Goal: Transaction & Acquisition: Book appointment/travel/reservation

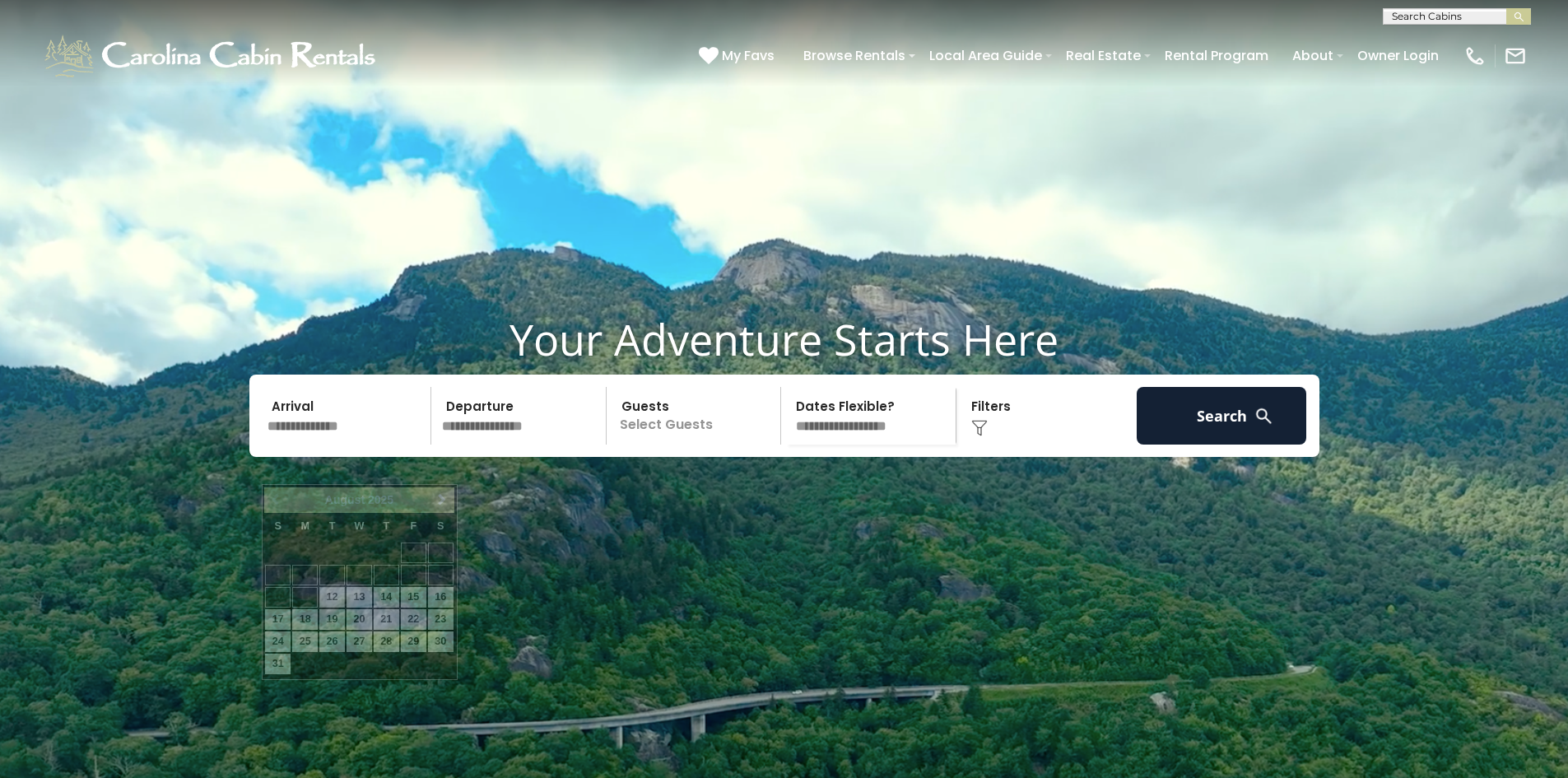
click at [355, 445] on input "text" at bounding box center [347, 415] width 170 height 58
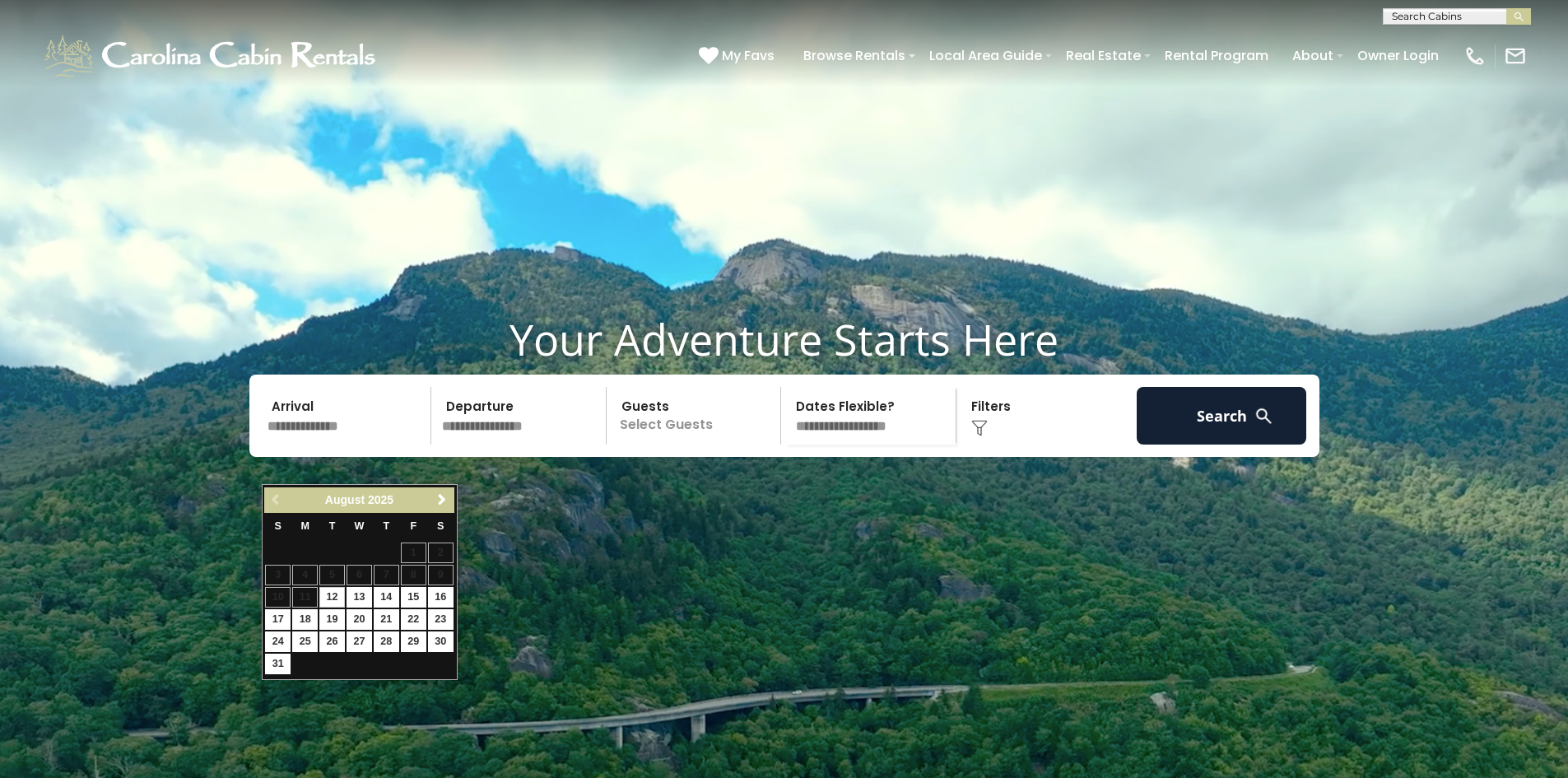
click at [449, 507] on link "Next" at bounding box center [442, 500] width 21 height 21
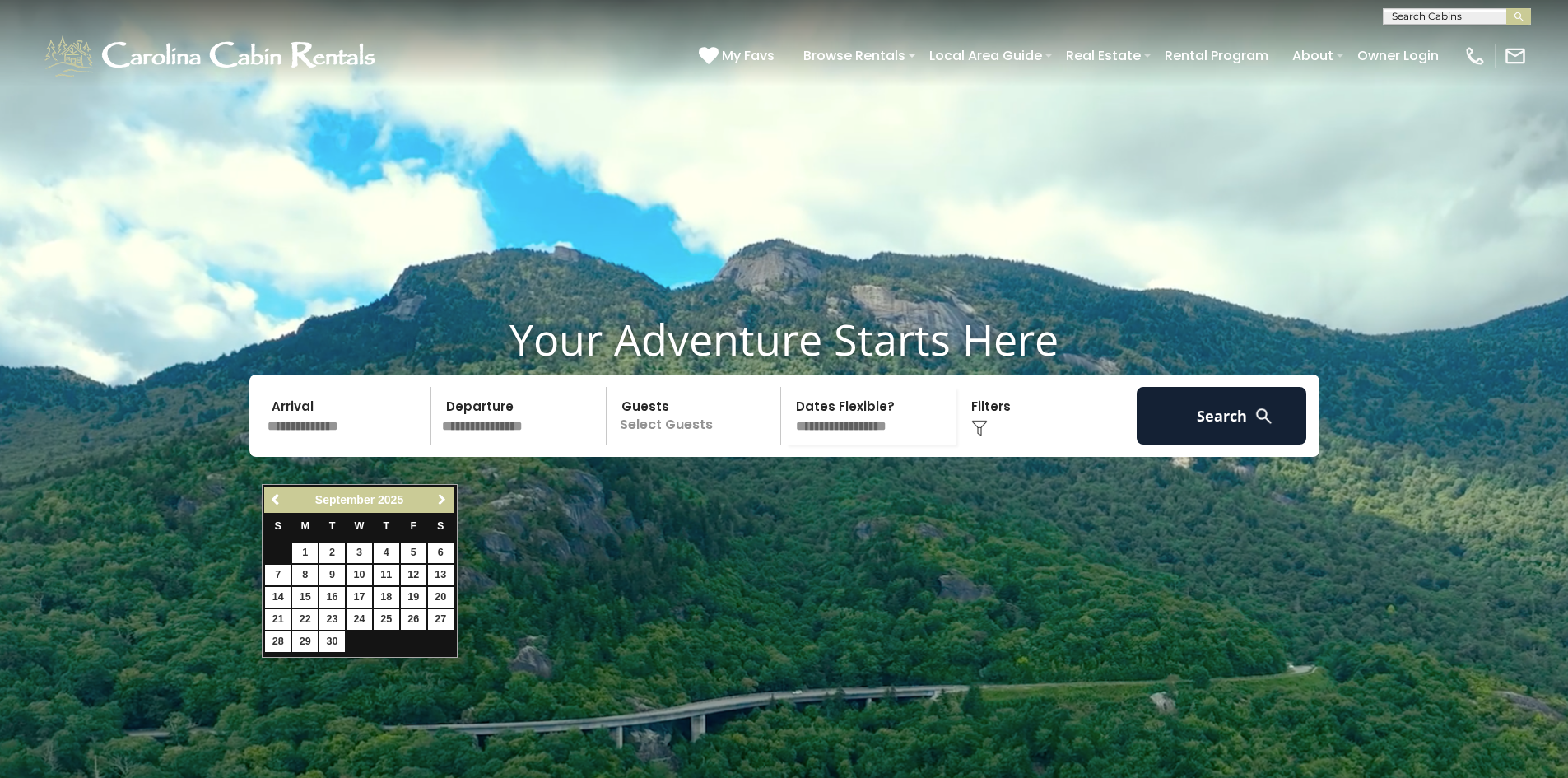
click at [449, 504] on span "Next" at bounding box center [442, 500] width 13 height 13
click at [360, 643] on link "26" at bounding box center [359, 642] width 26 height 21
type input "********"
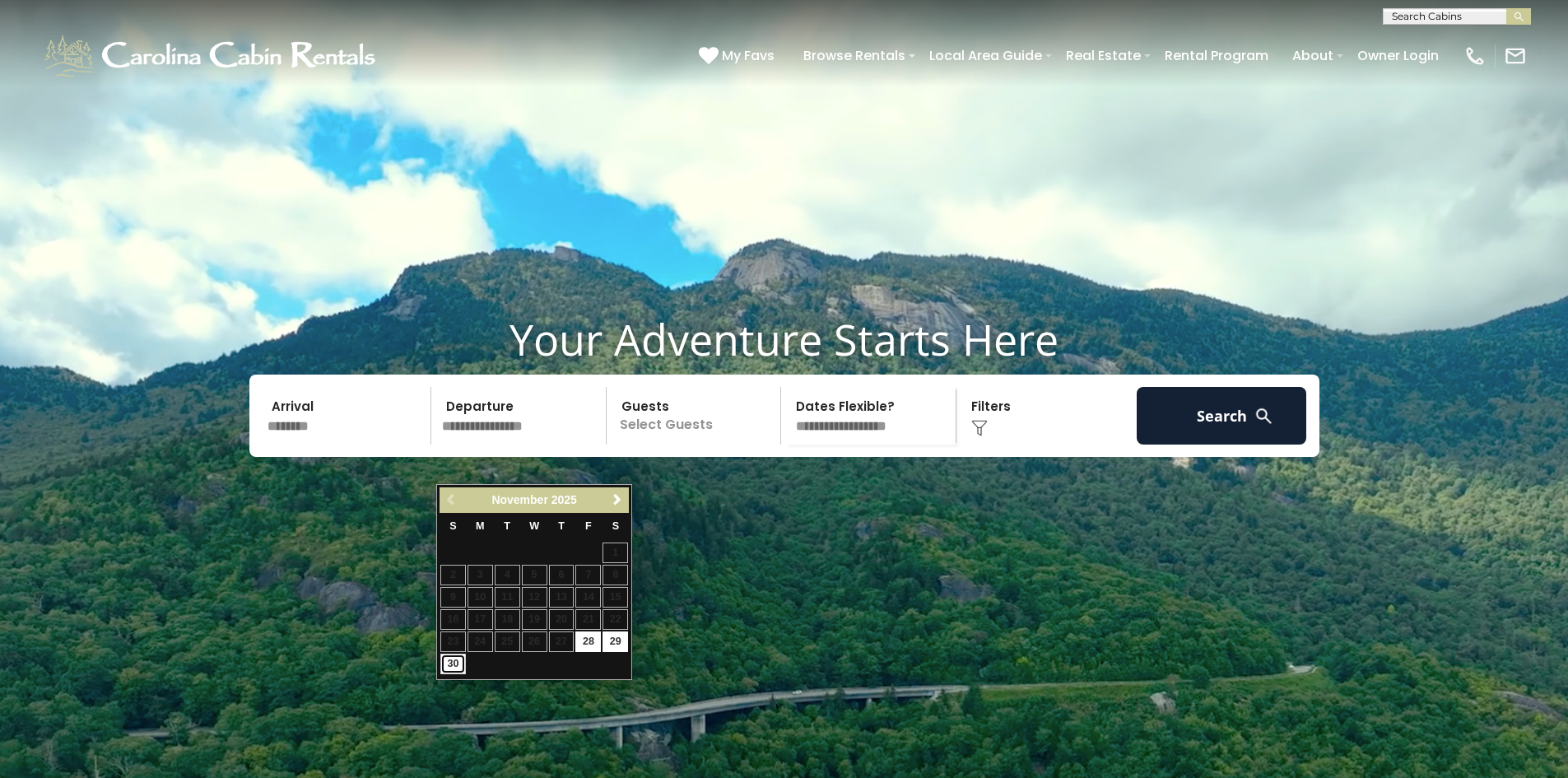
click at [448, 665] on link "30" at bounding box center [453, 664] width 26 height 21
type input "********"
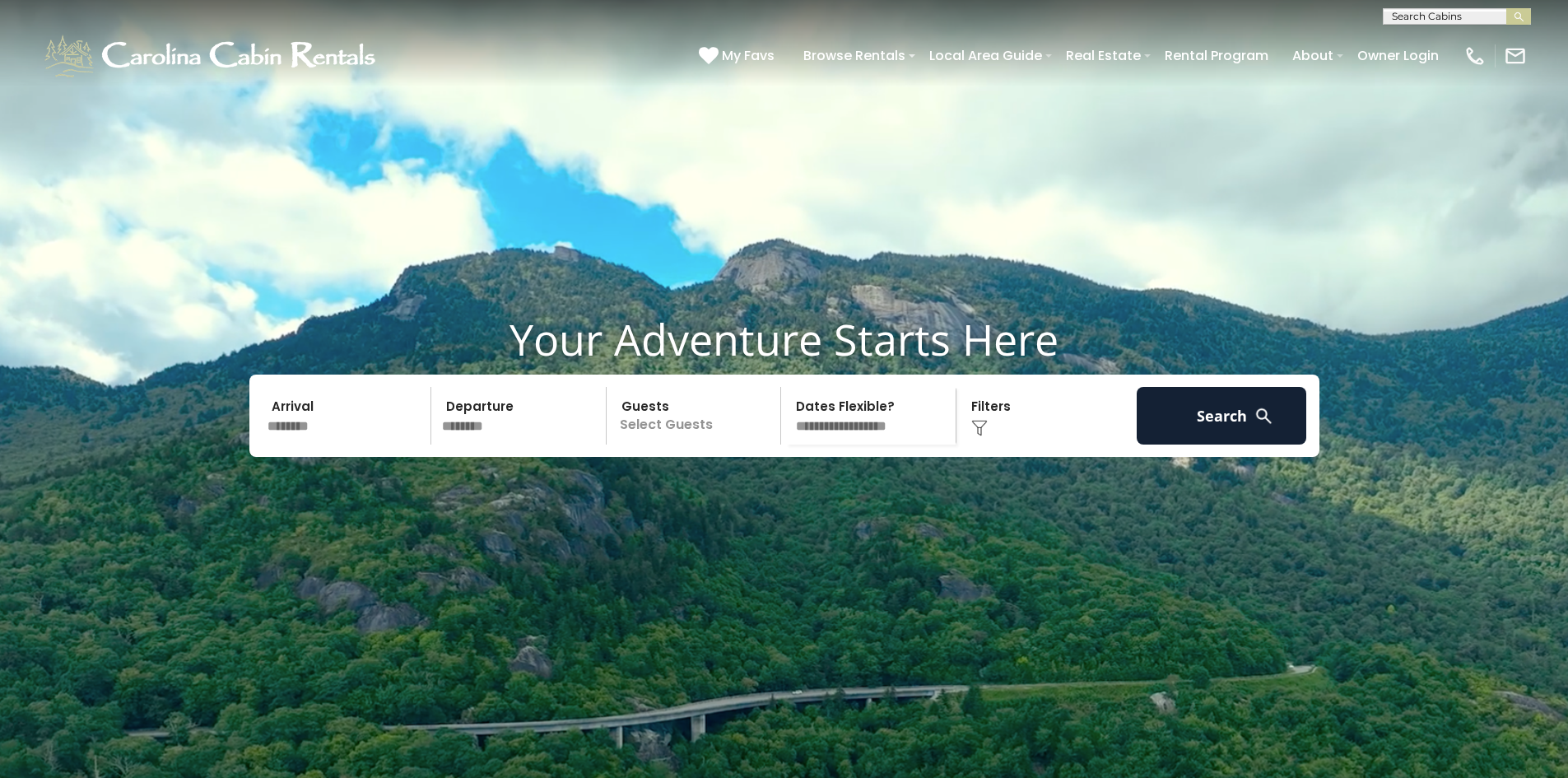
click at [666, 445] on p "Select Guests" at bounding box center [696, 415] width 170 height 58
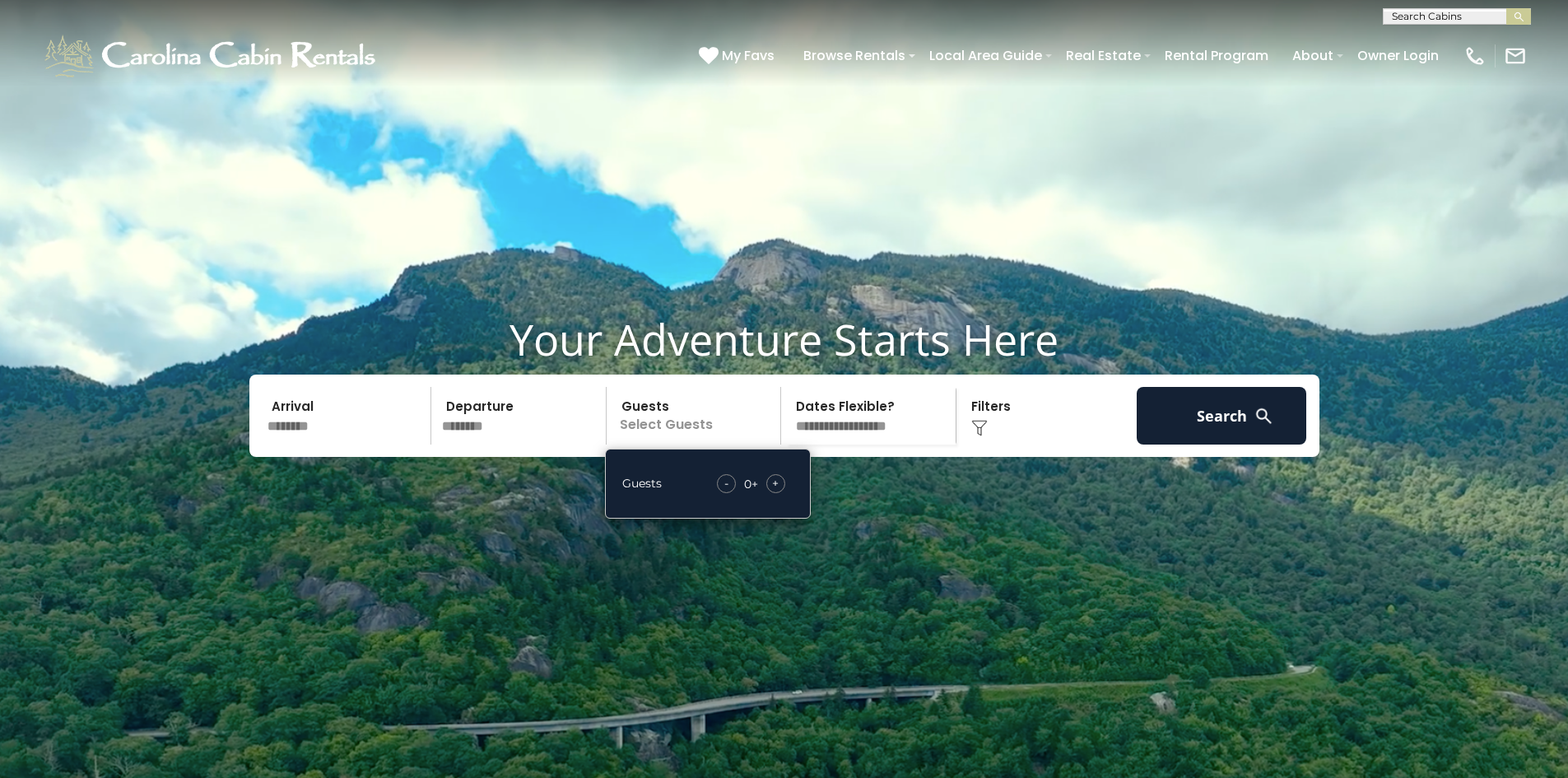
click at [781, 493] on div "+" at bounding box center [775, 484] width 19 height 19
click at [870, 445] on select "**********" at bounding box center [870, 415] width 170 height 58
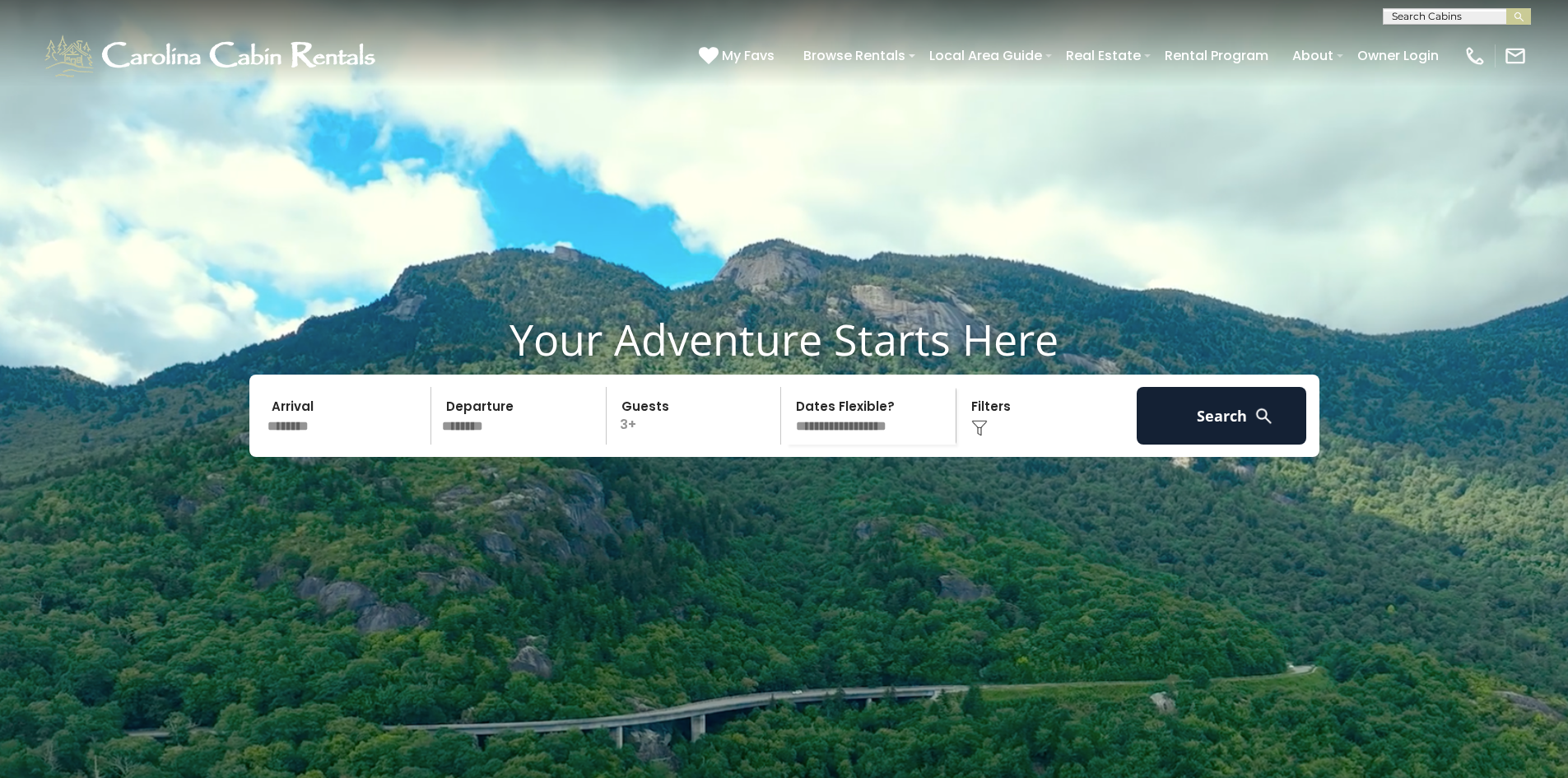
click at [1001, 445] on div "Click to Choose" at bounding box center [1047, 415] width 170 height 58
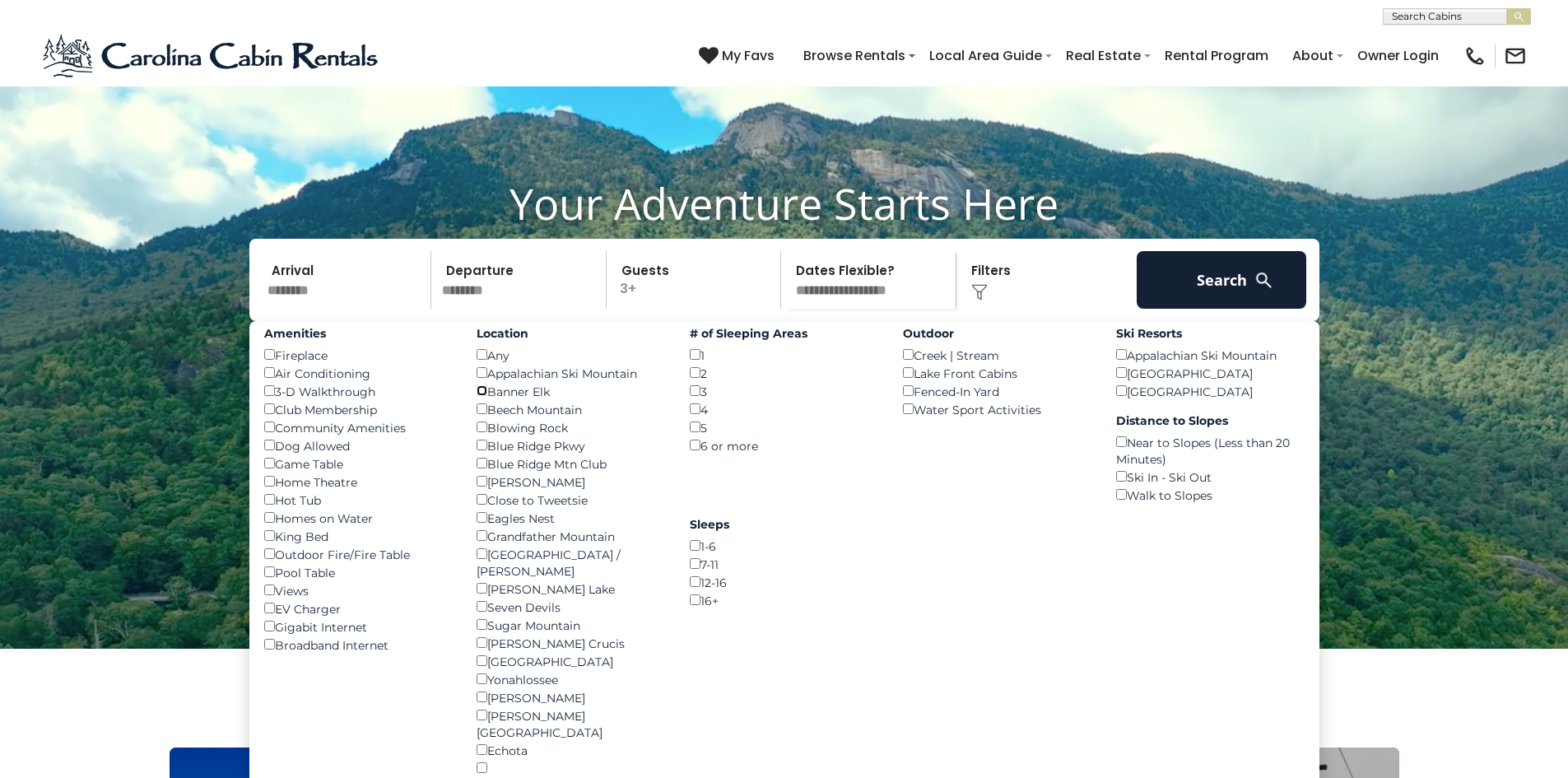
scroll to position [165, 0]
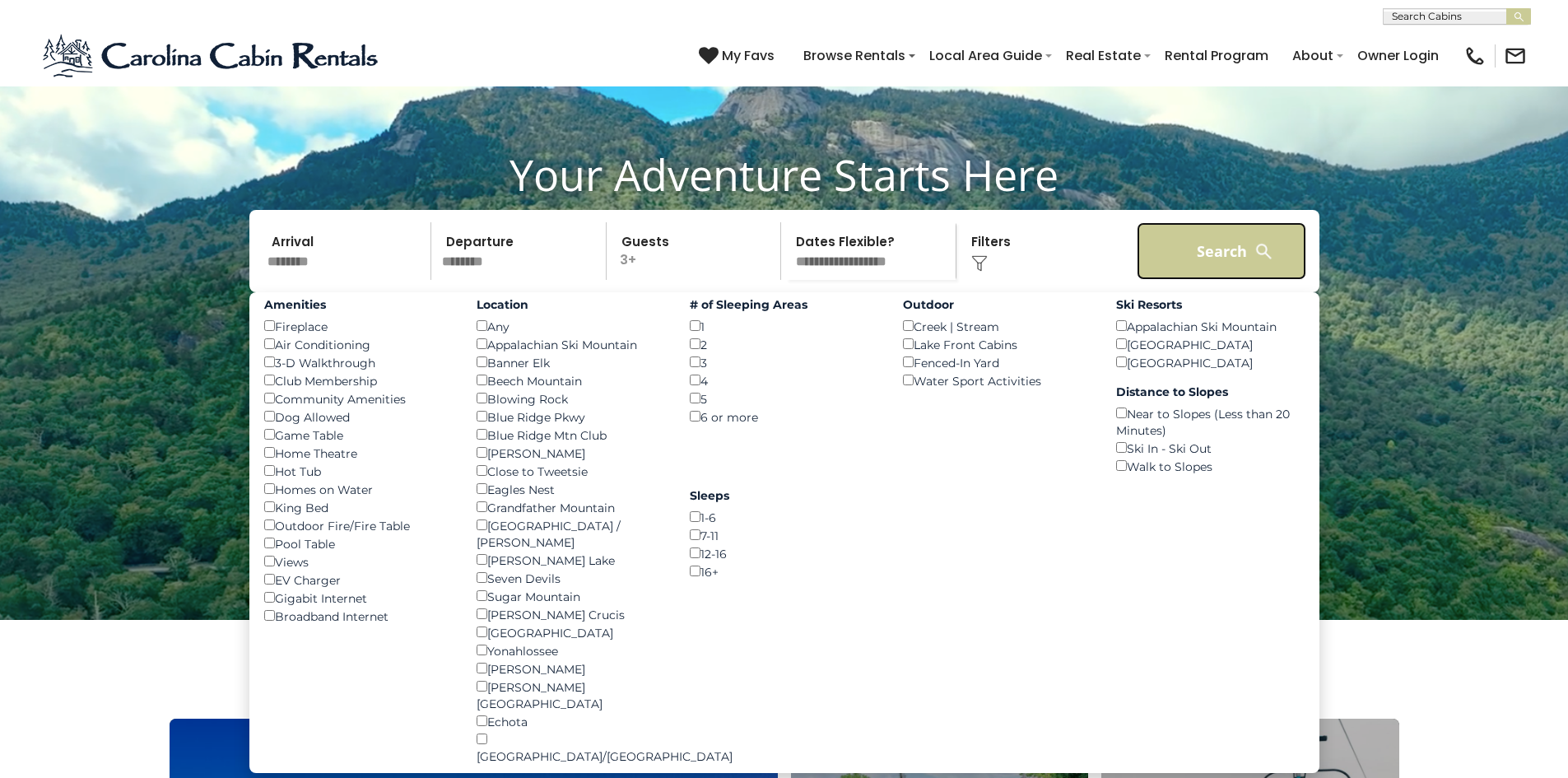
click at [1191, 280] on button "Search" at bounding box center [1222, 251] width 170 height 58
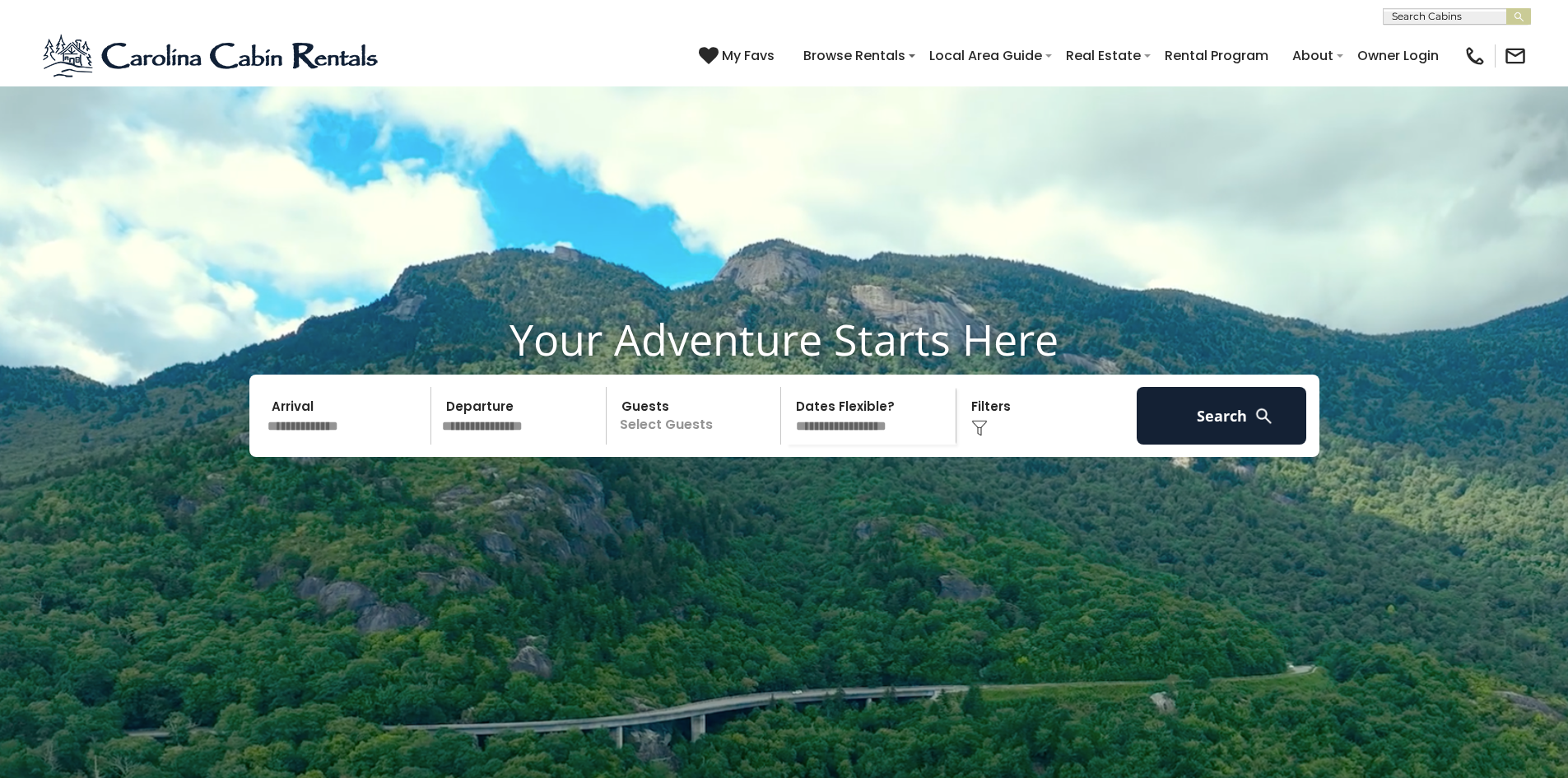
scroll to position [9, 0]
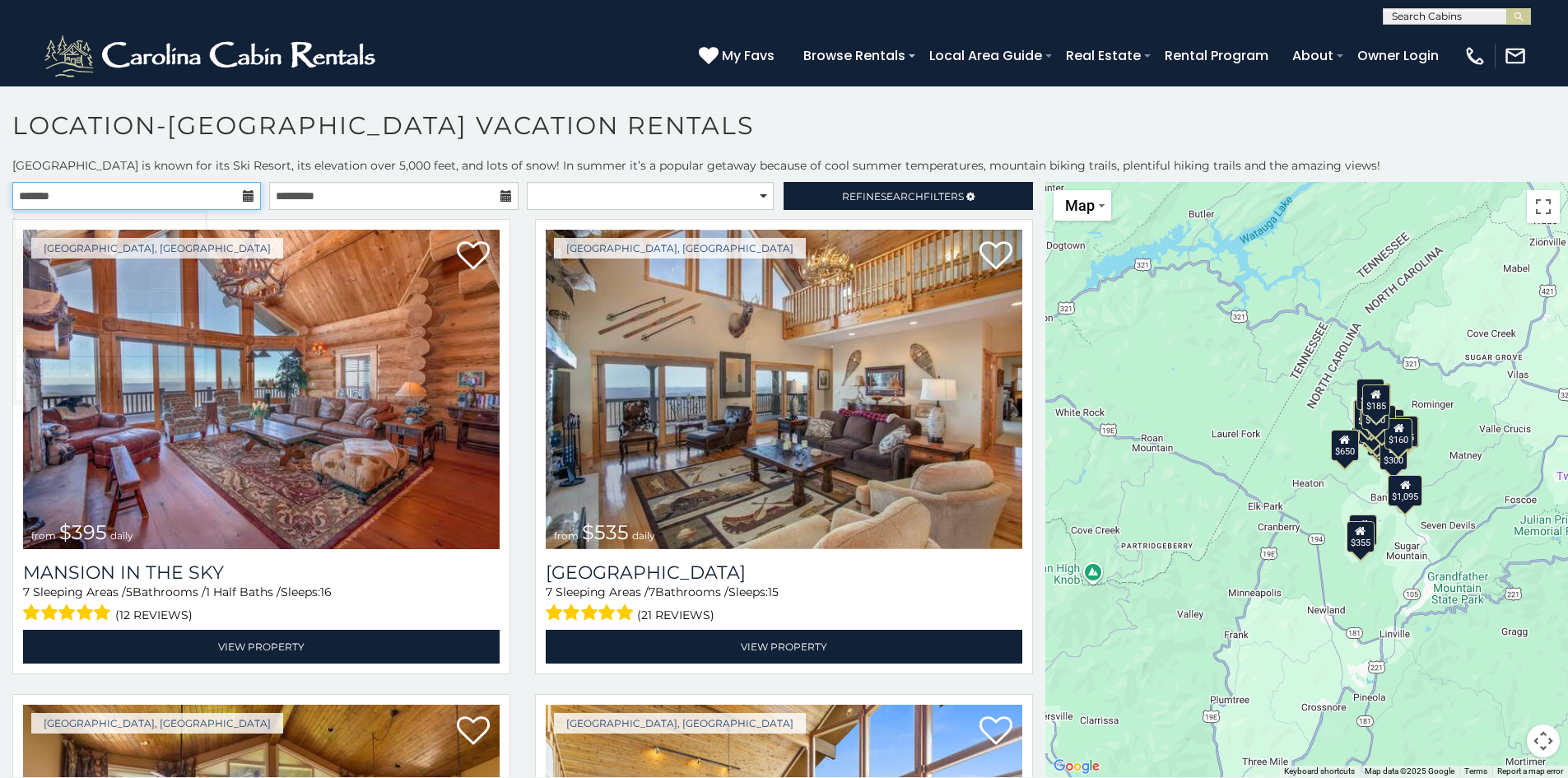
click at [144, 195] on input "text" at bounding box center [137, 196] width 249 height 28
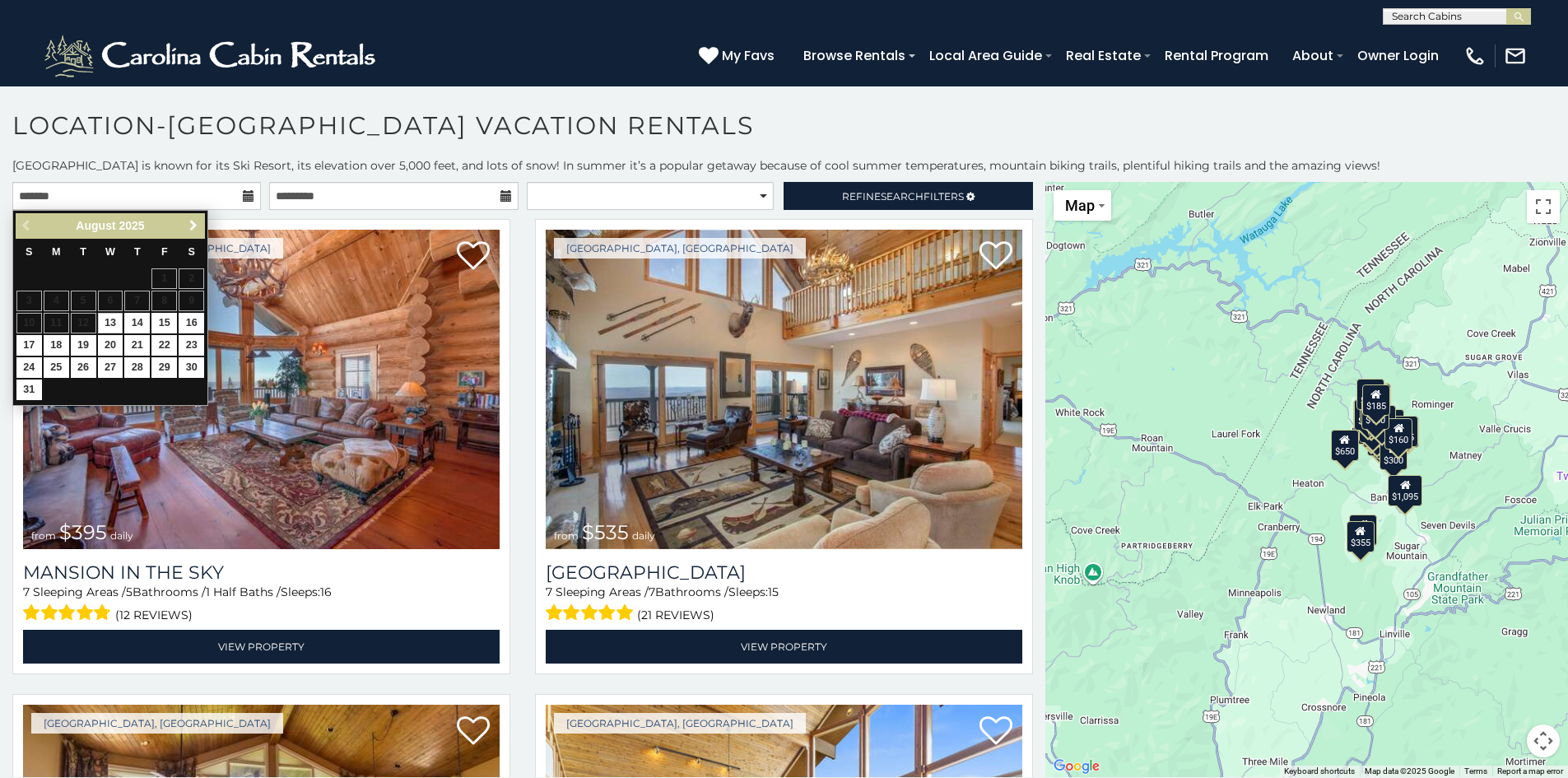
click at [191, 226] on span "Next" at bounding box center [194, 226] width 13 height 13
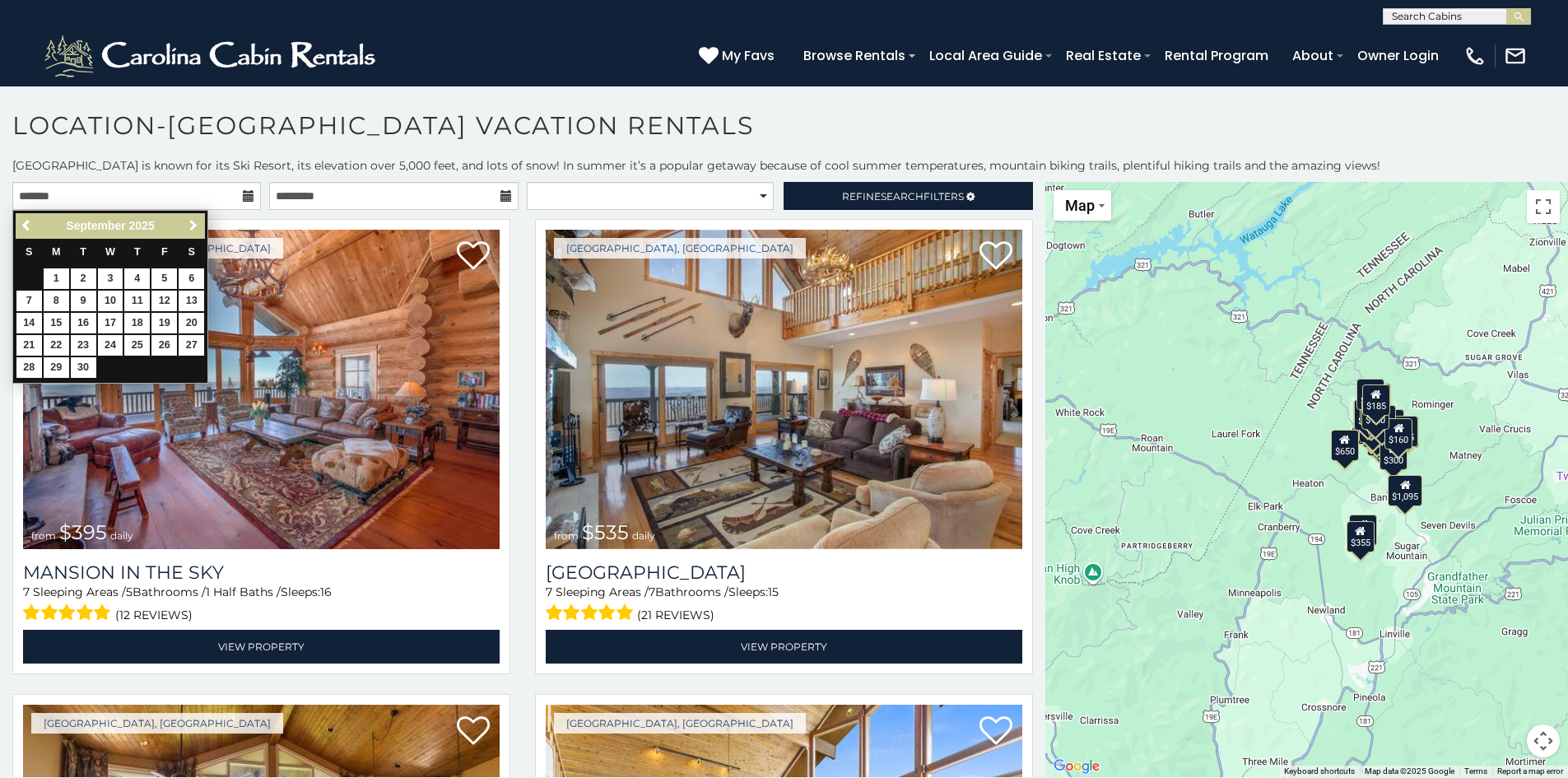
click at [191, 226] on span "Next" at bounding box center [194, 226] width 13 height 13
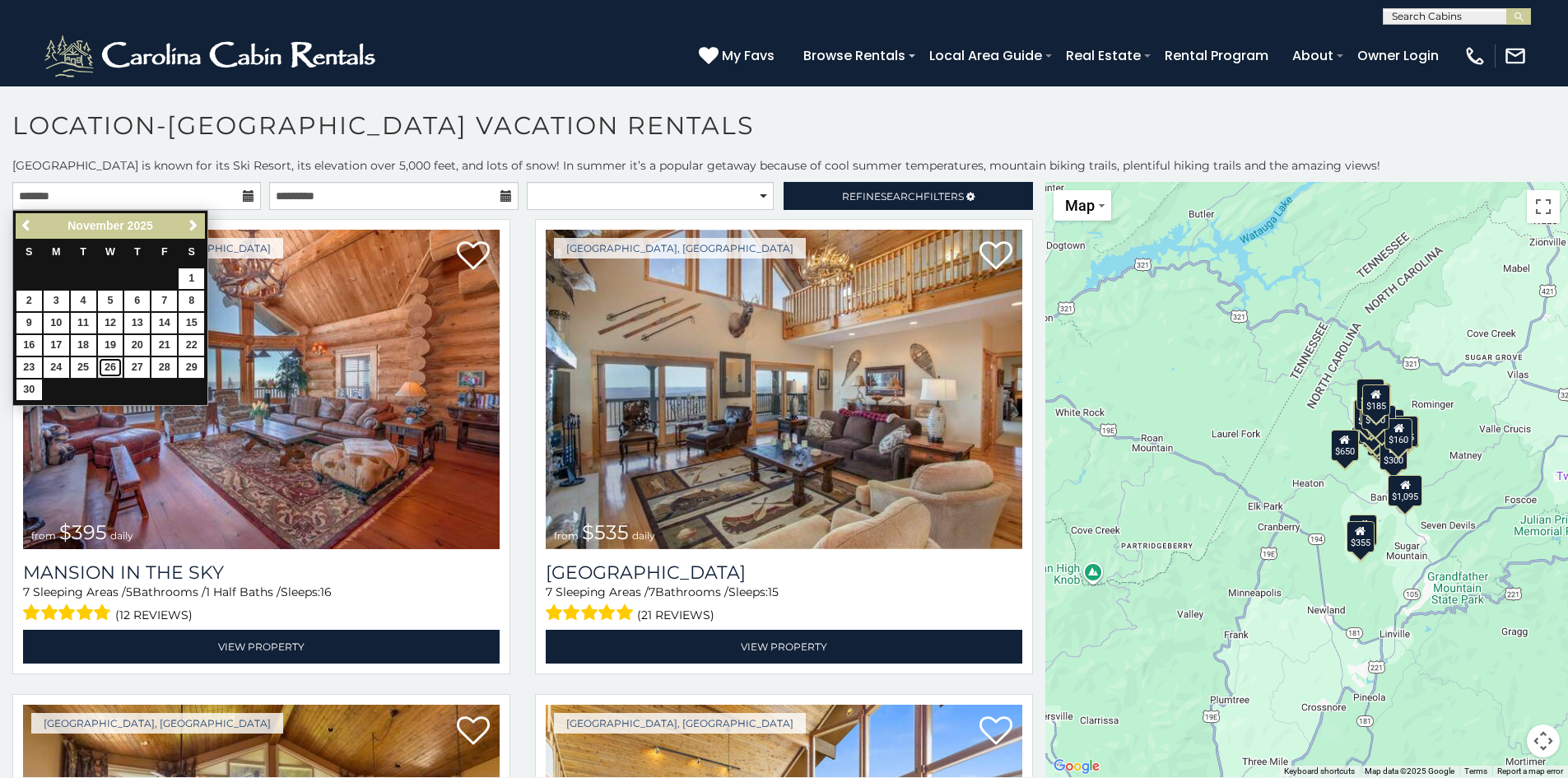
click at [104, 366] on link "26" at bounding box center [110, 368] width 26 height 21
type input "**********"
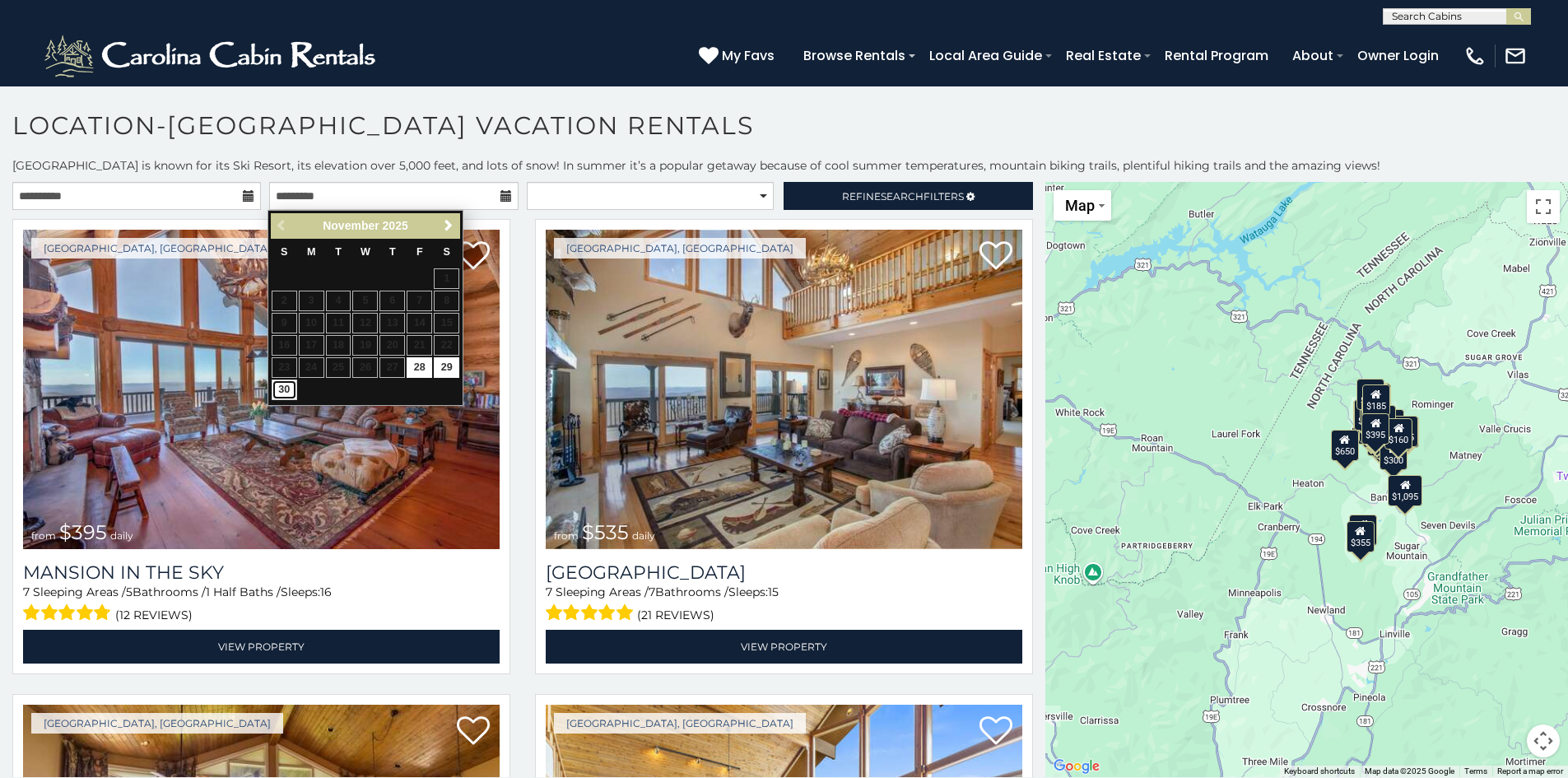
click at [282, 384] on link "30" at bounding box center [284, 389] width 26 height 21
type input "**********"
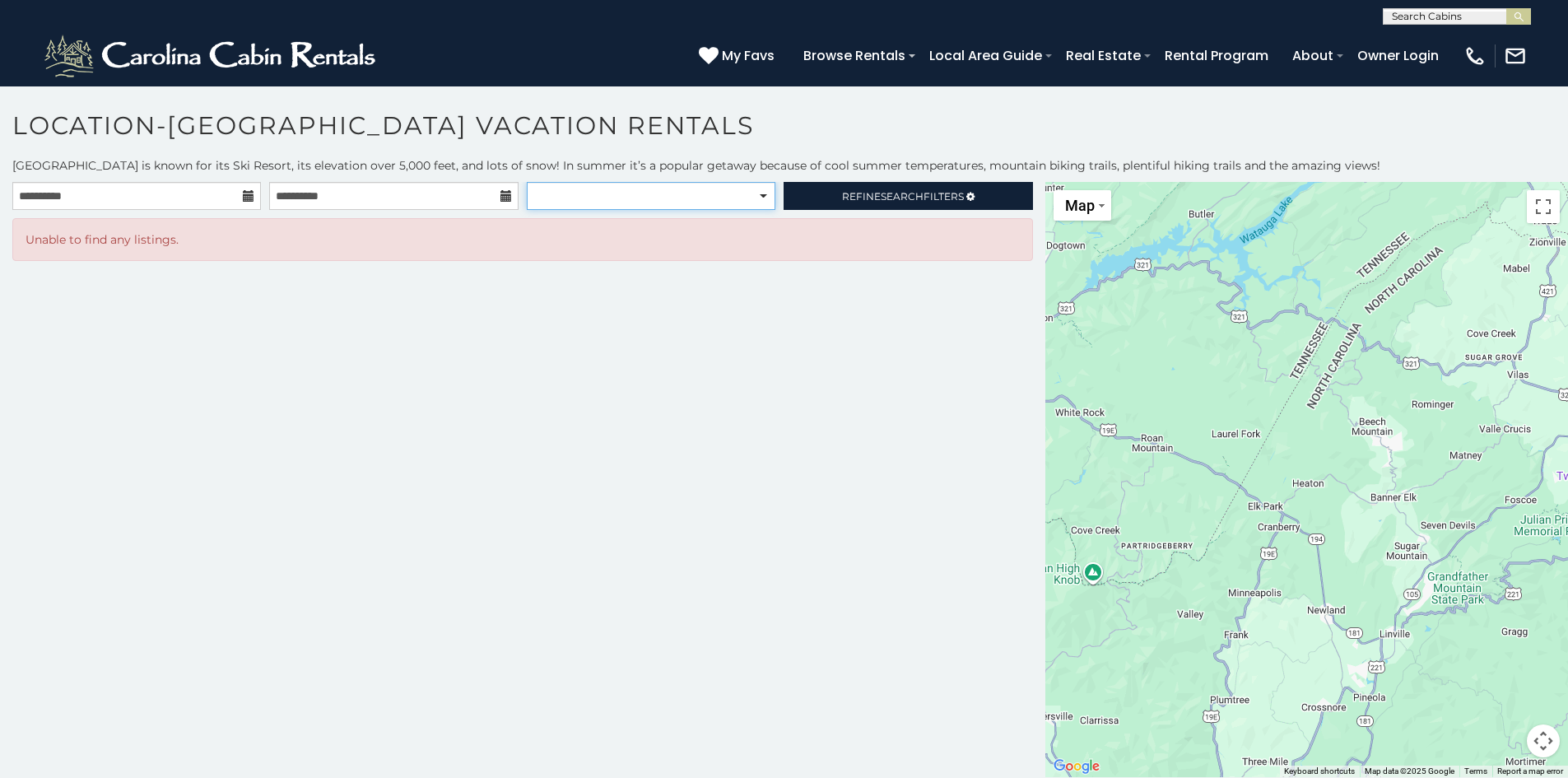
click at [705, 186] on select "**********" at bounding box center [652, 196] width 249 height 28
click at [476, 191] on input "**********" at bounding box center [393, 196] width 249 height 28
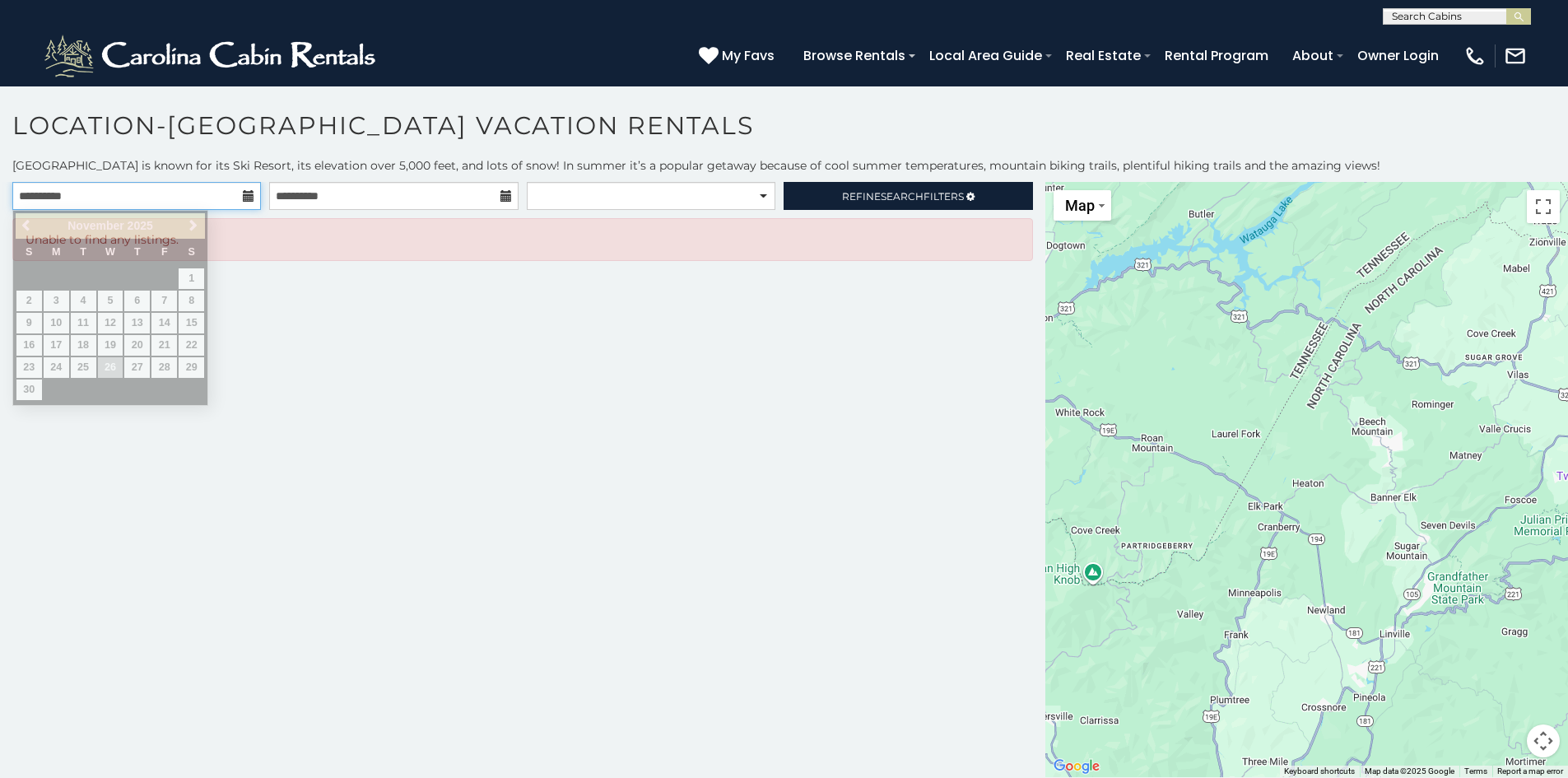
click at [140, 191] on input "**********" at bounding box center [137, 196] width 249 height 28
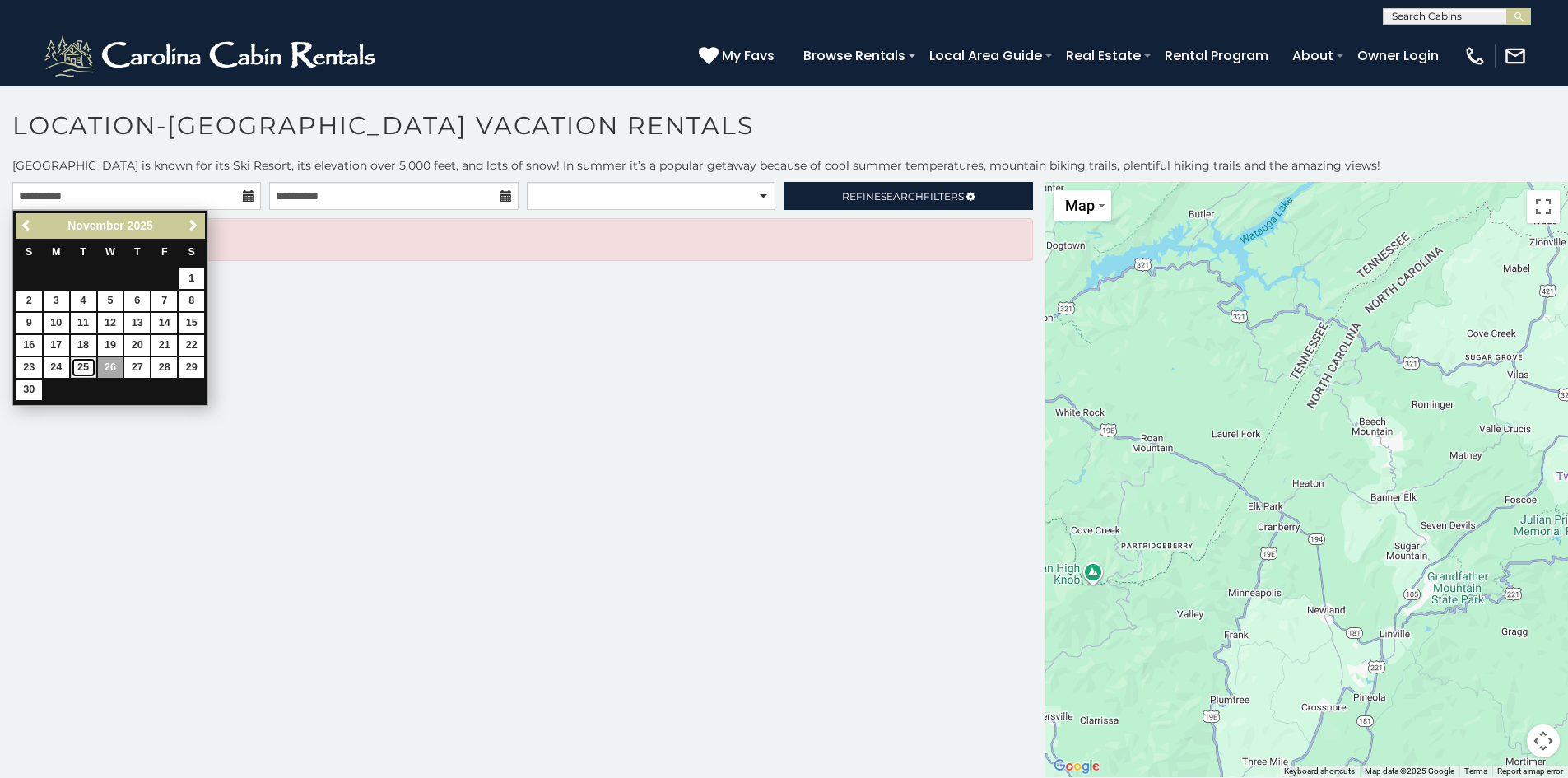
click at [79, 369] on link "25" at bounding box center [84, 368] width 26 height 21
type input "**********"
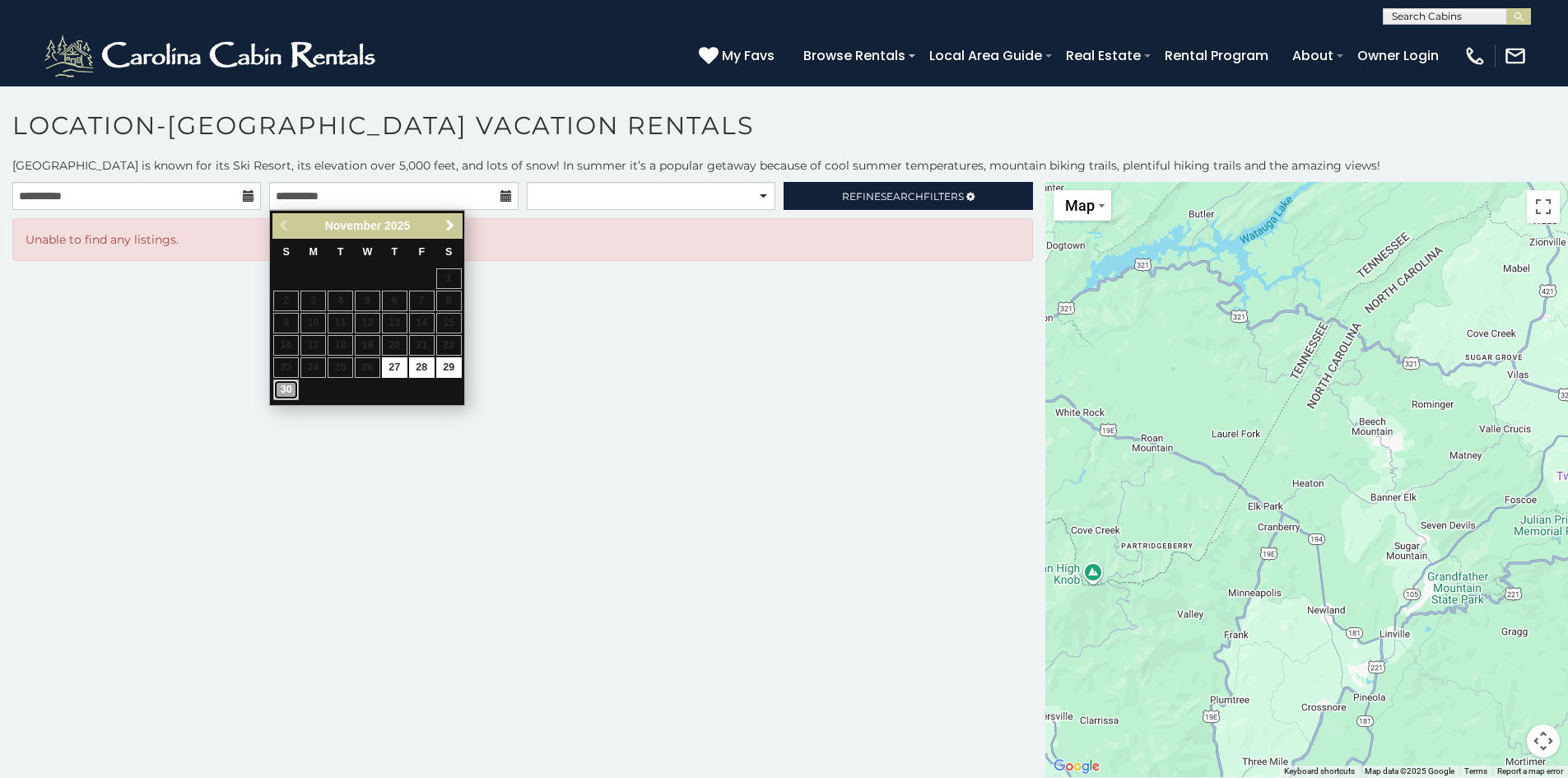
click at [288, 390] on link "30" at bounding box center [286, 389] width 26 height 21
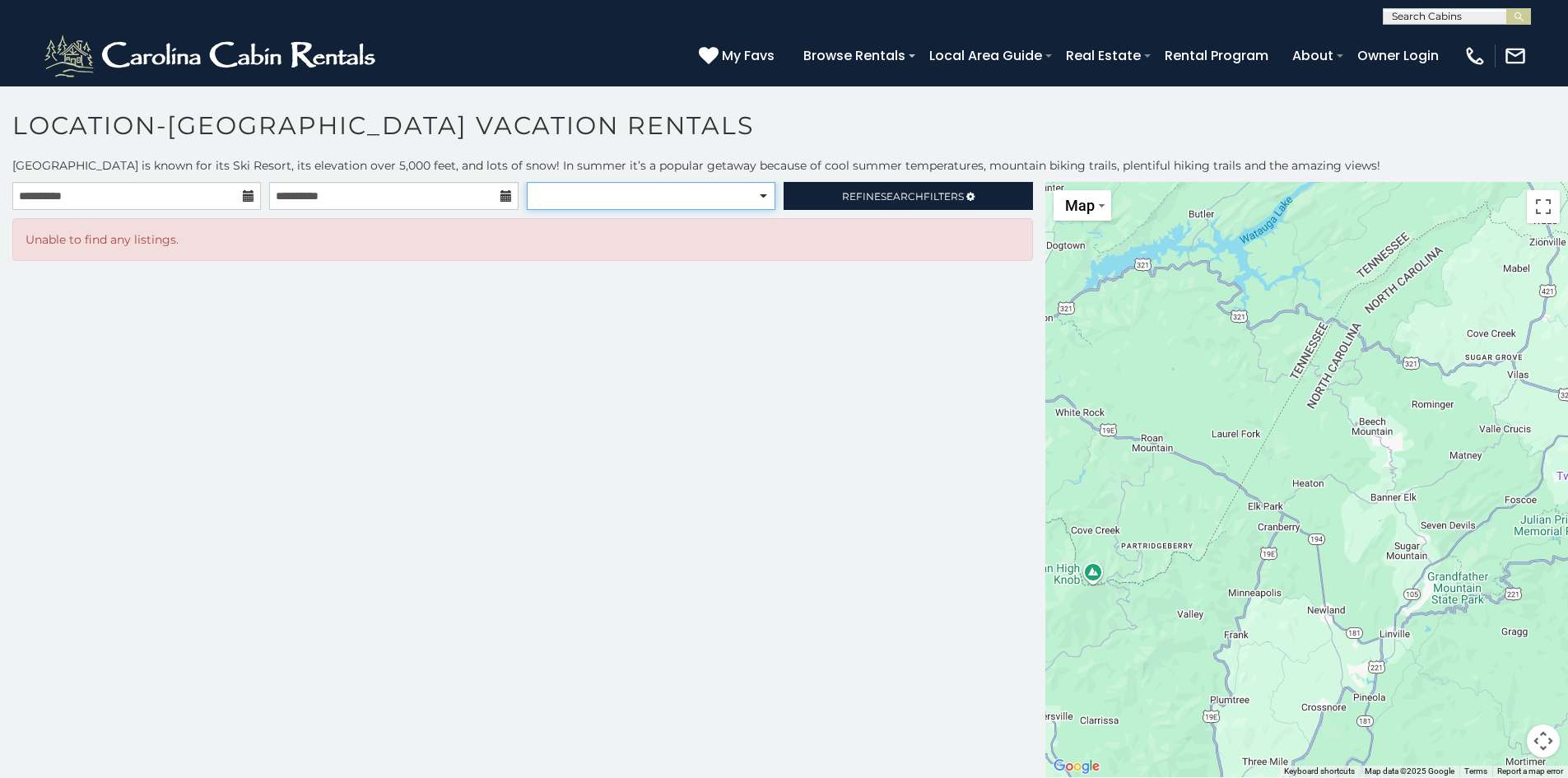
click at [665, 199] on select "**********" at bounding box center [652, 196] width 249 height 28
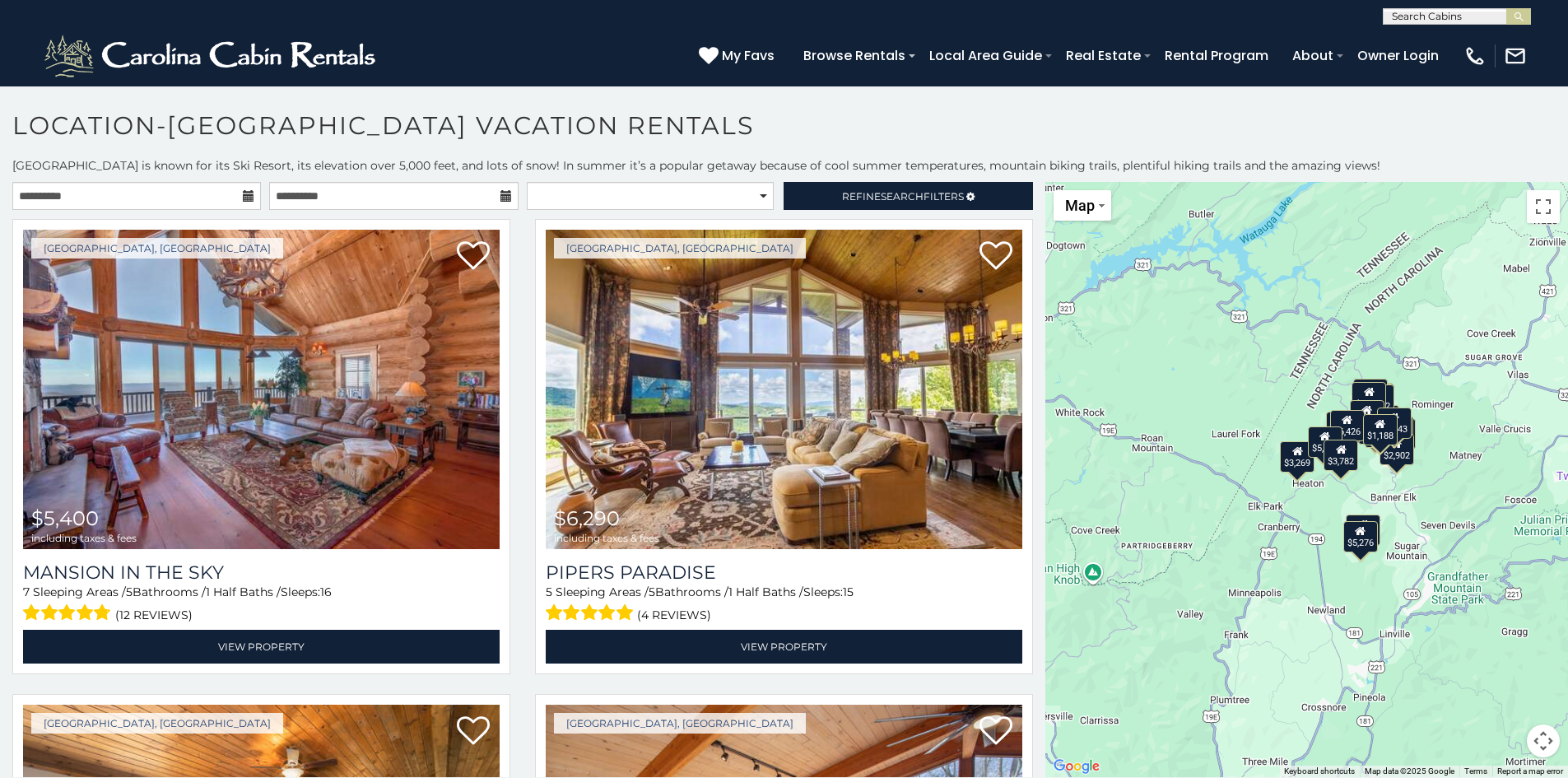
click at [916, 140] on h1 "Location-Beech Mountain Vacation Rentals" at bounding box center [784, 134] width 1568 height 47
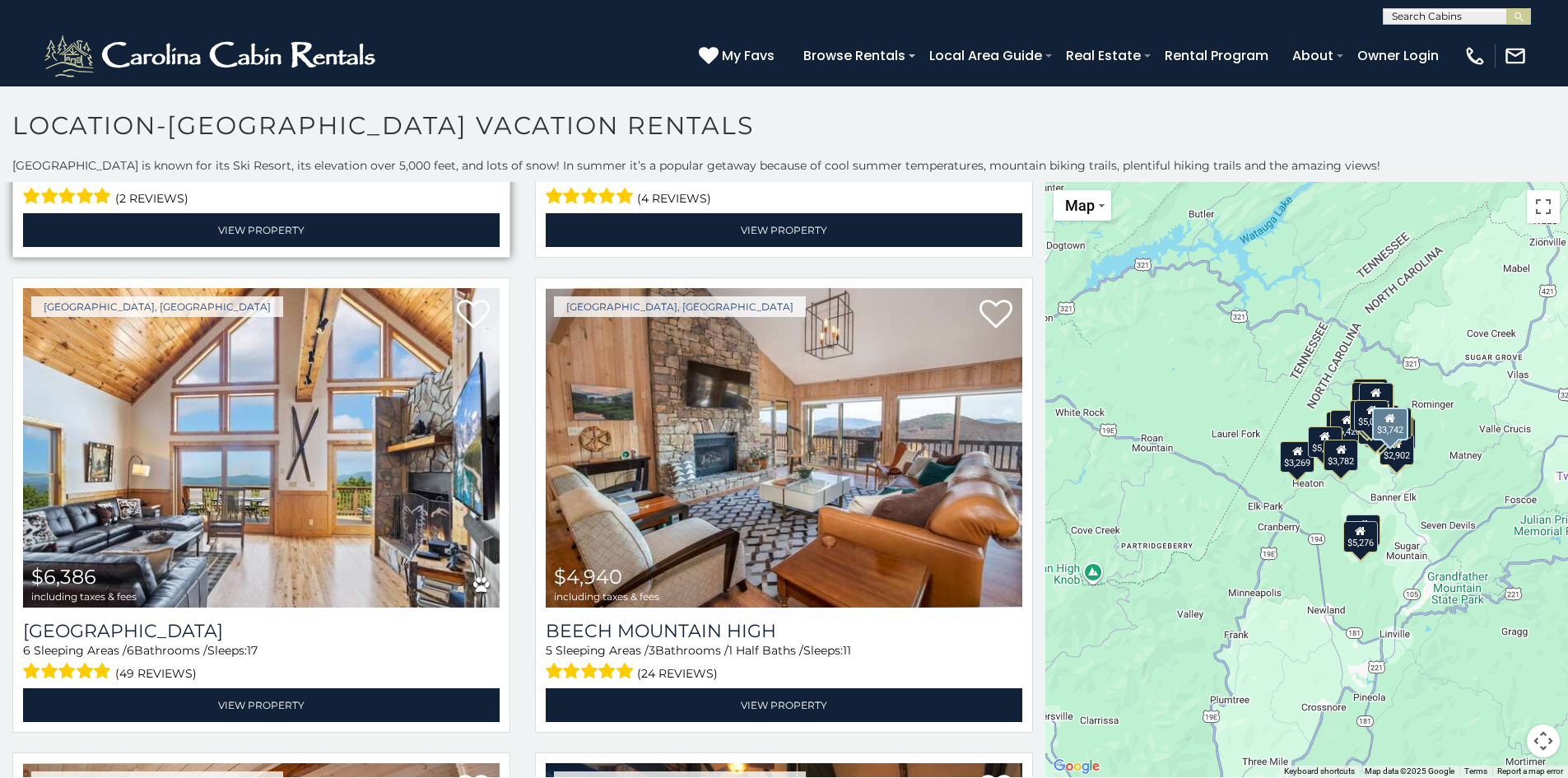
scroll to position [1400, 0]
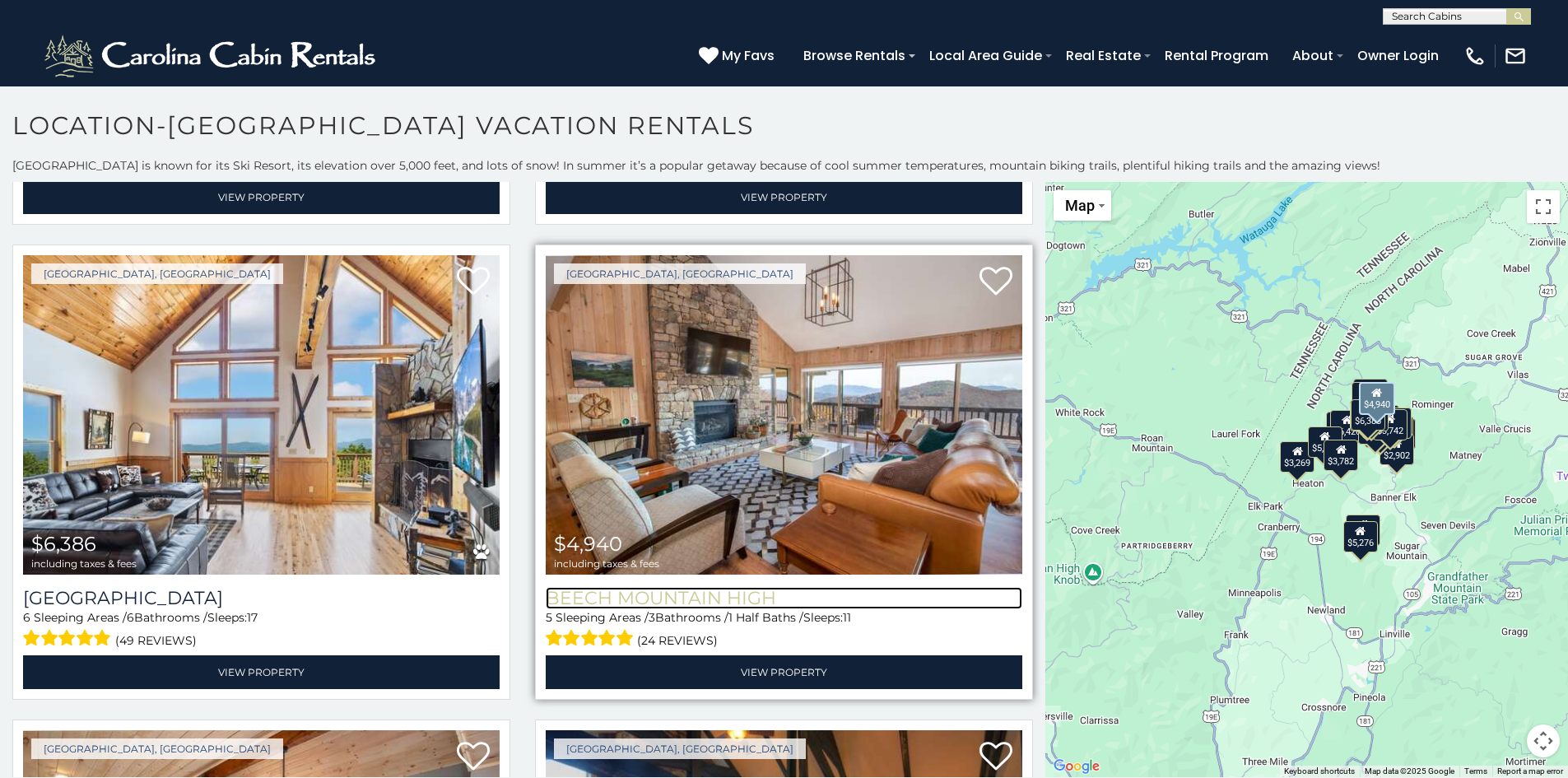
click at [685, 587] on h3 "Beech Mountain High" at bounding box center [784, 598] width 476 height 23
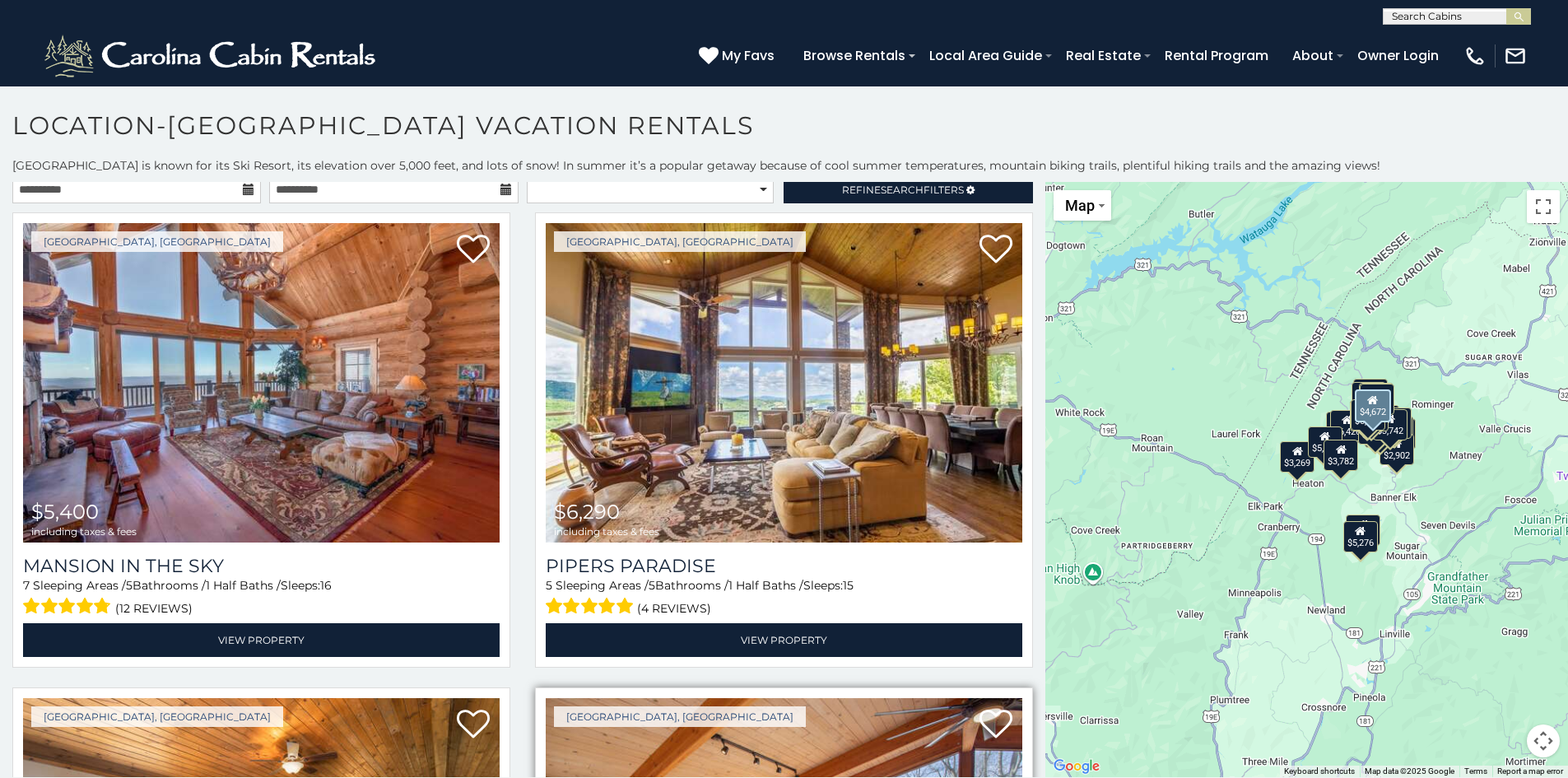
scroll to position [0, 0]
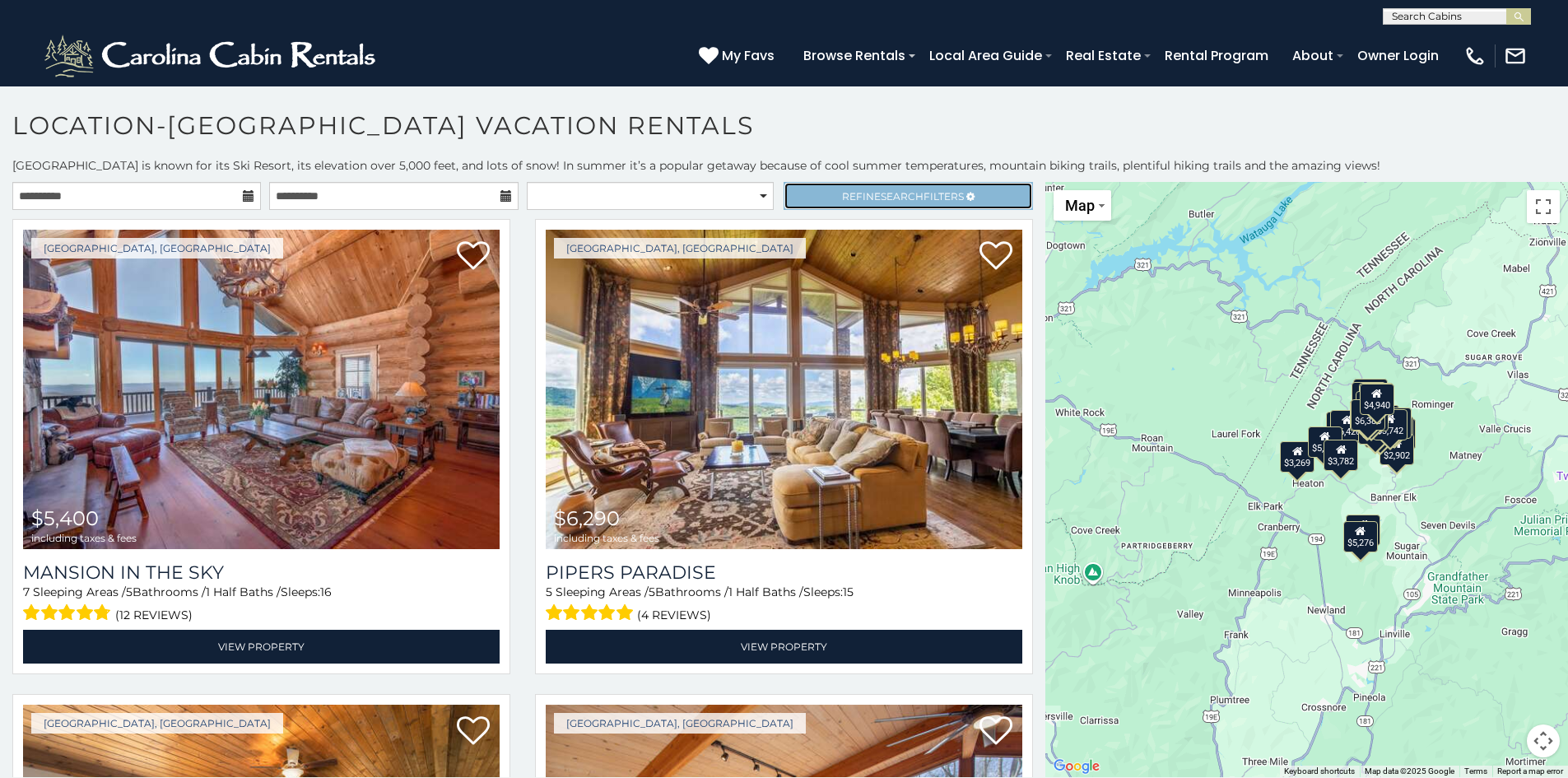
click at [939, 193] on span "Refine Search Filters" at bounding box center [903, 196] width 122 height 13
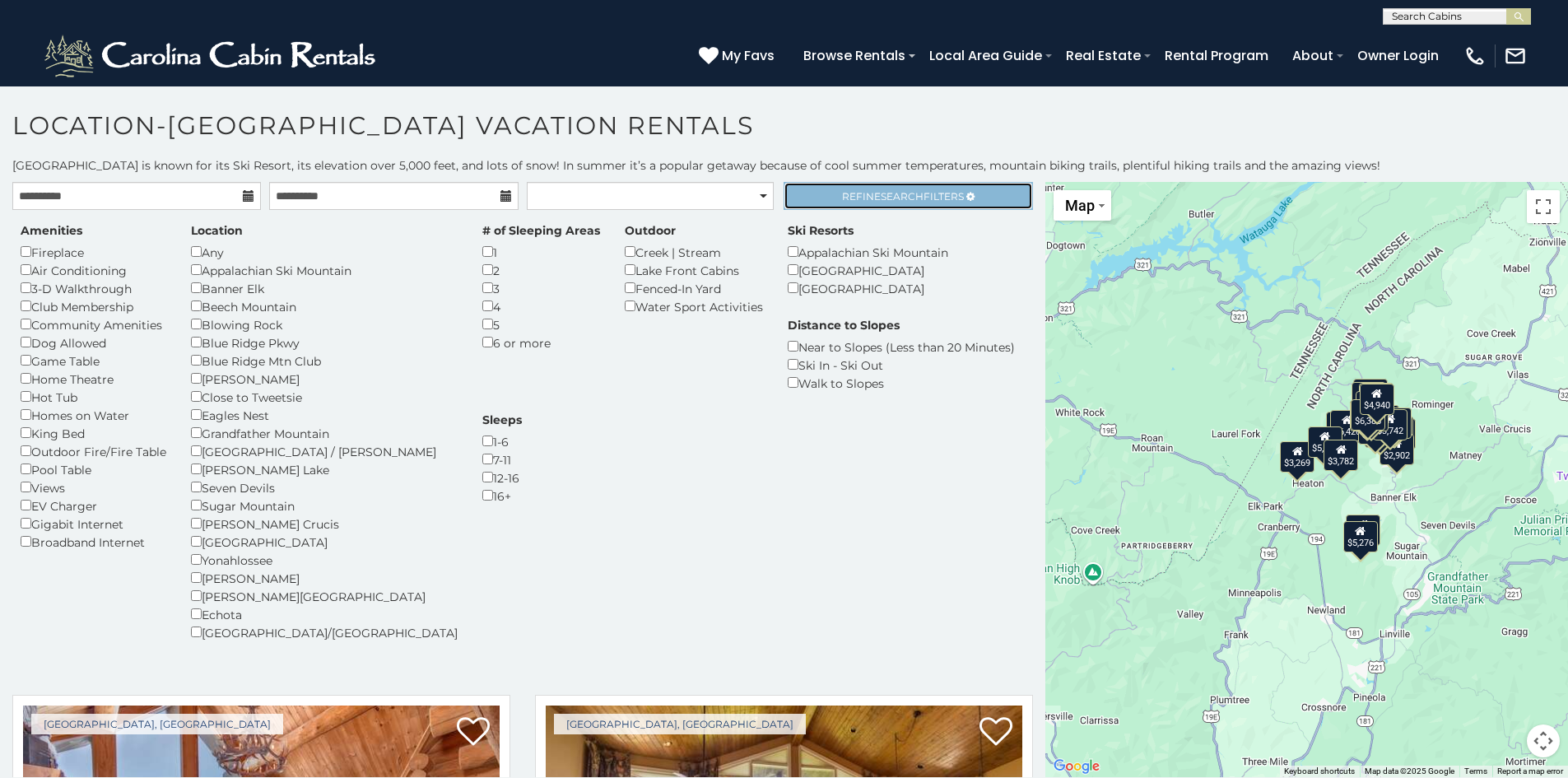
click at [939, 193] on span "Refine Search Filters" at bounding box center [903, 196] width 122 height 13
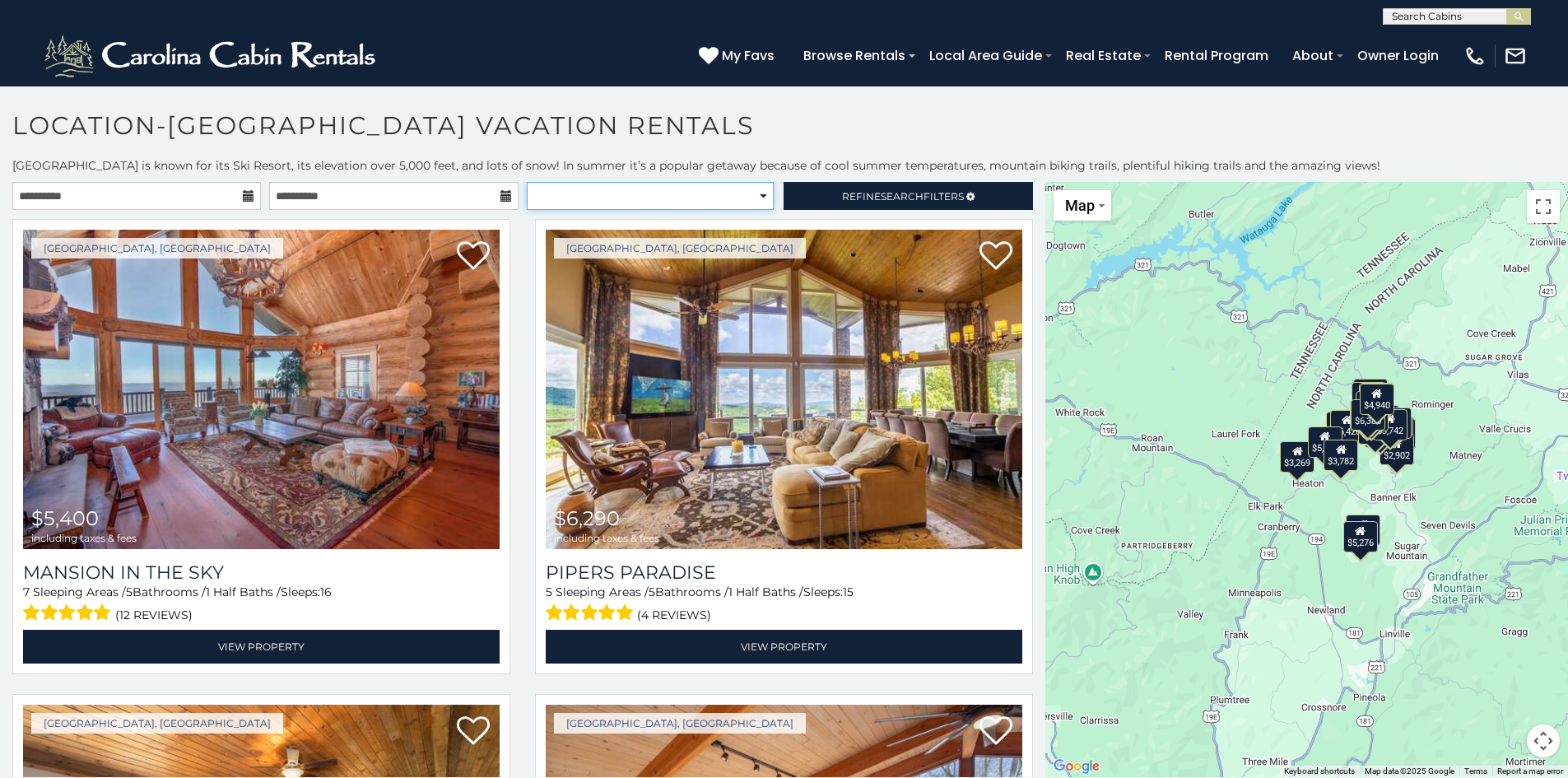
click at [620, 187] on select "**********" at bounding box center [651, 196] width 247 height 28
select select "*********"
click at [527, 182] on select "**********" at bounding box center [651, 196] width 247 height 28
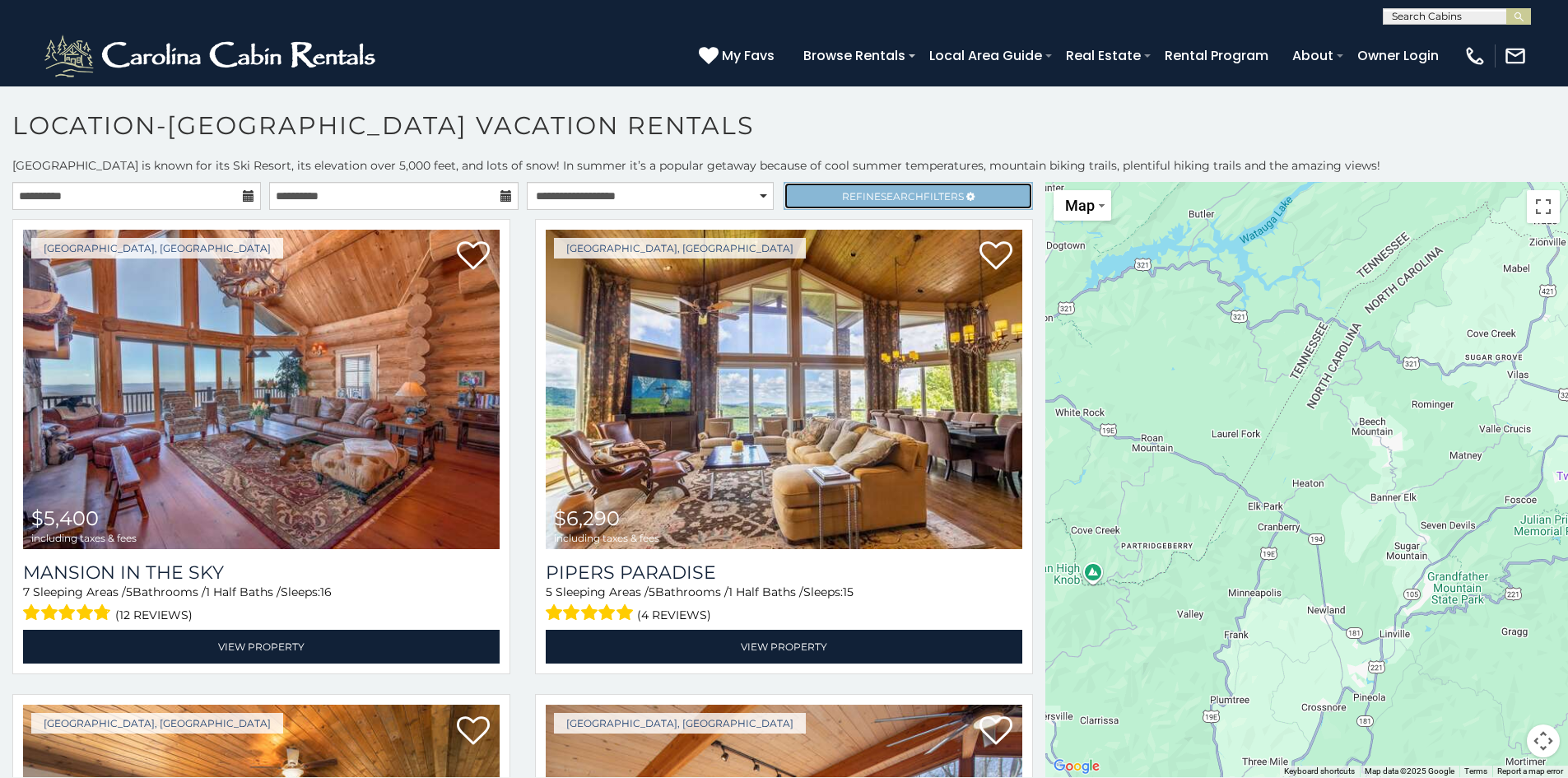
click at [940, 192] on span "Refine Search Filters" at bounding box center [903, 196] width 122 height 13
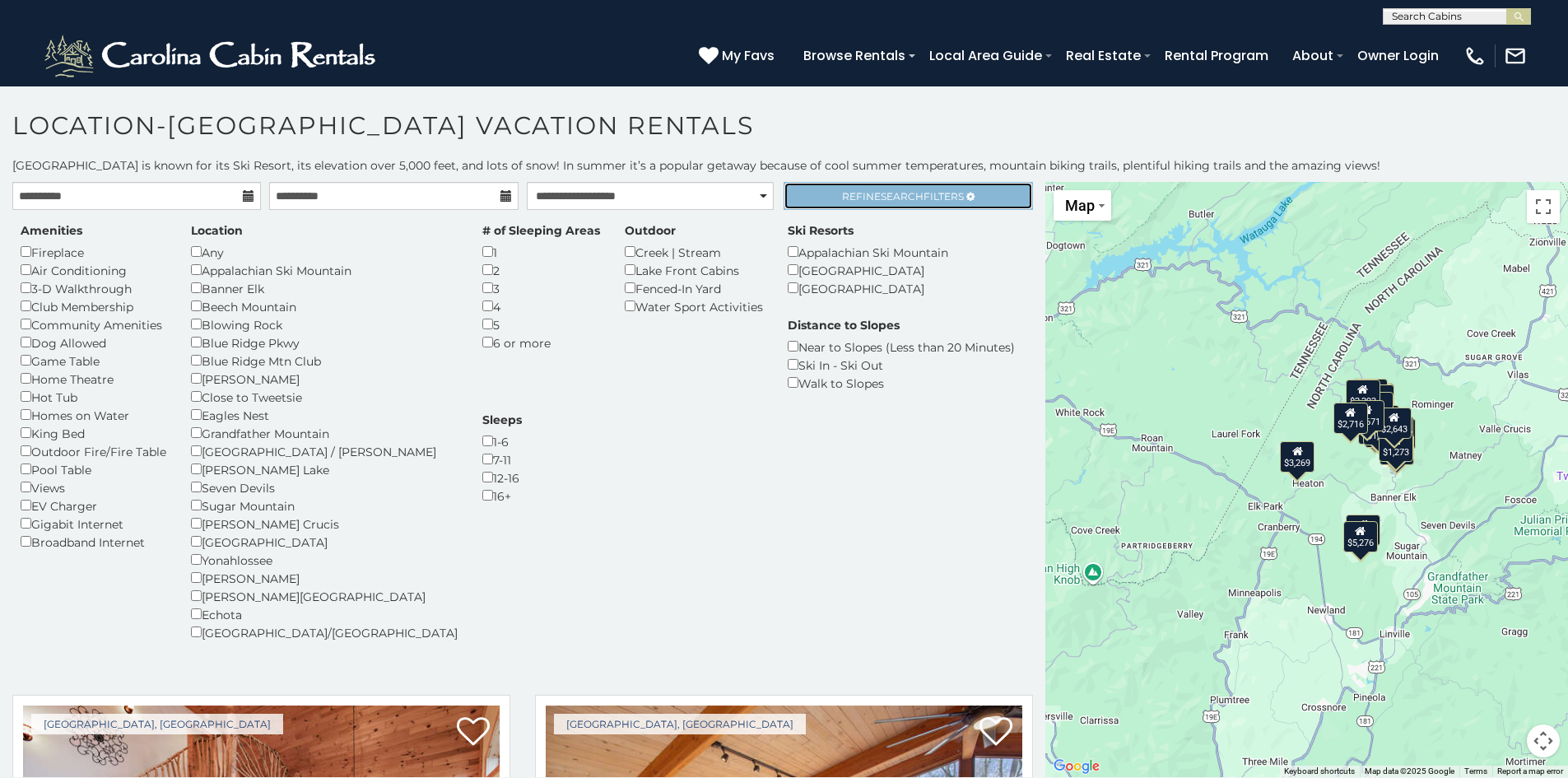
click at [940, 192] on span "Refine Search Filters" at bounding box center [903, 196] width 122 height 13
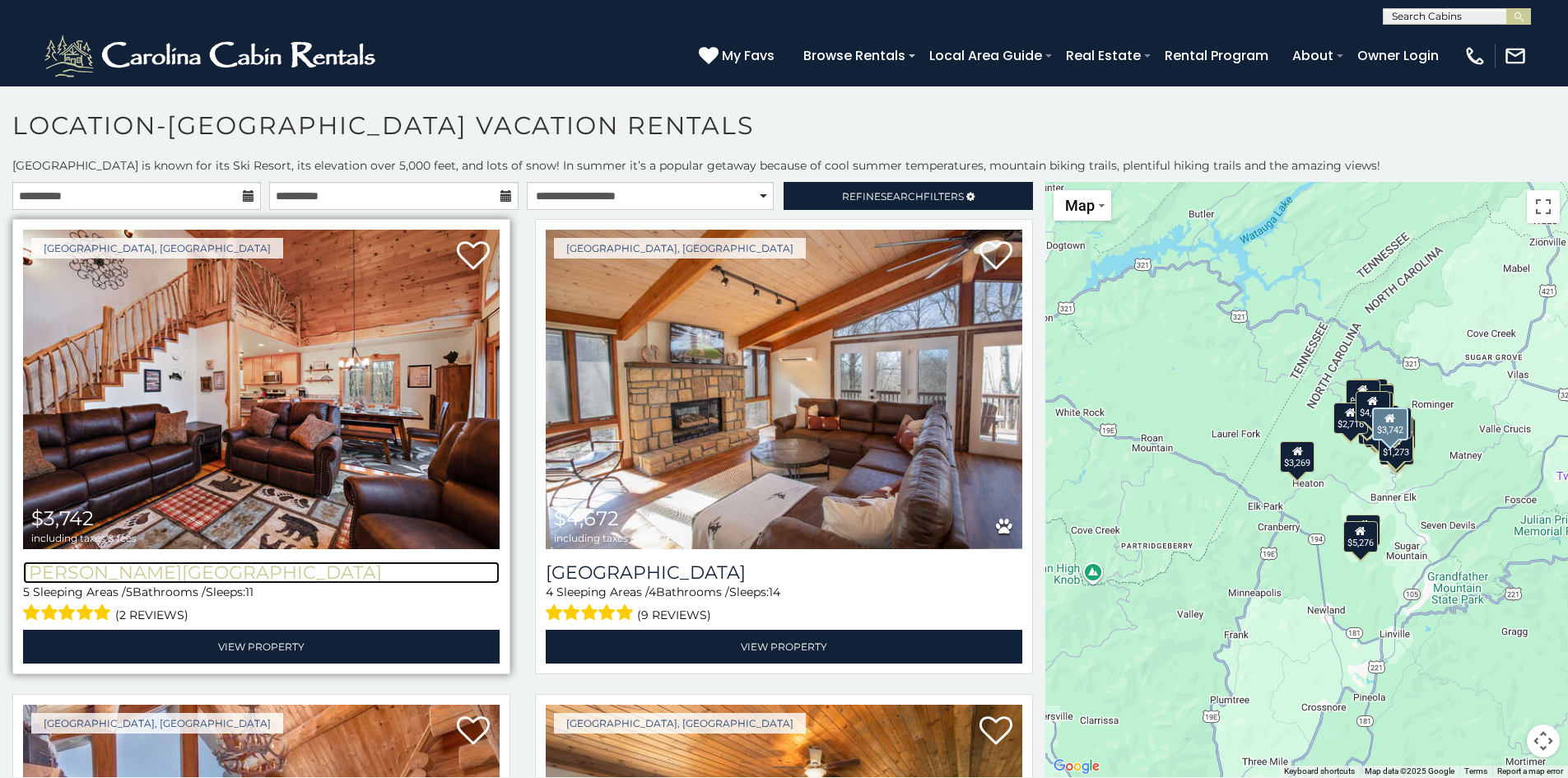
click at [183, 568] on h3 "[PERSON_NAME][GEOGRAPHIC_DATA]" at bounding box center [261, 572] width 476 height 23
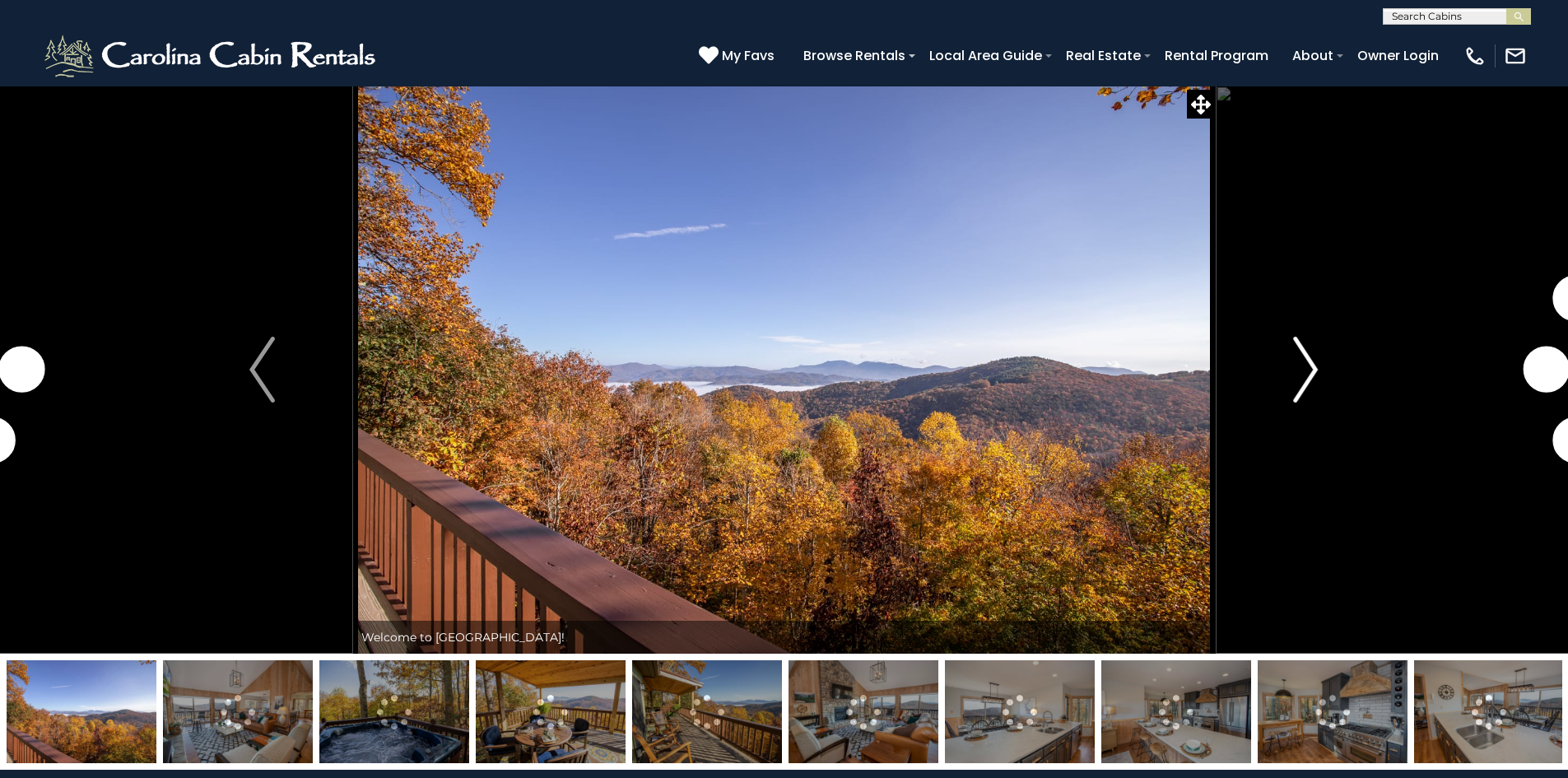
click at [1308, 364] on img "Next" at bounding box center [1306, 369] width 25 height 66
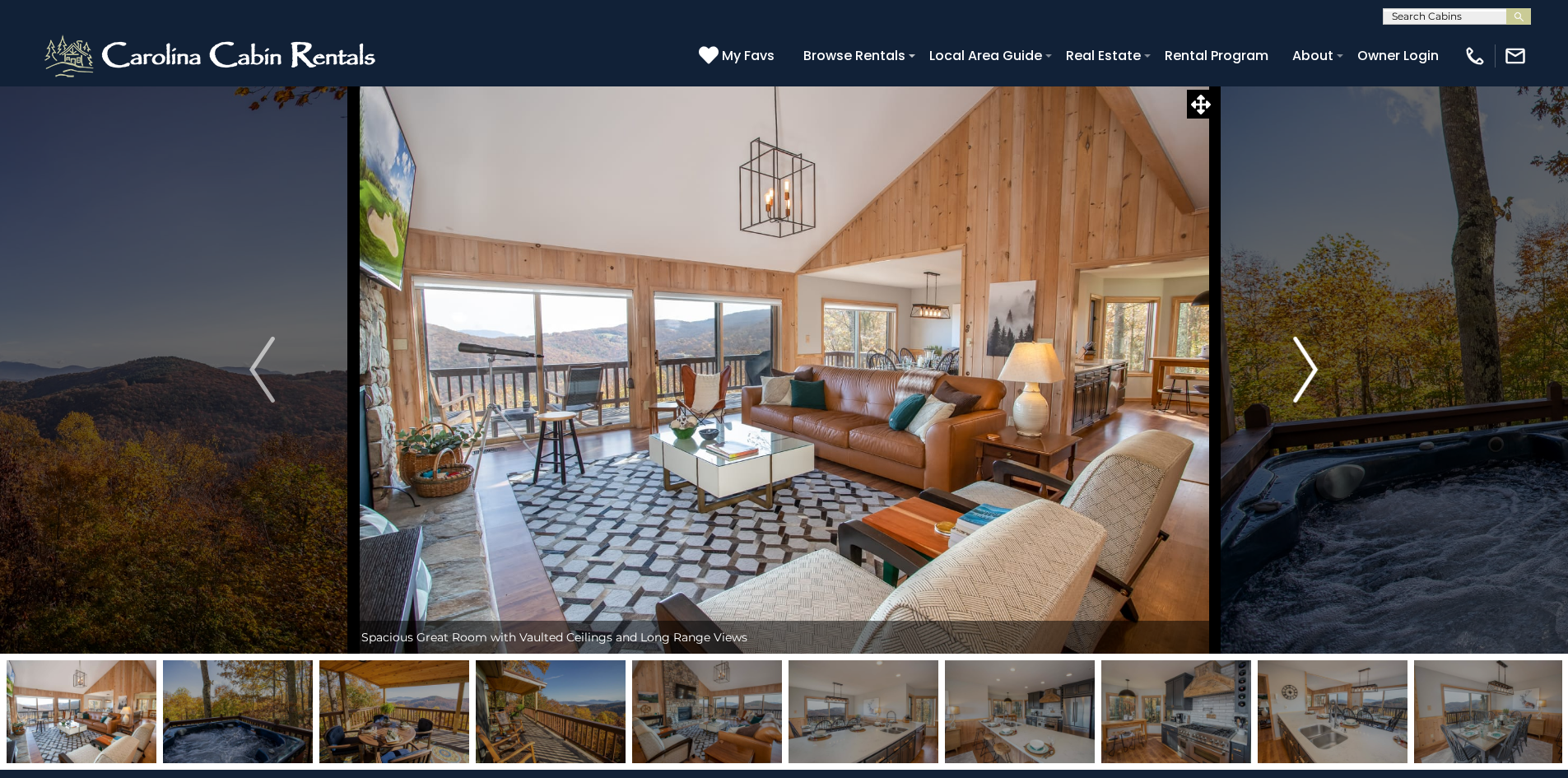
click at [1304, 366] on img "Next" at bounding box center [1306, 369] width 25 height 66
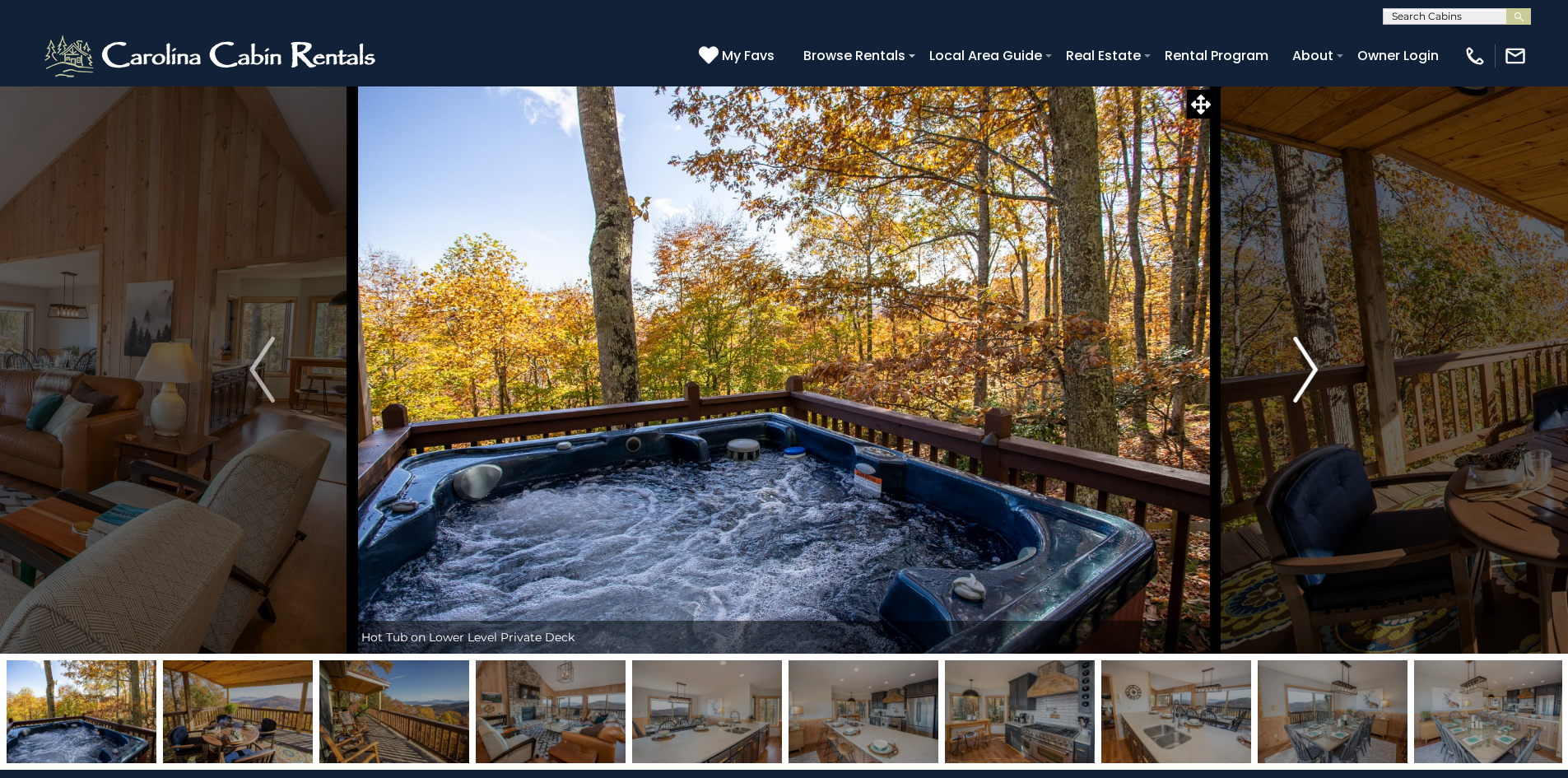
click at [1304, 366] on img "Next" at bounding box center [1306, 369] width 25 height 66
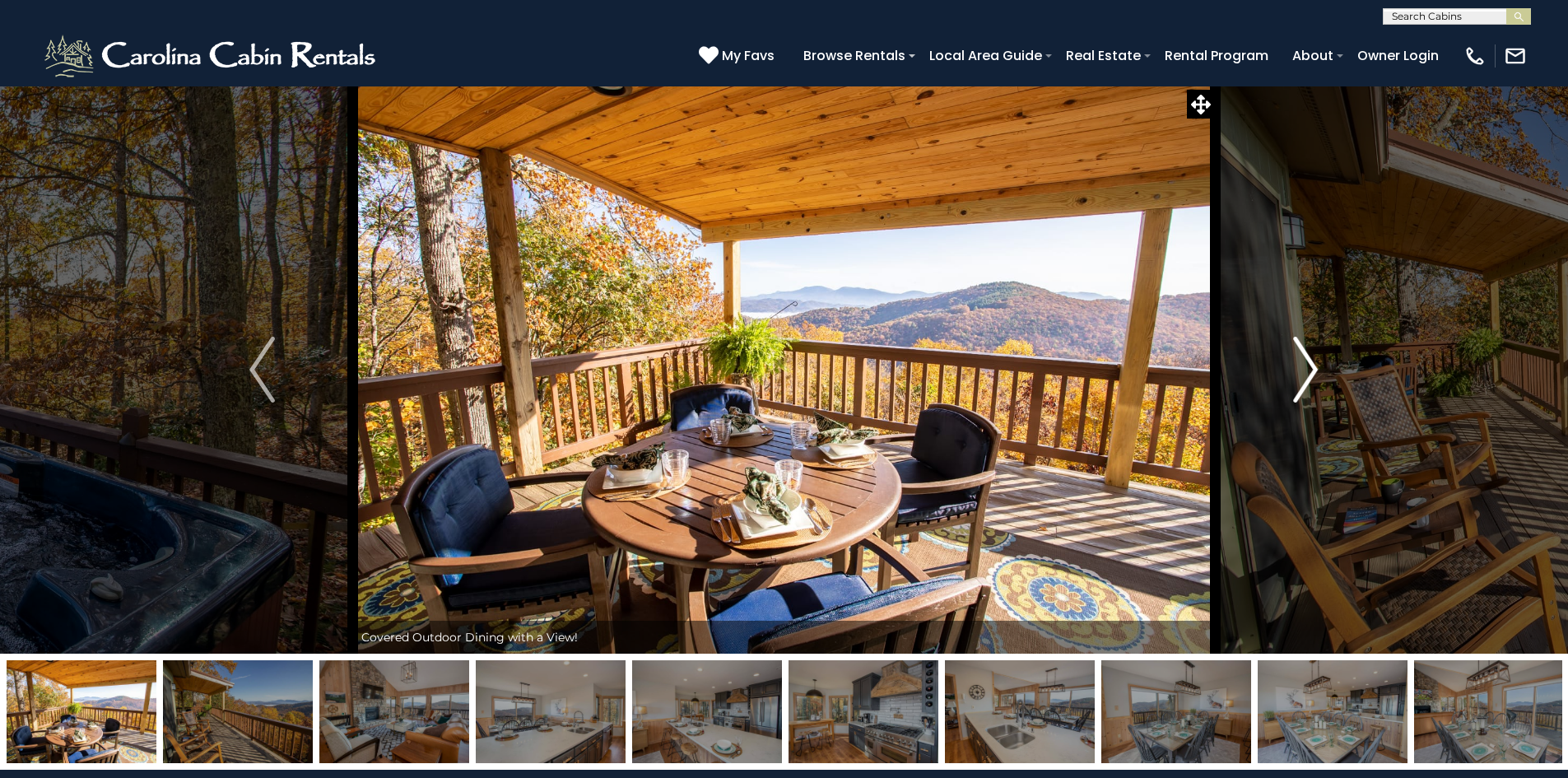
click at [1304, 366] on img "Next" at bounding box center [1306, 369] width 25 height 66
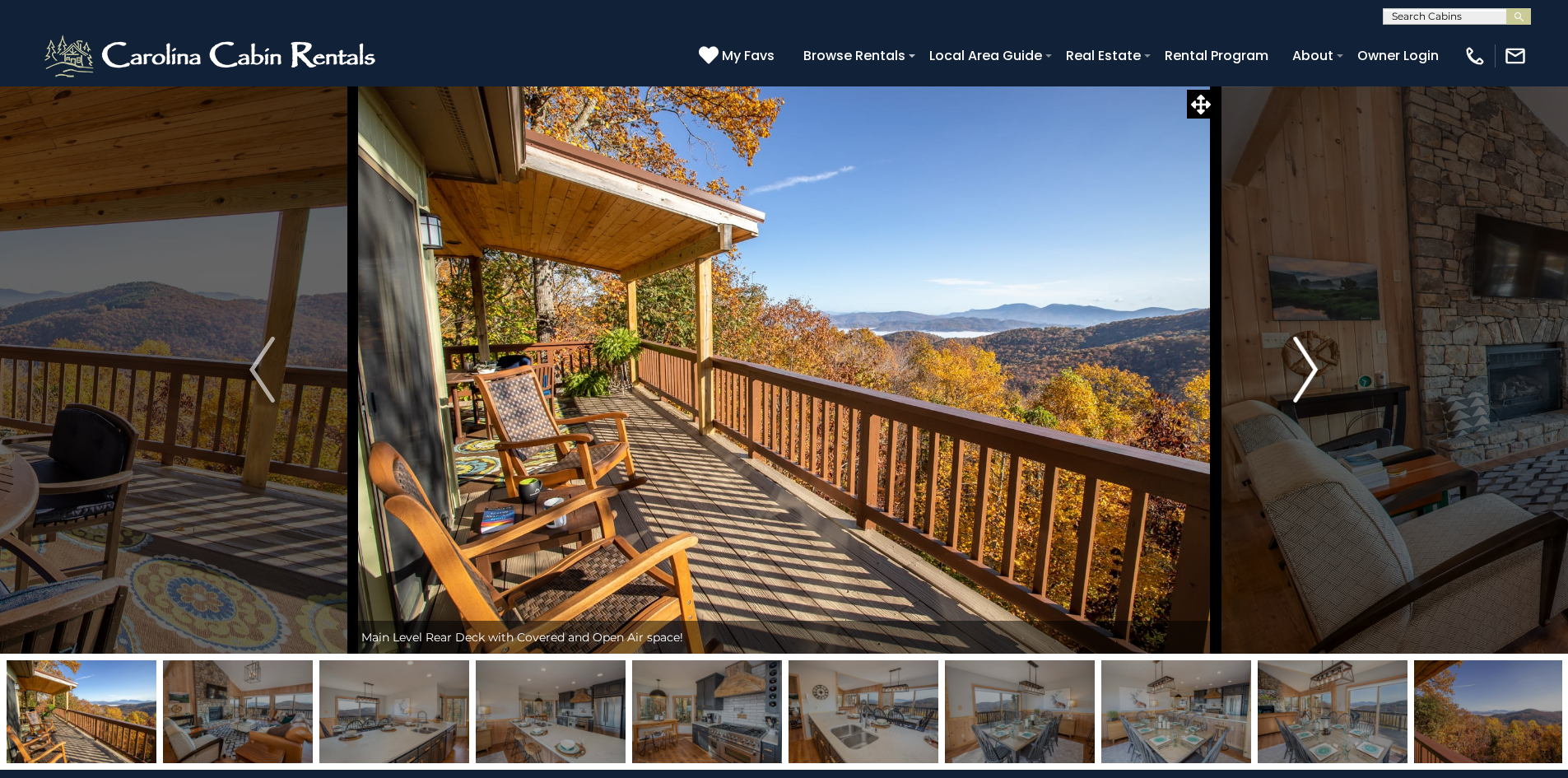
click at [1304, 366] on img "Next" at bounding box center [1306, 369] width 25 height 66
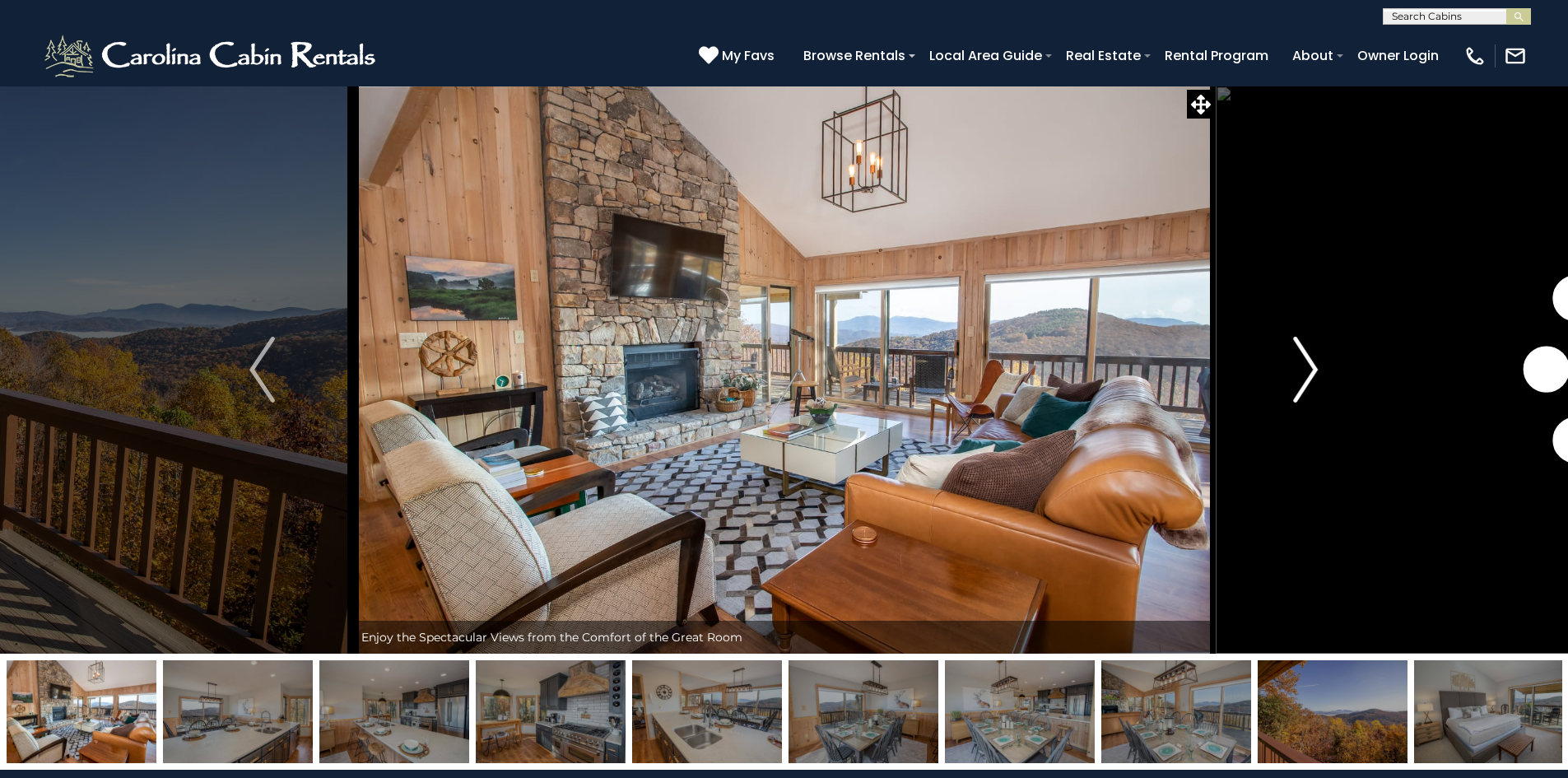
click at [1304, 366] on img "Next" at bounding box center [1306, 369] width 25 height 66
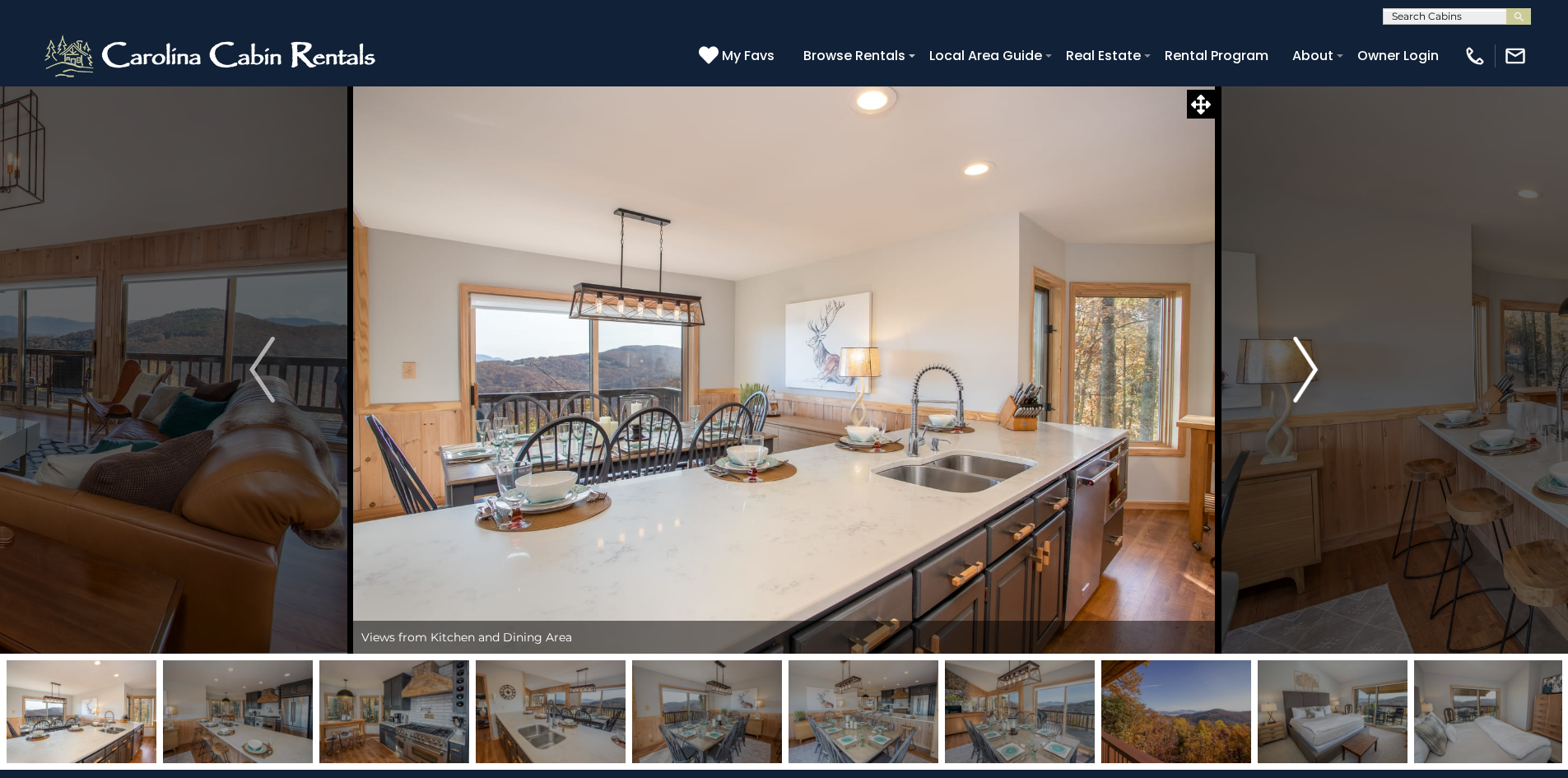
click at [1304, 366] on img "Next" at bounding box center [1306, 369] width 25 height 66
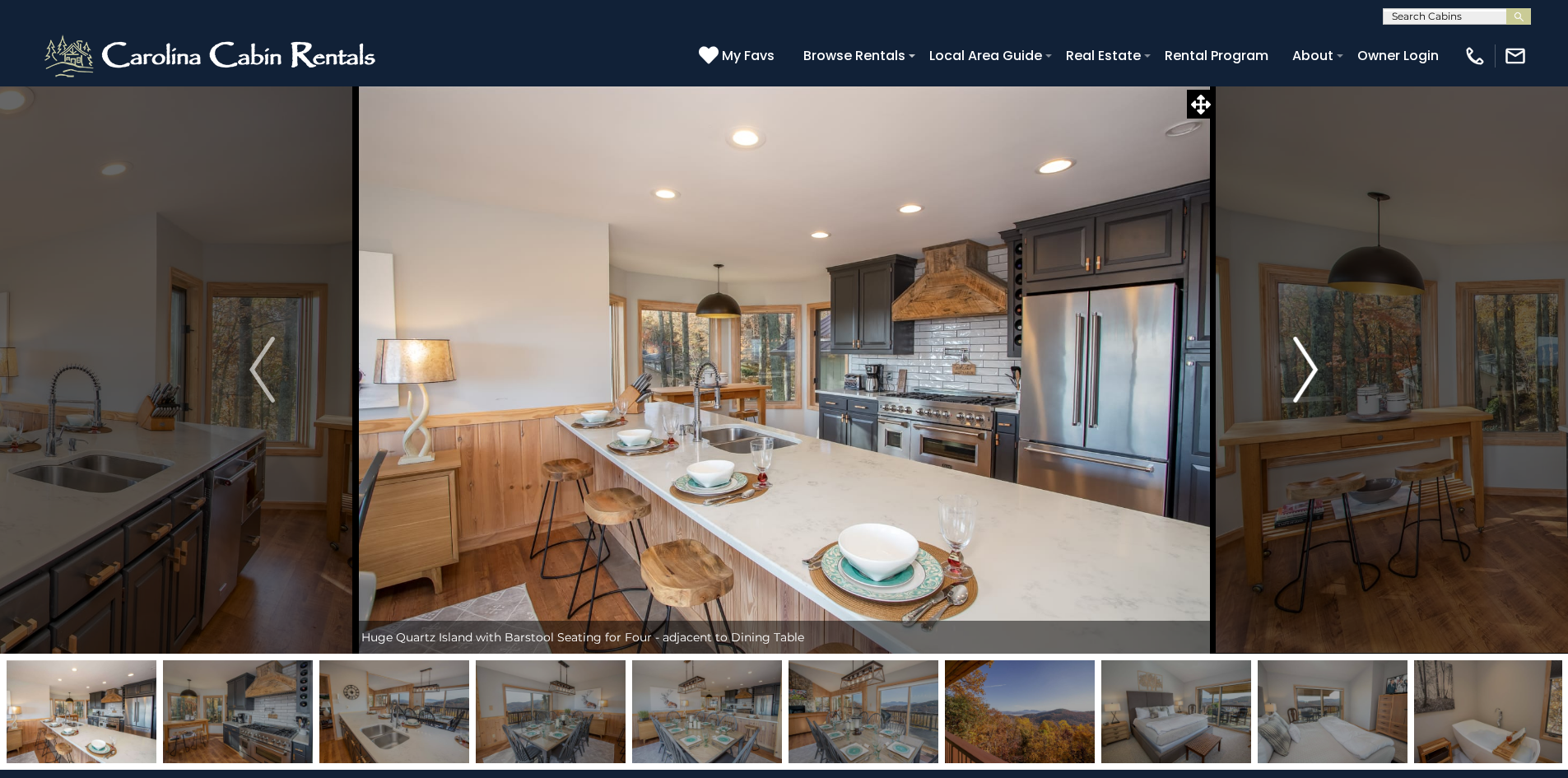
click at [1304, 366] on img "Next" at bounding box center [1306, 369] width 25 height 66
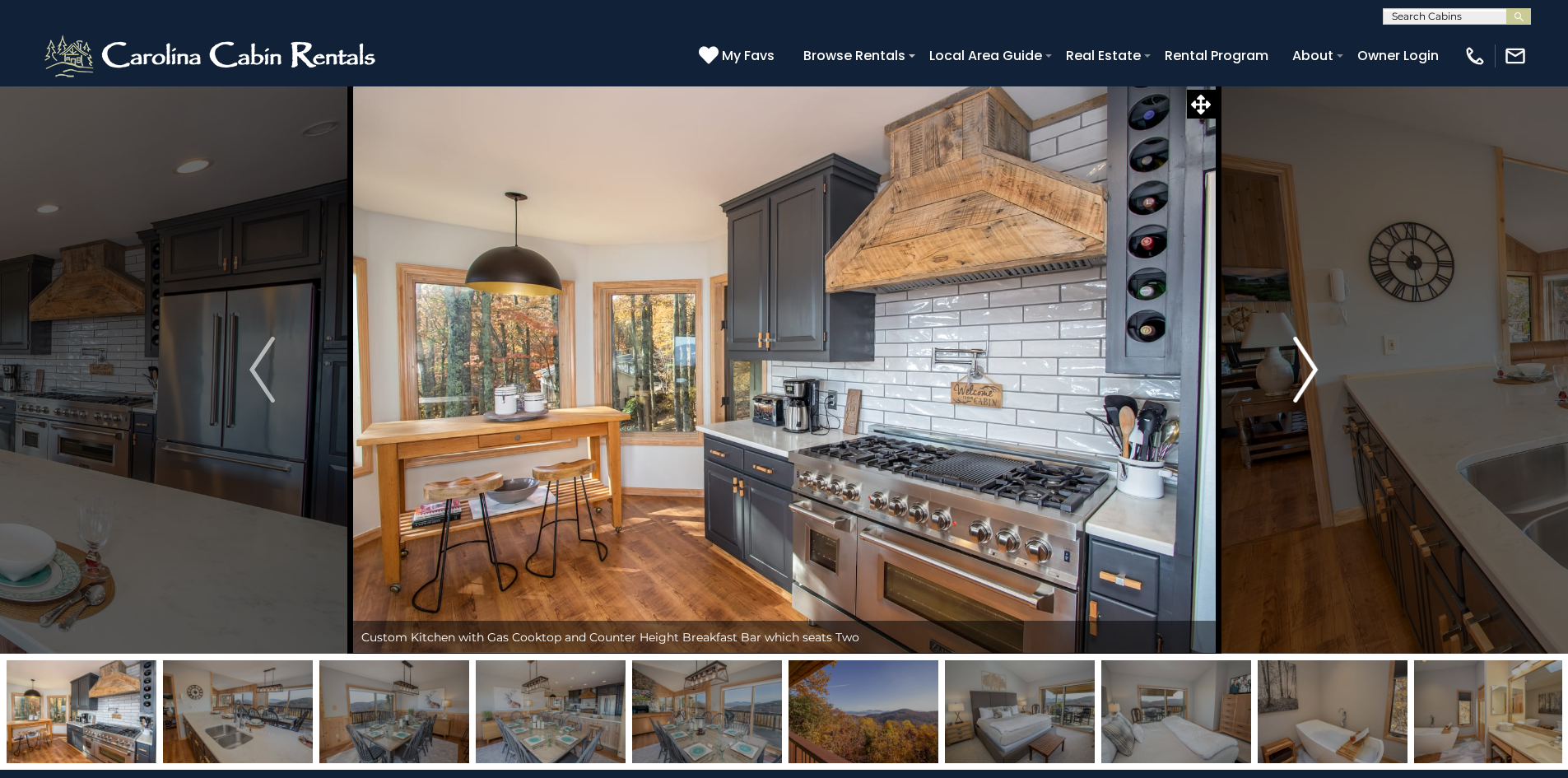
click at [1304, 366] on img "Next" at bounding box center [1306, 369] width 25 height 66
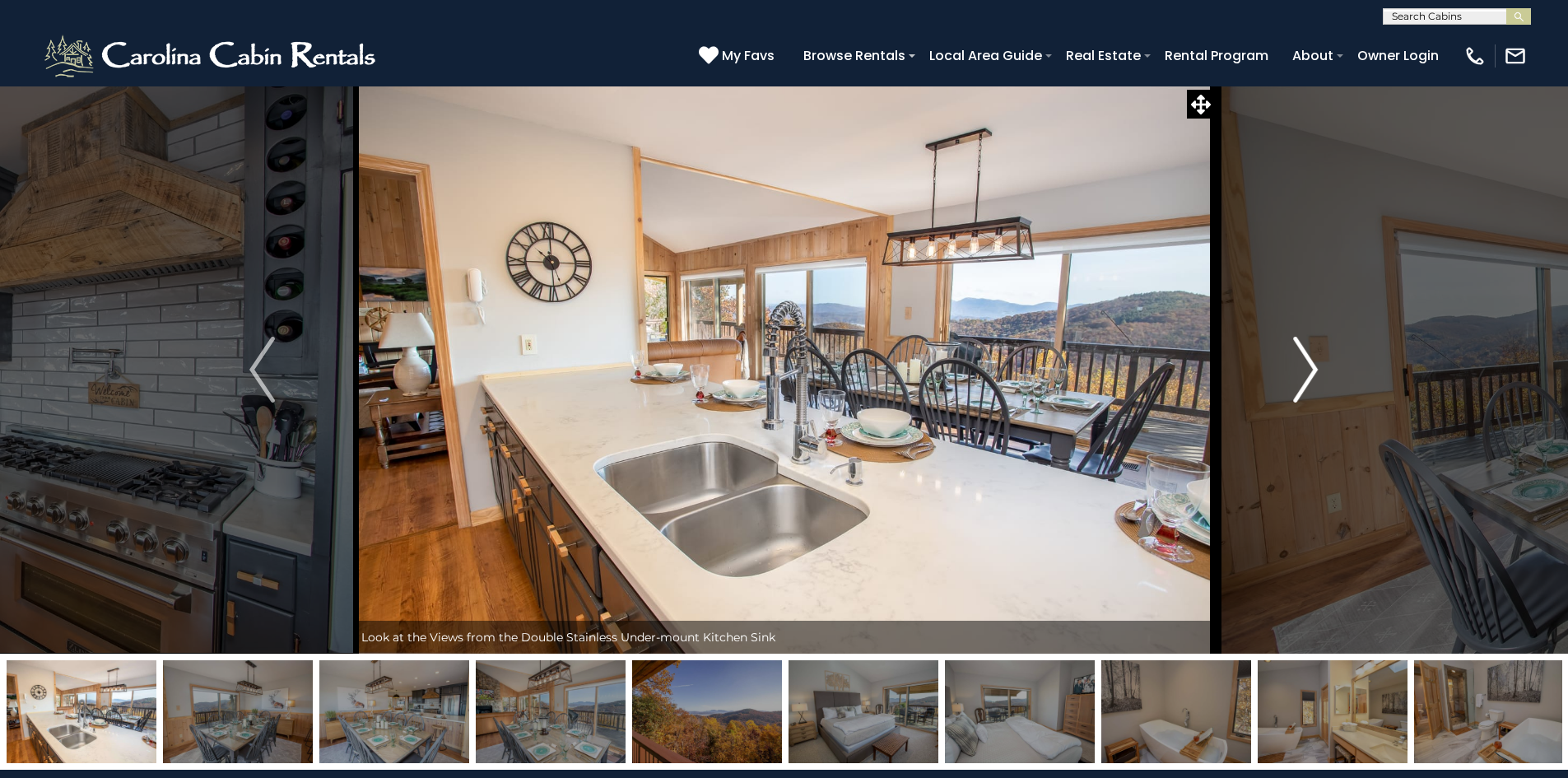
click at [1304, 366] on img "Next" at bounding box center [1306, 369] width 25 height 66
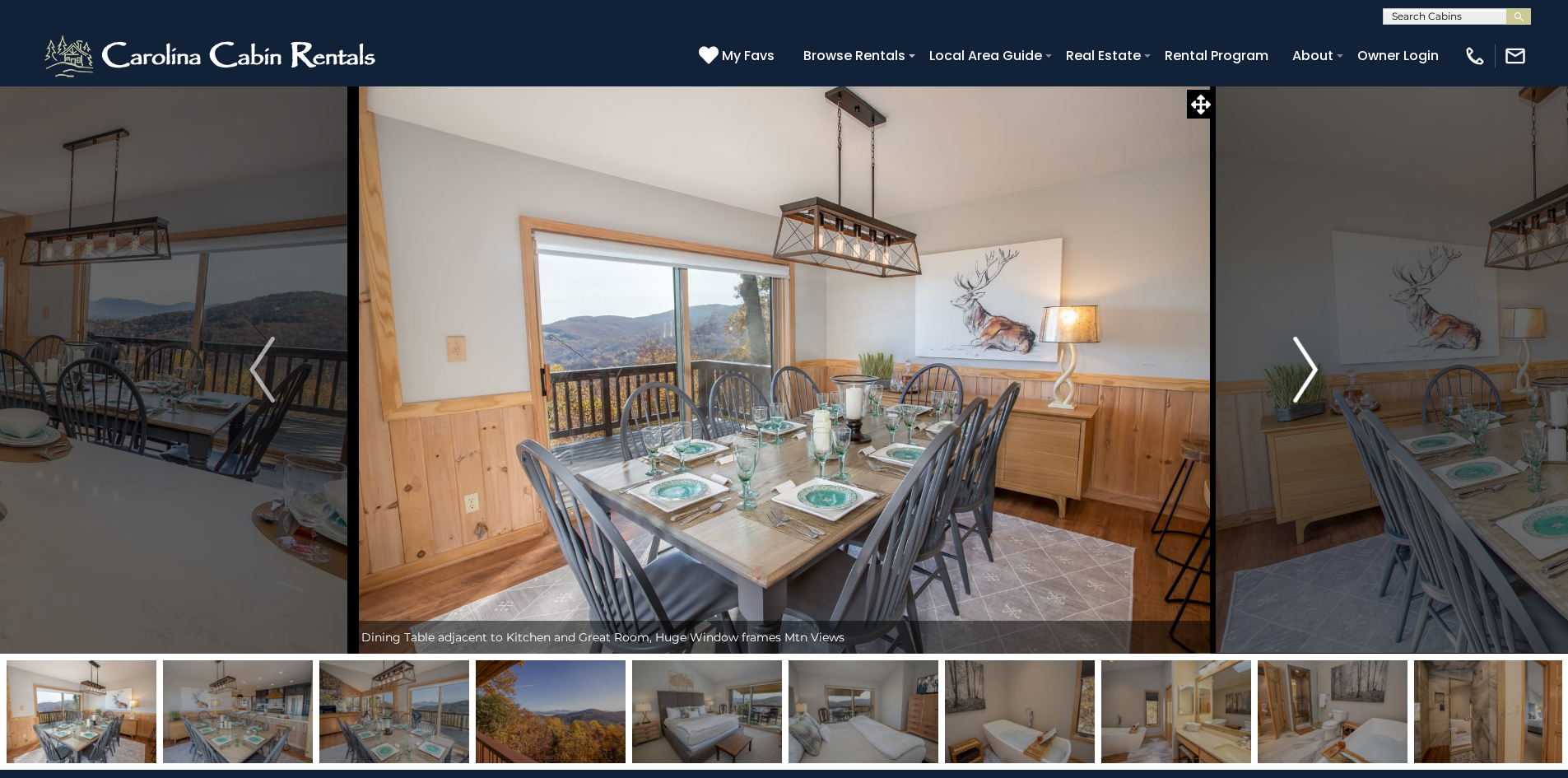
click at [1304, 366] on img "Next" at bounding box center [1306, 369] width 25 height 66
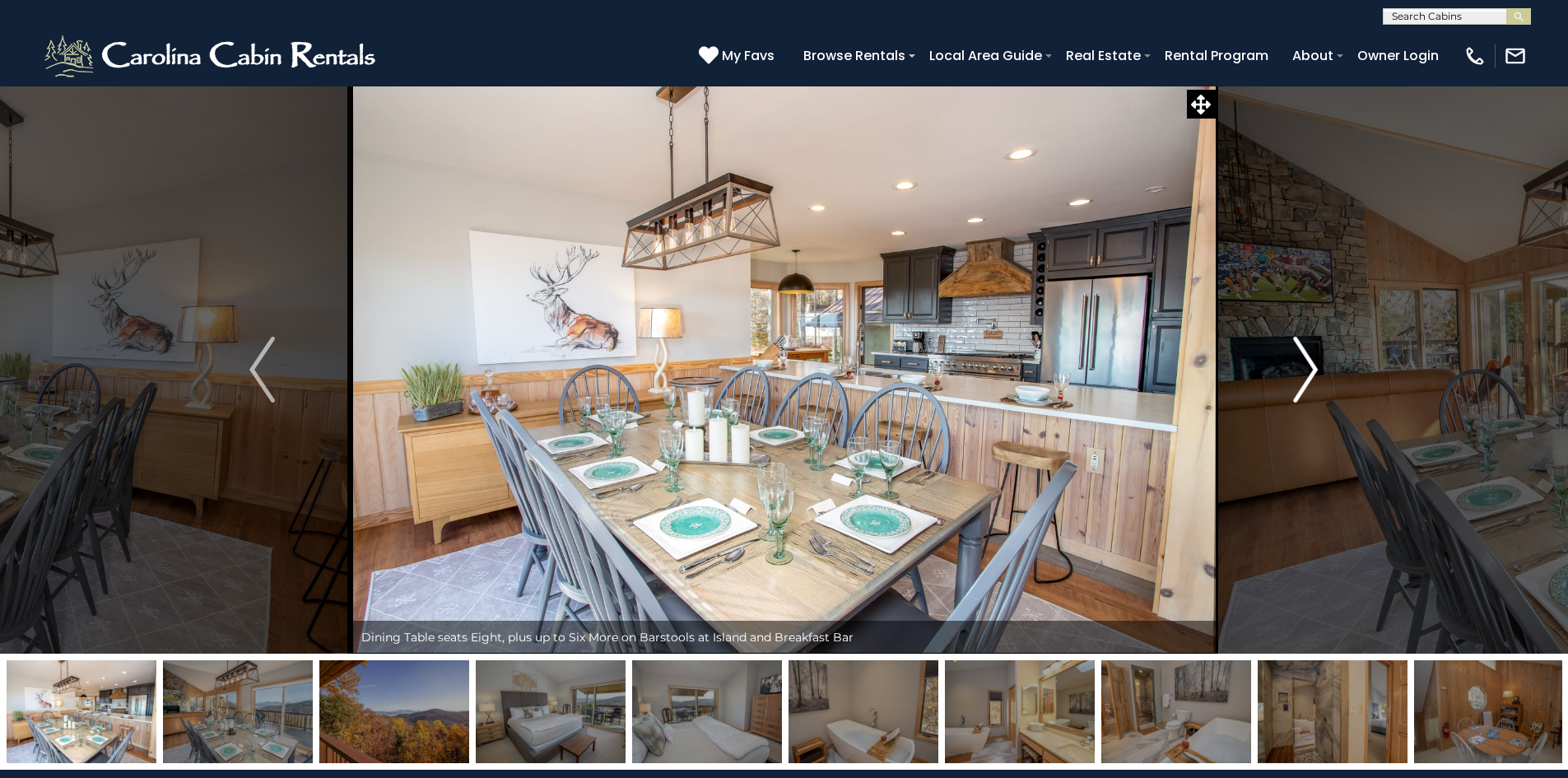
click at [1304, 366] on img "Next" at bounding box center [1306, 369] width 25 height 66
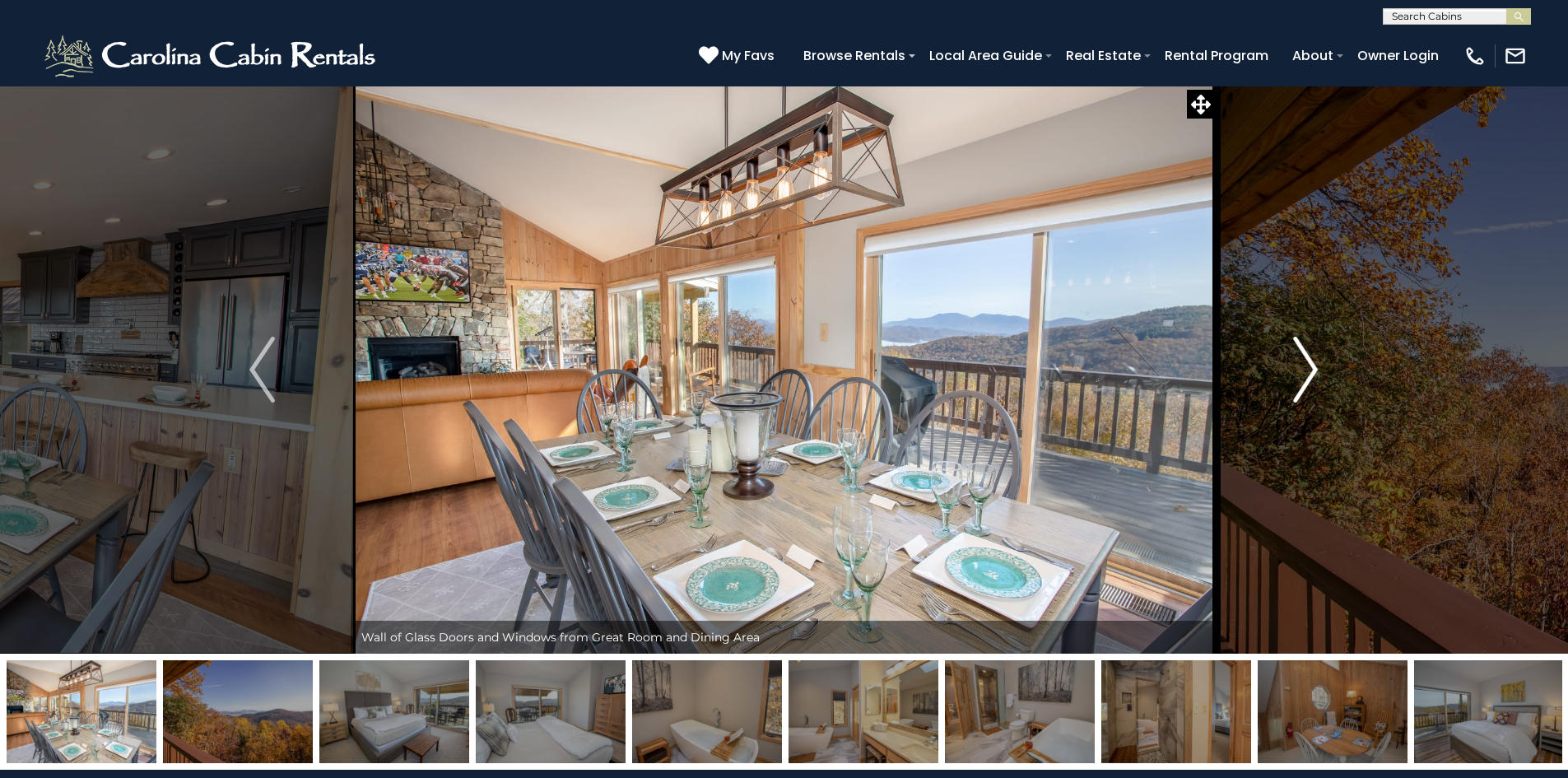
click at [1304, 366] on img "Next" at bounding box center [1306, 369] width 25 height 66
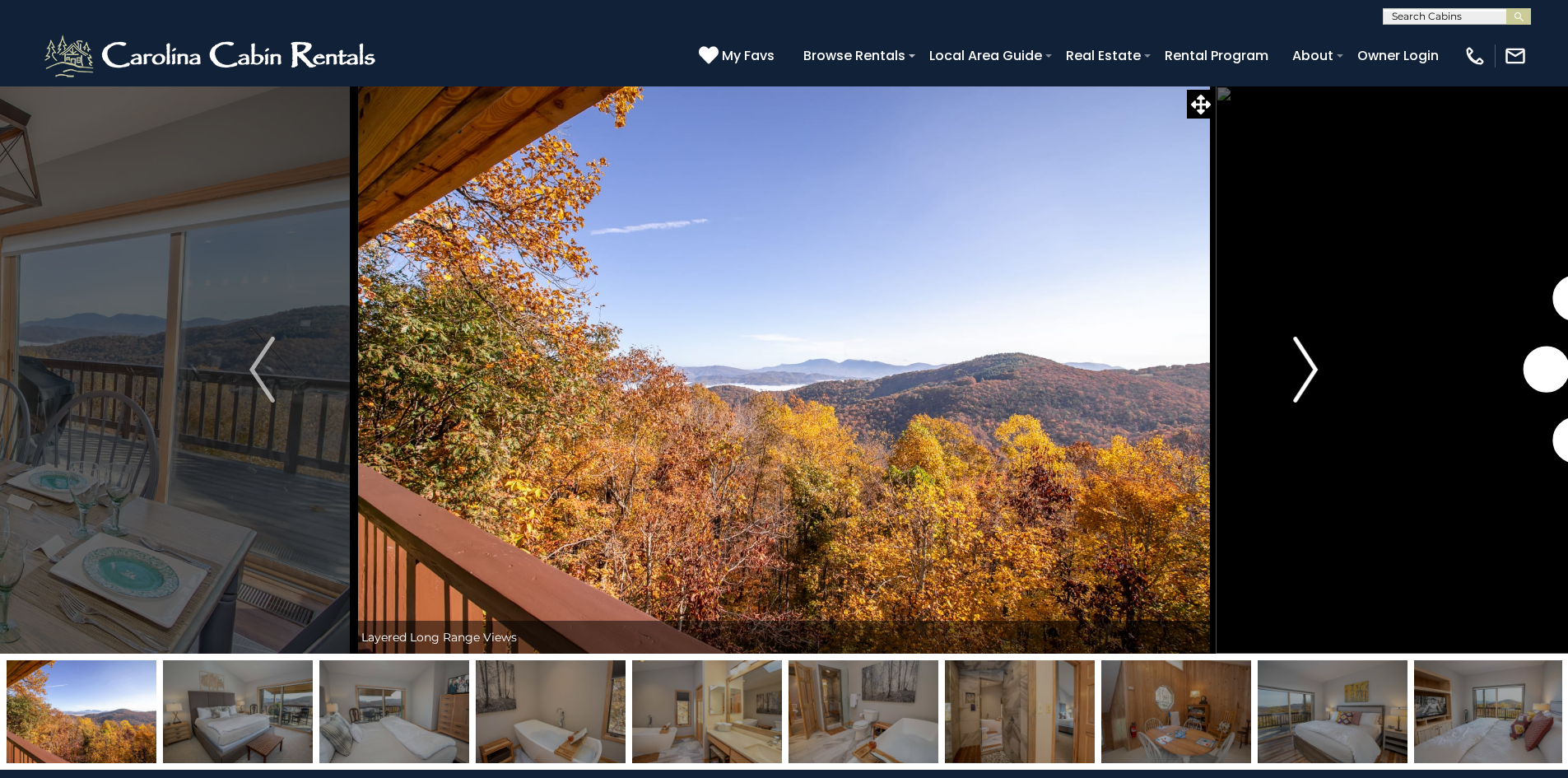
click at [1304, 366] on img "Next" at bounding box center [1306, 369] width 25 height 66
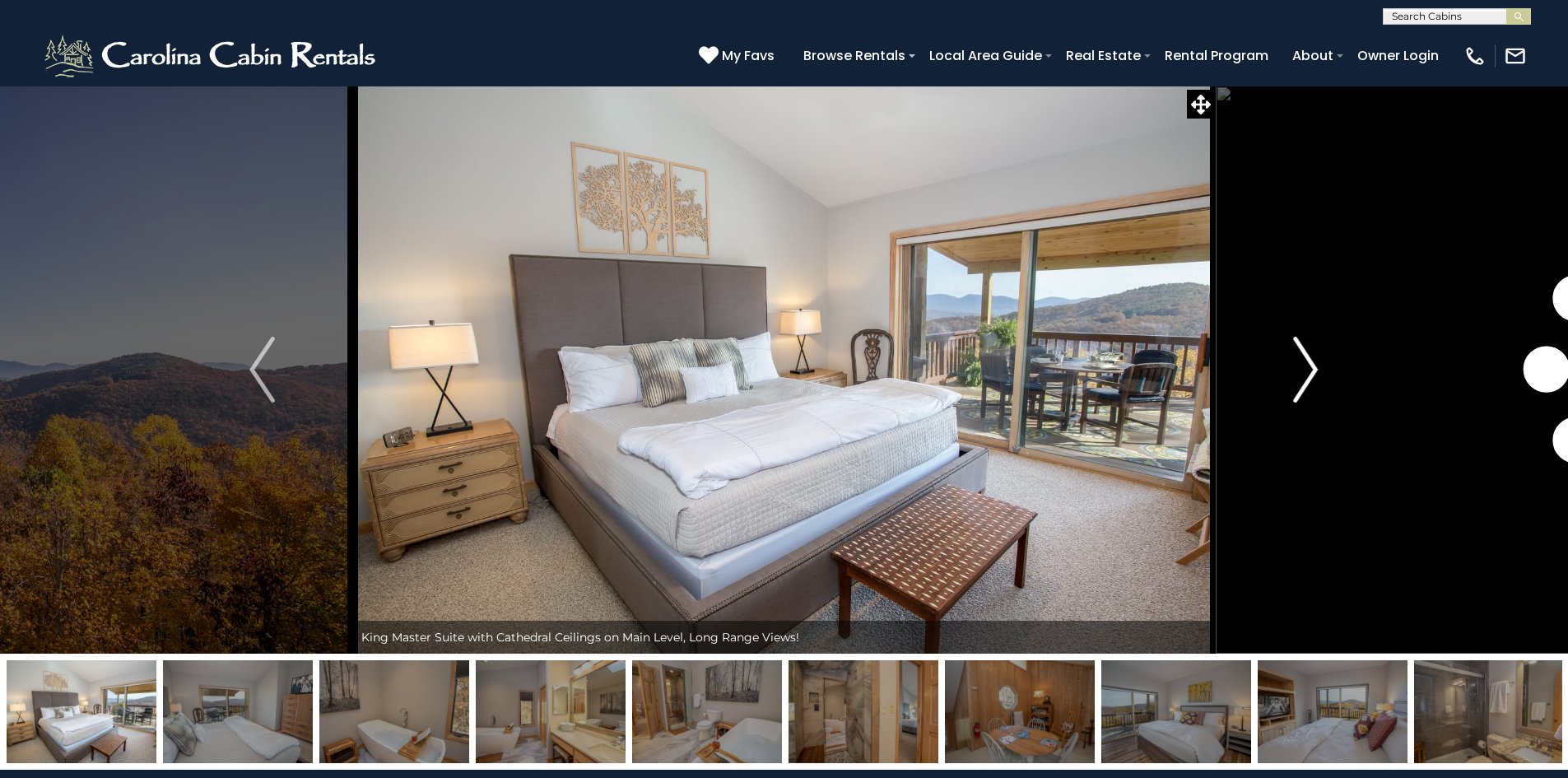
click at [1304, 366] on img "Next" at bounding box center [1306, 369] width 25 height 66
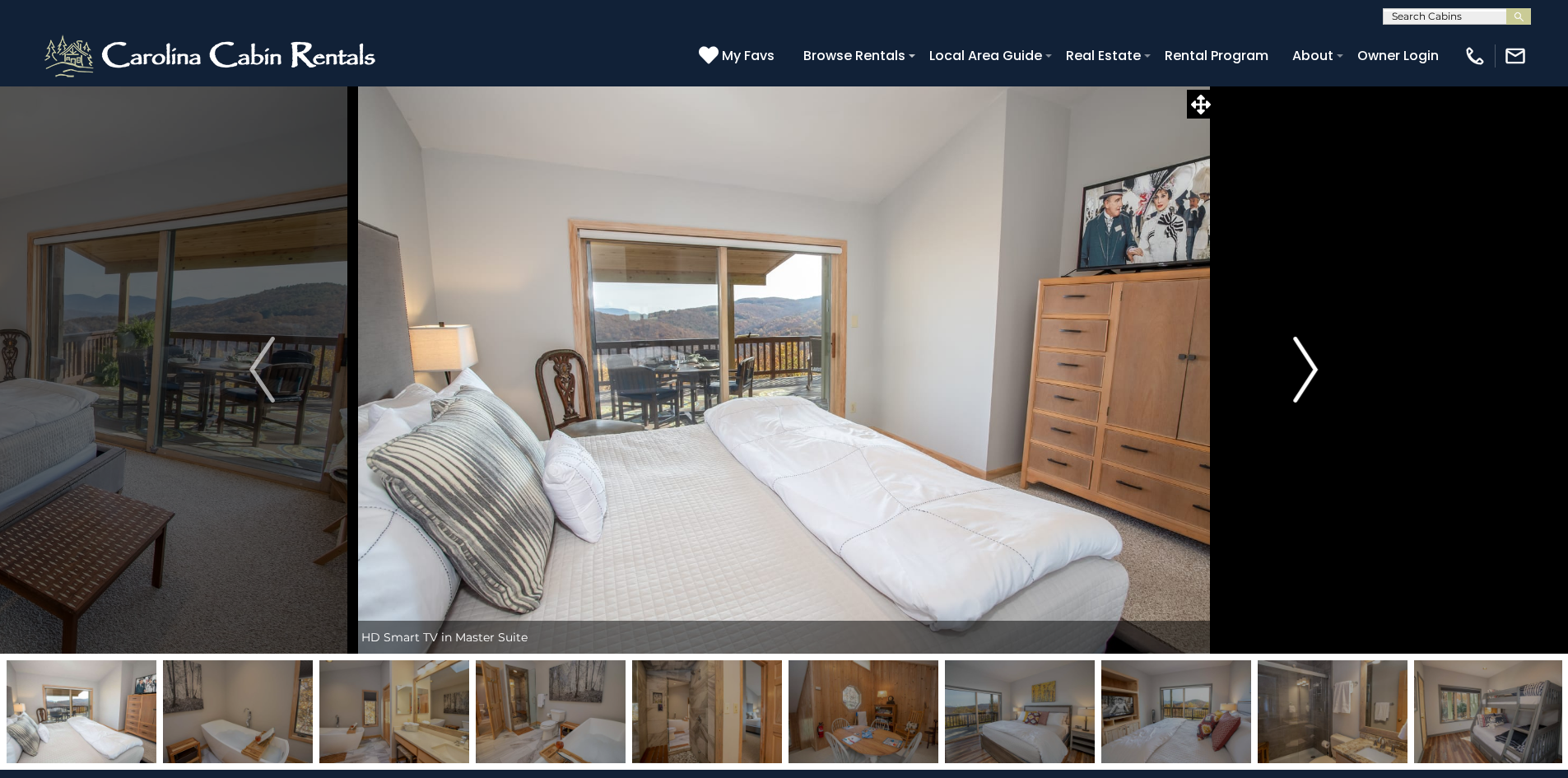
click at [1304, 366] on img "Next" at bounding box center [1306, 369] width 25 height 66
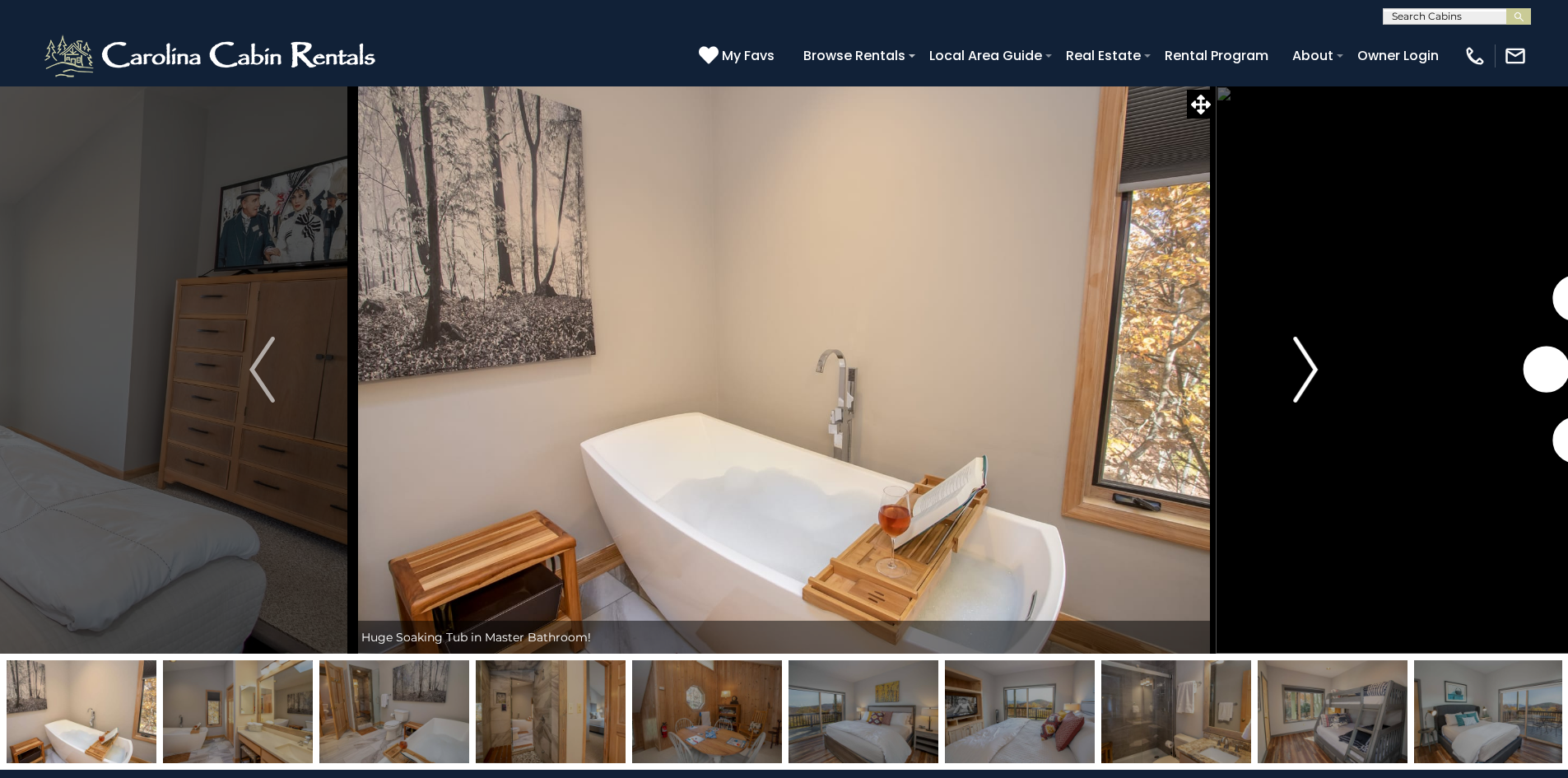
click at [1304, 366] on img "Next" at bounding box center [1306, 369] width 25 height 66
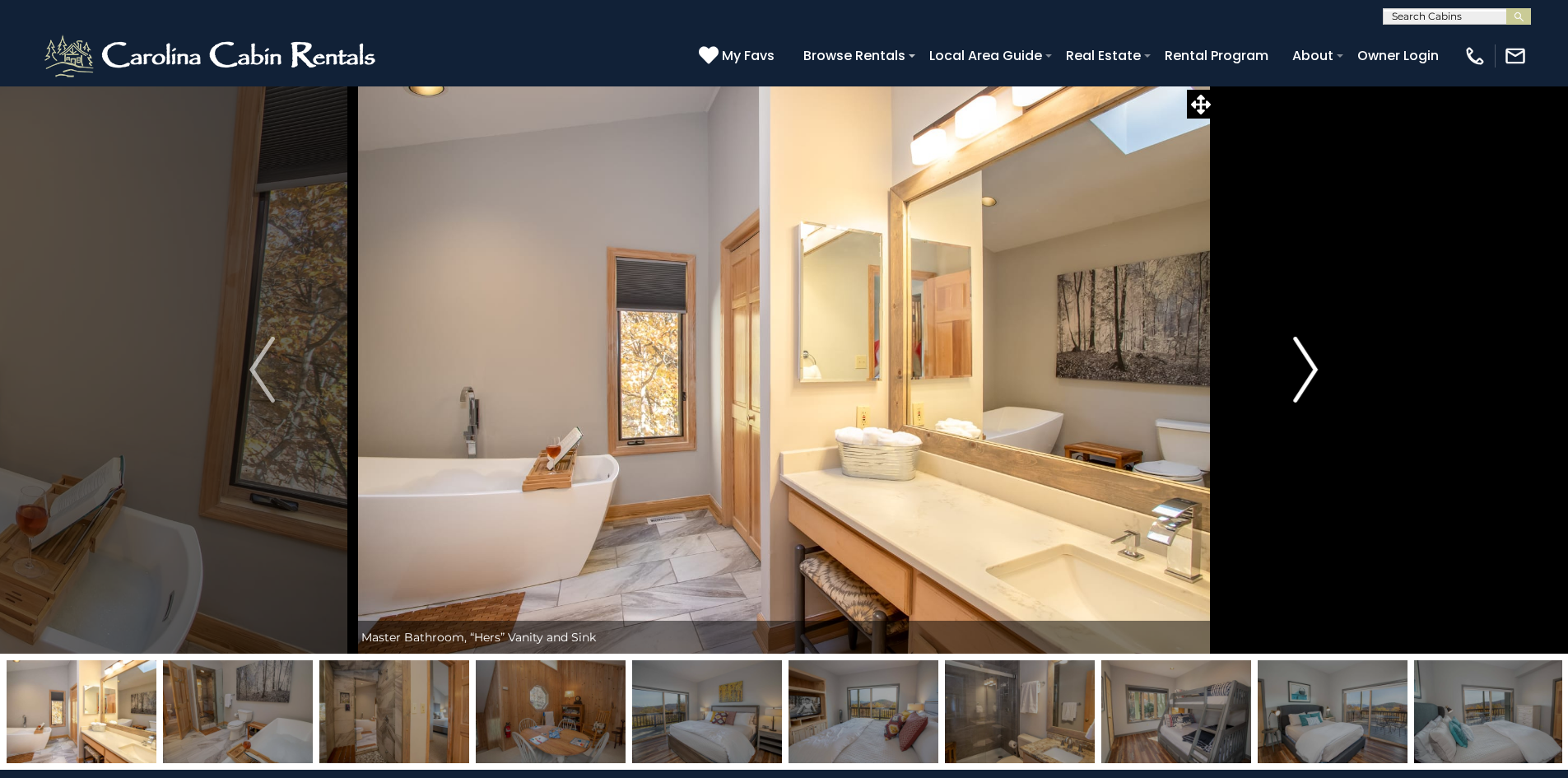
click at [1304, 366] on img "Next" at bounding box center [1306, 369] width 25 height 66
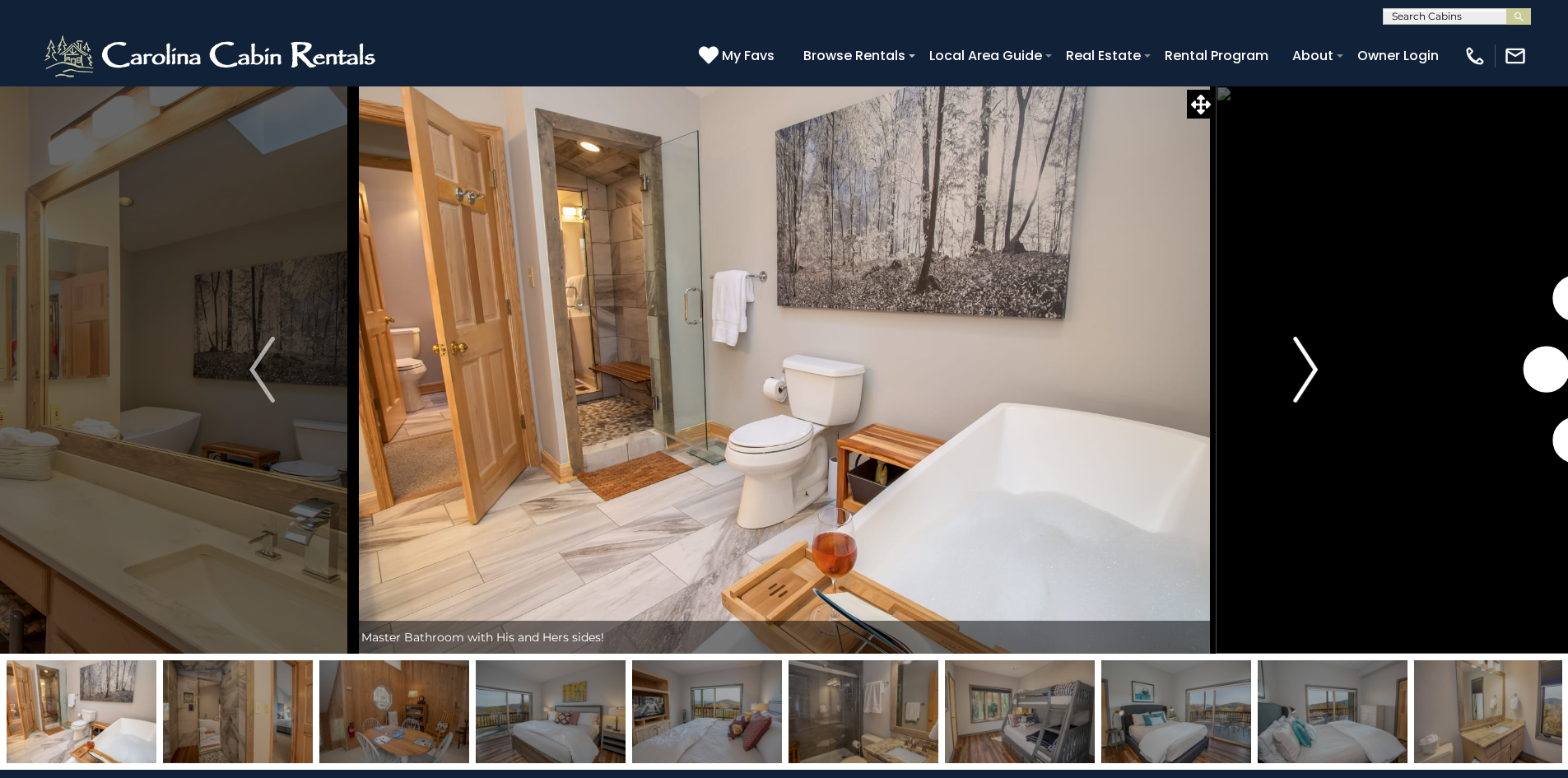
click at [1304, 366] on img "Next" at bounding box center [1306, 369] width 25 height 66
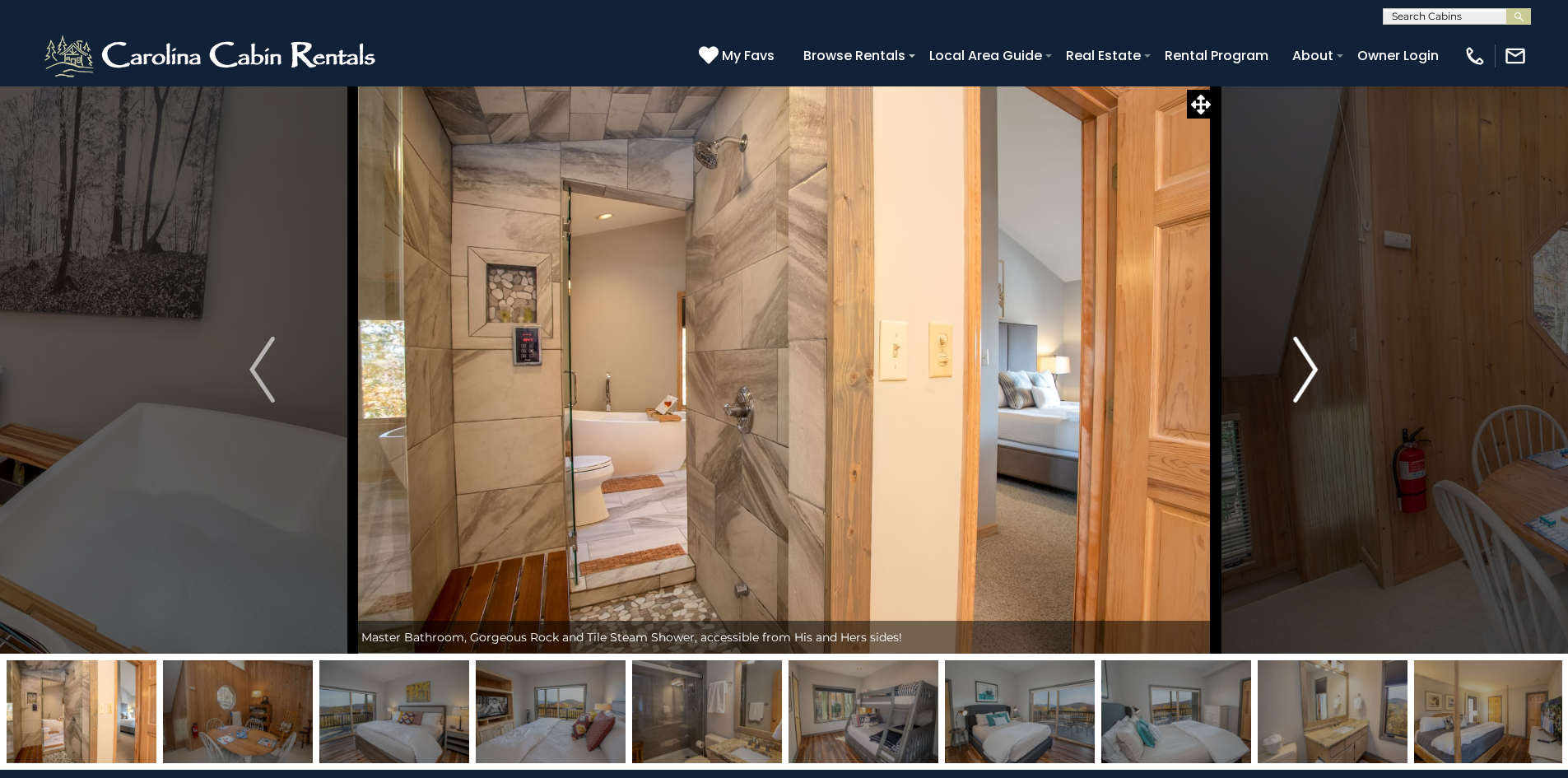
click at [1304, 366] on img "Next" at bounding box center [1306, 369] width 25 height 66
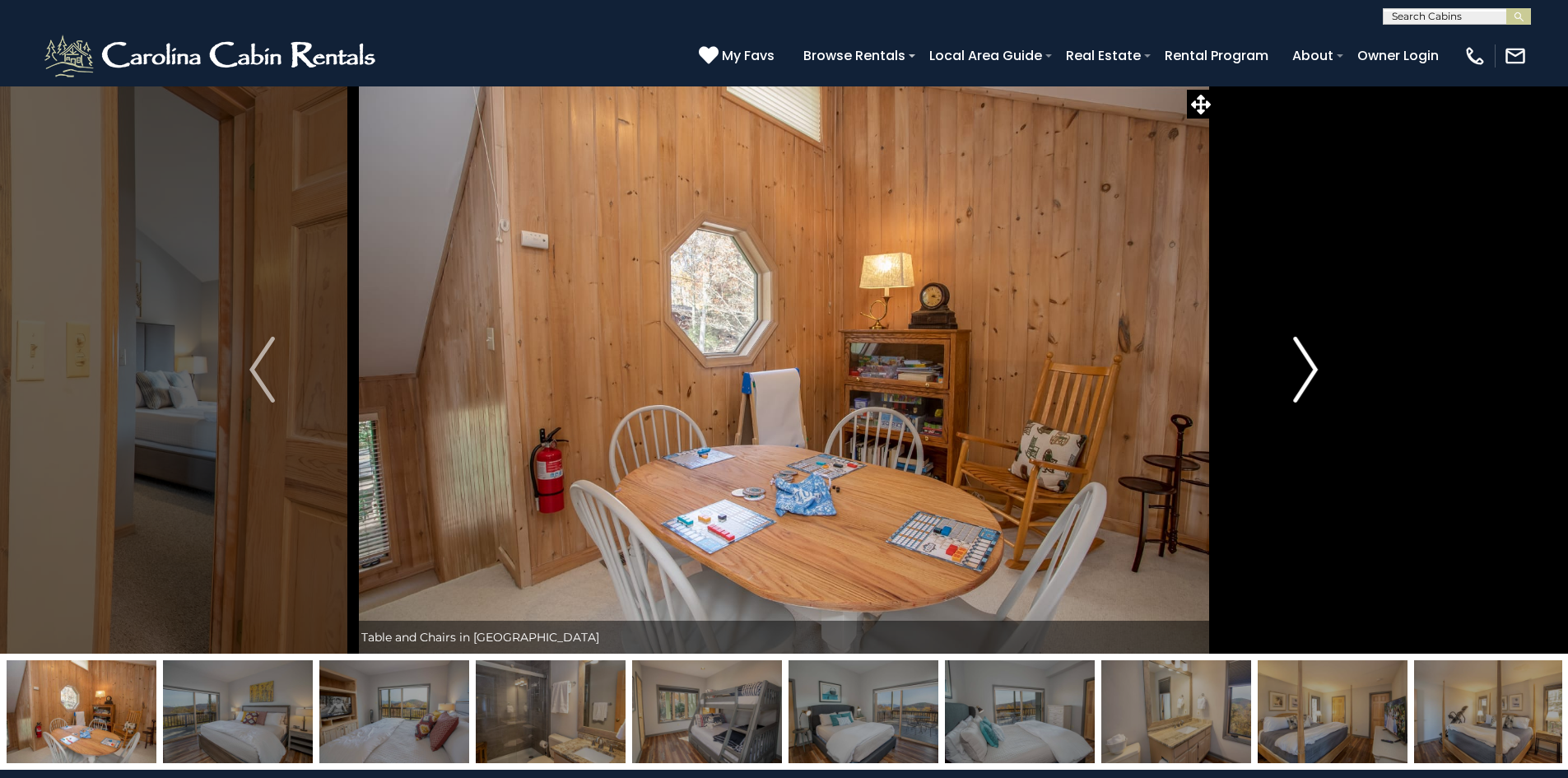
click at [1304, 366] on img "Next" at bounding box center [1306, 369] width 25 height 66
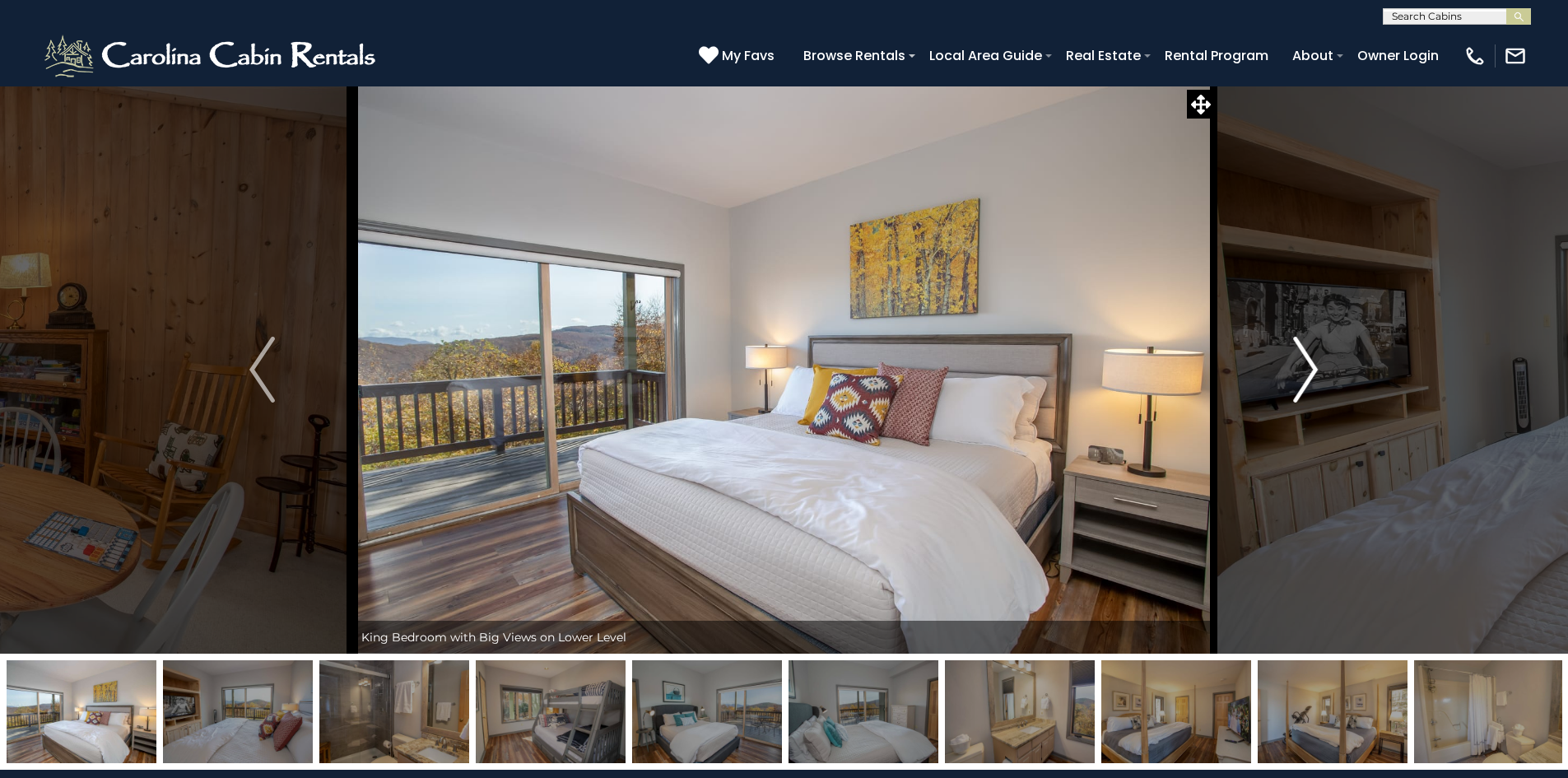
click at [1304, 366] on img "Next" at bounding box center [1306, 369] width 25 height 66
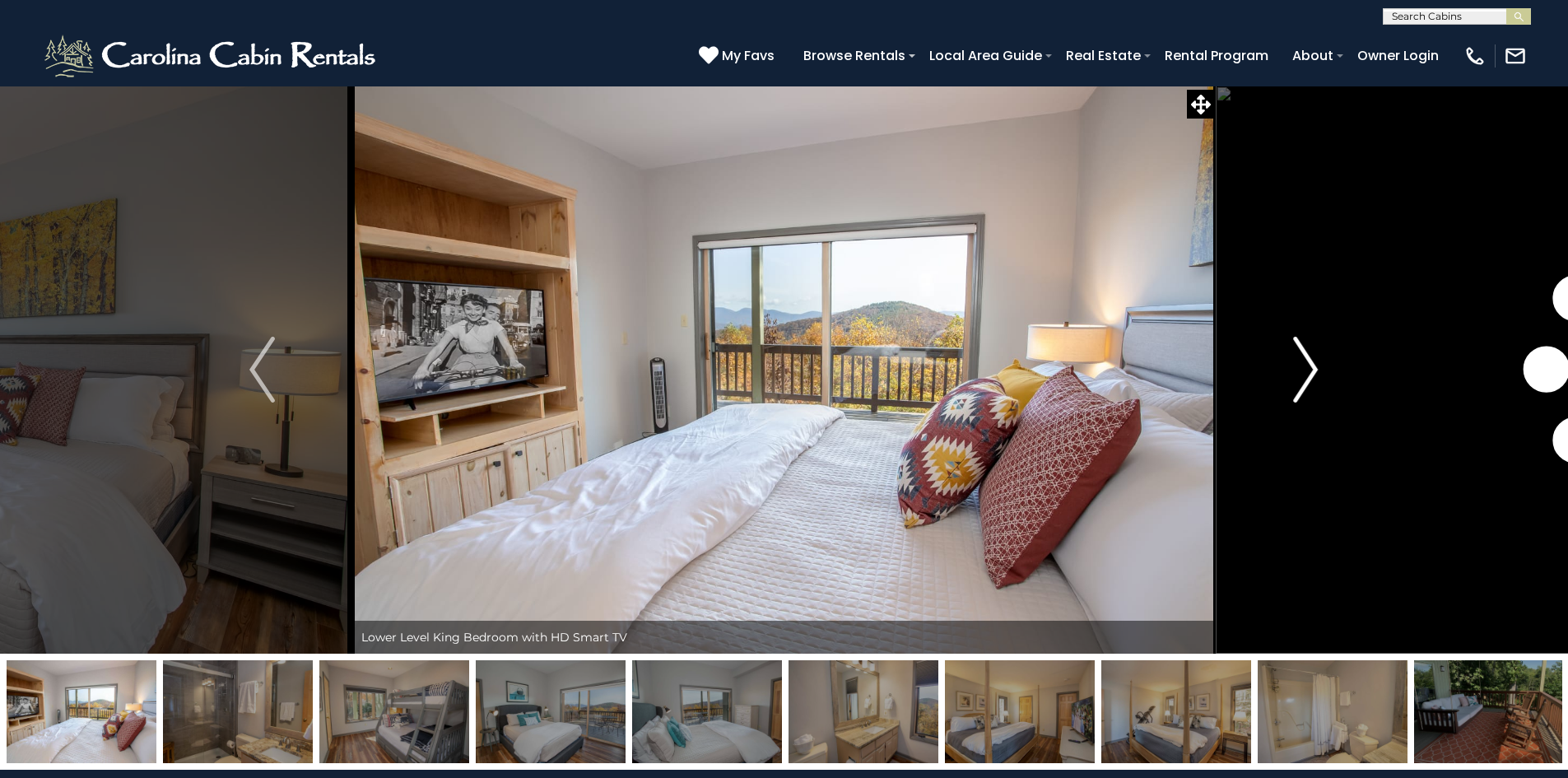
click at [1304, 366] on img "Next" at bounding box center [1306, 369] width 25 height 66
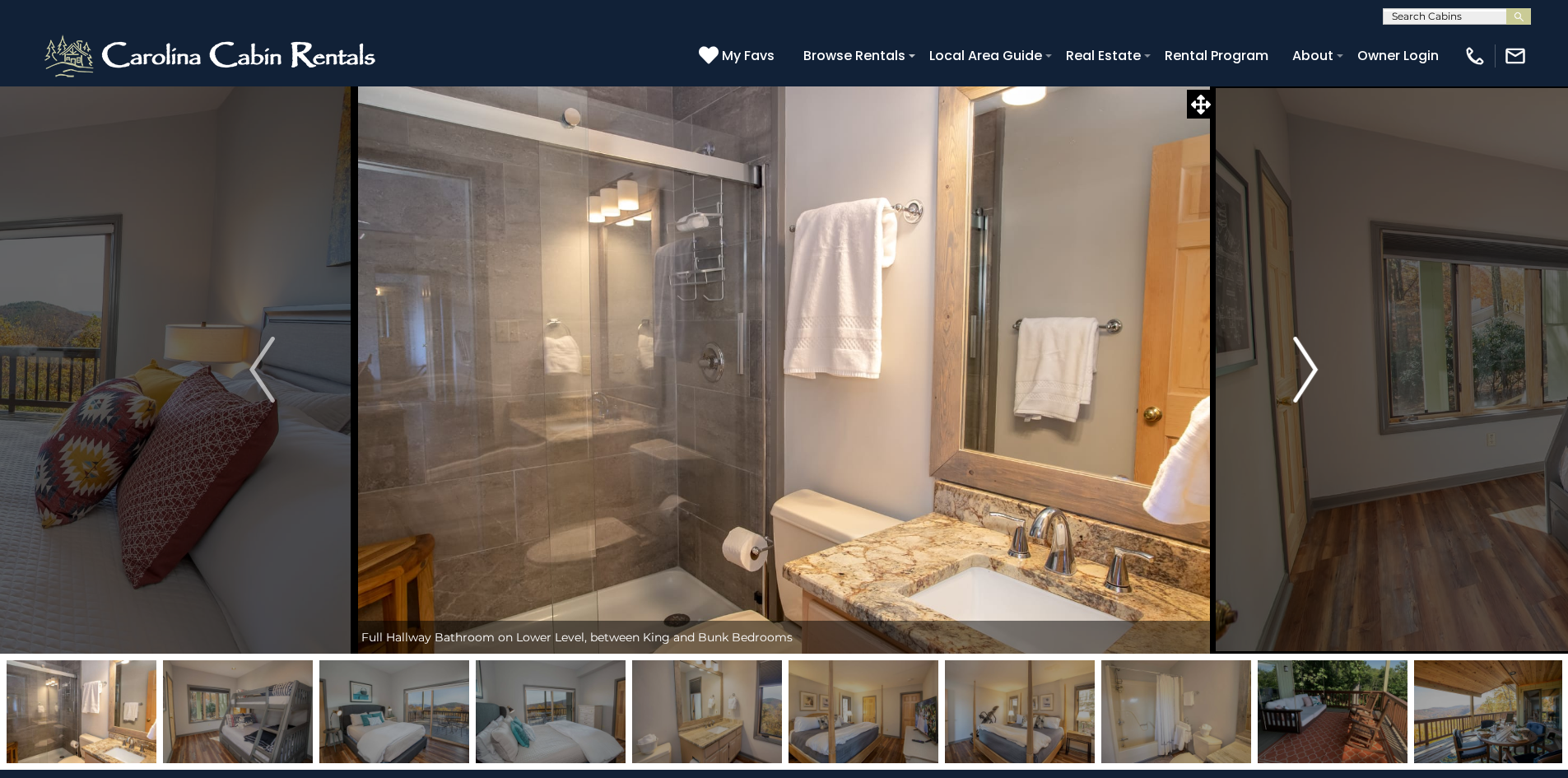
click at [1304, 366] on img "Next" at bounding box center [1306, 369] width 25 height 66
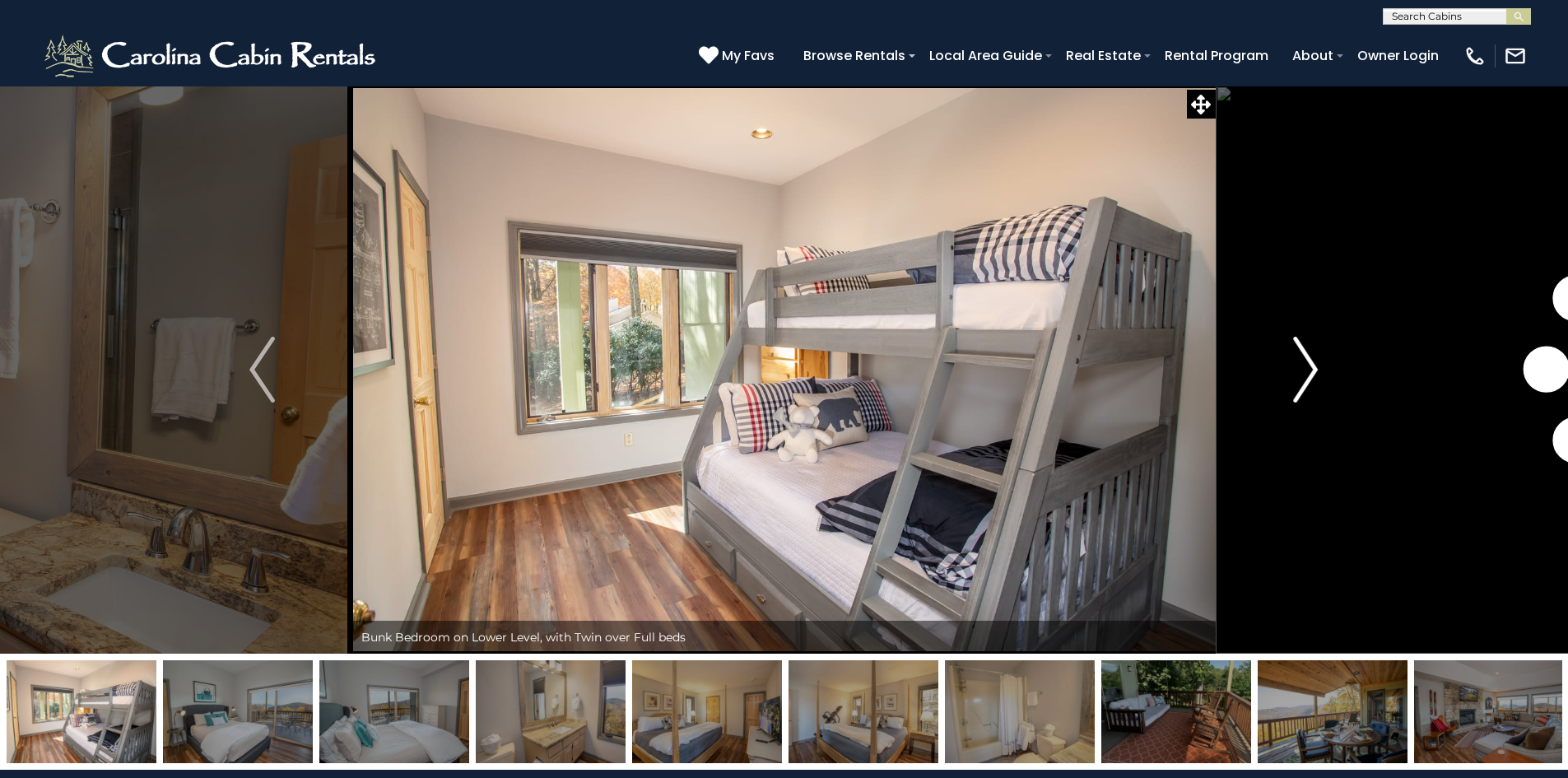
click at [1304, 366] on img "Next" at bounding box center [1306, 369] width 25 height 66
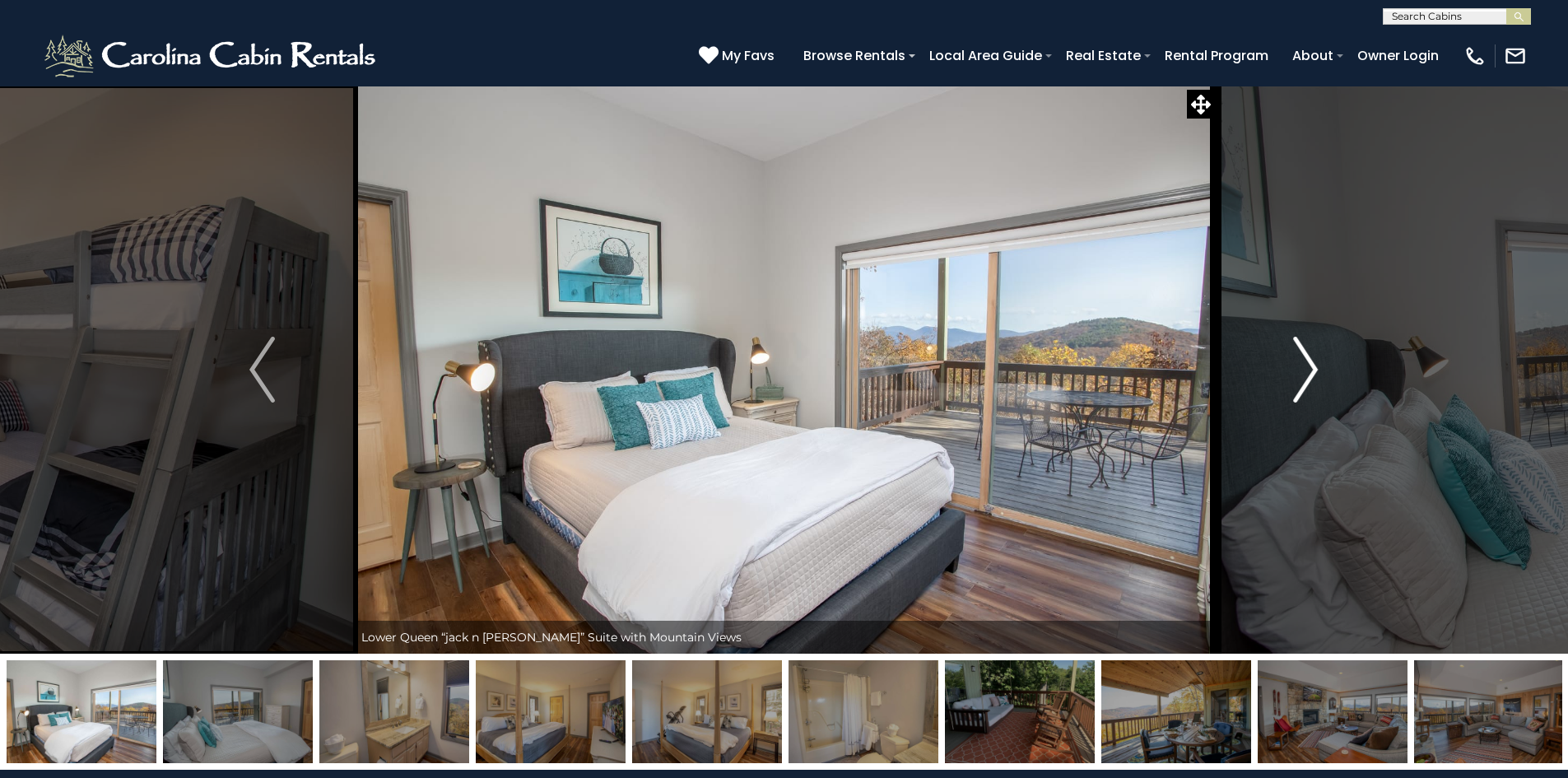
click at [1304, 366] on img "Next" at bounding box center [1306, 369] width 25 height 66
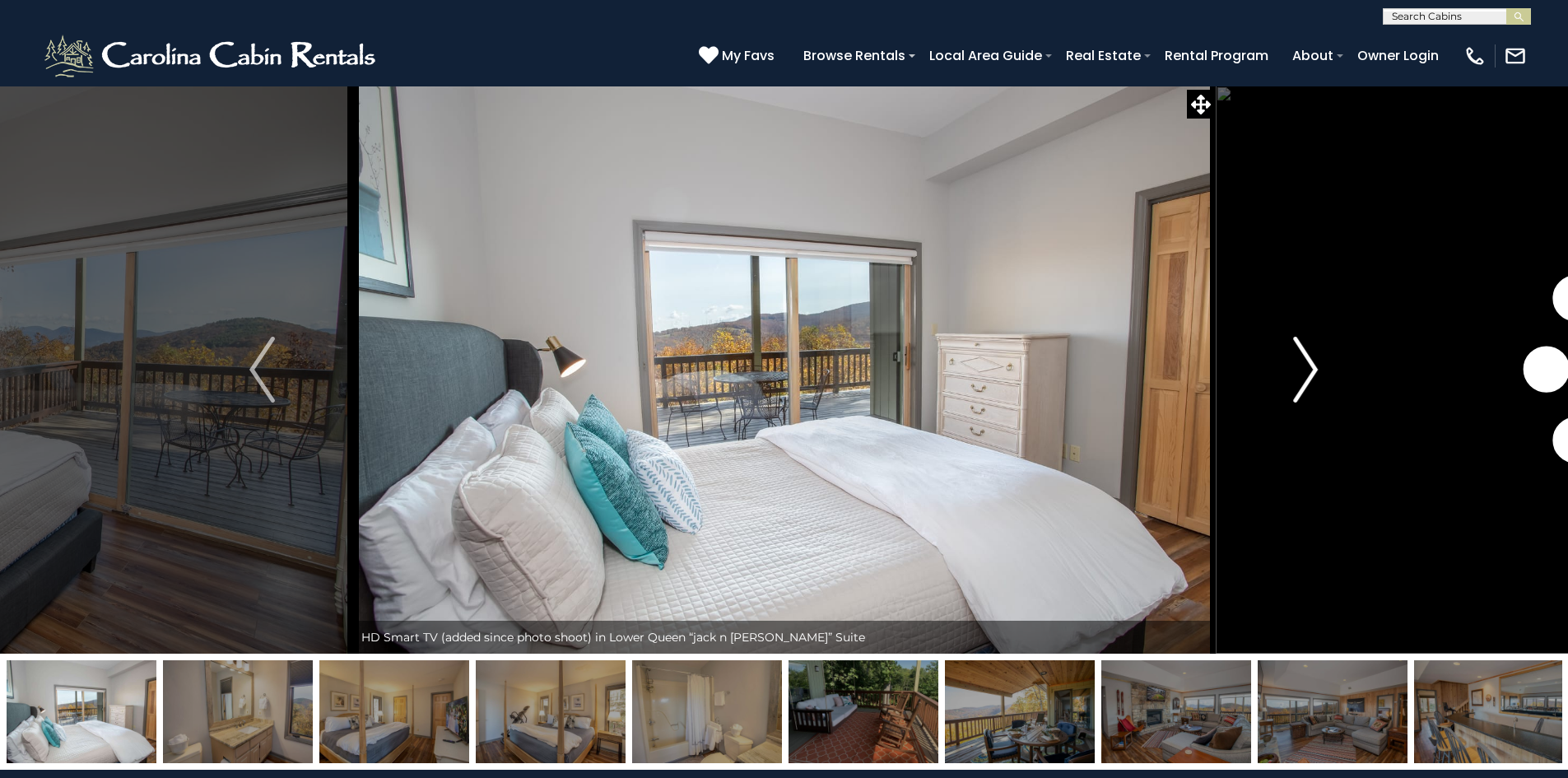
click at [1304, 366] on img "Next" at bounding box center [1306, 369] width 25 height 66
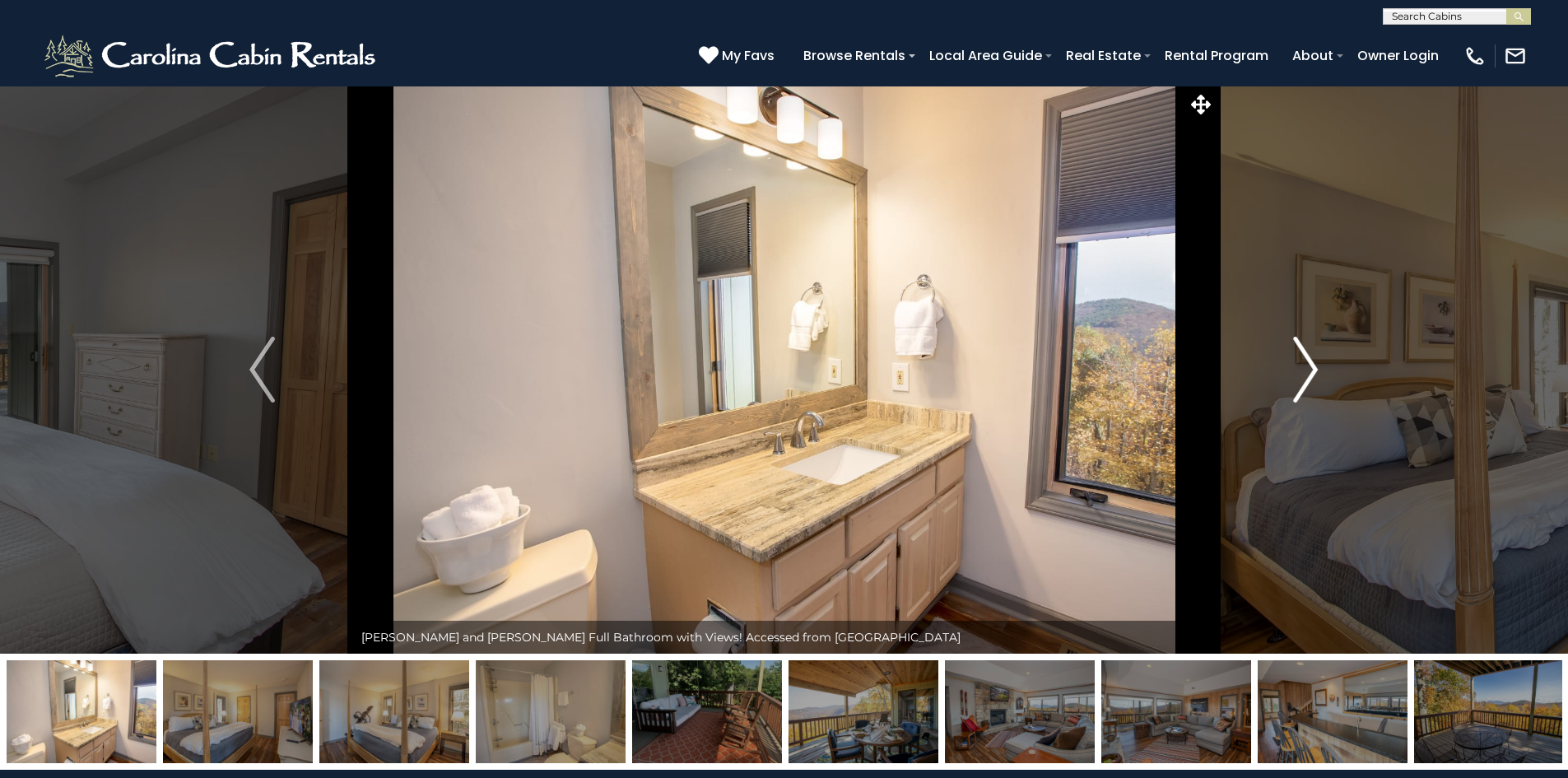
click at [1304, 366] on img "Next" at bounding box center [1306, 369] width 25 height 66
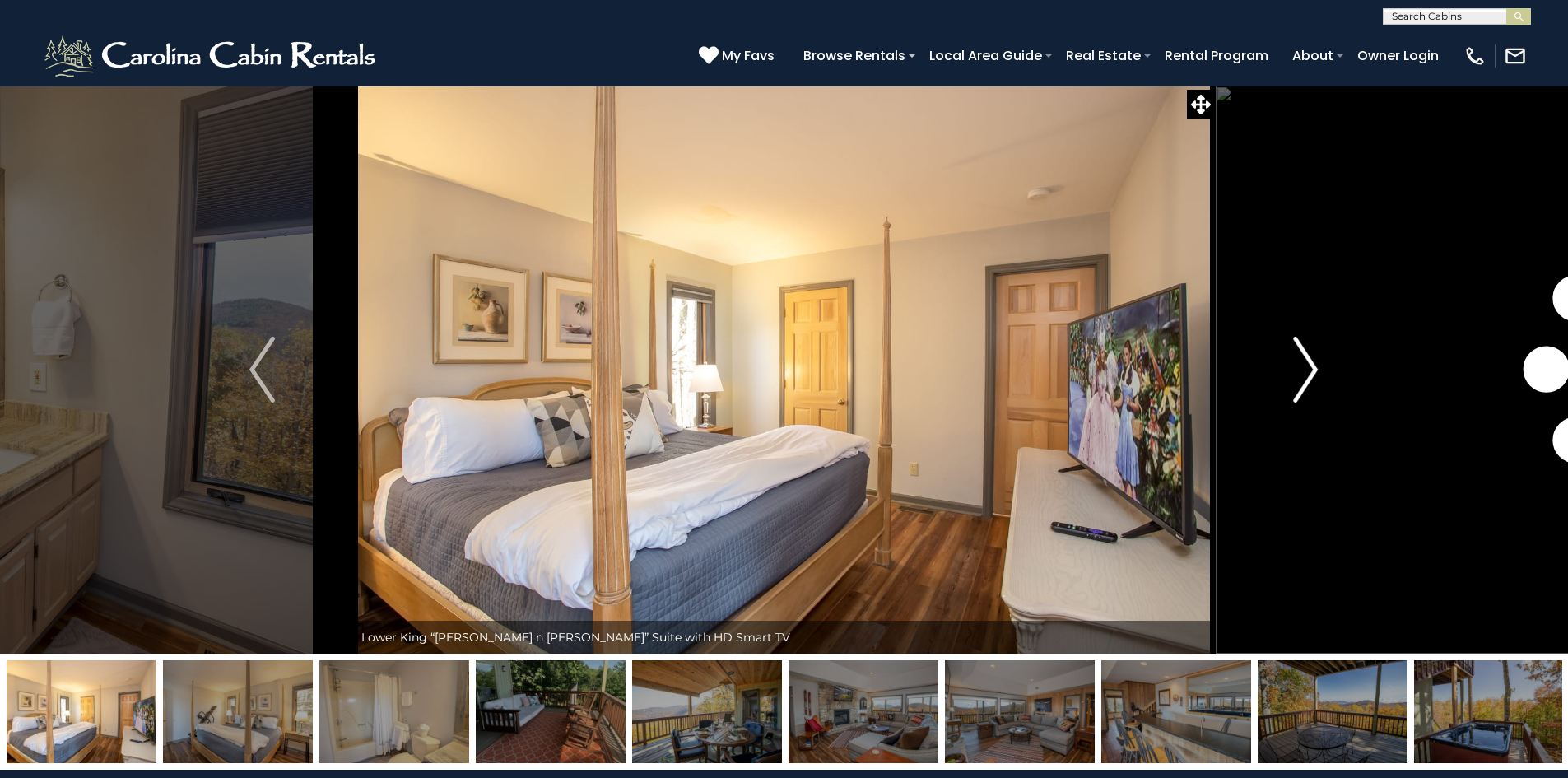
click at [1304, 366] on img "Next" at bounding box center [1306, 369] width 25 height 66
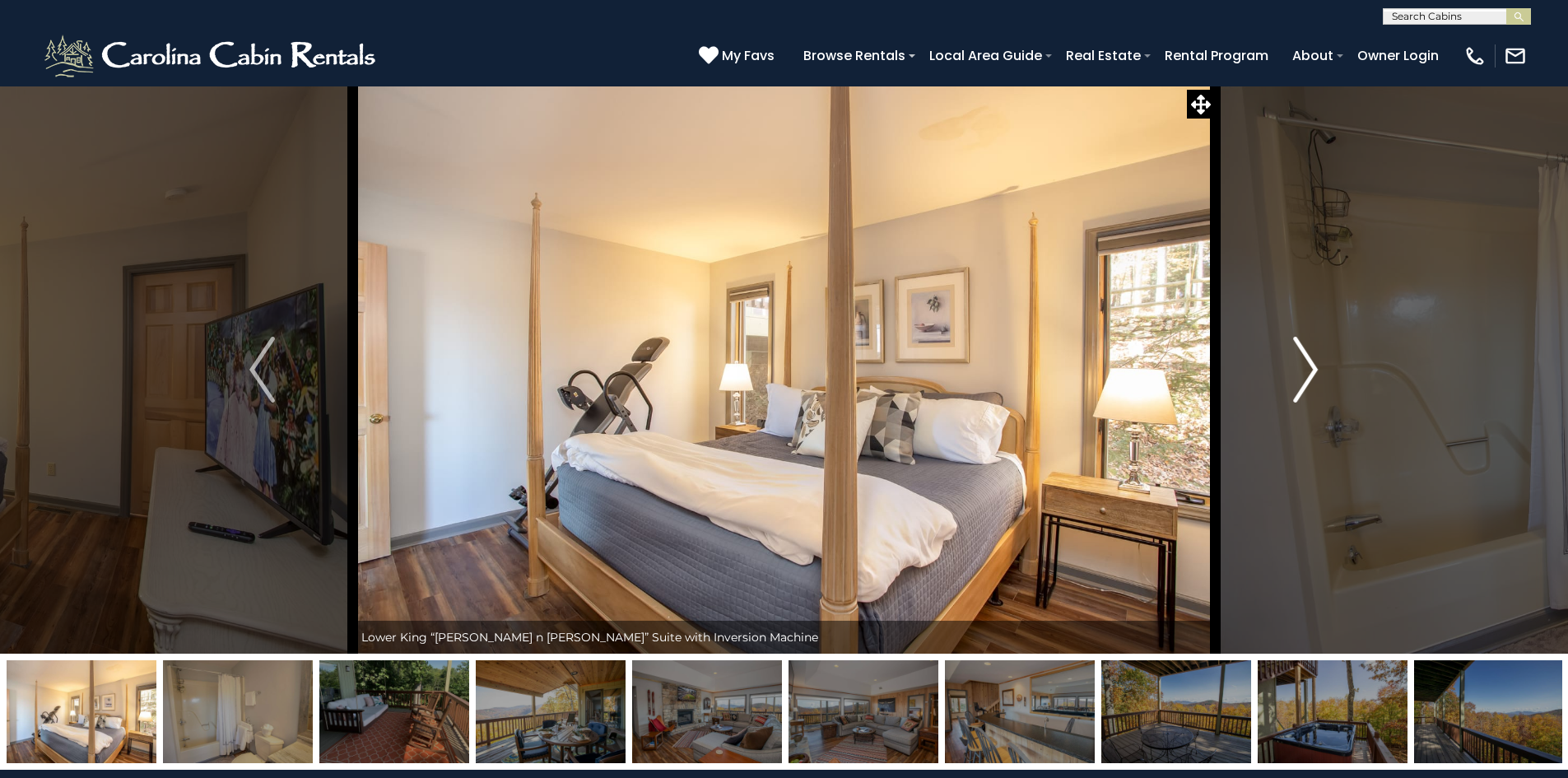
click at [1304, 366] on img "Next" at bounding box center [1306, 369] width 25 height 66
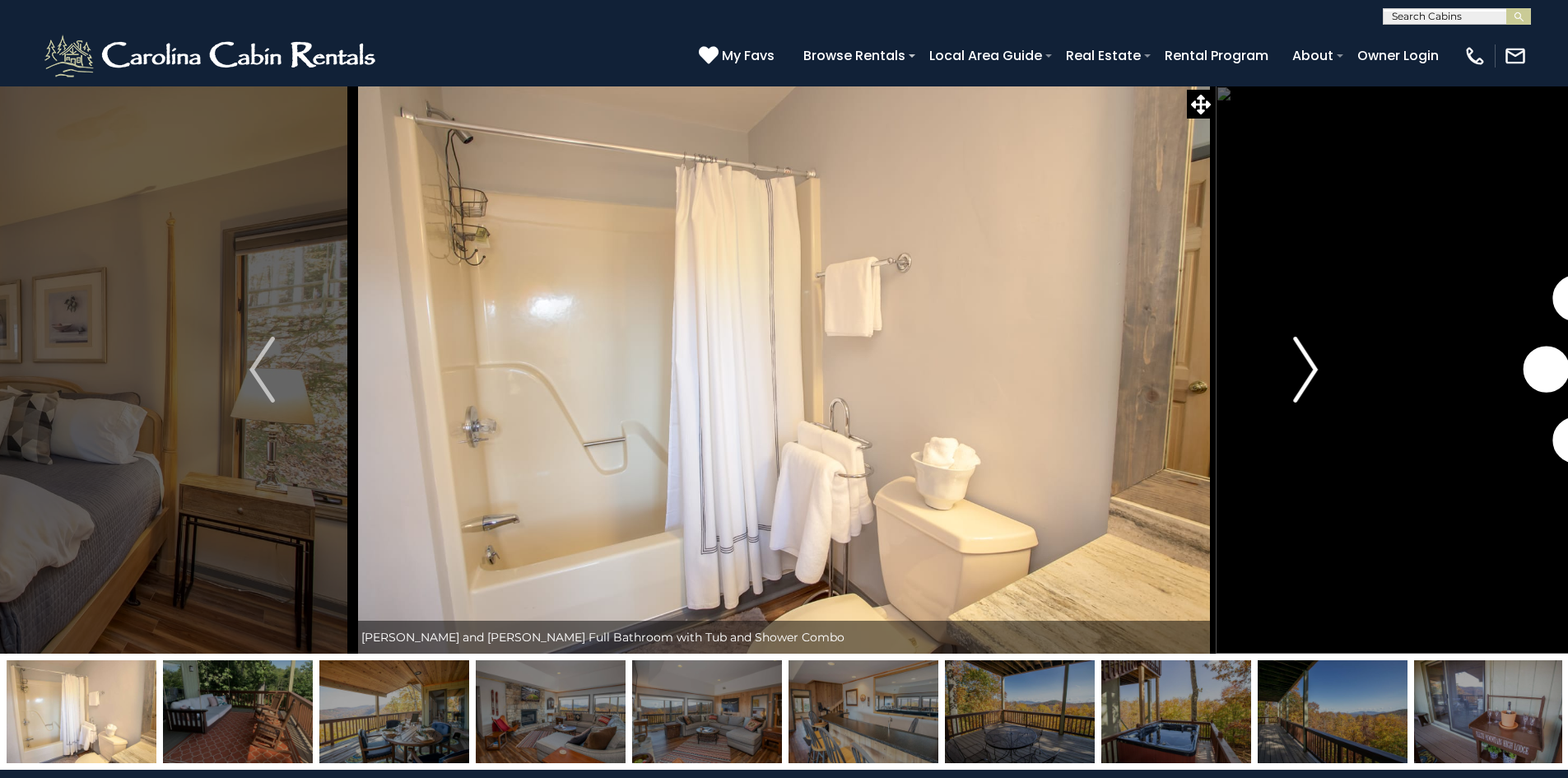
click at [1304, 366] on img "Next" at bounding box center [1306, 369] width 25 height 66
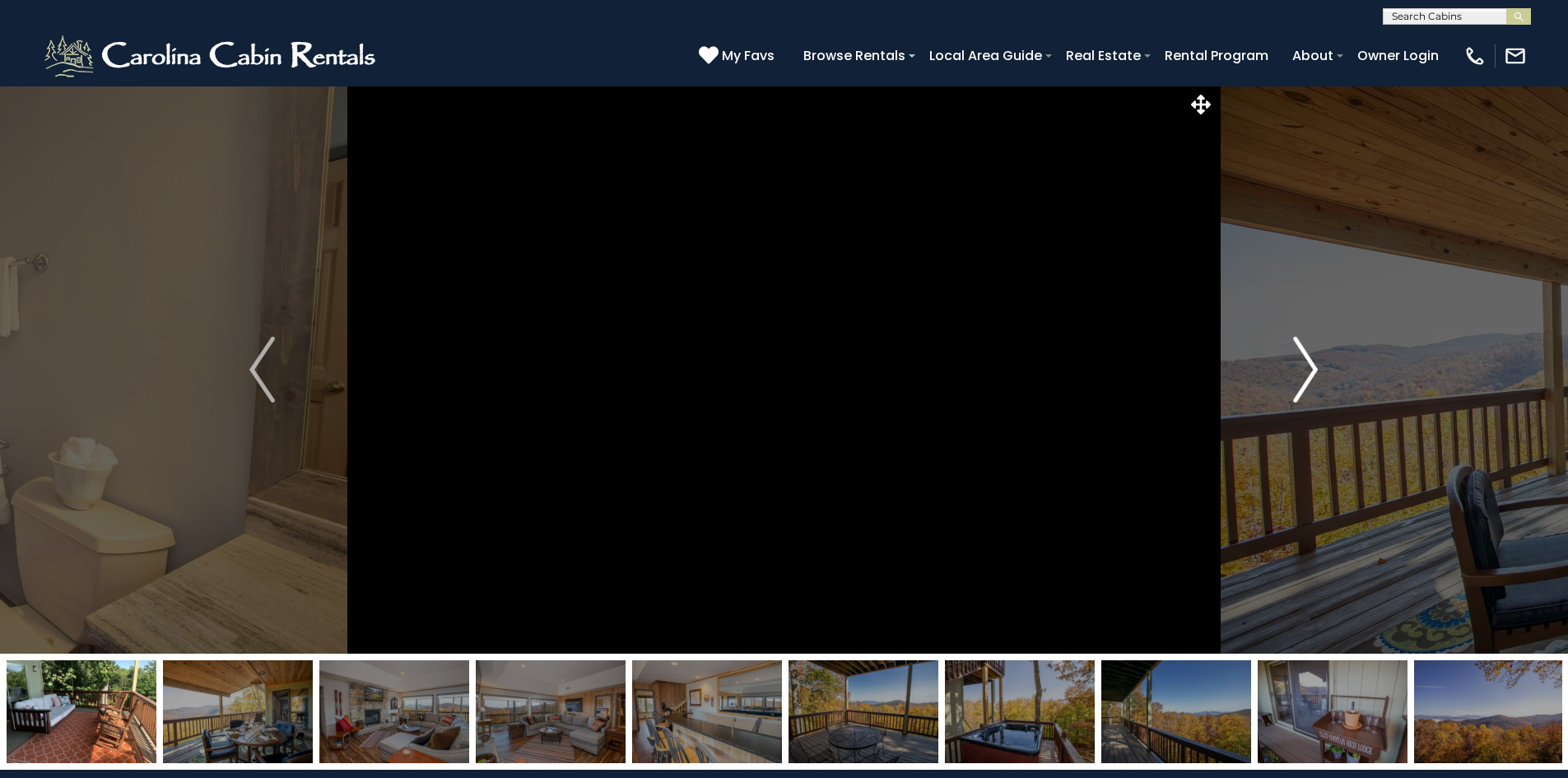
click at [1310, 375] on img "Next" at bounding box center [1306, 369] width 25 height 66
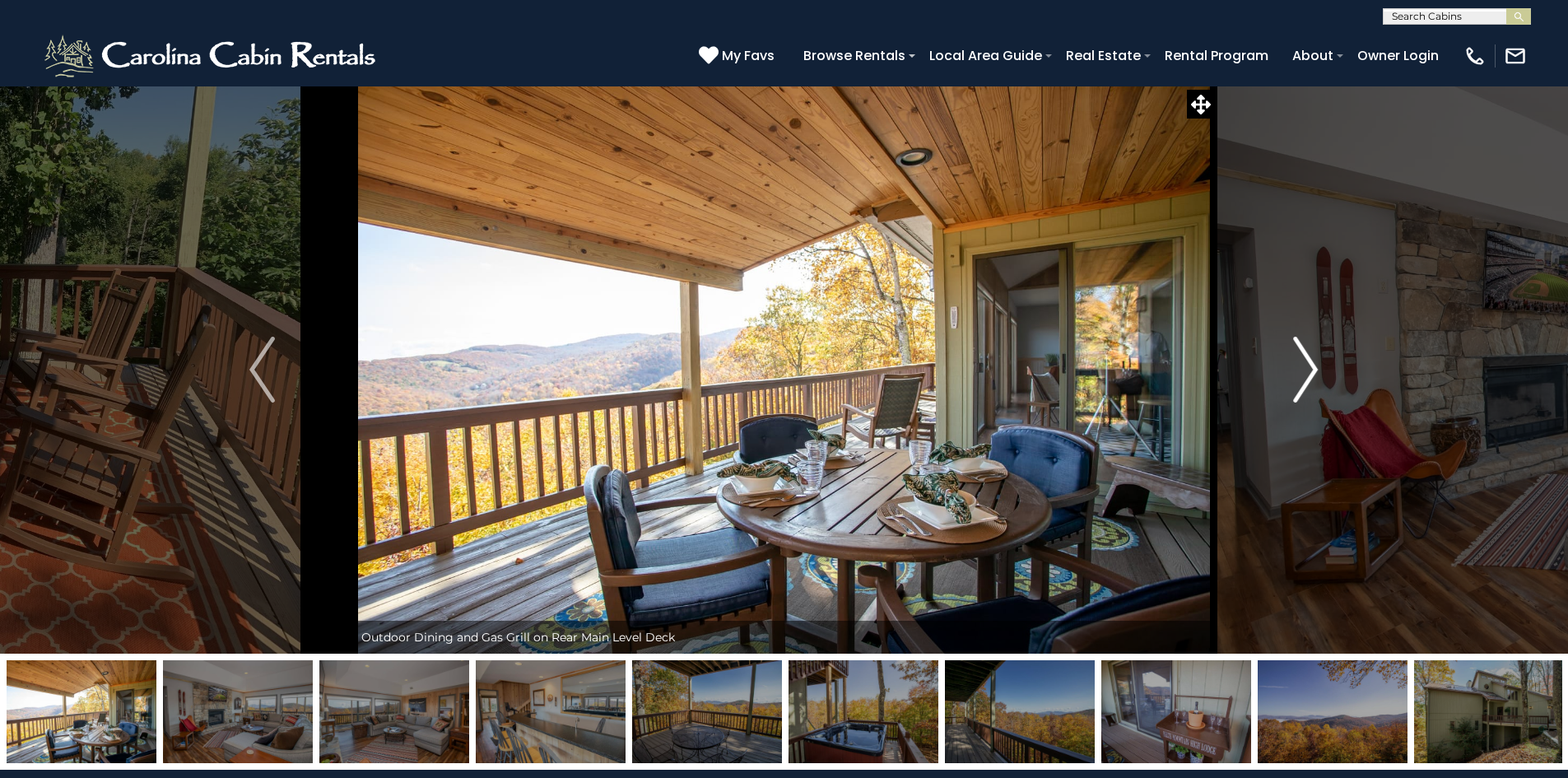
click at [1310, 375] on img "Next" at bounding box center [1306, 369] width 25 height 66
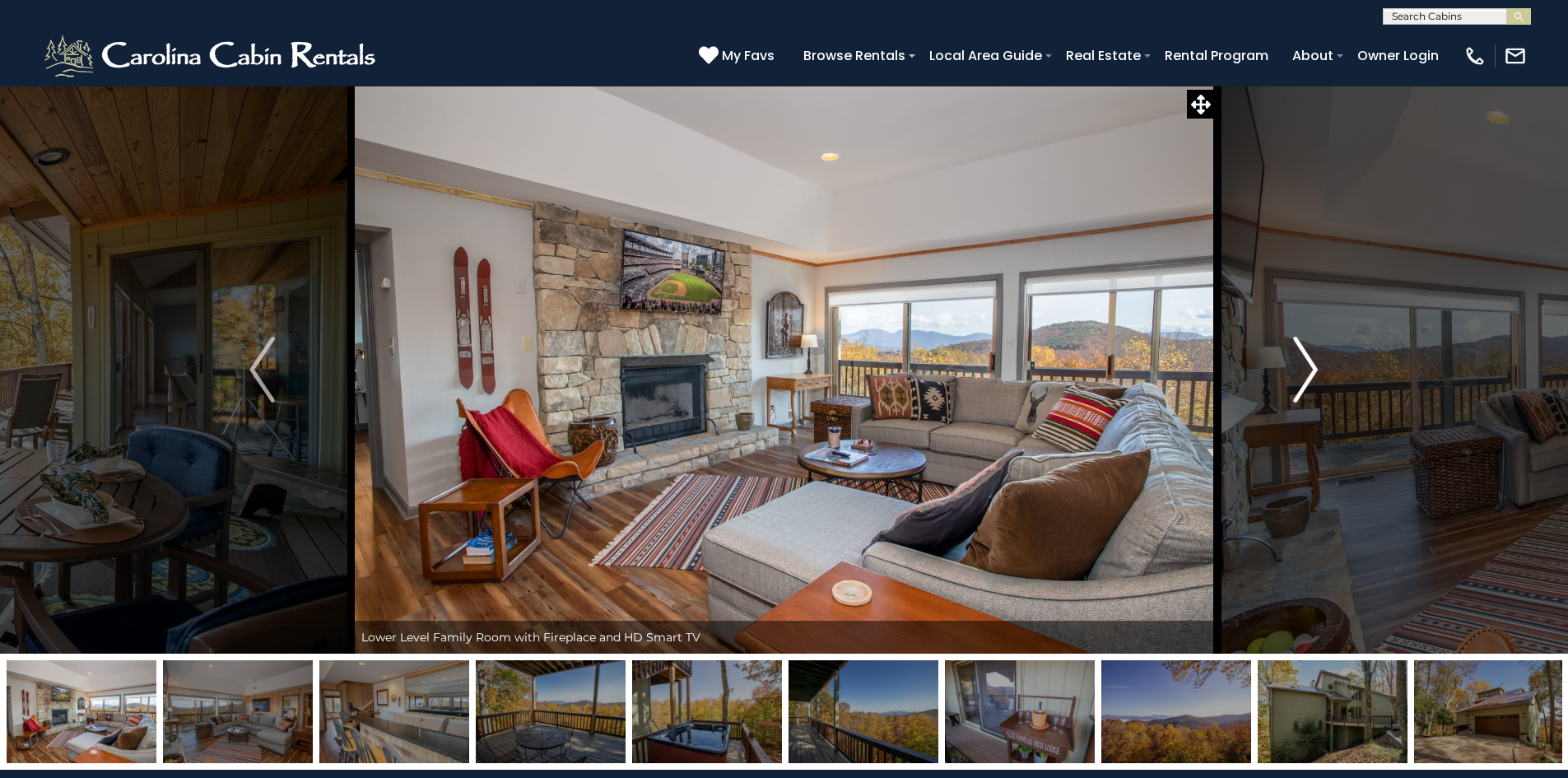
click at [1310, 375] on img "Next" at bounding box center [1306, 369] width 25 height 66
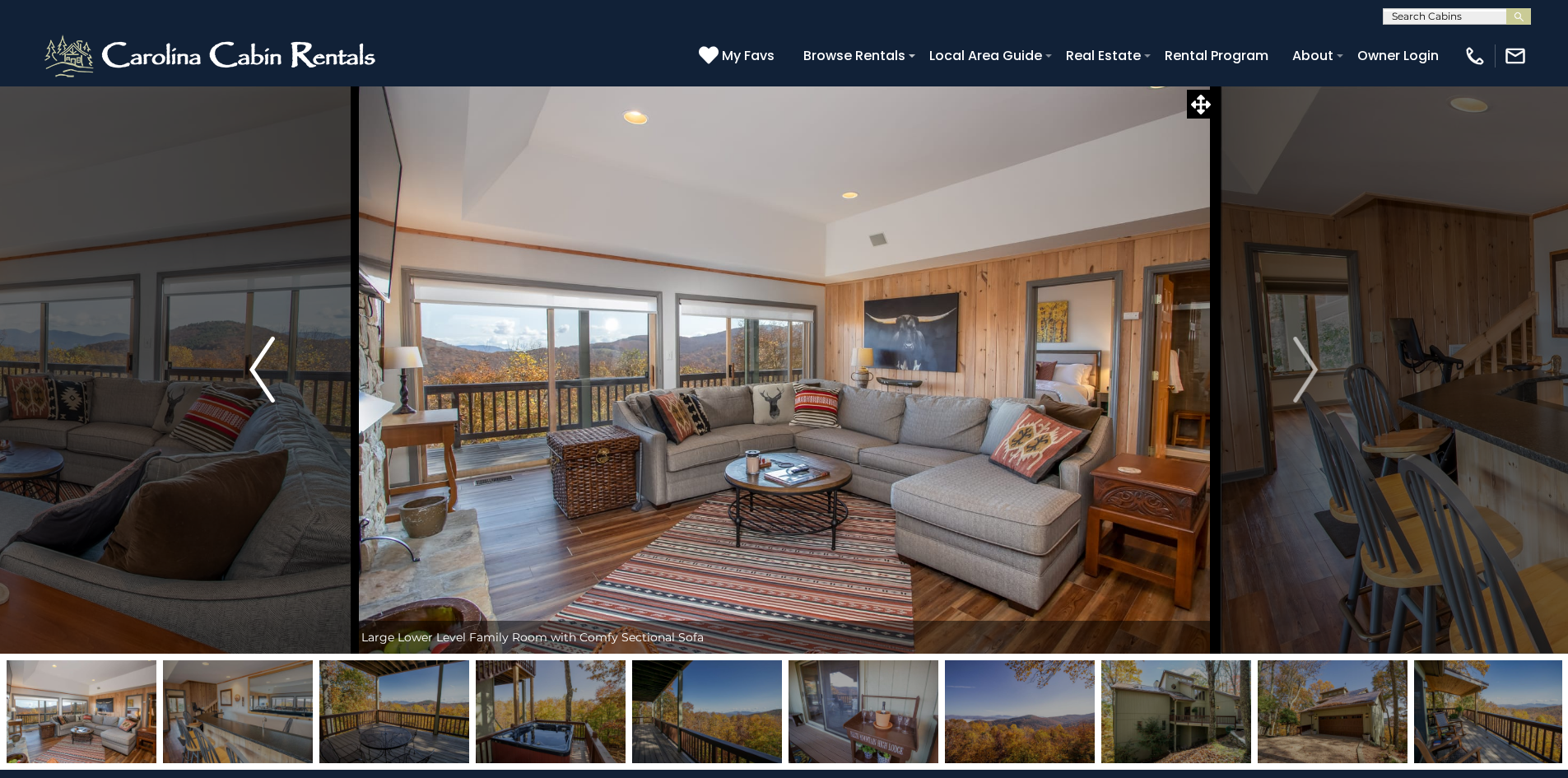
click at [266, 364] on img "Previous" at bounding box center [262, 369] width 25 height 66
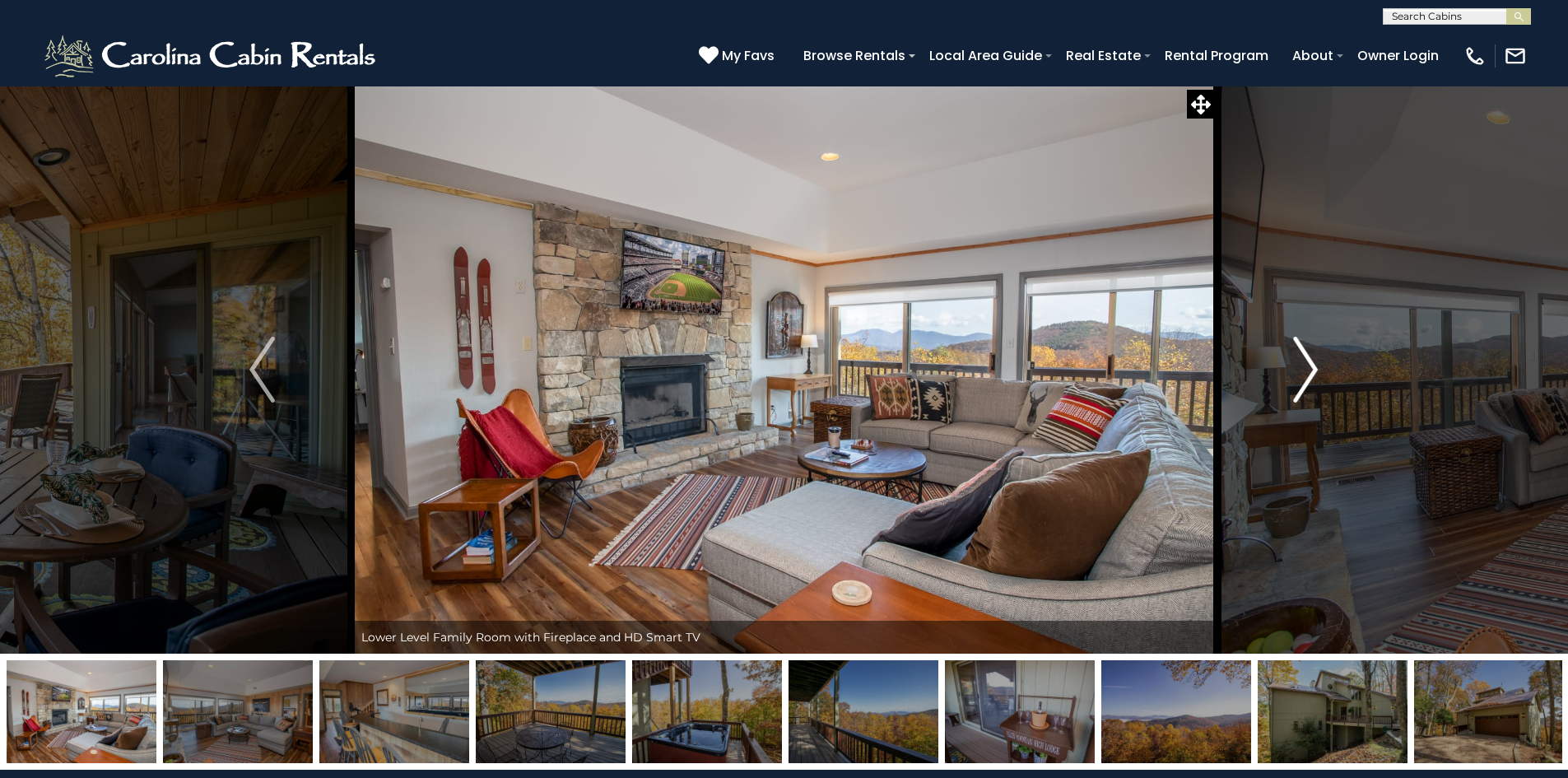
click at [1306, 353] on img "Next" at bounding box center [1306, 369] width 25 height 66
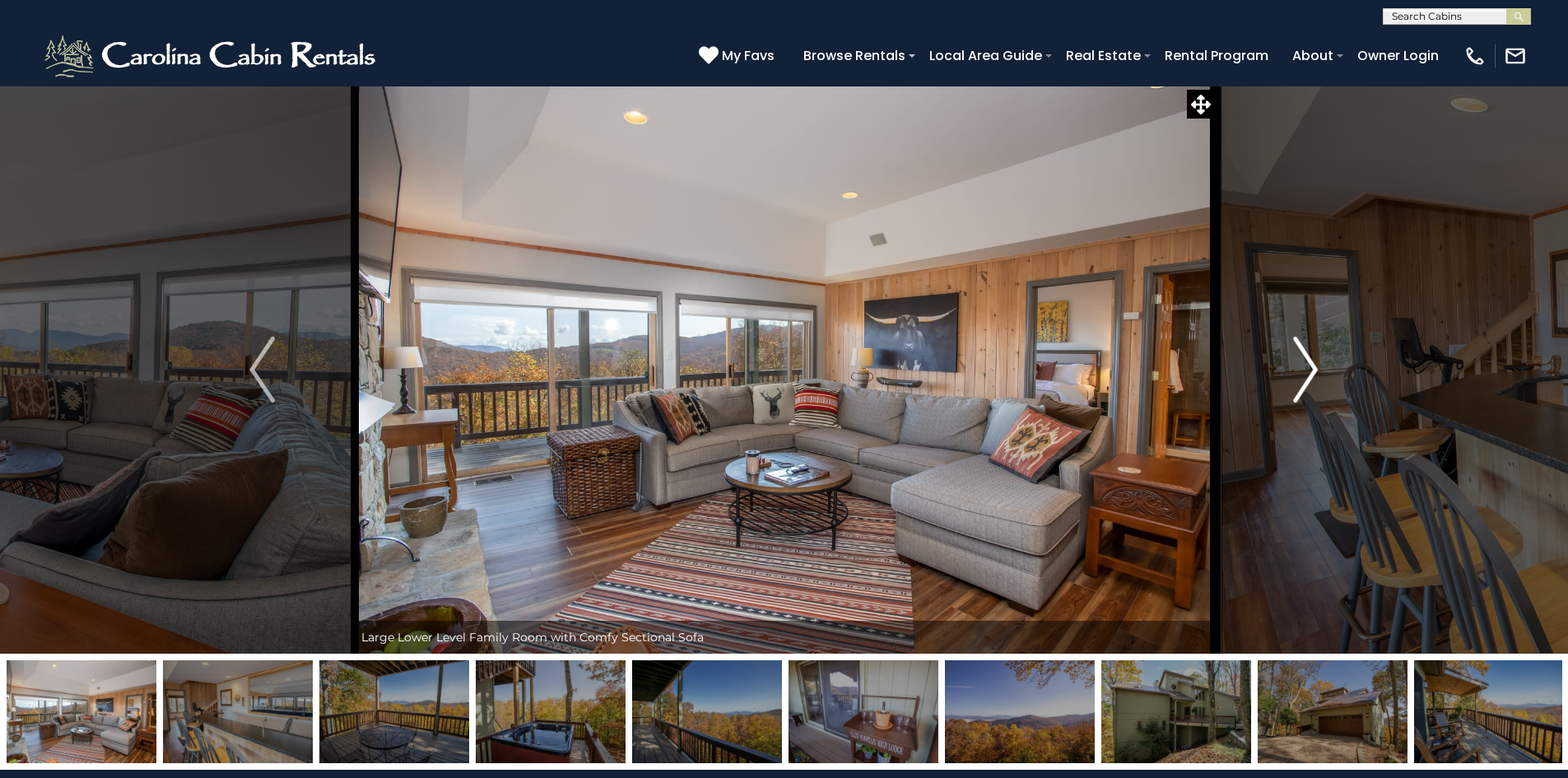
click at [1306, 353] on img "Next" at bounding box center [1306, 369] width 25 height 66
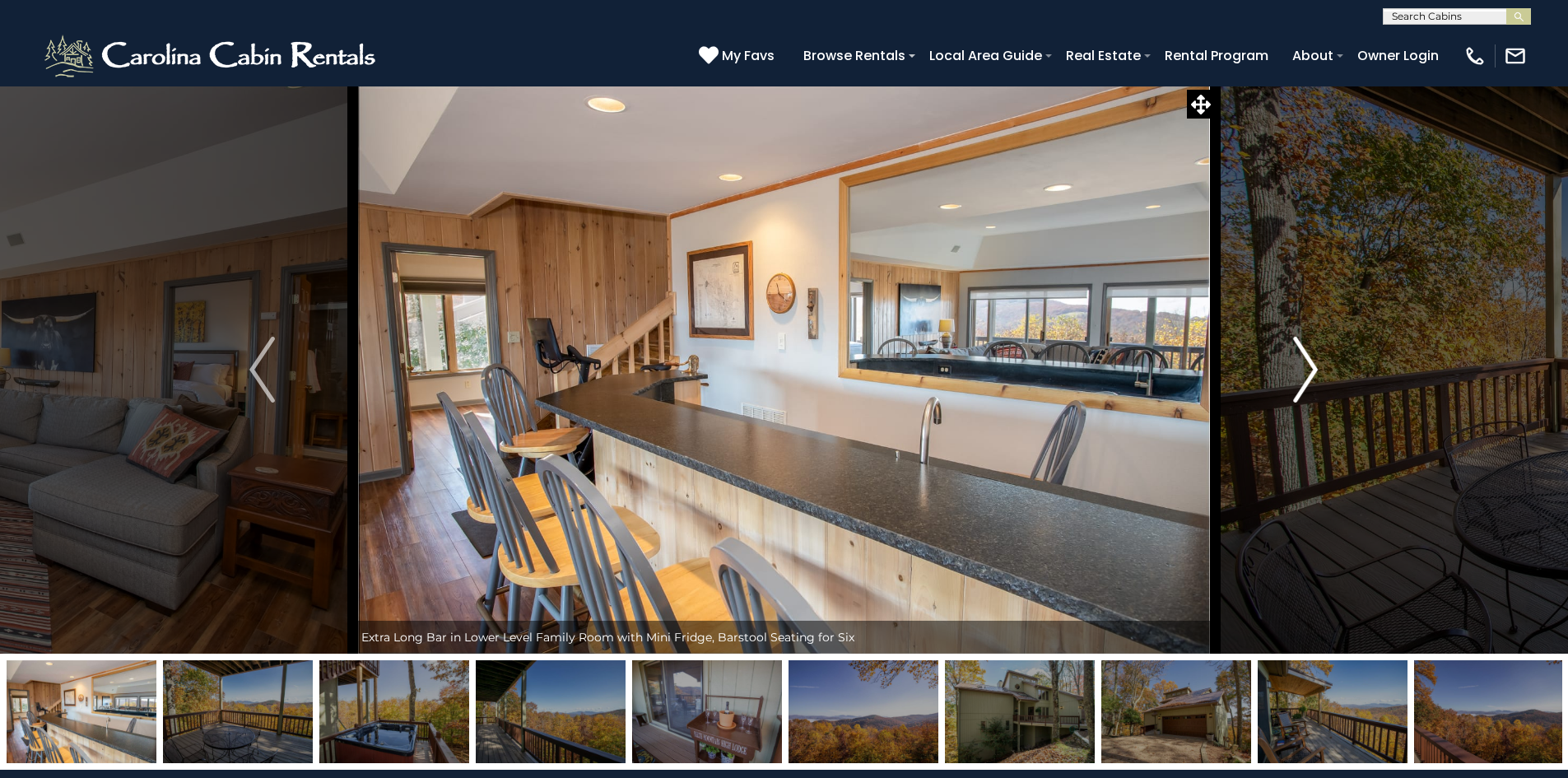
click at [1306, 353] on img "Next" at bounding box center [1306, 369] width 25 height 66
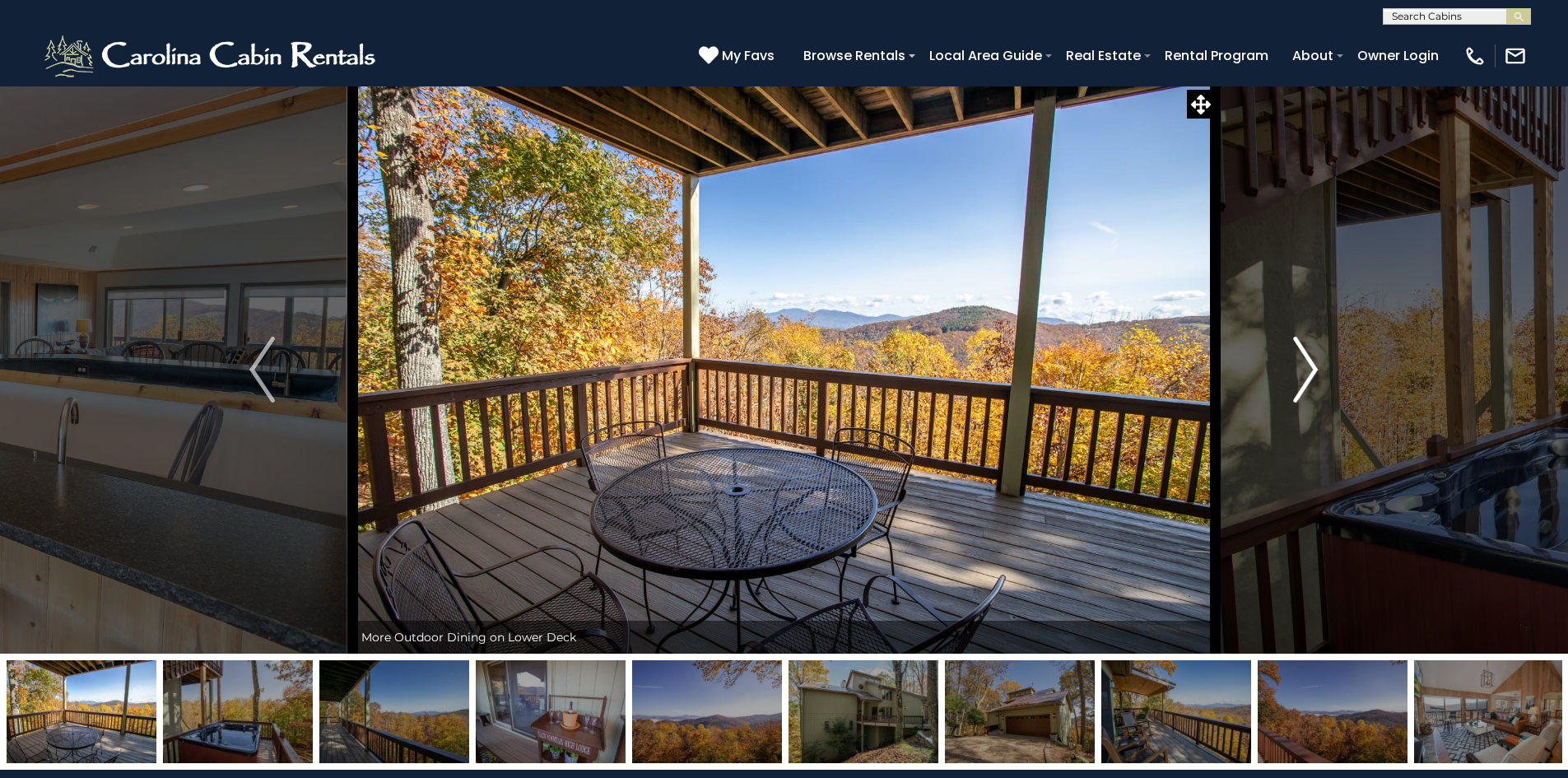
click at [1306, 353] on img "Next" at bounding box center [1306, 369] width 25 height 66
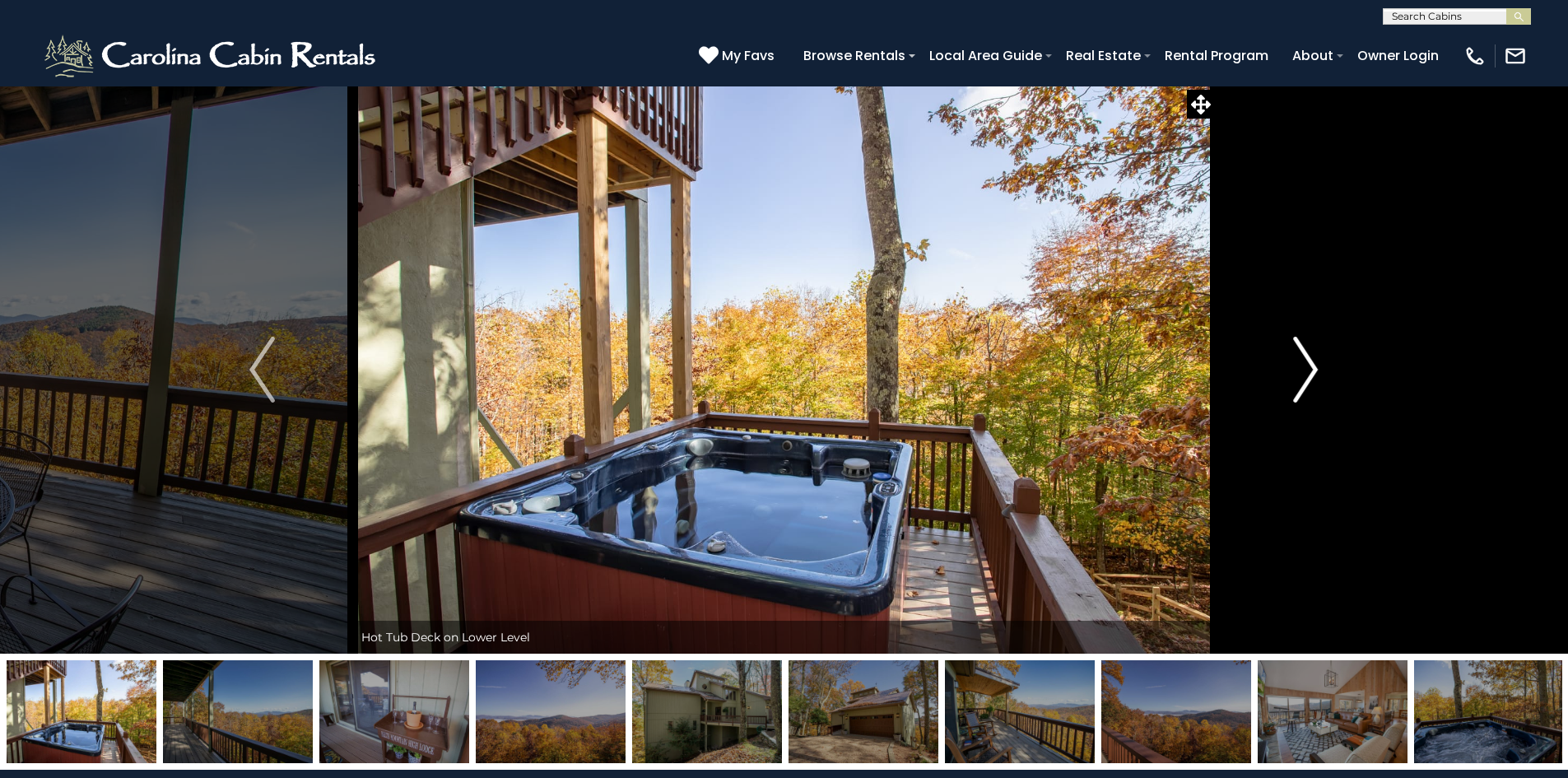
click at [1306, 353] on img "Next" at bounding box center [1306, 369] width 25 height 66
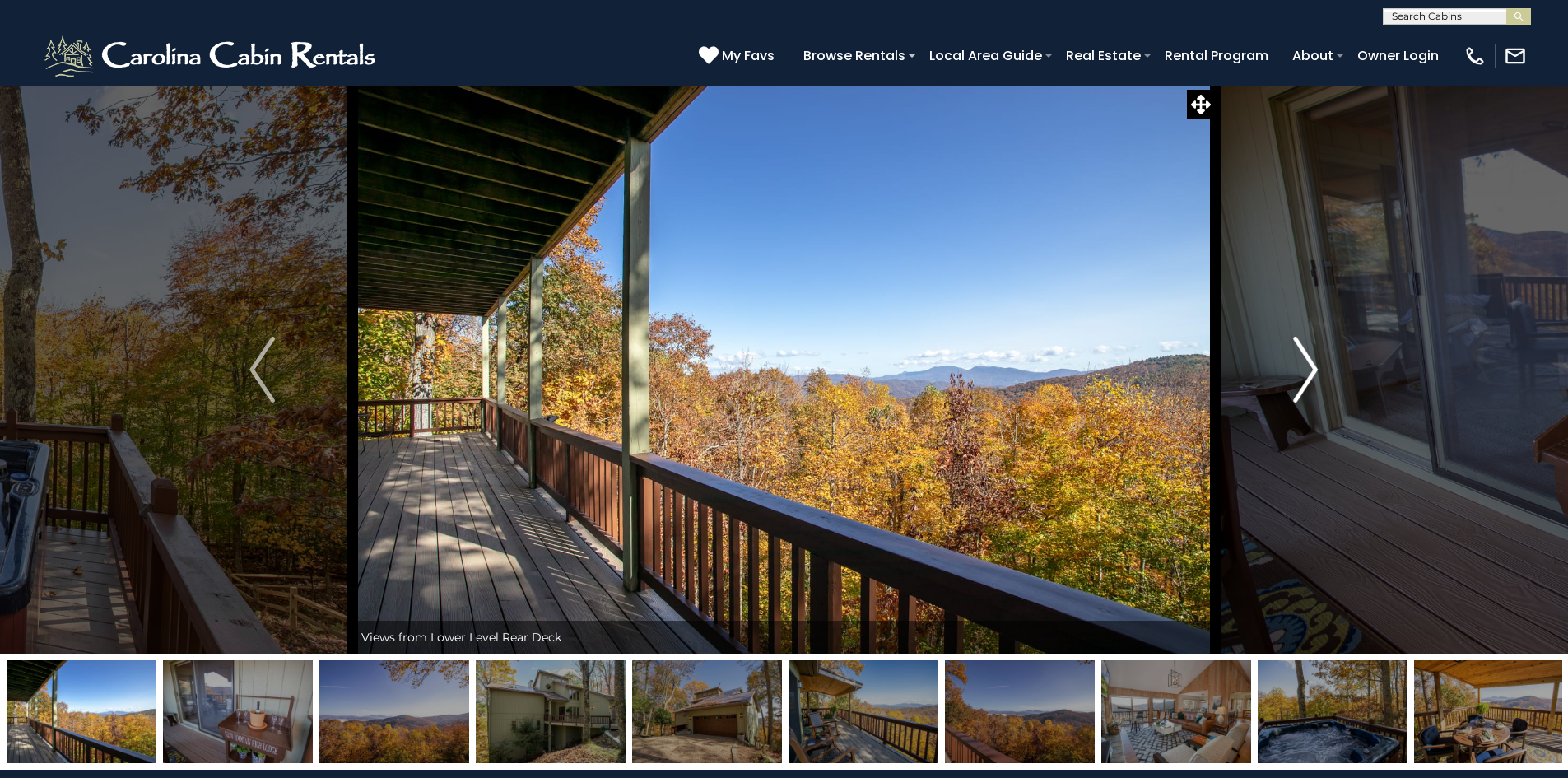
click at [1306, 353] on img "Next" at bounding box center [1306, 369] width 25 height 66
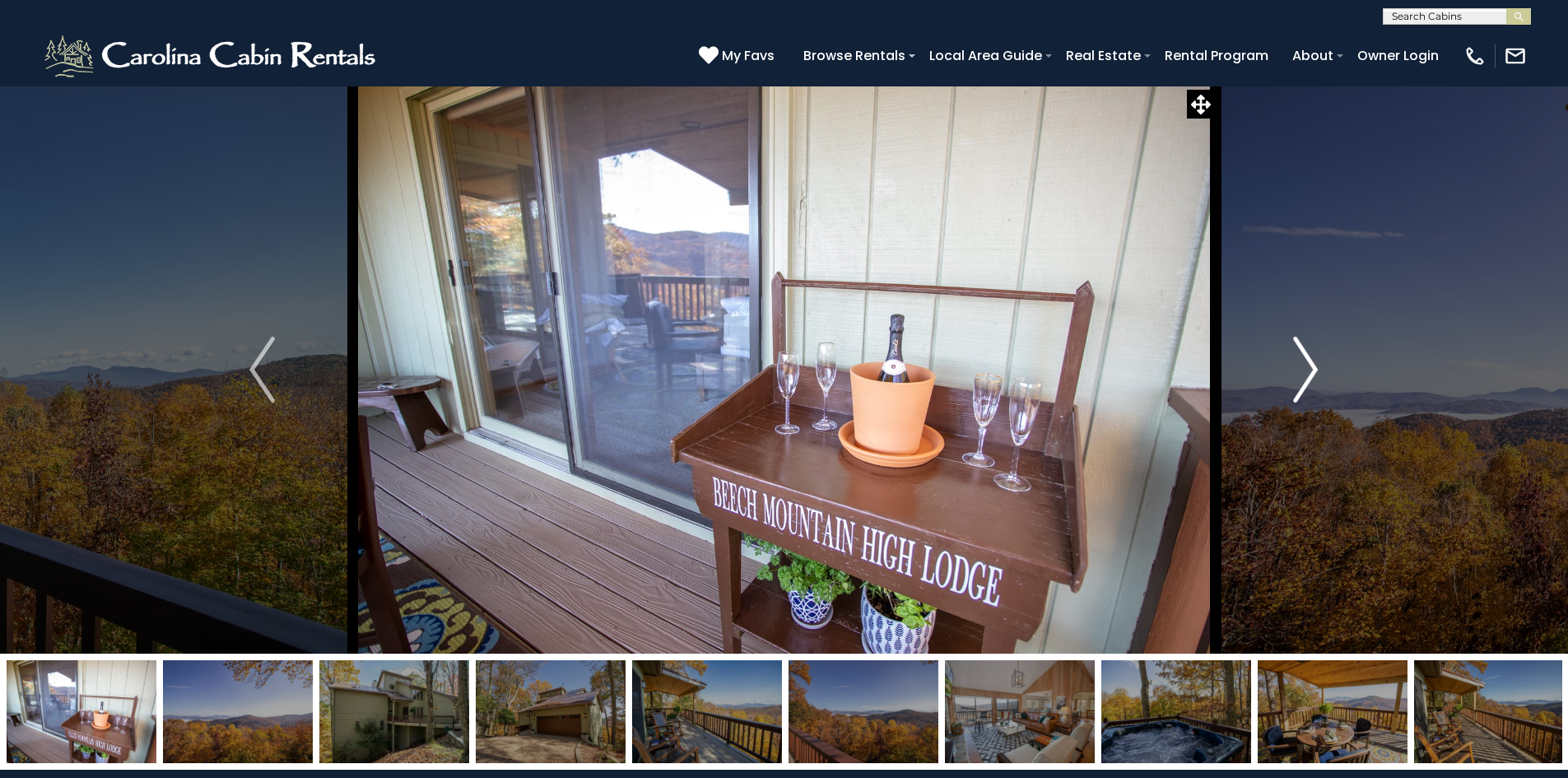
click at [1306, 353] on img "Next" at bounding box center [1306, 369] width 25 height 66
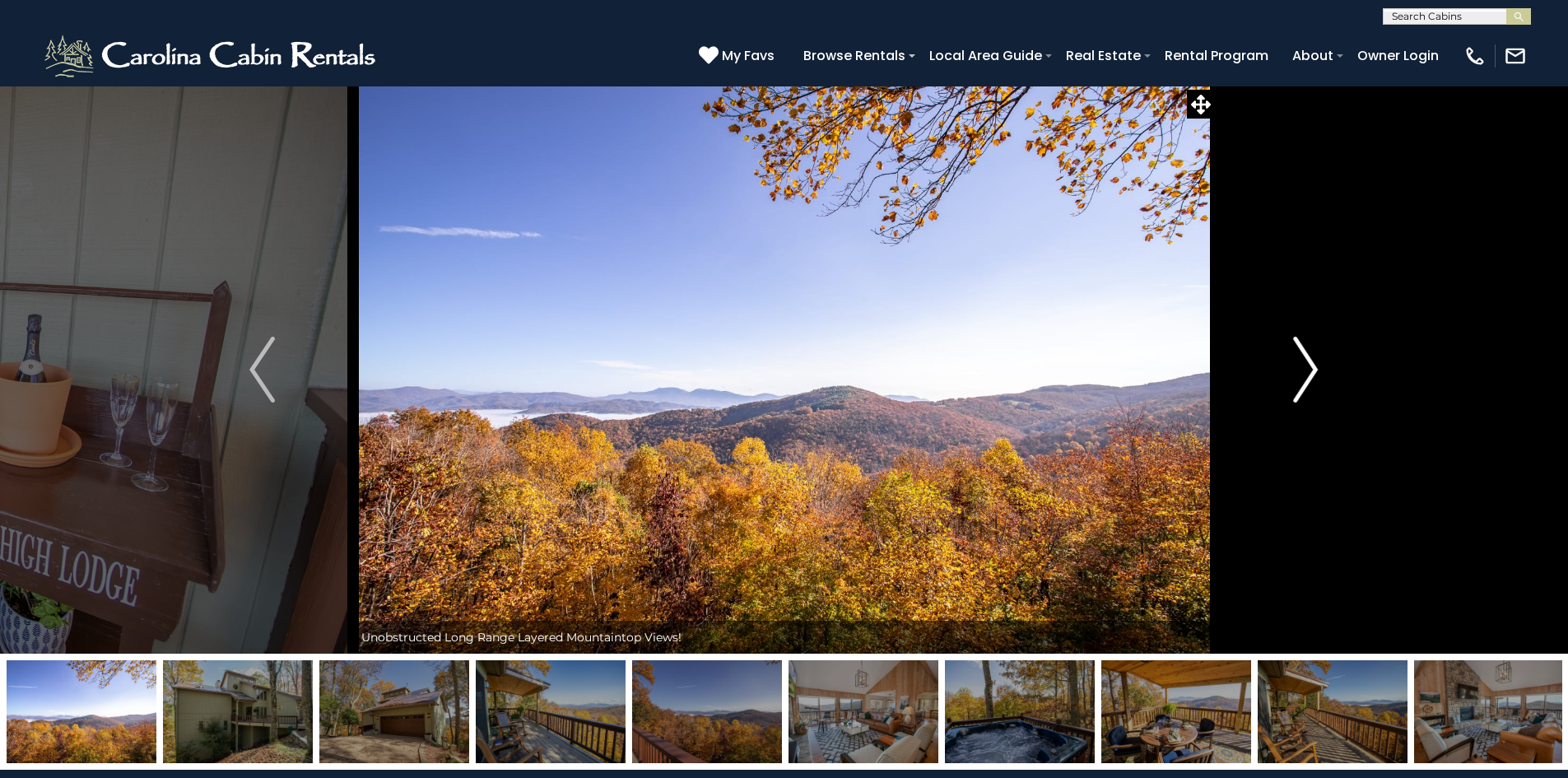
click at [1306, 353] on img "Next" at bounding box center [1306, 369] width 25 height 66
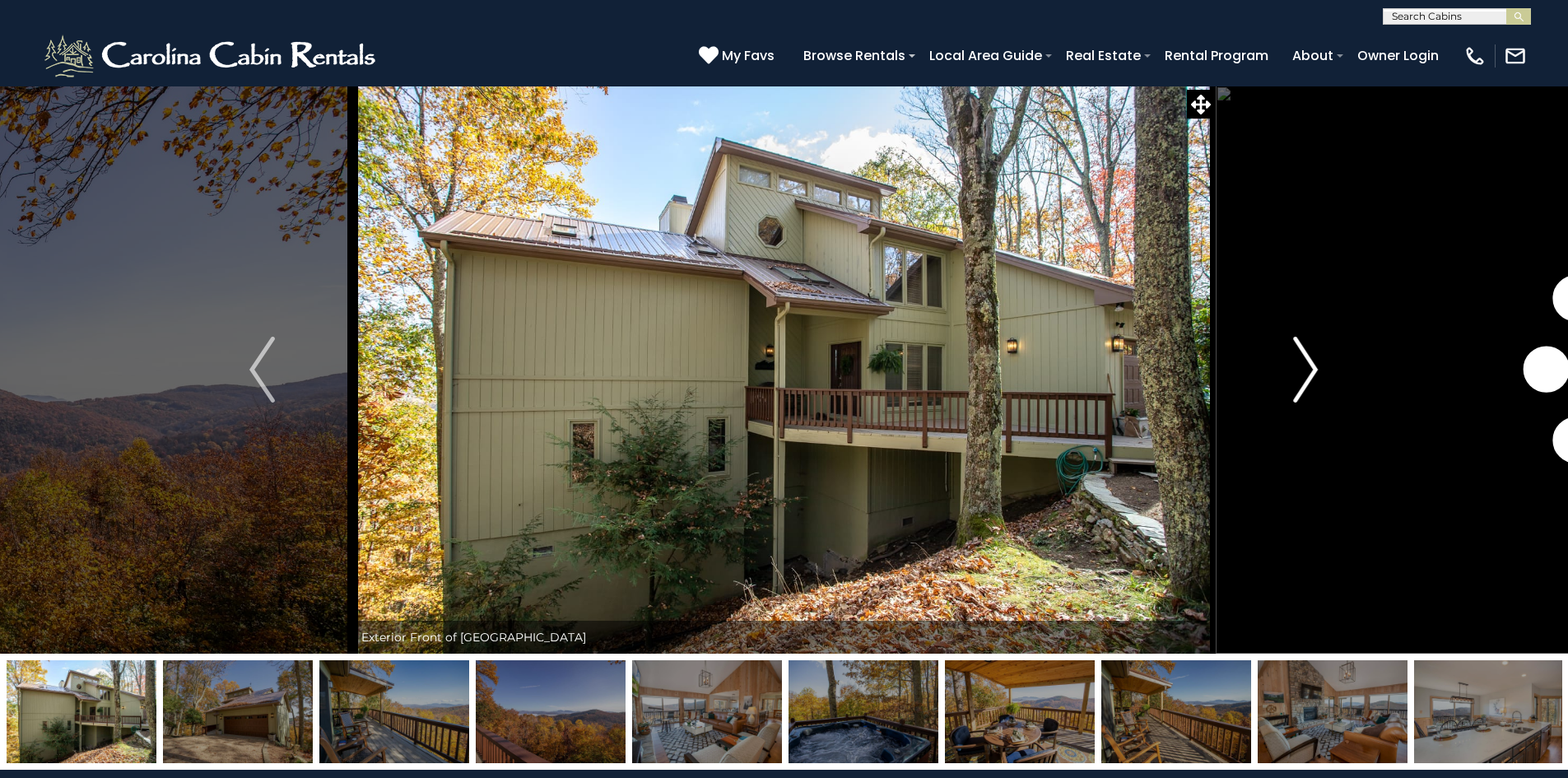
click at [1306, 353] on img "Next" at bounding box center [1306, 369] width 25 height 66
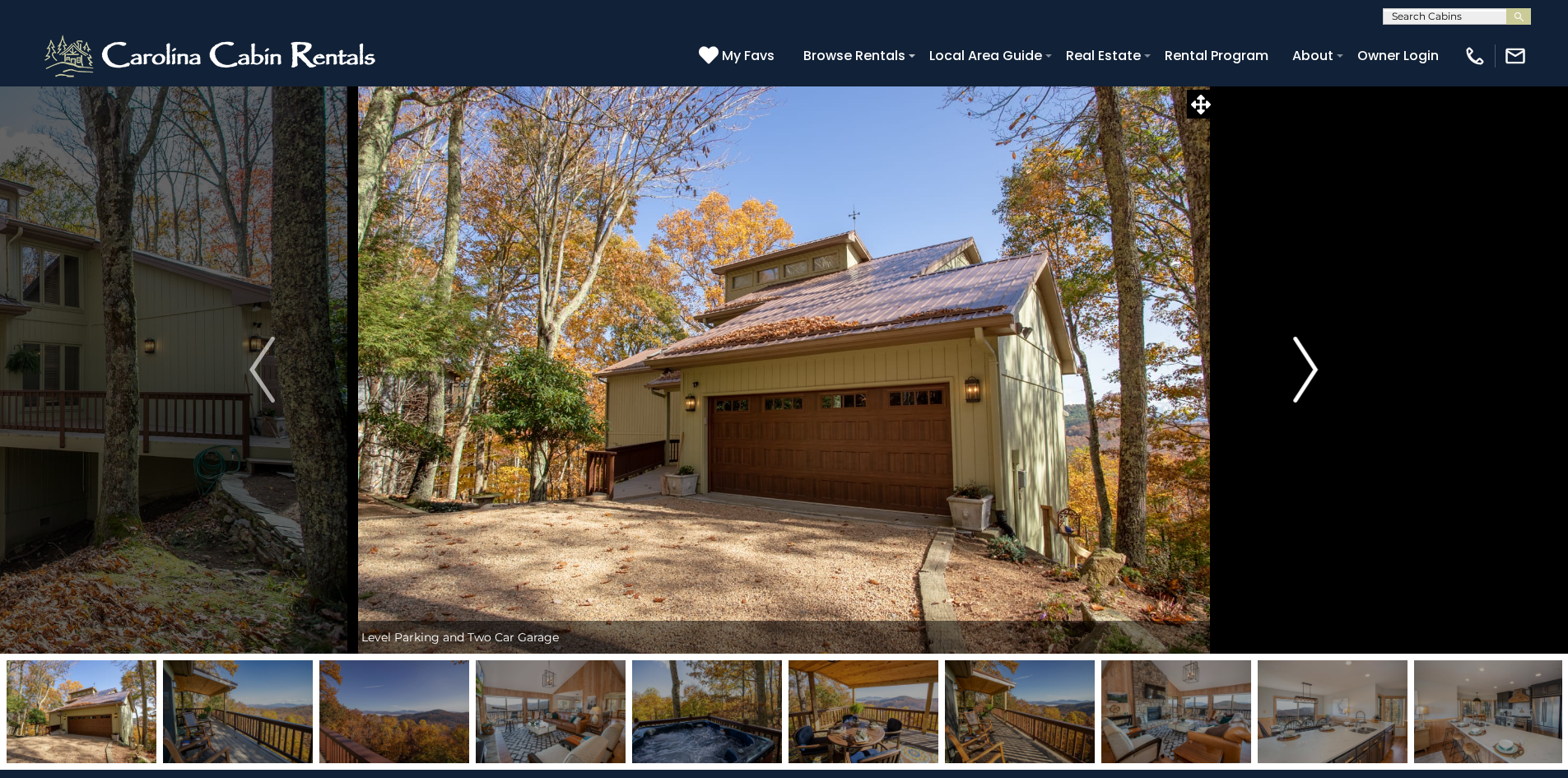
click at [1306, 353] on img "Next" at bounding box center [1306, 369] width 25 height 66
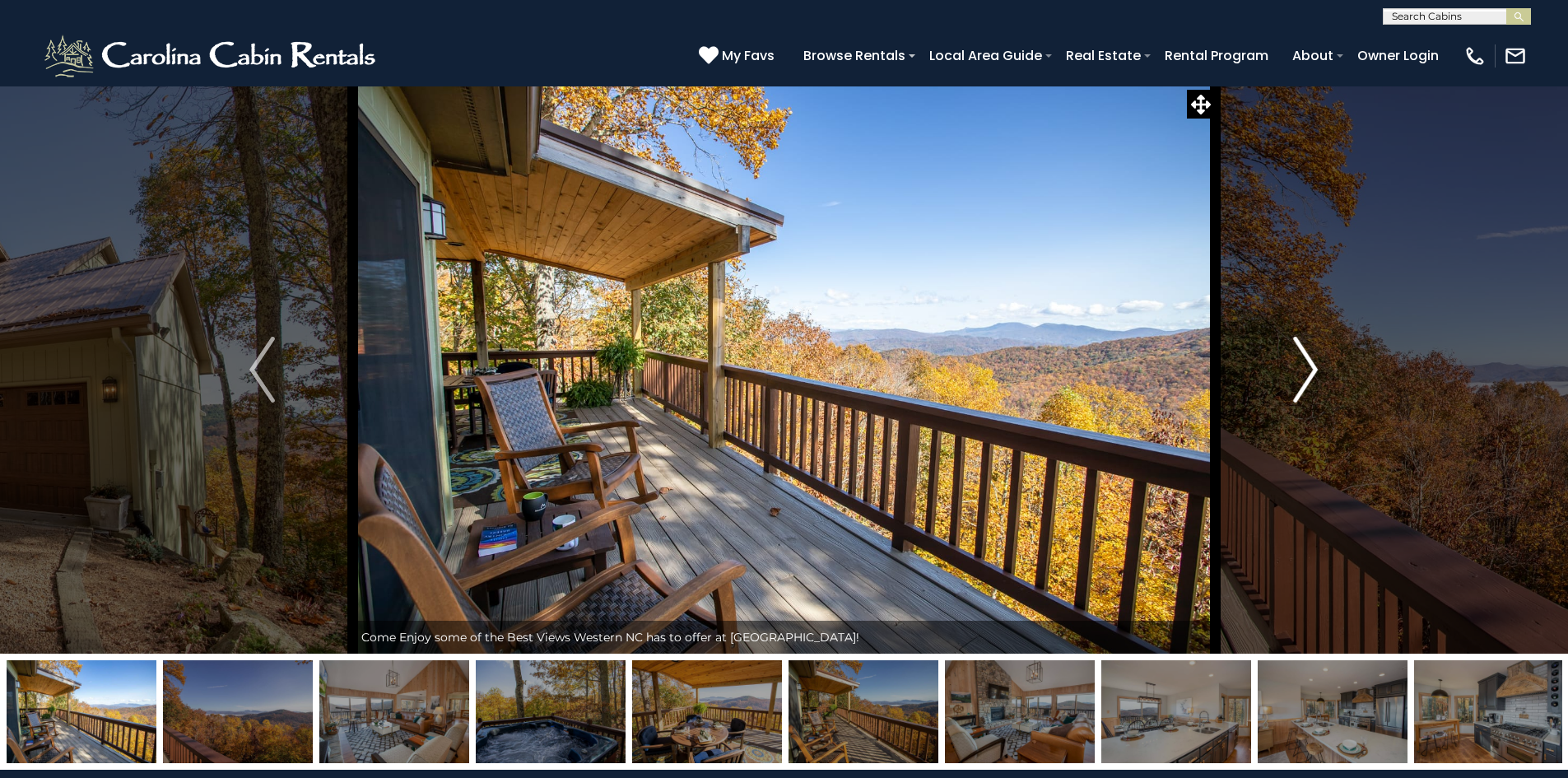
click at [1306, 353] on img "Next" at bounding box center [1306, 369] width 25 height 66
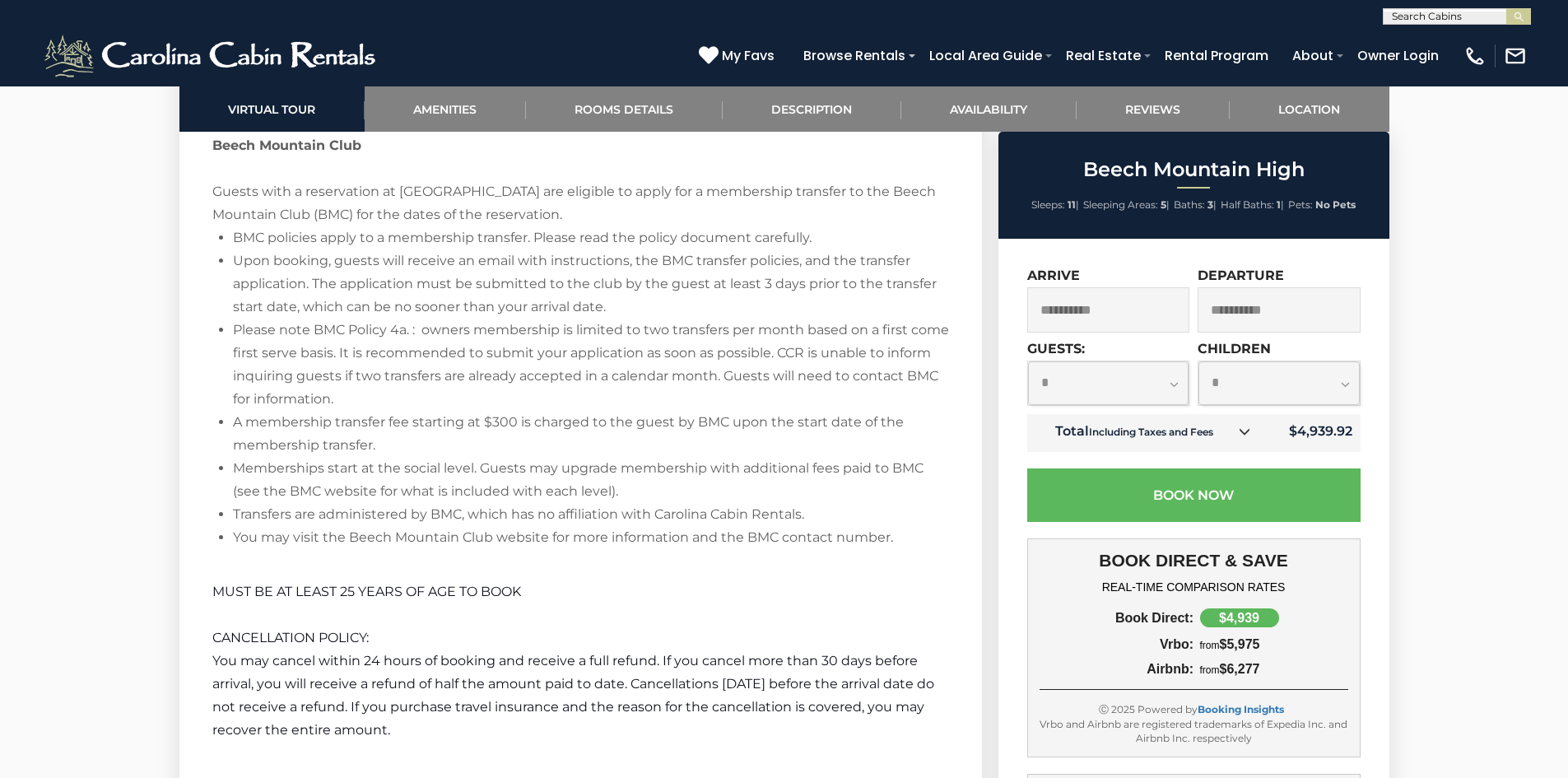
scroll to position [2799, 0]
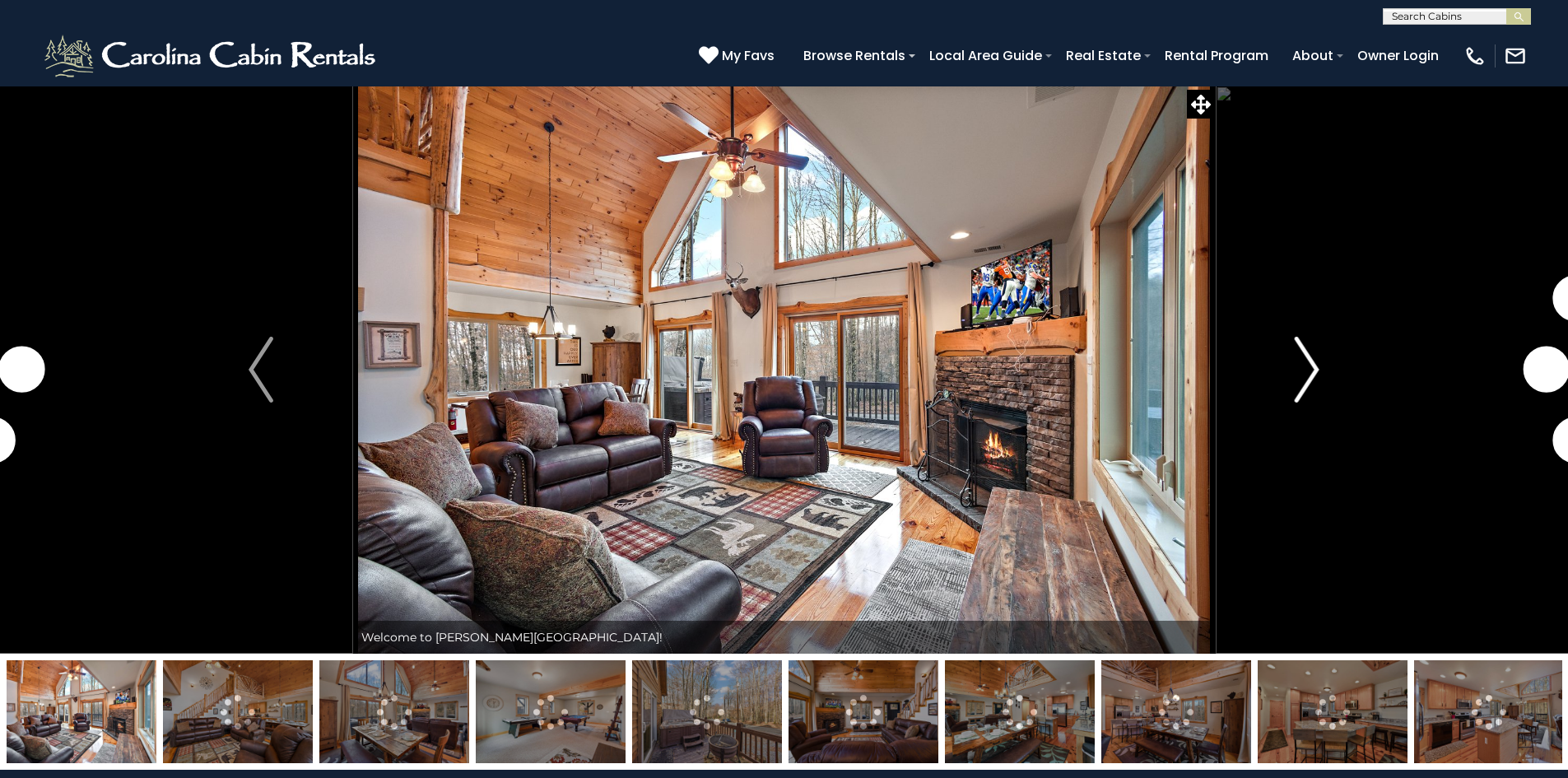
click at [1317, 371] on img "Next" at bounding box center [1307, 369] width 25 height 66
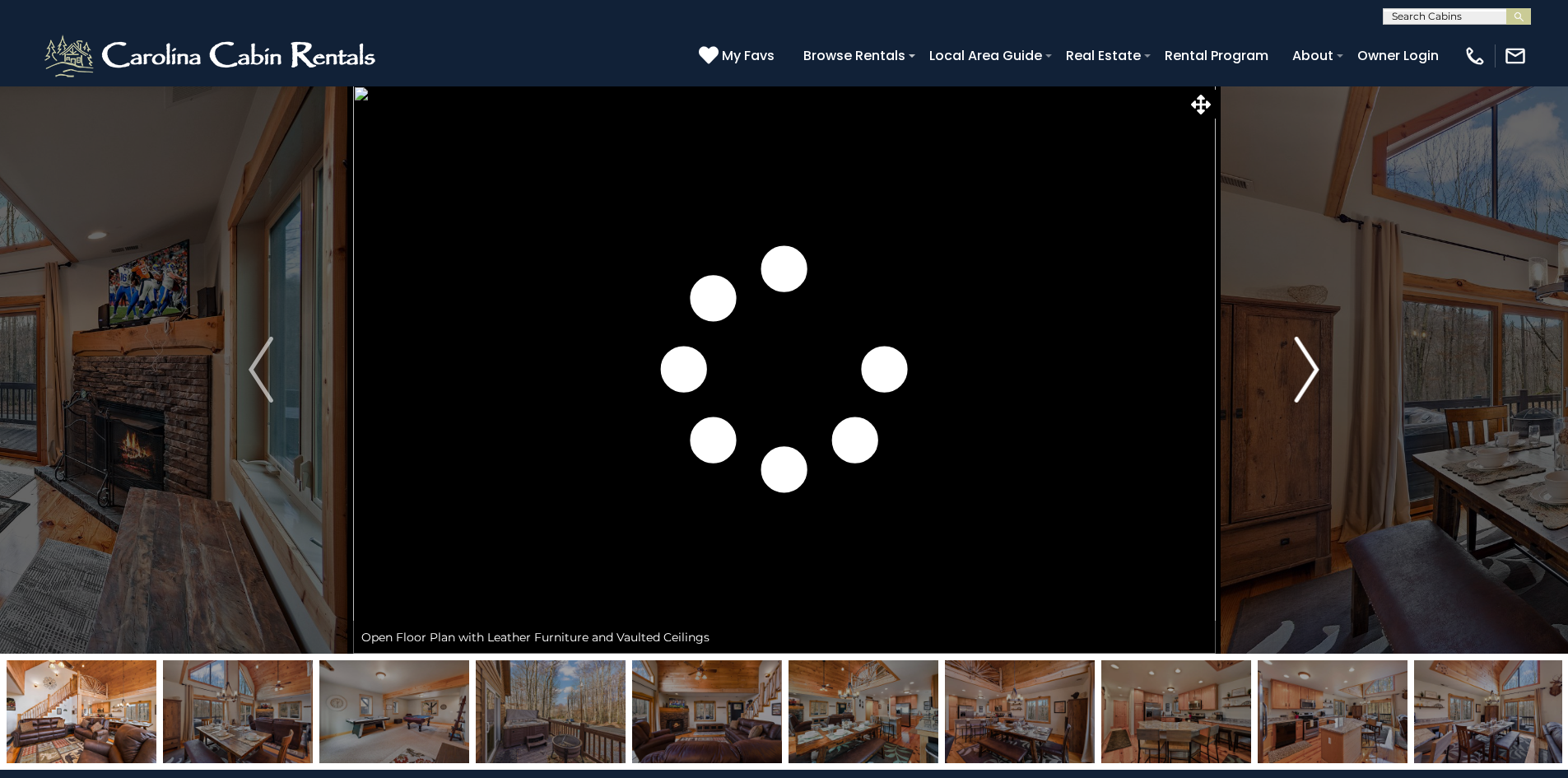
click at [1317, 371] on img "Next" at bounding box center [1307, 369] width 25 height 66
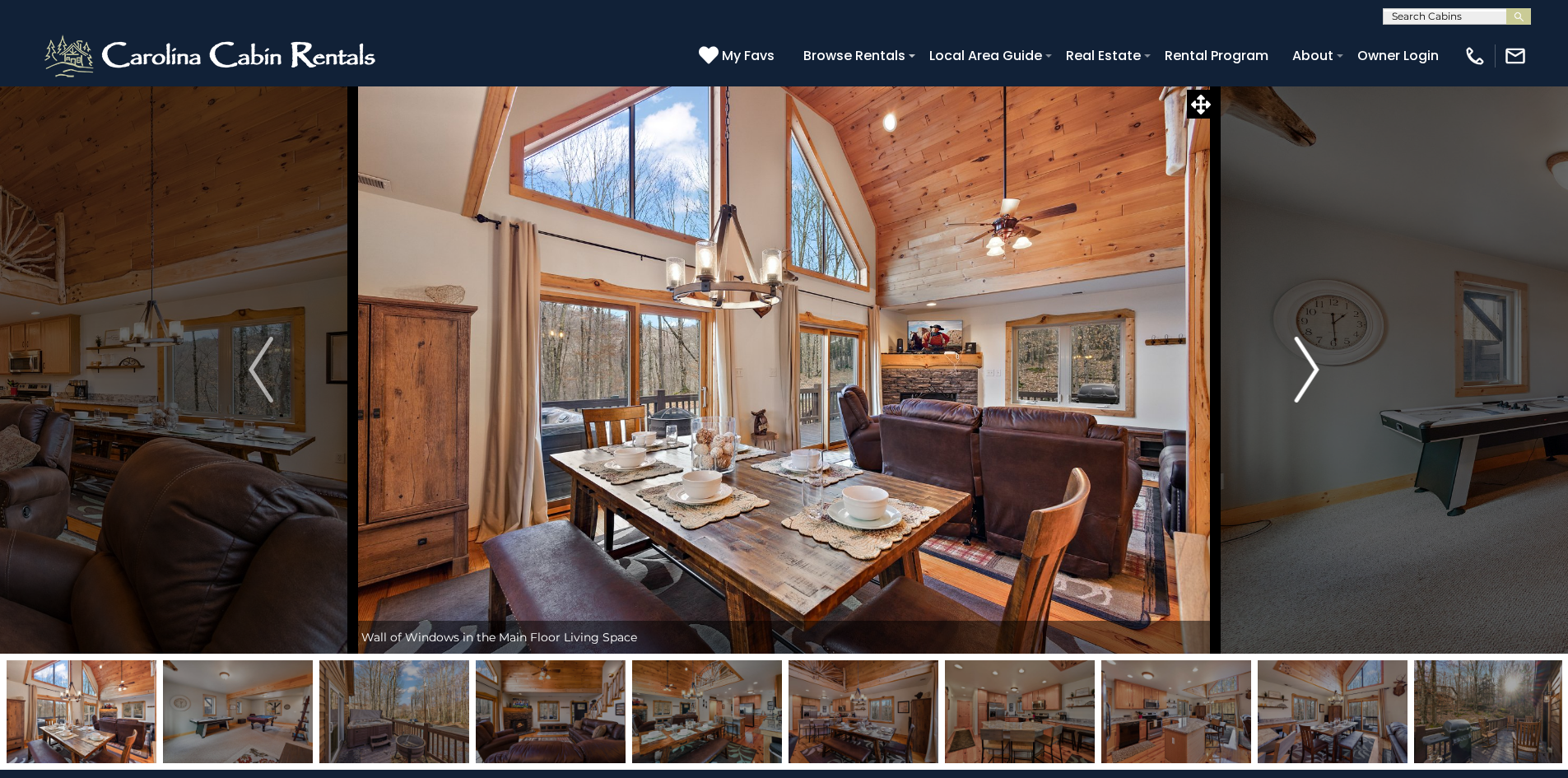
click at [1317, 371] on img "Next" at bounding box center [1307, 369] width 25 height 66
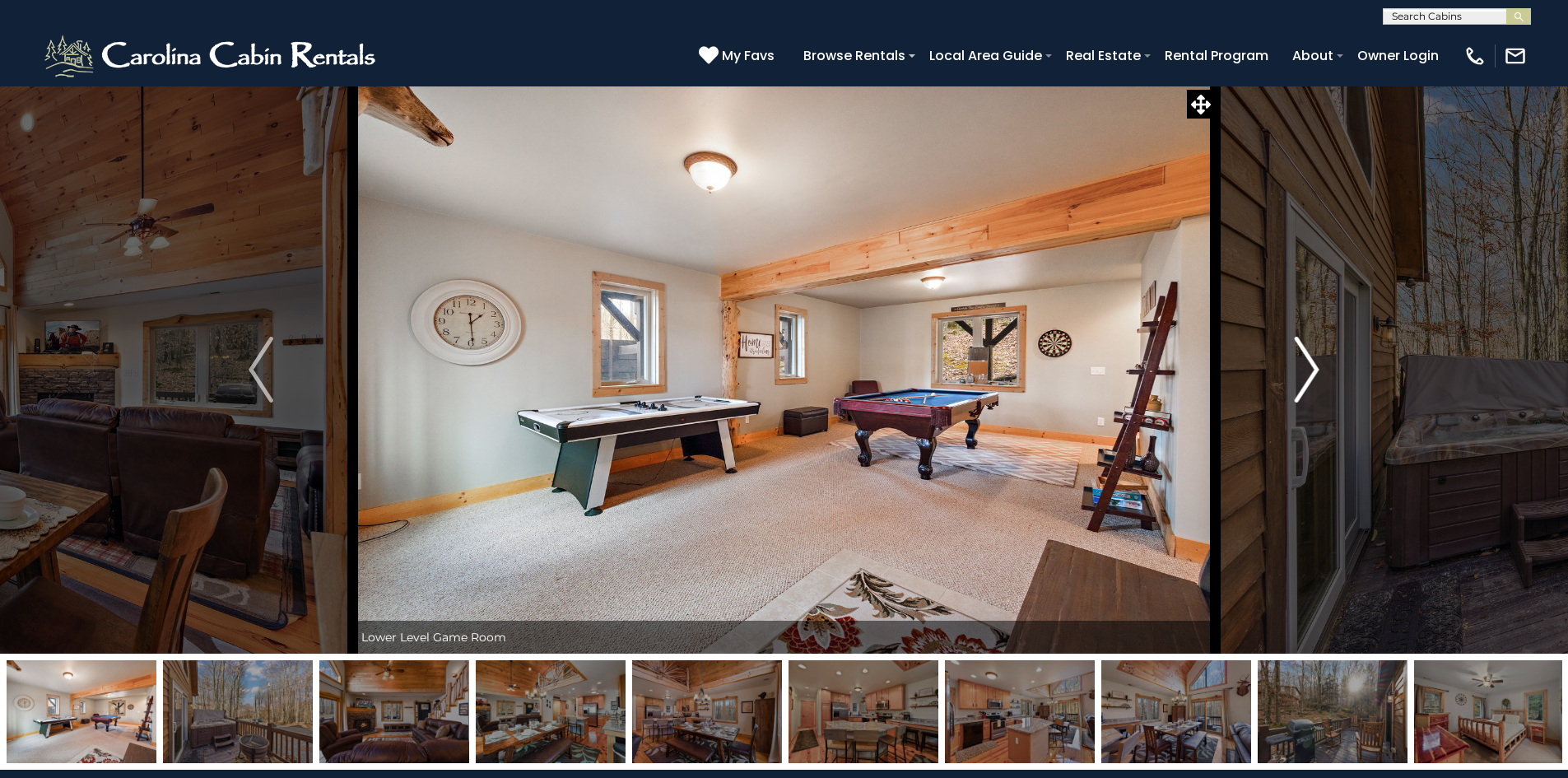
click at [1317, 371] on img "Next" at bounding box center [1307, 369] width 25 height 66
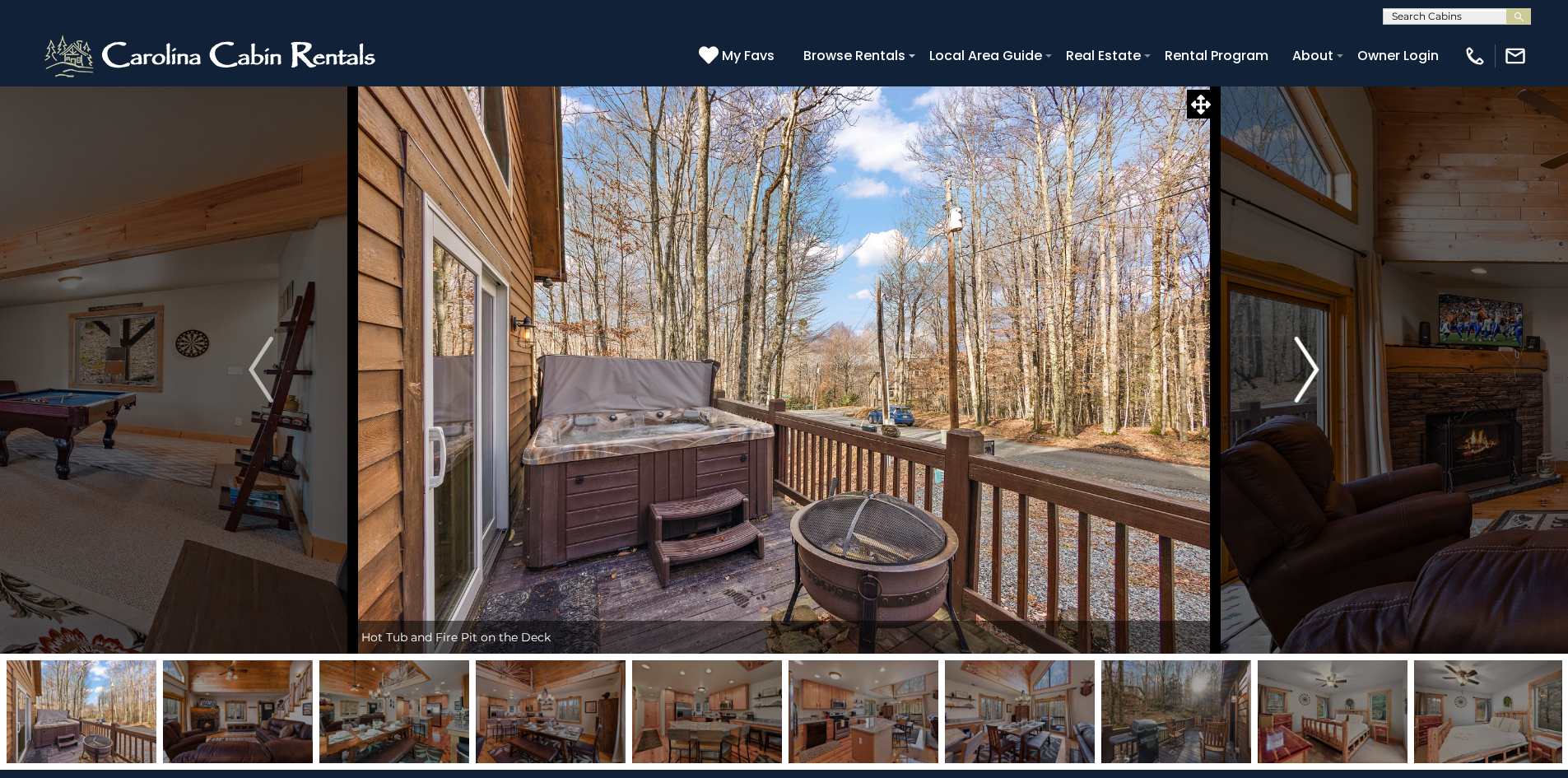
click at [1317, 371] on img "Next" at bounding box center [1307, 369] width 25 height 66
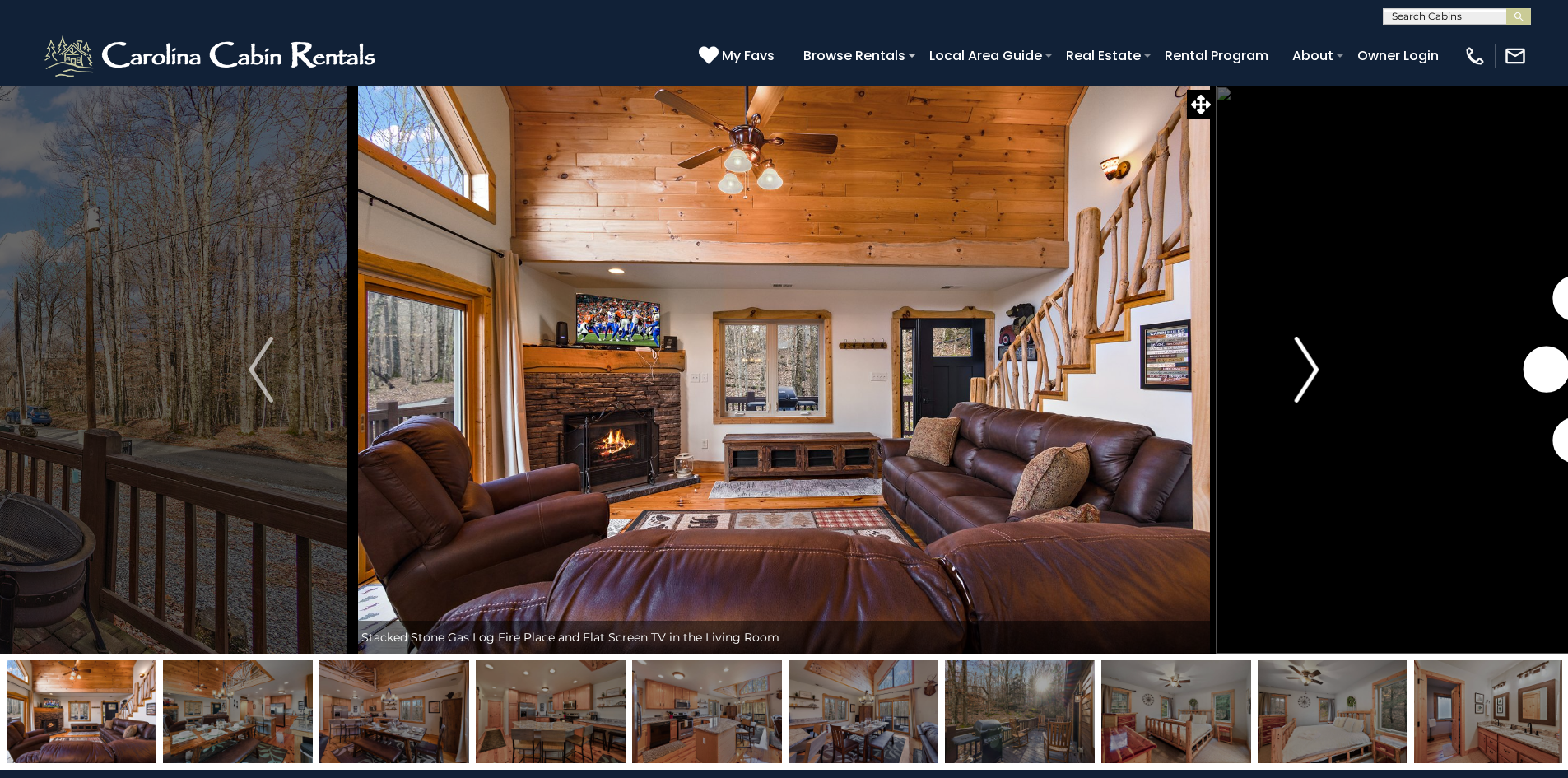
click at [1317, 371] on img "Next" at bounding box center [1307, 369] width 25 height 66
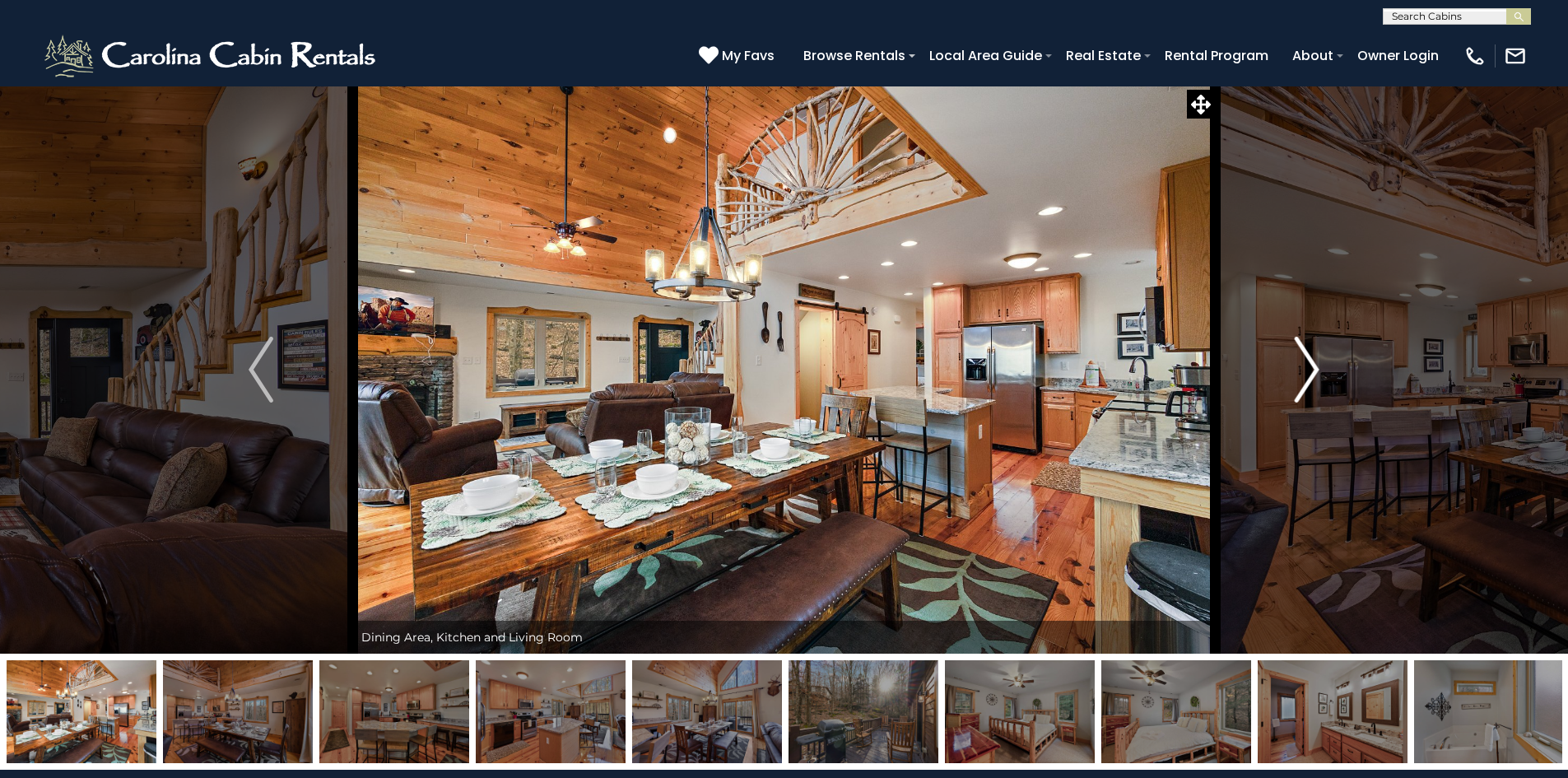
click at [1317, 371] on img "Next" at bounding box center [1307, 369] width 25 height 66
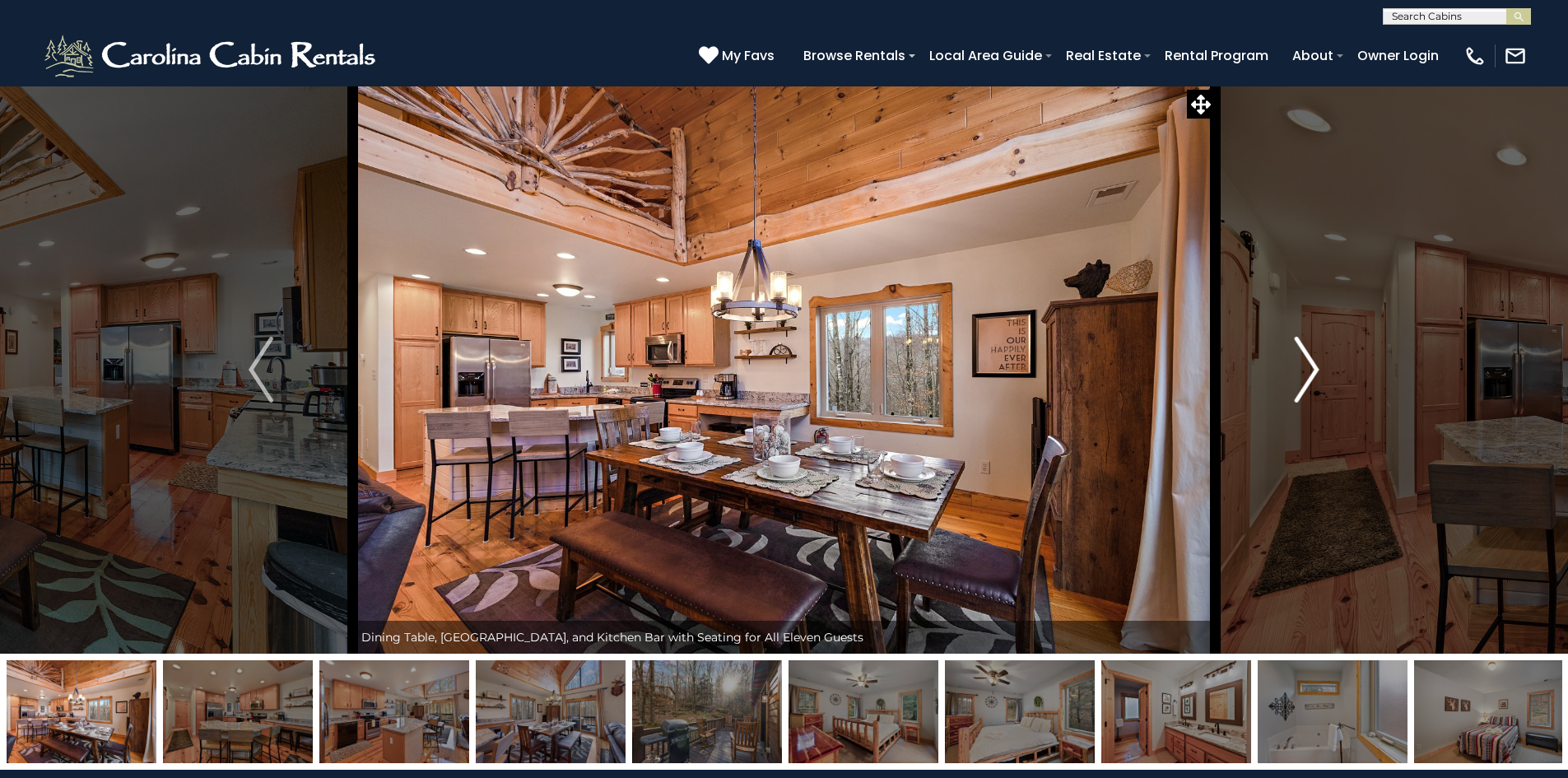
click at [1317, 371] on img "Next" at bounding box center [1307, 369] width 25 height 66
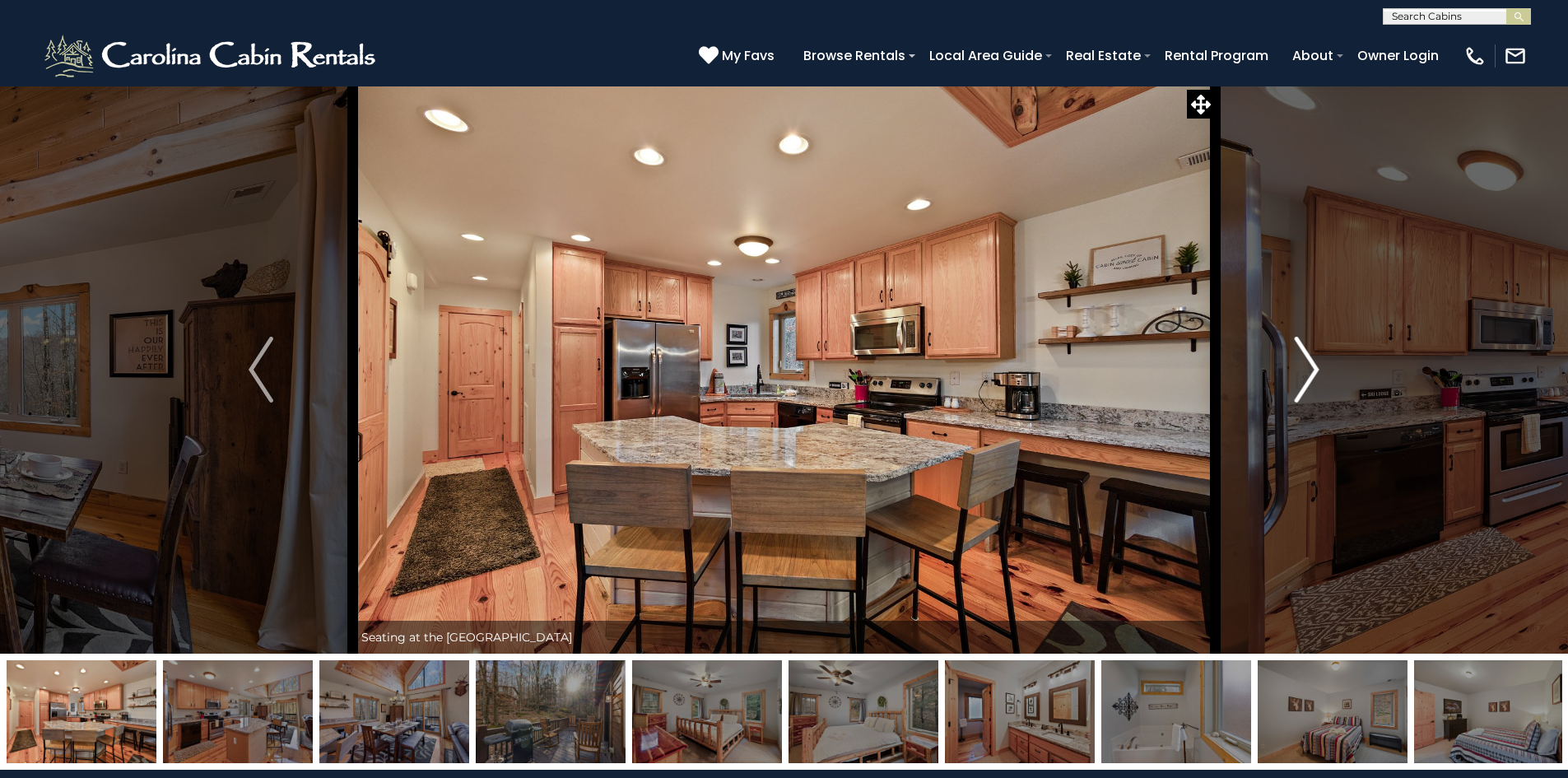
click at [1317, 371] on img "Next" at bounding box center [1307, 369] width 25 height 66
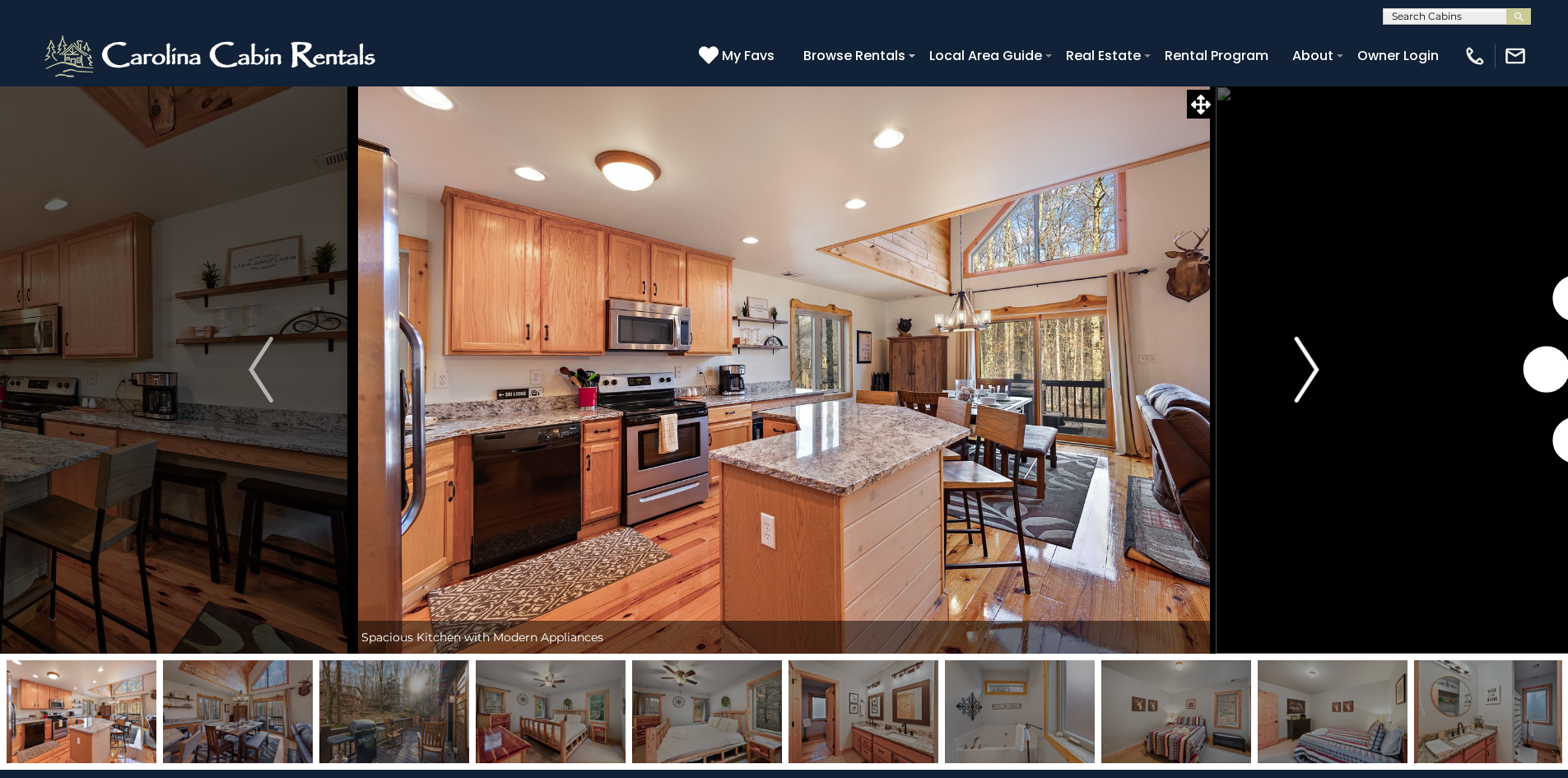
click at [1317, 371] on img "Next" at bounding box center [1307, 369] width 25 height 66
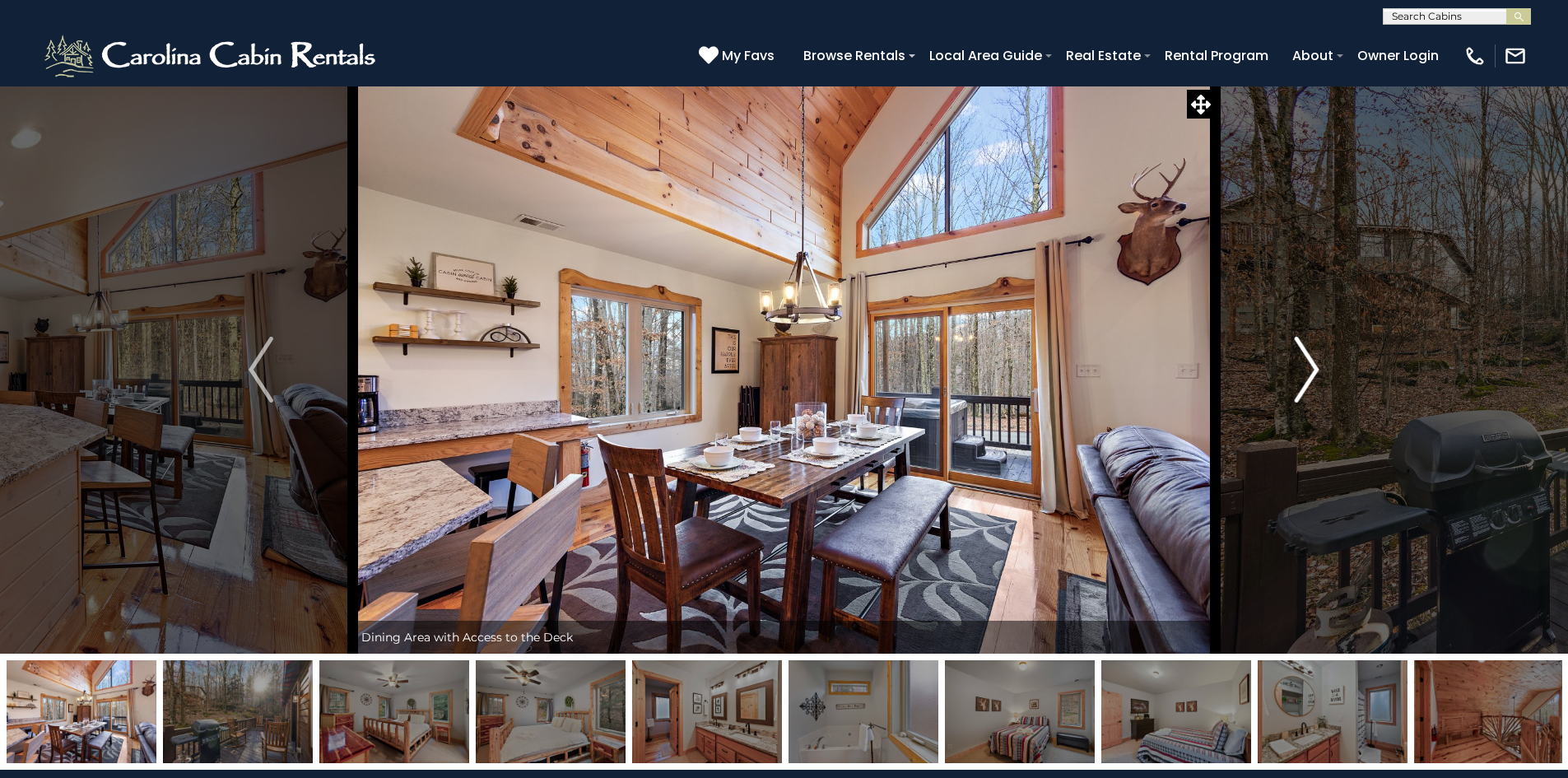
click at [1317, 371] on img "Next" at bounding box center [1307, 369] width 25 height 66
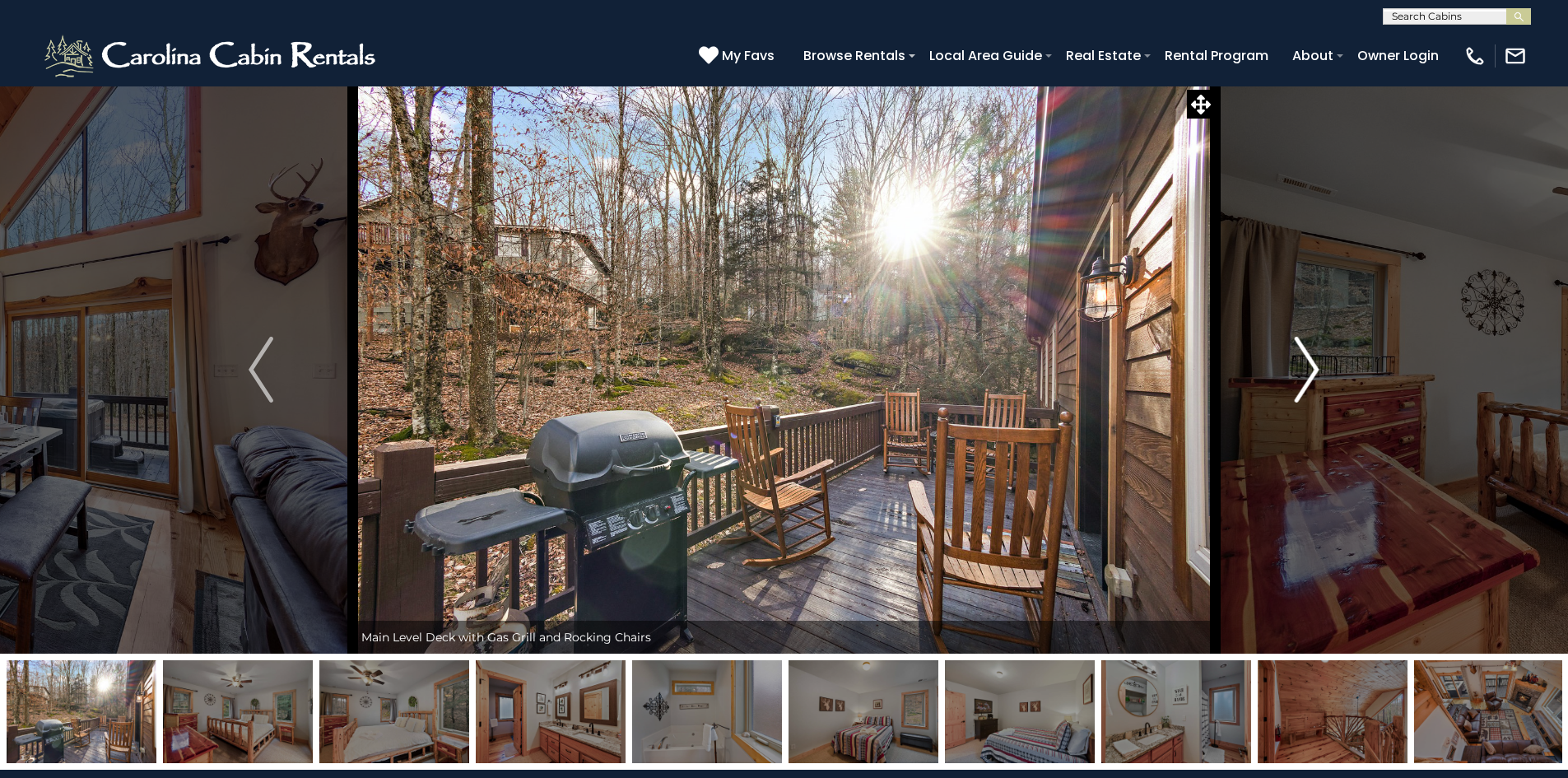
click at [1317, 371] on img "Next" at bounding box center [1307, 369] width 25 height 66
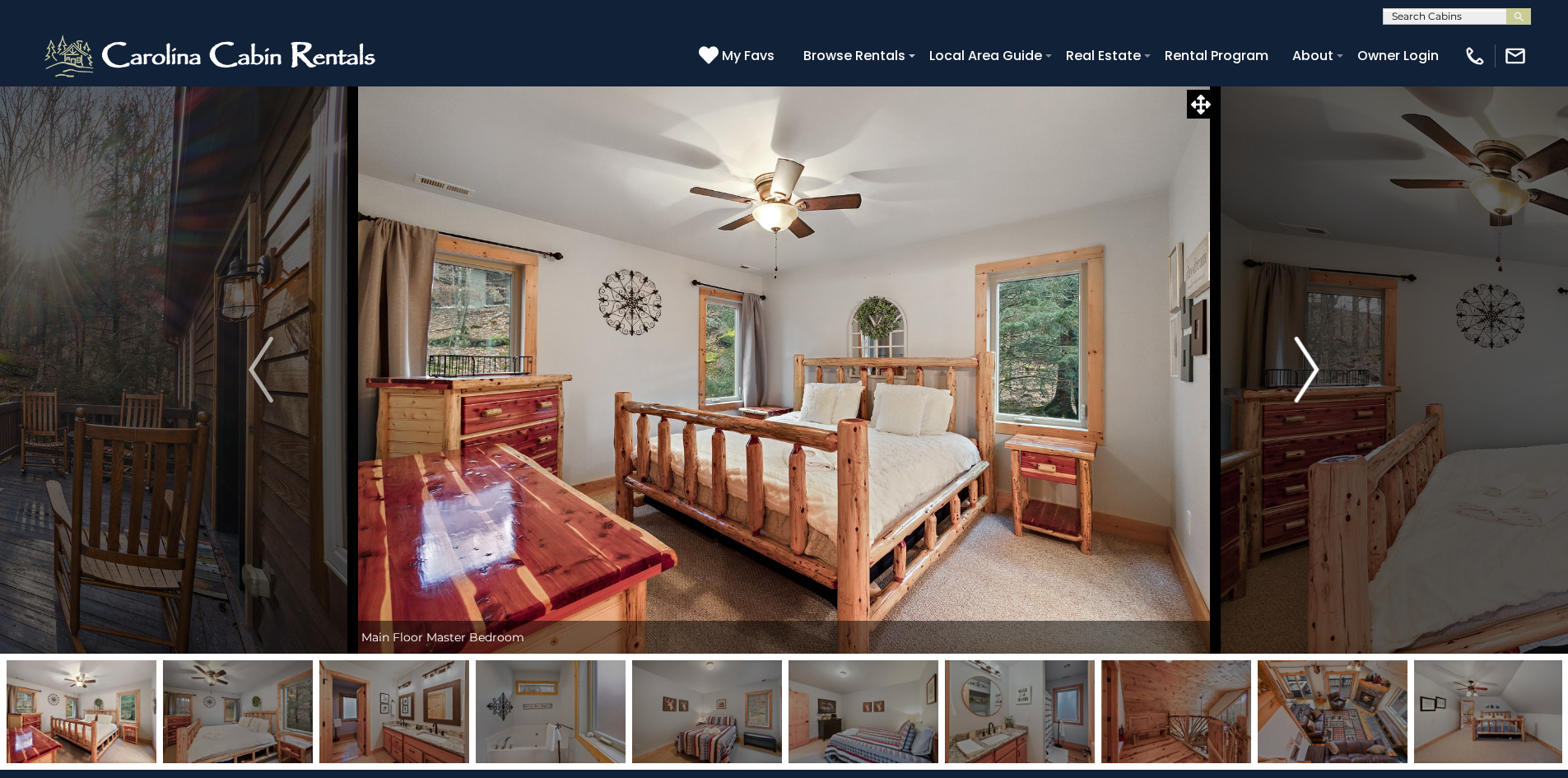
click at [1317, 371] on img "Next" at bounding box center [1307, 369] width 25 height 66
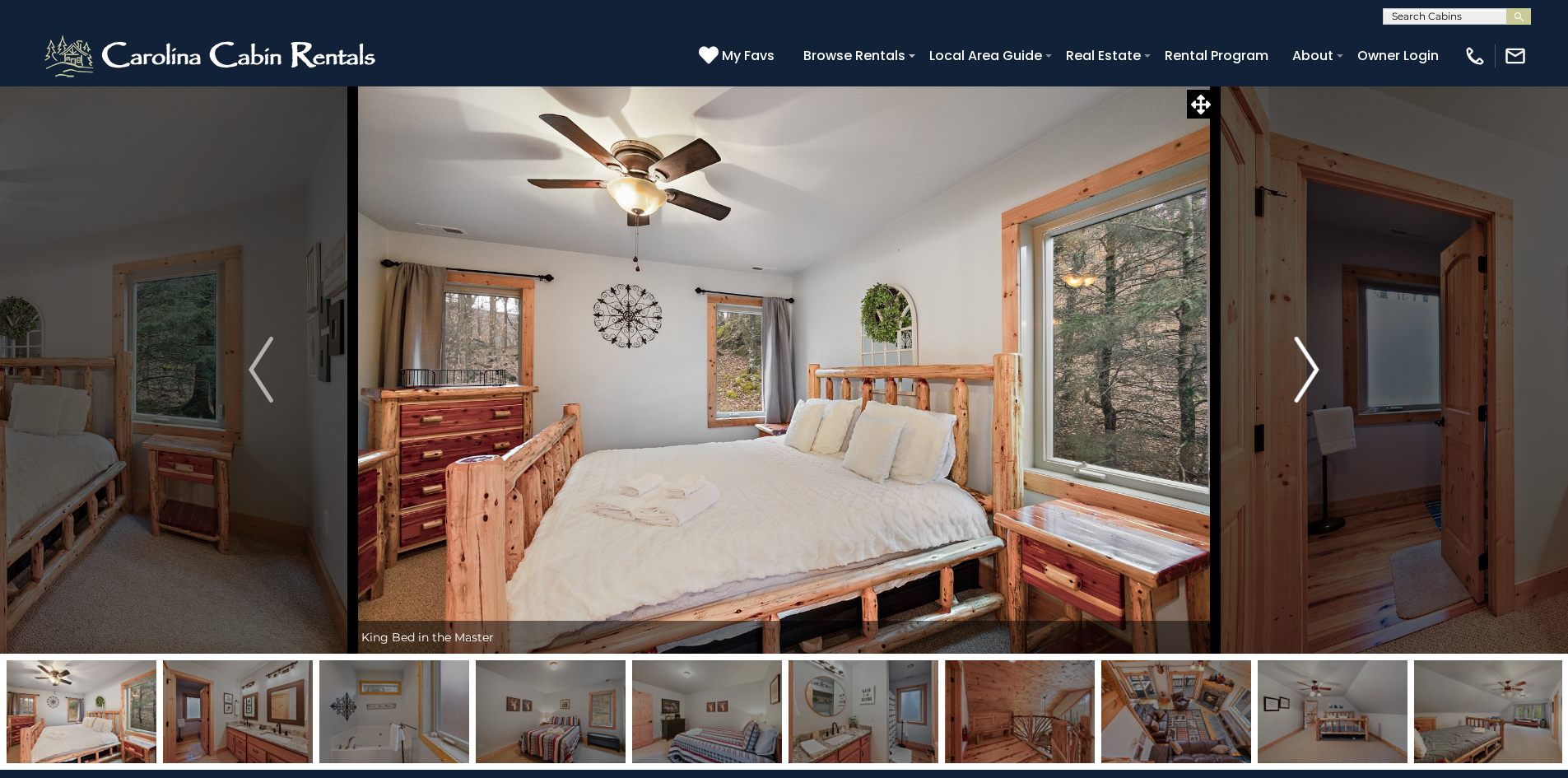
click at [1317, 371] on img "Next" at bounding box center [1307, 369] width 25 height 66
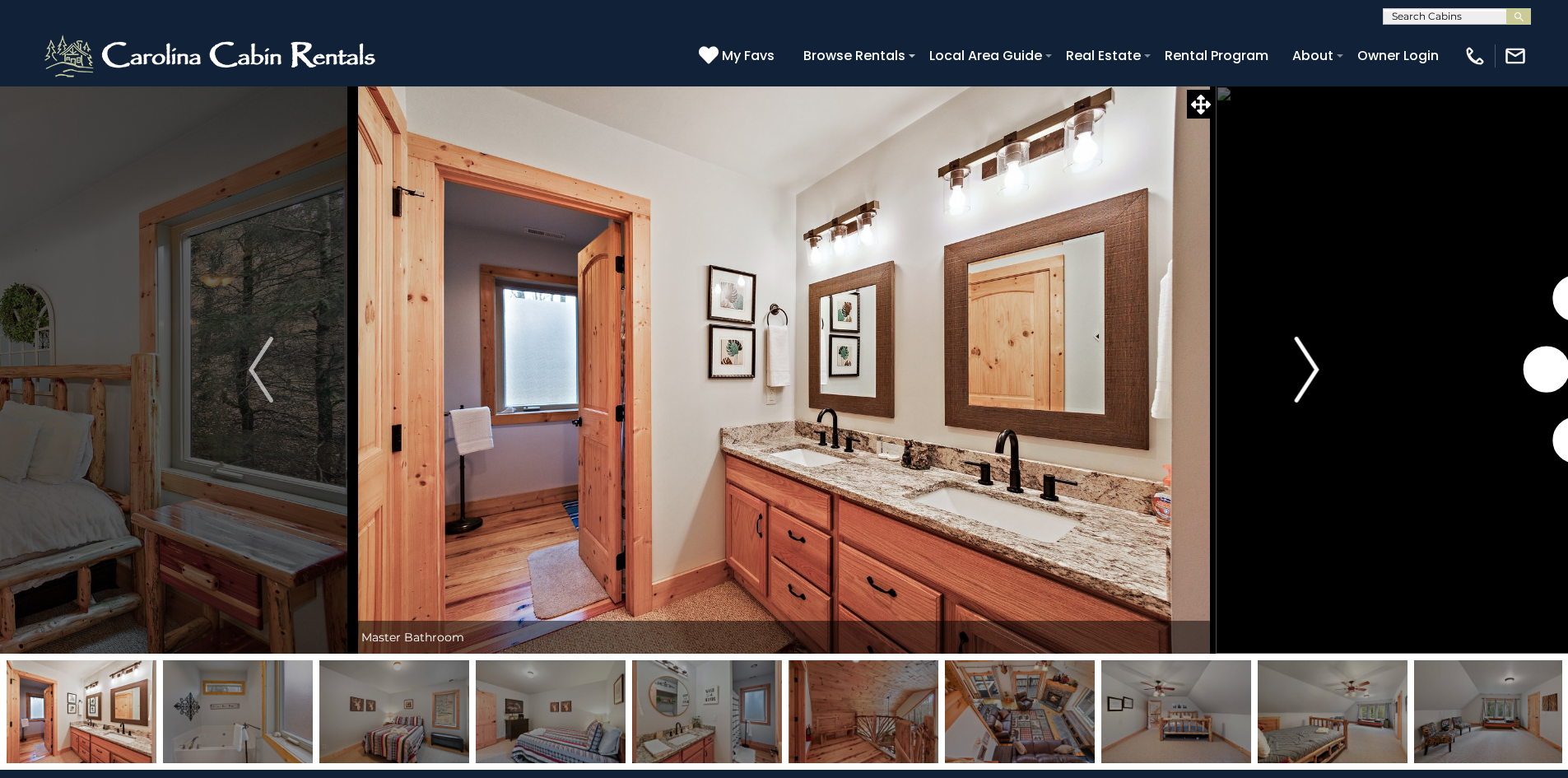
click at [1317, 371] on img "Next" at bounding box center [1307, 369] width 25 height 66
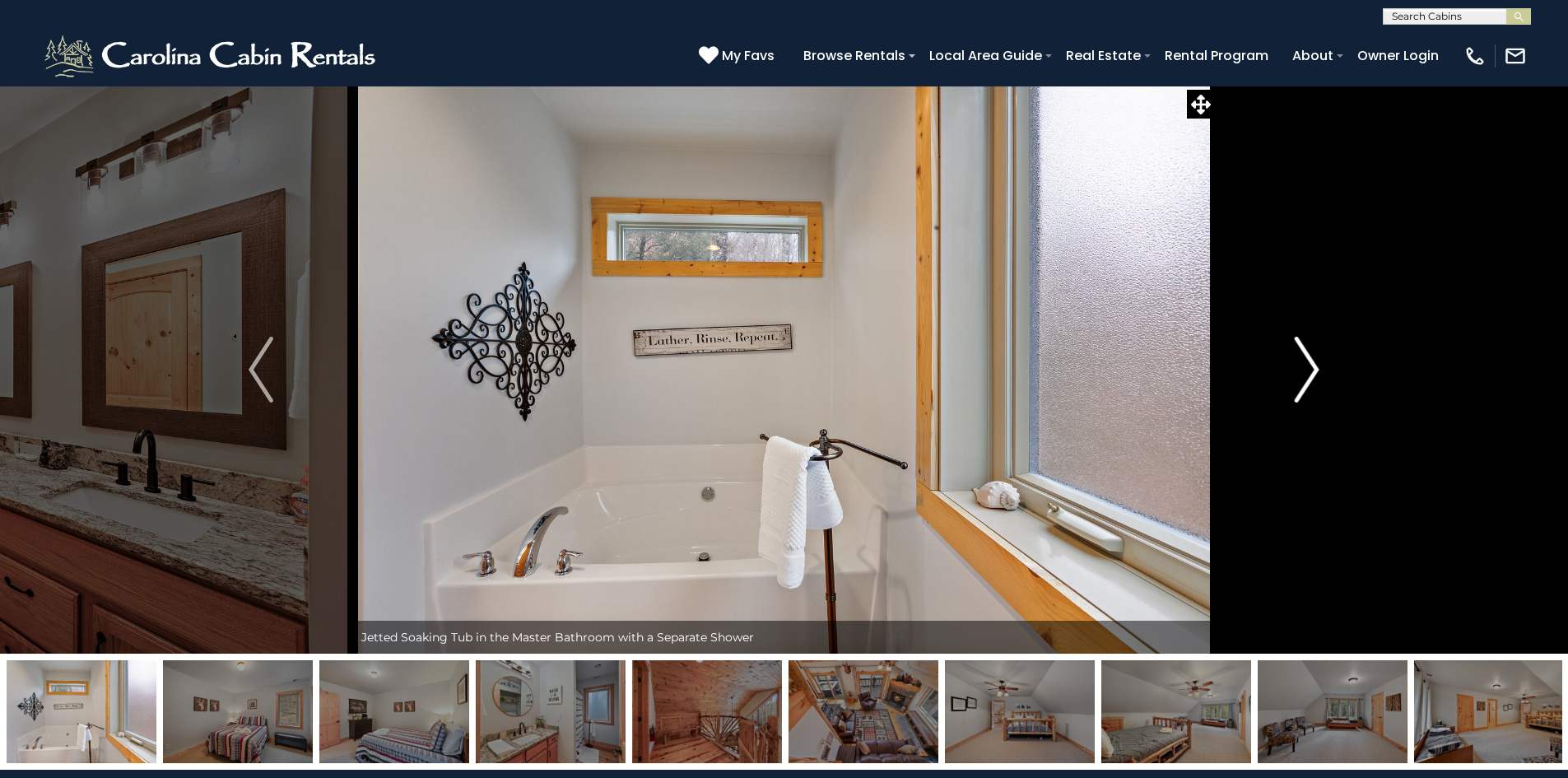
click at [1317, 372] on img "Next" at bounding box center [1307, 369] width 25 height 66
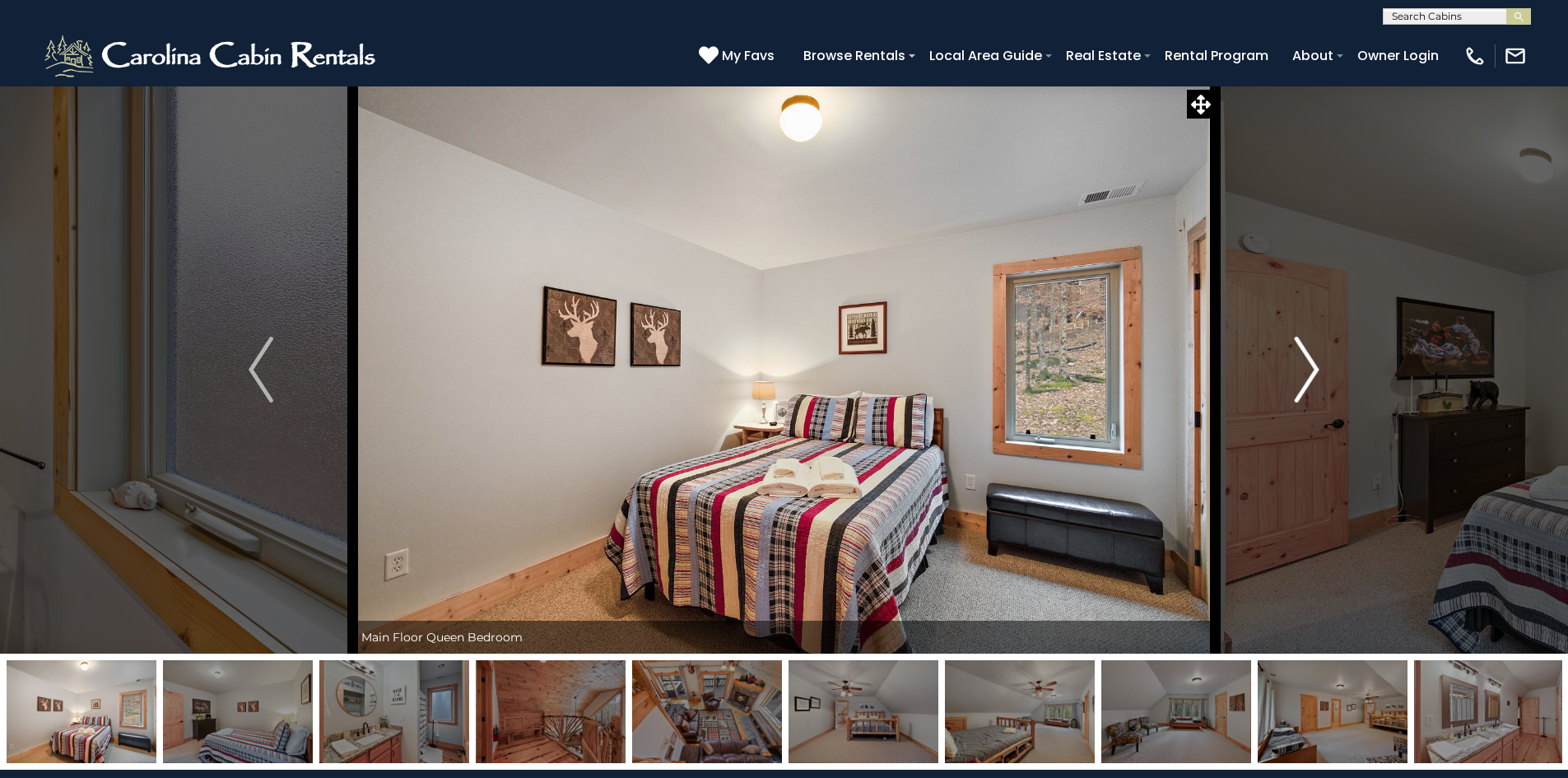
click at [1317, 373] on img "Next" at bounding box center [1307, 369] width 25 height 66
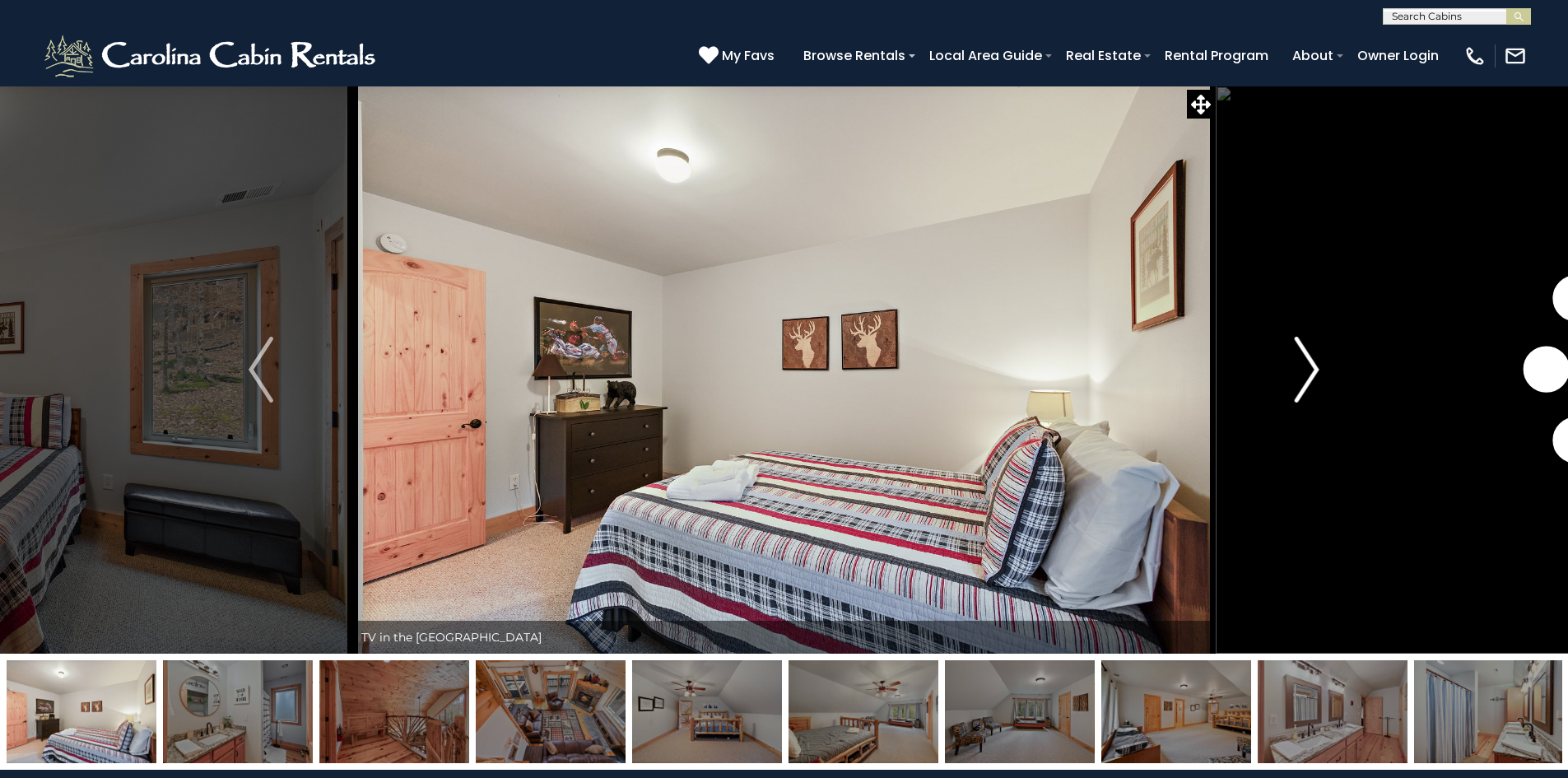
click at [1317, 373] on img "Next" at bounding box center [1307, 369] width 25 height 66
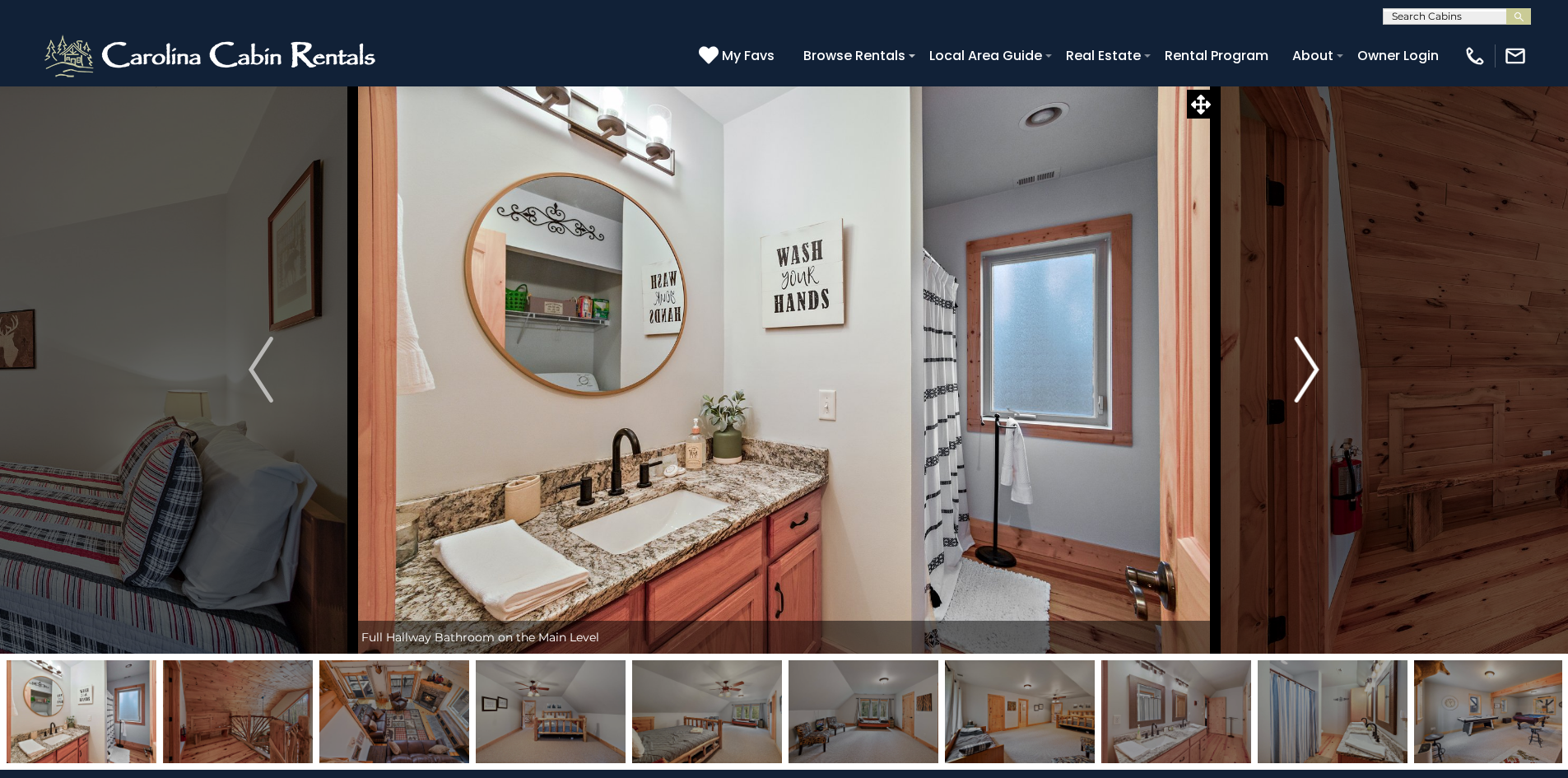
click at [1317, 373] on img "Next" at bounding box center [1307, 369] width 25 height 66
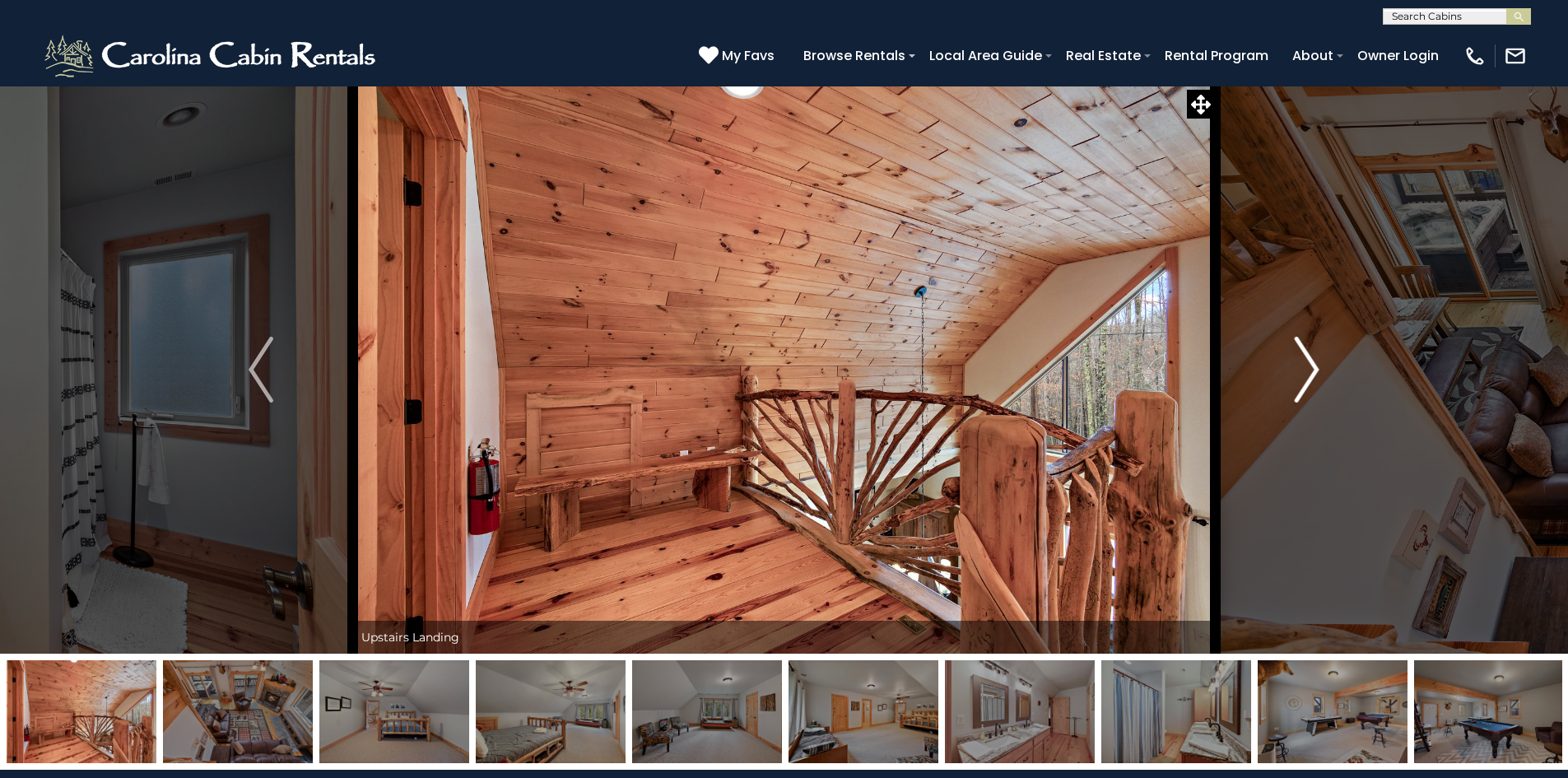
click at [1317, 373] on img "Next" at bounding box center [1307, 369] width 25 height 66
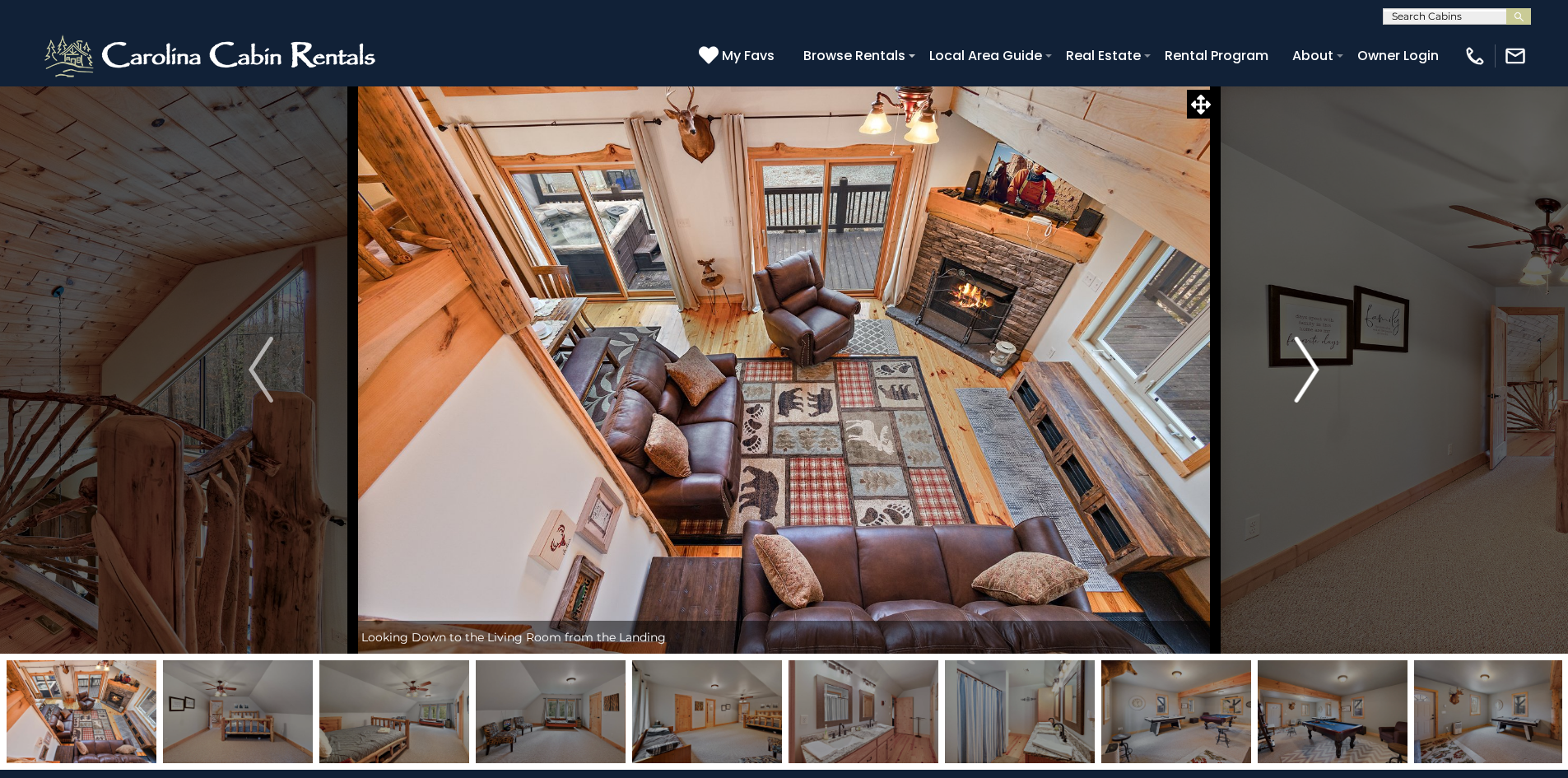
click at [1317, 373] on img "Next" at bounding box center [1307, 369] width 25 height 66
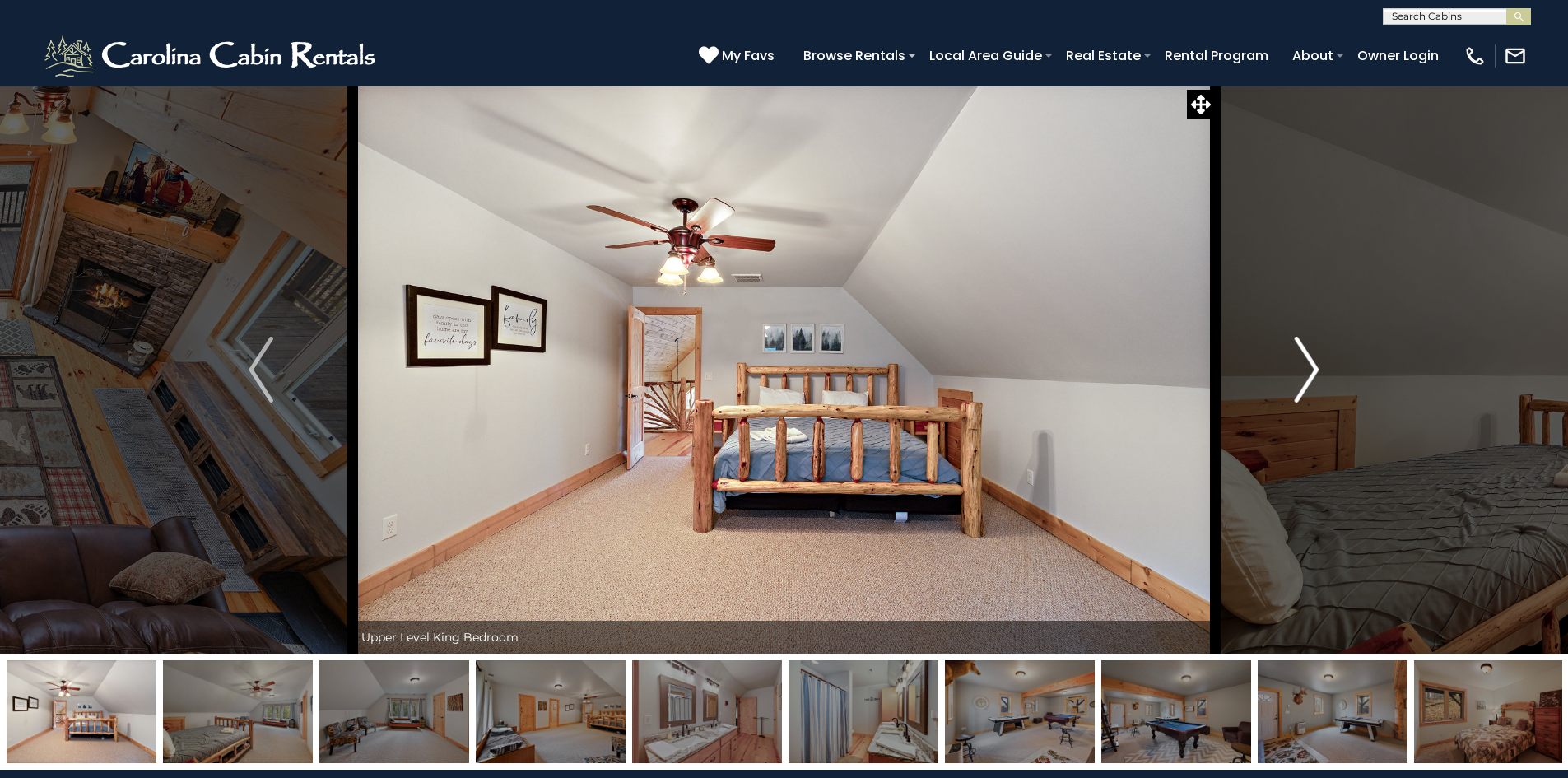
click at [1317, 373] on img "Next" at bounding box center [1307, 369] width 25 height 66
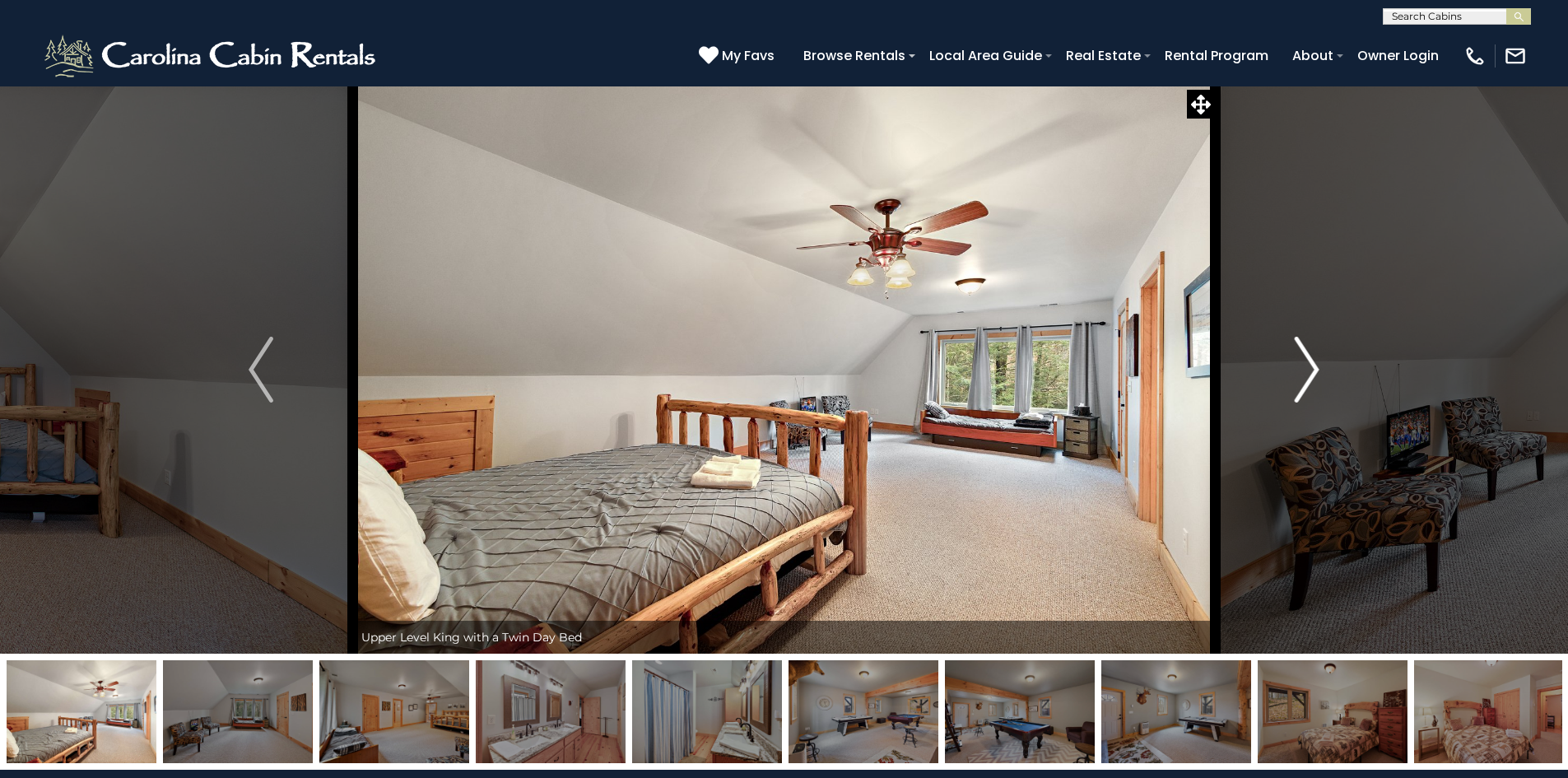
click at [1317, 374] on img "Next" at bounding box center [1307, 369] width 25 height 66
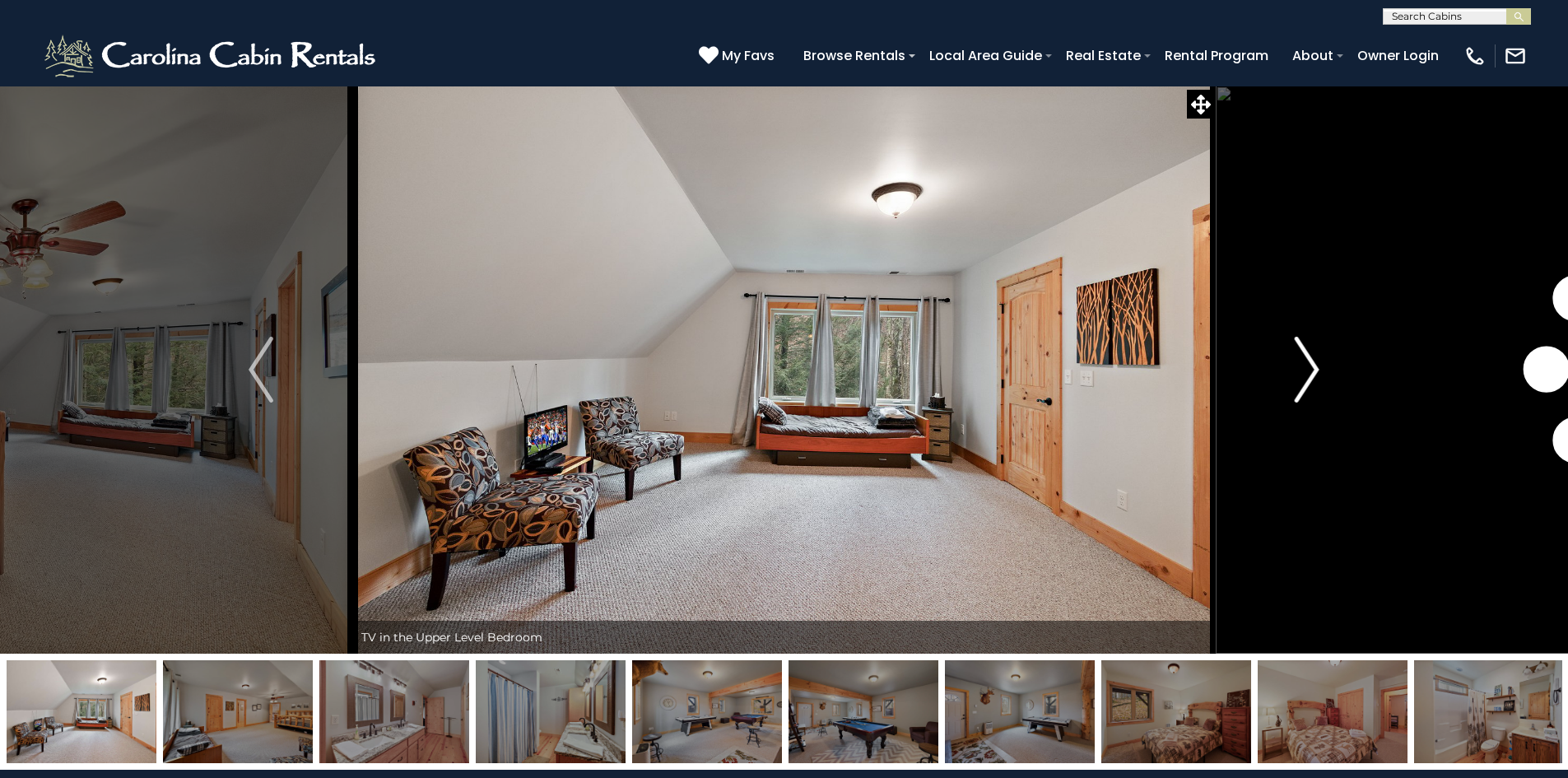
click at [1317, 374] on img "Next" at bounding box center [1307, 369] width 25 height 66
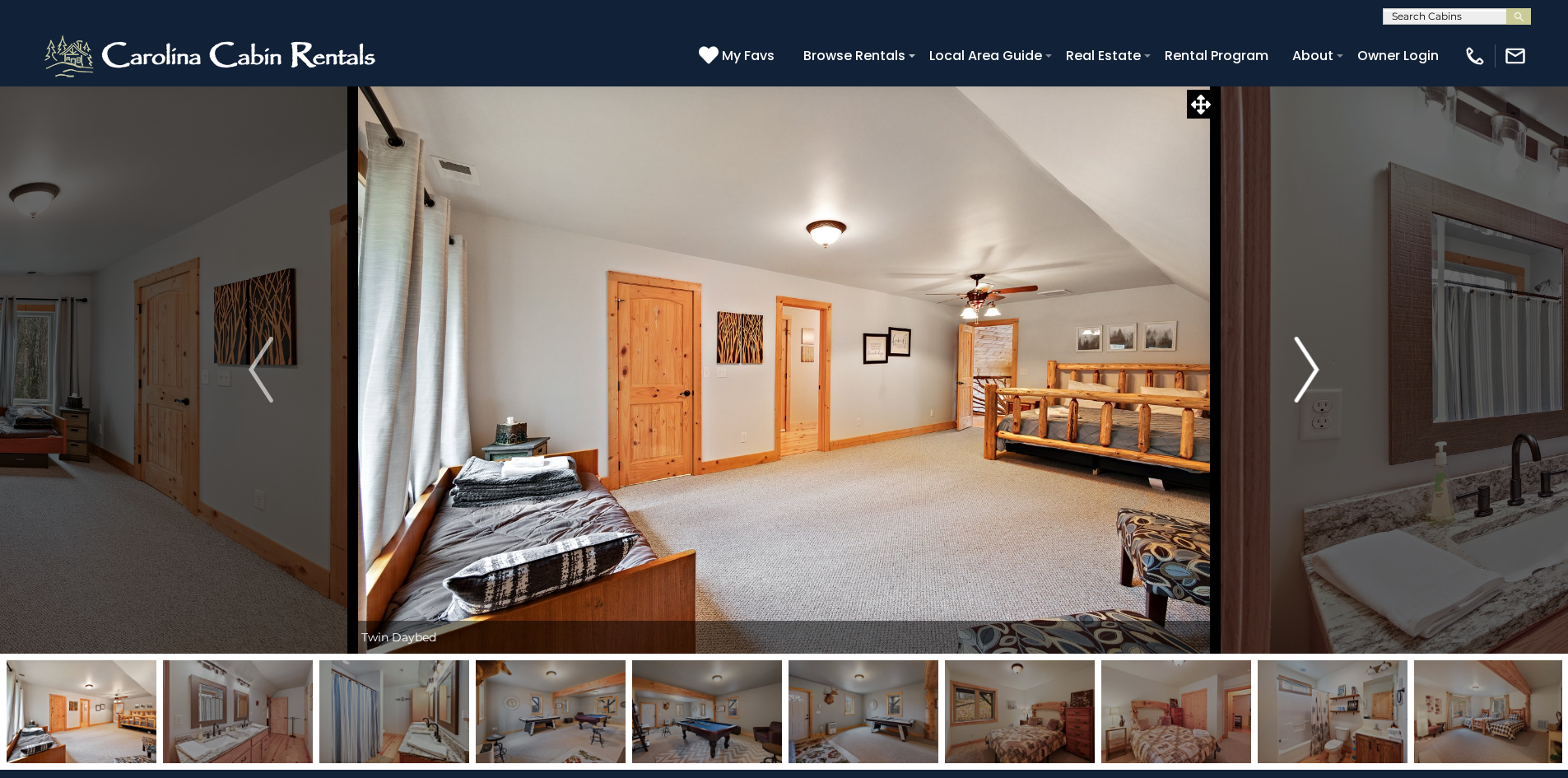
click at [1317, 374] on img "Next" at bounding box center [1307, 369] width 25 height 66
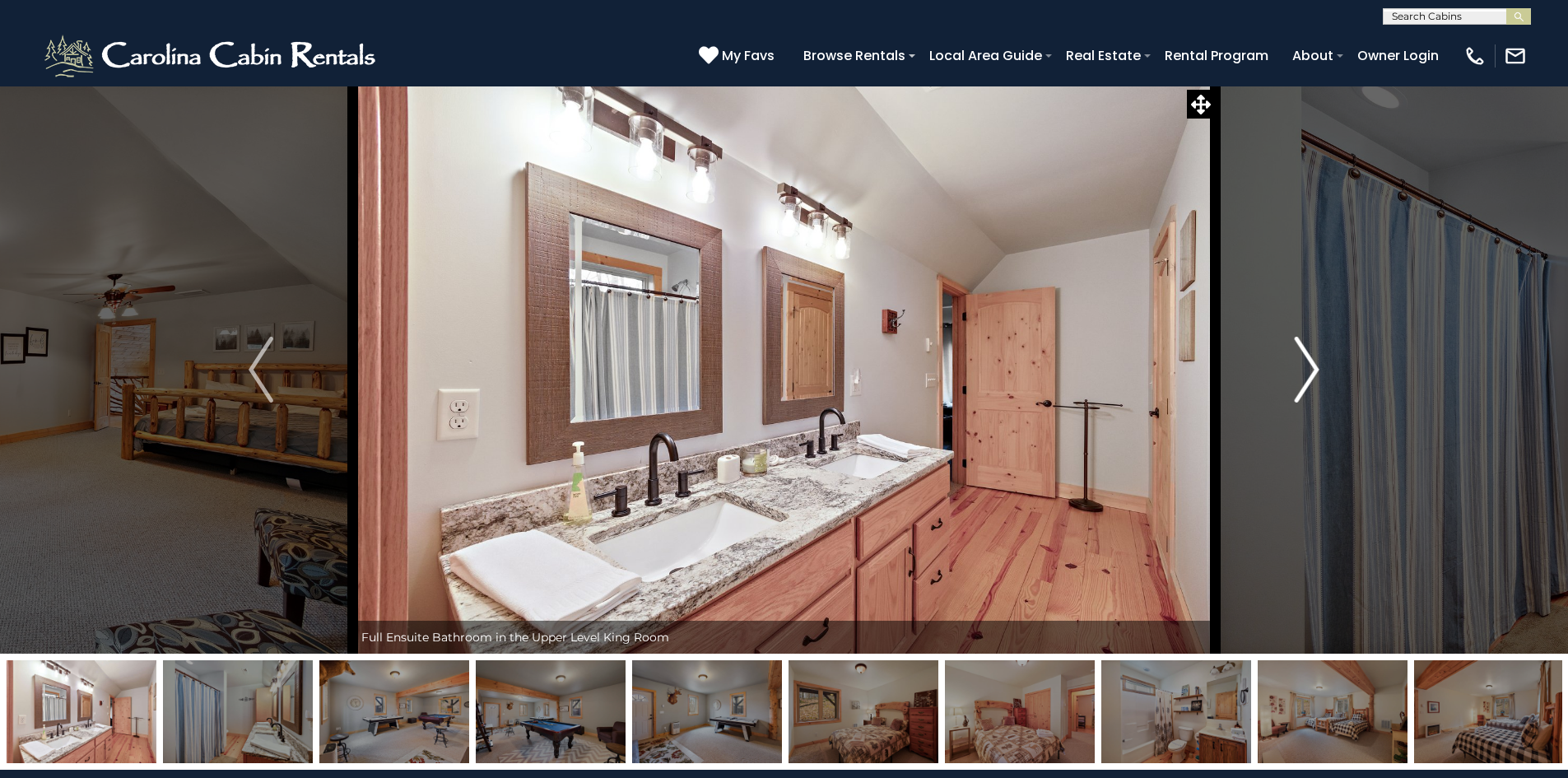
click at [1317, 374] on img "Next" at bounding box center [1307, 369] width 25 height 66
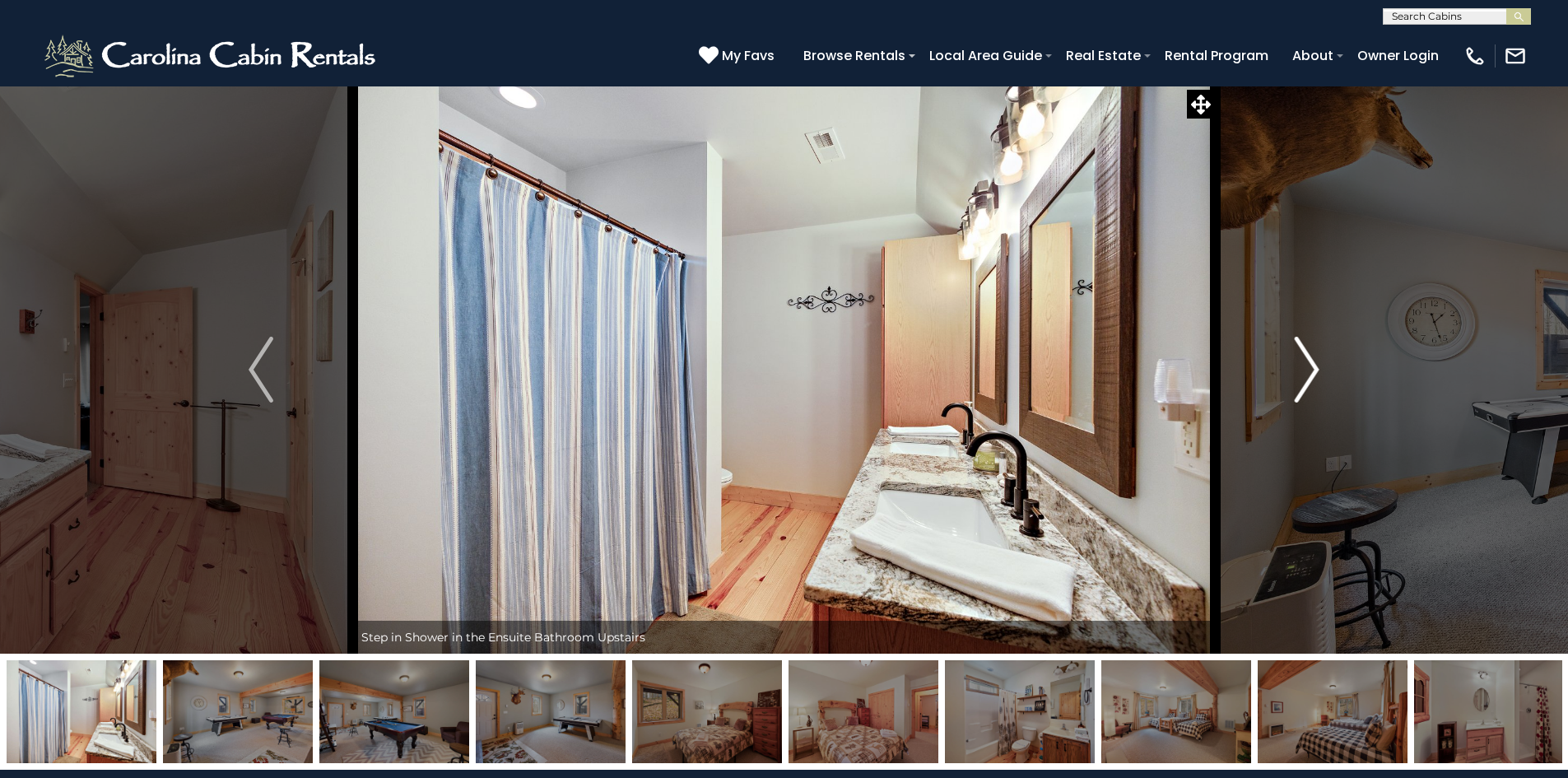
click at [1317, 374] on img "Next" at bounding box center [1307, 369] width 25 height 66
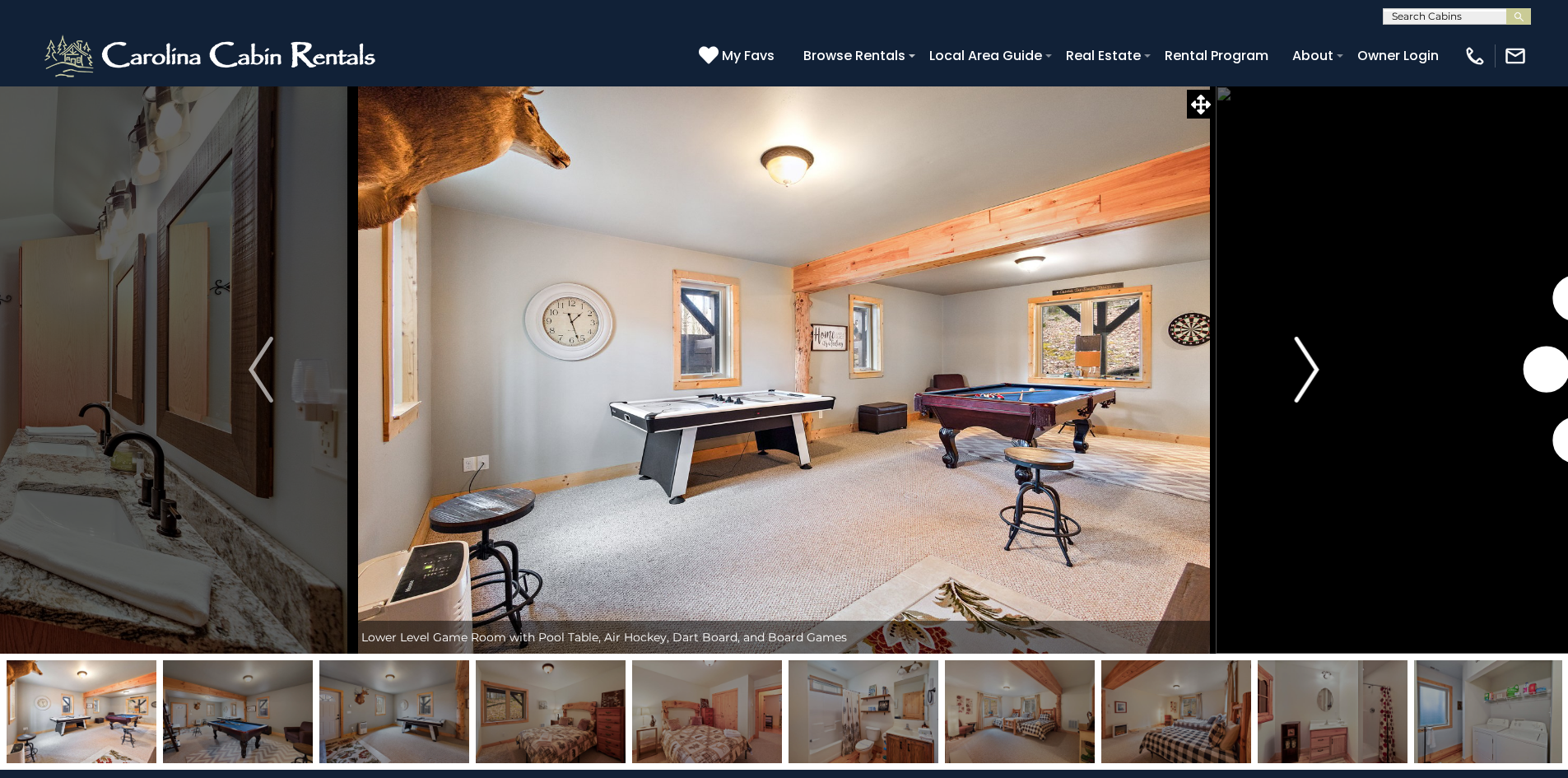
click at [1317, 374] on img "Next" at bounding box center [1307, 369] width 25 height 66
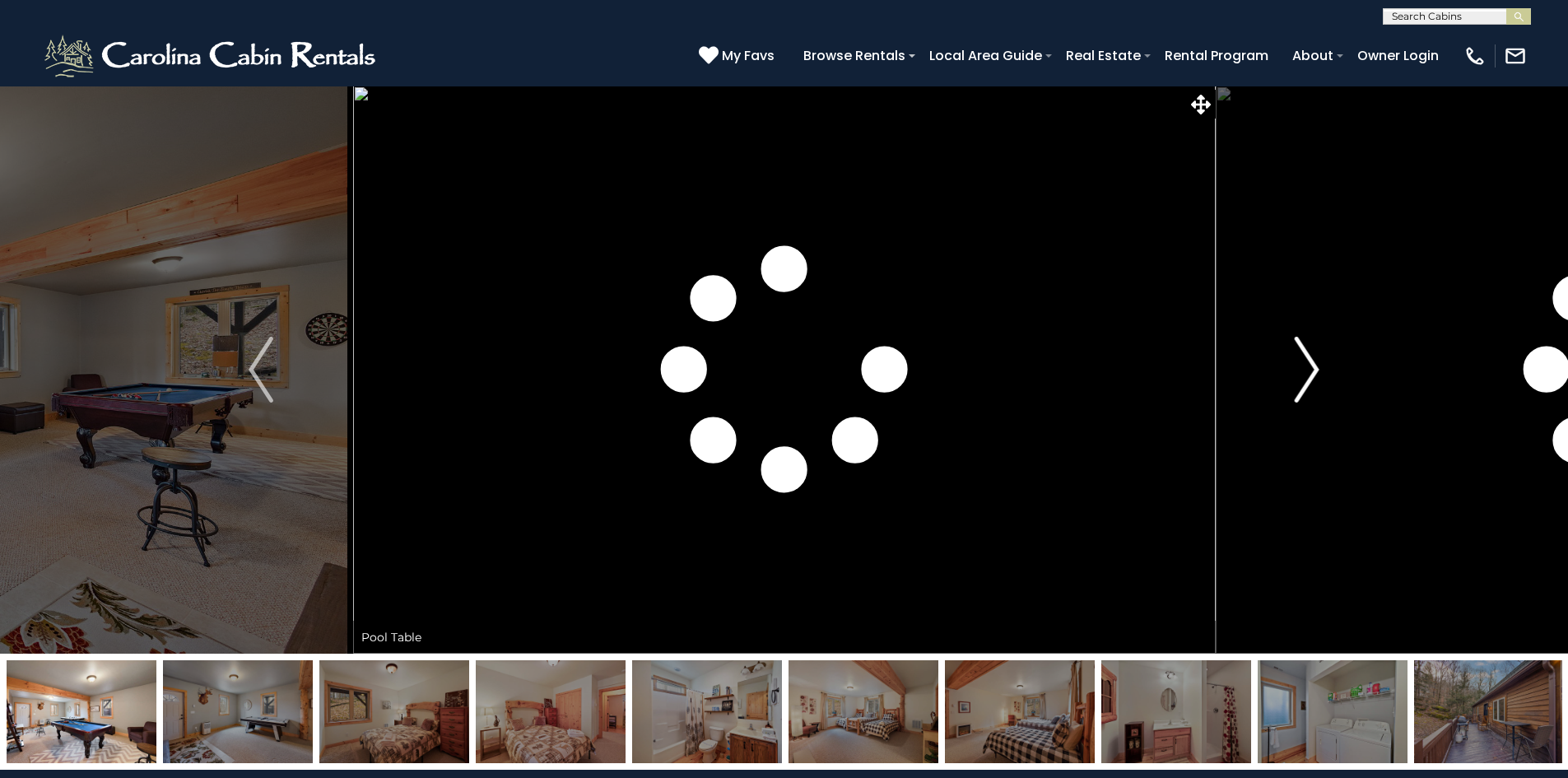
click at [1317, 374] on img "Next" at bounding box center [1307, 369] width 25 height 66
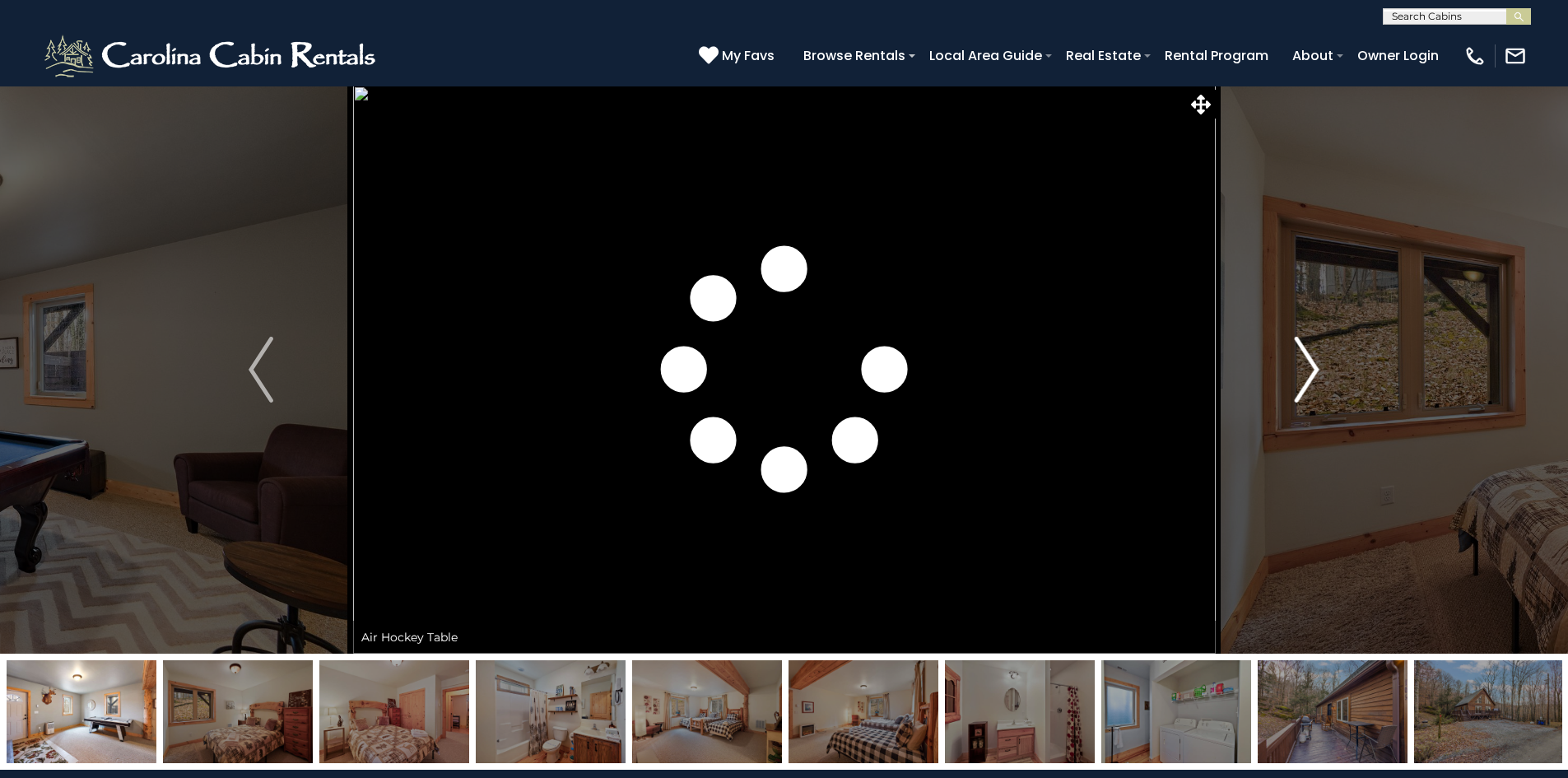
click at [1317, 374] on img "Next" at bounding box center [1307, 369] width 25 height 66
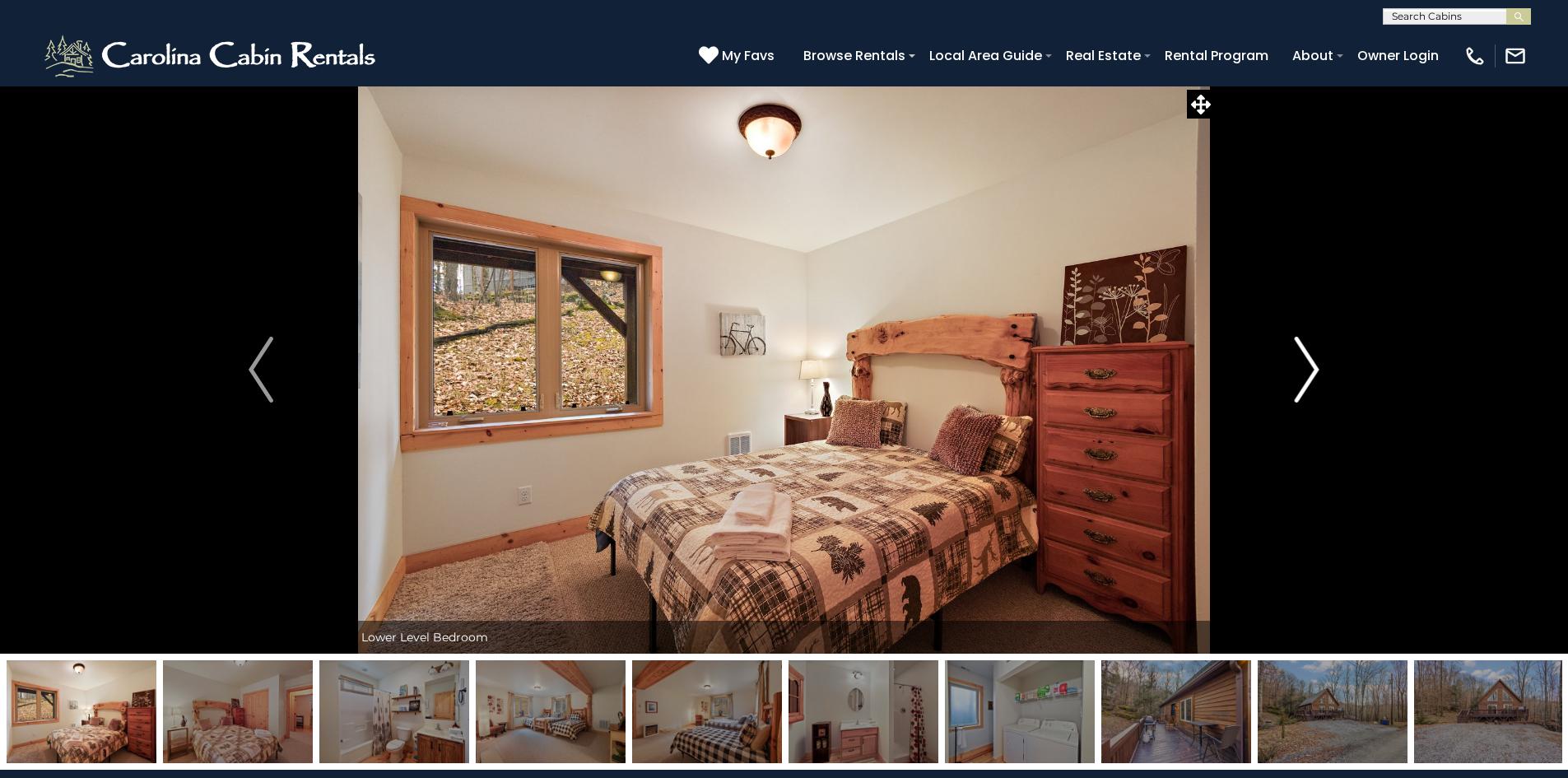
click at [1317, 374] on img "Next" at bounding box center [1307, 369] width 25 height 66
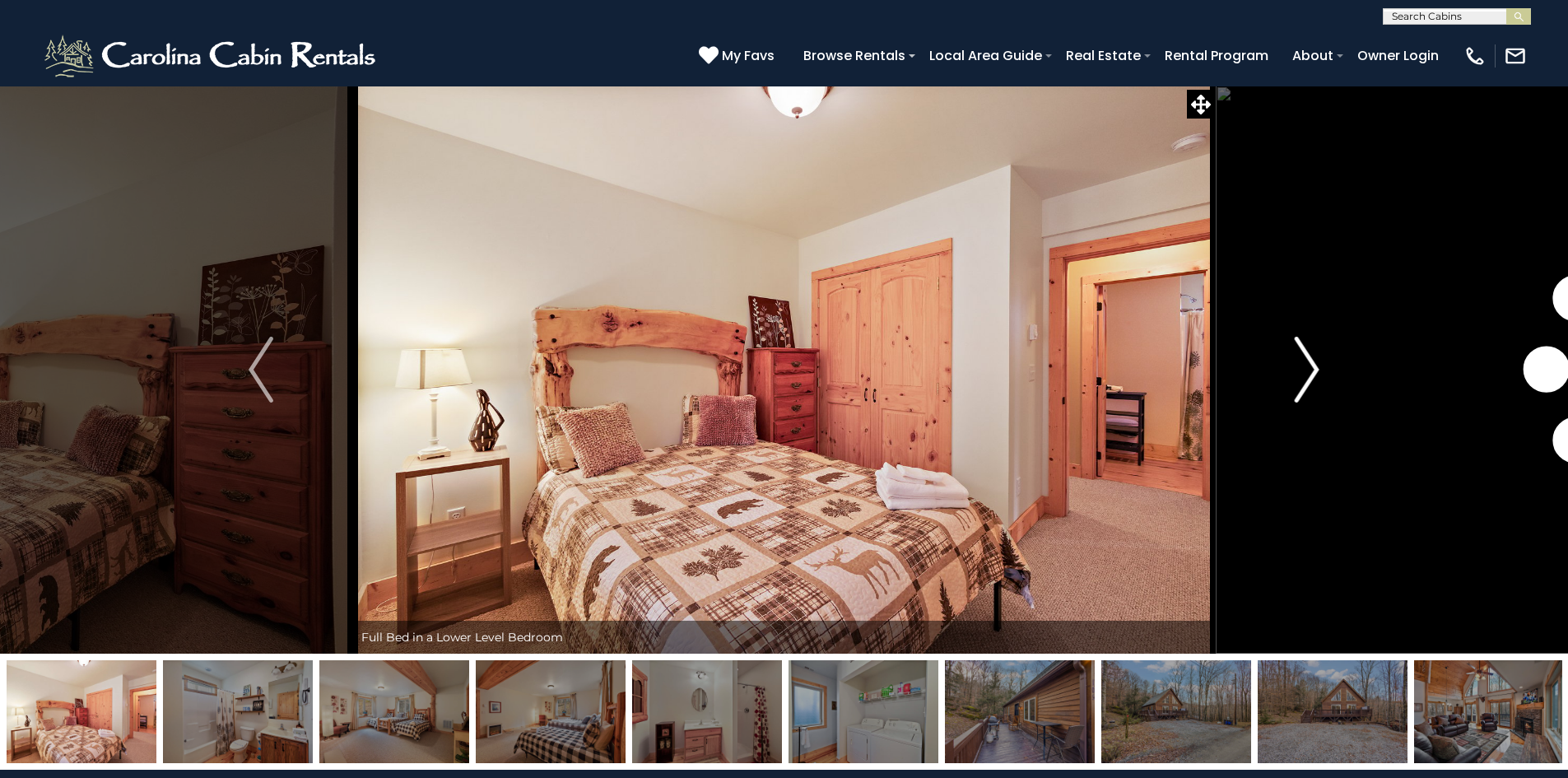
click at [1317, 374] on img "Next" at bounding box center [1307, 369] width 25 height 66
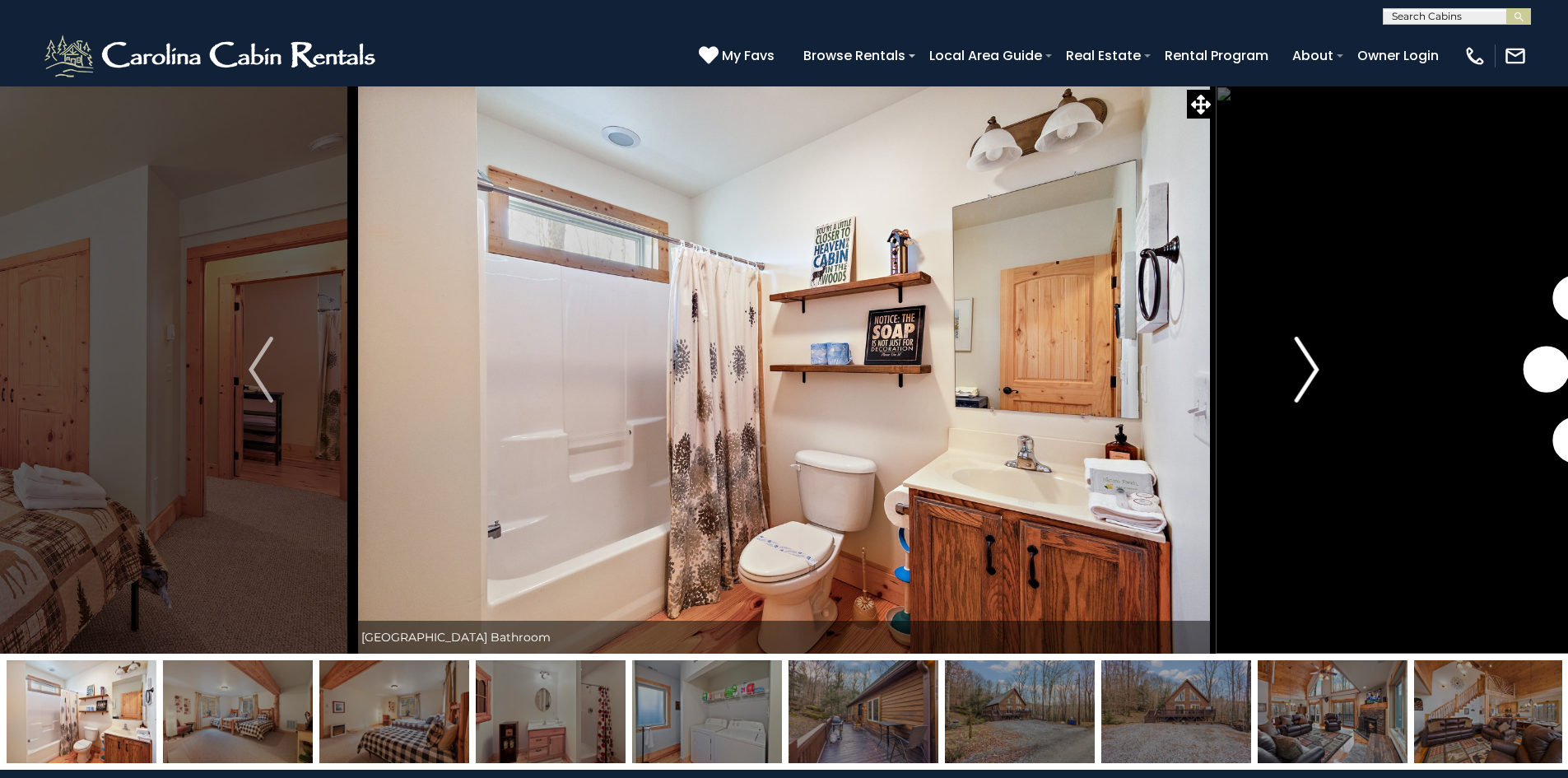
click at [1317, 374] on img "Next" at bounding box center [1307, 369] width 25 height 66
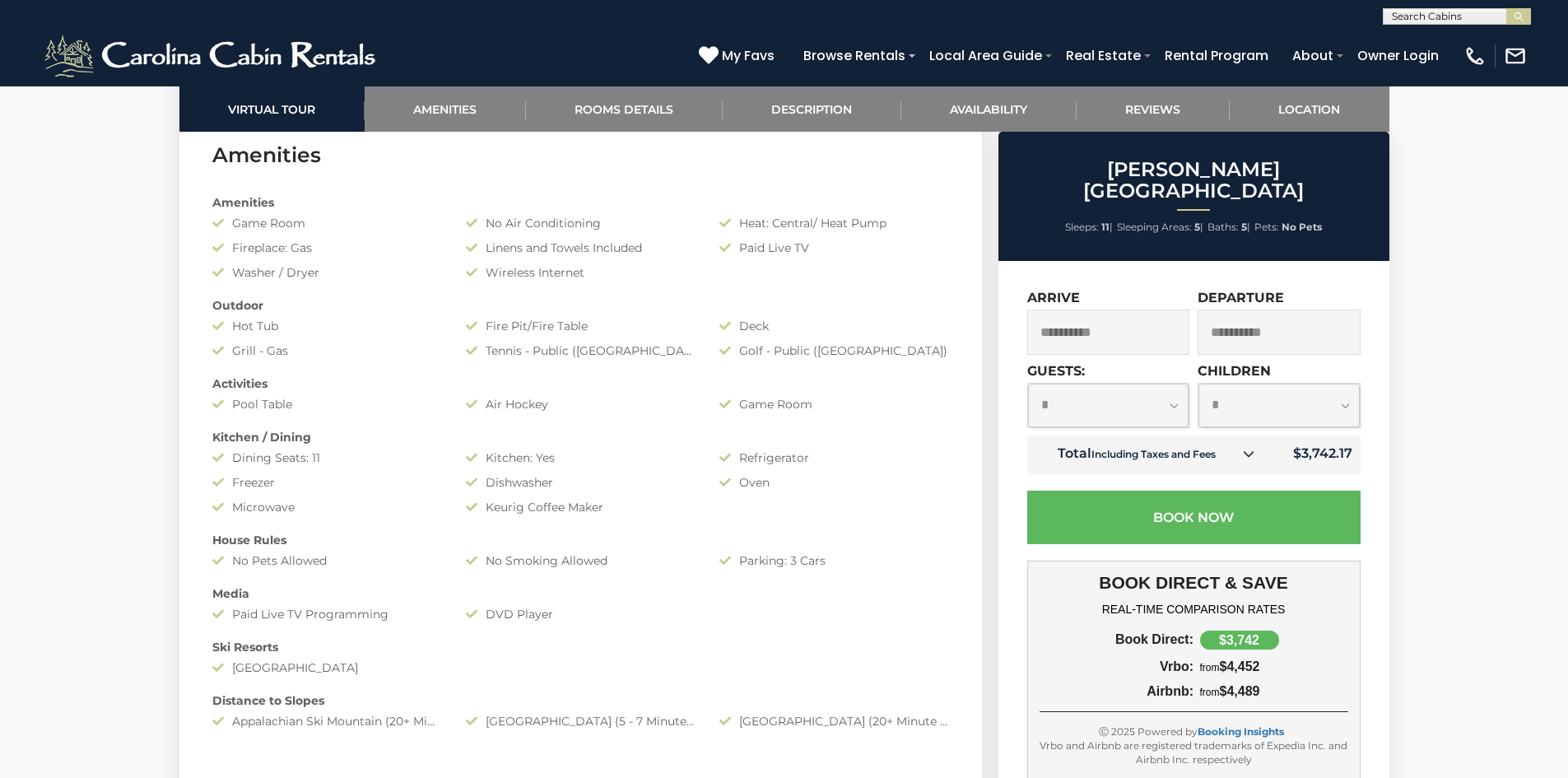
scroll to position [1482, 0]
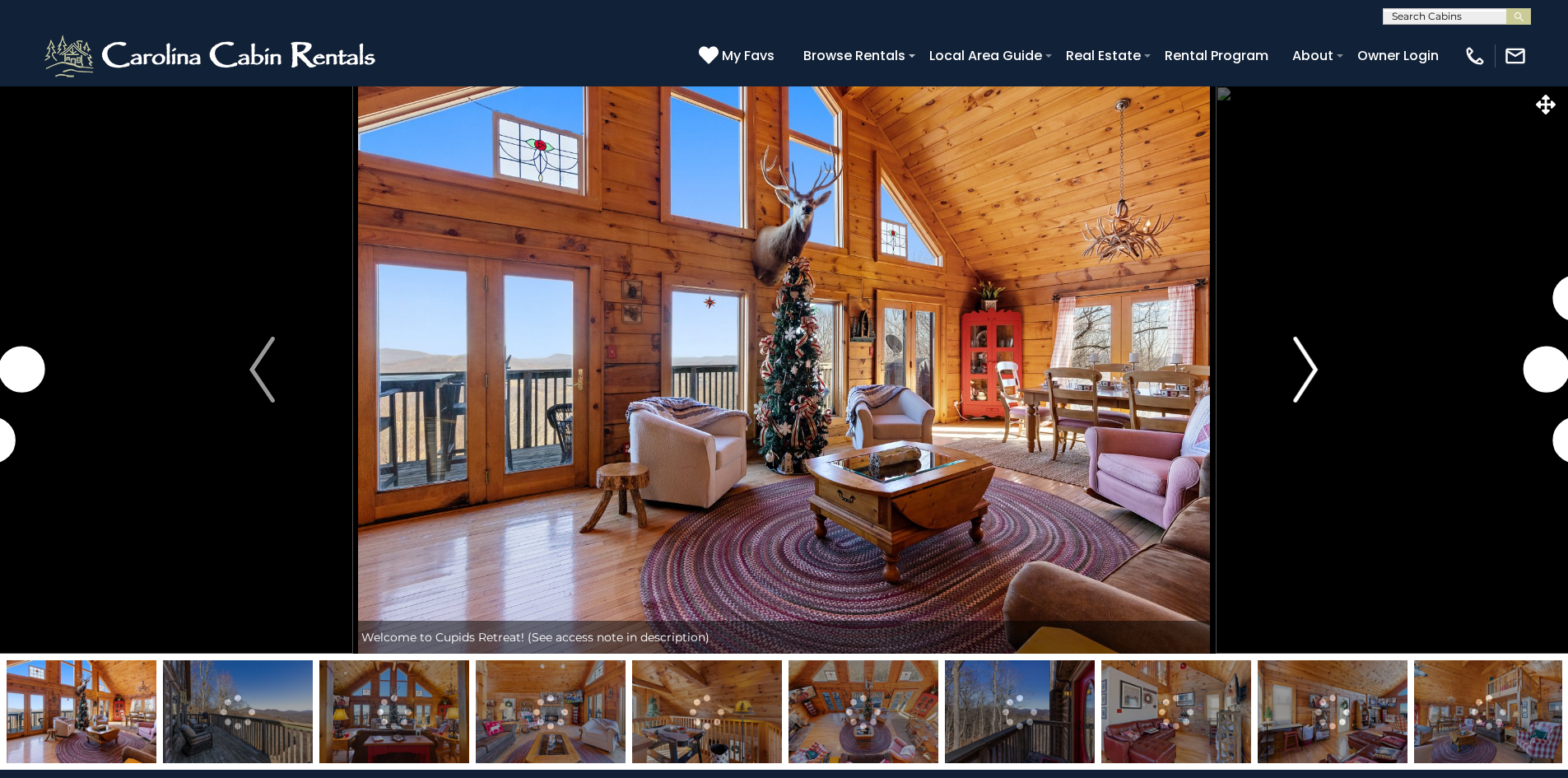
click at [1315, 364] on img "Next" at bounding box center [1306, 369] width 25 height 66
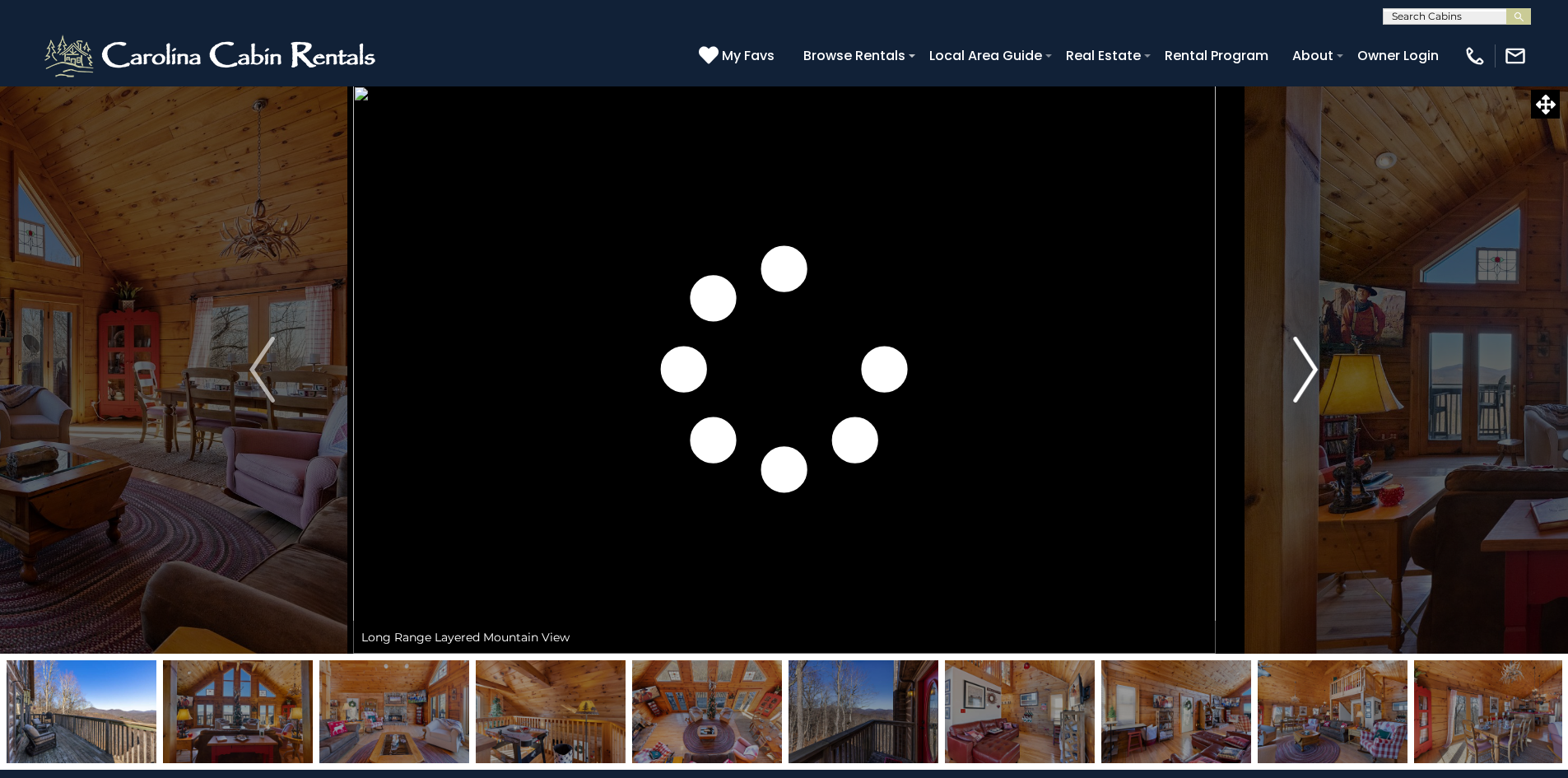
click at [1315, 364] on img "Next" at bounding box center [1306, 369] width 25 height 66
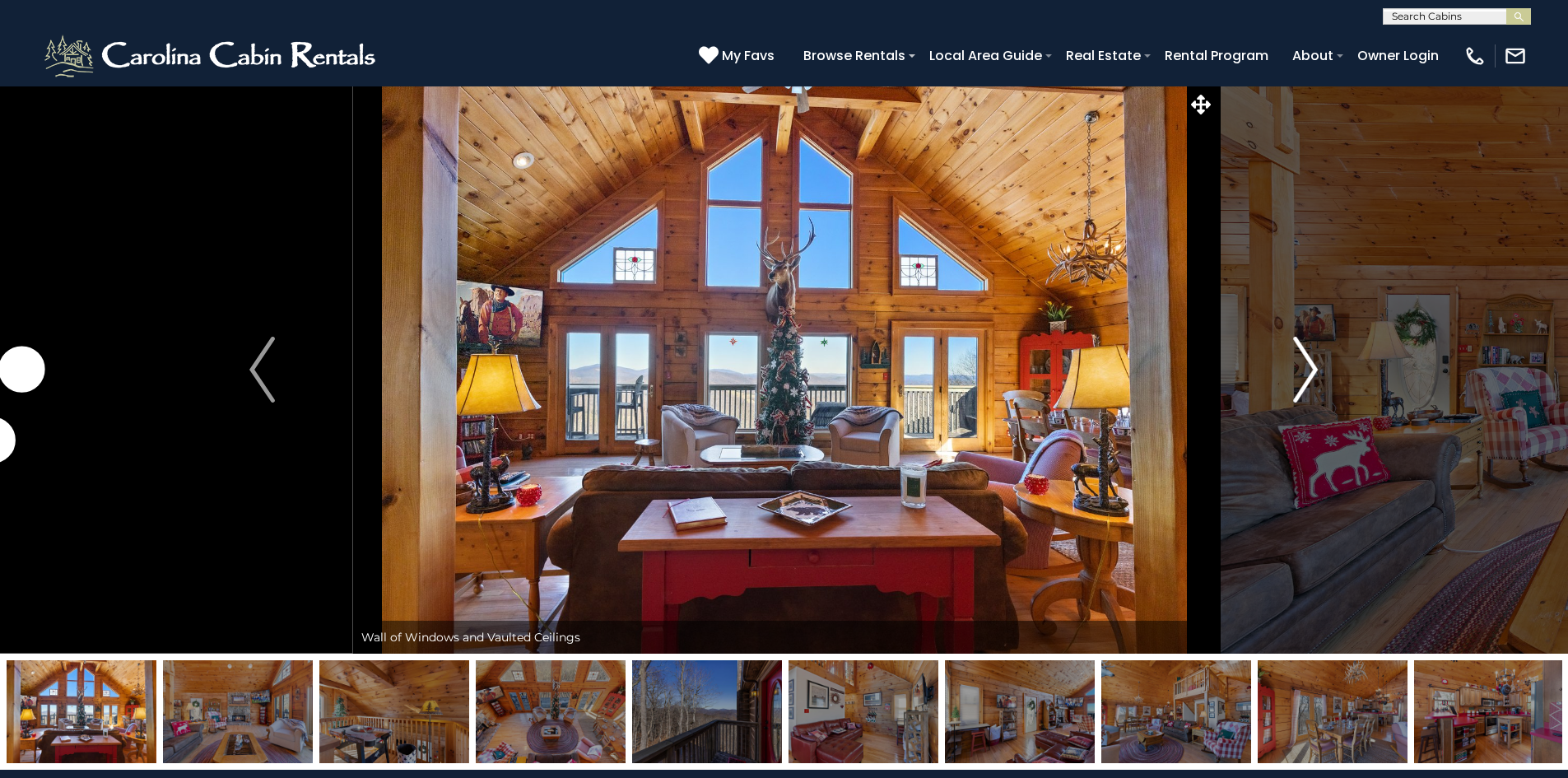
click at [1315, 364] on img "Next" at bounding box center [1306, 369] width 25 height 66
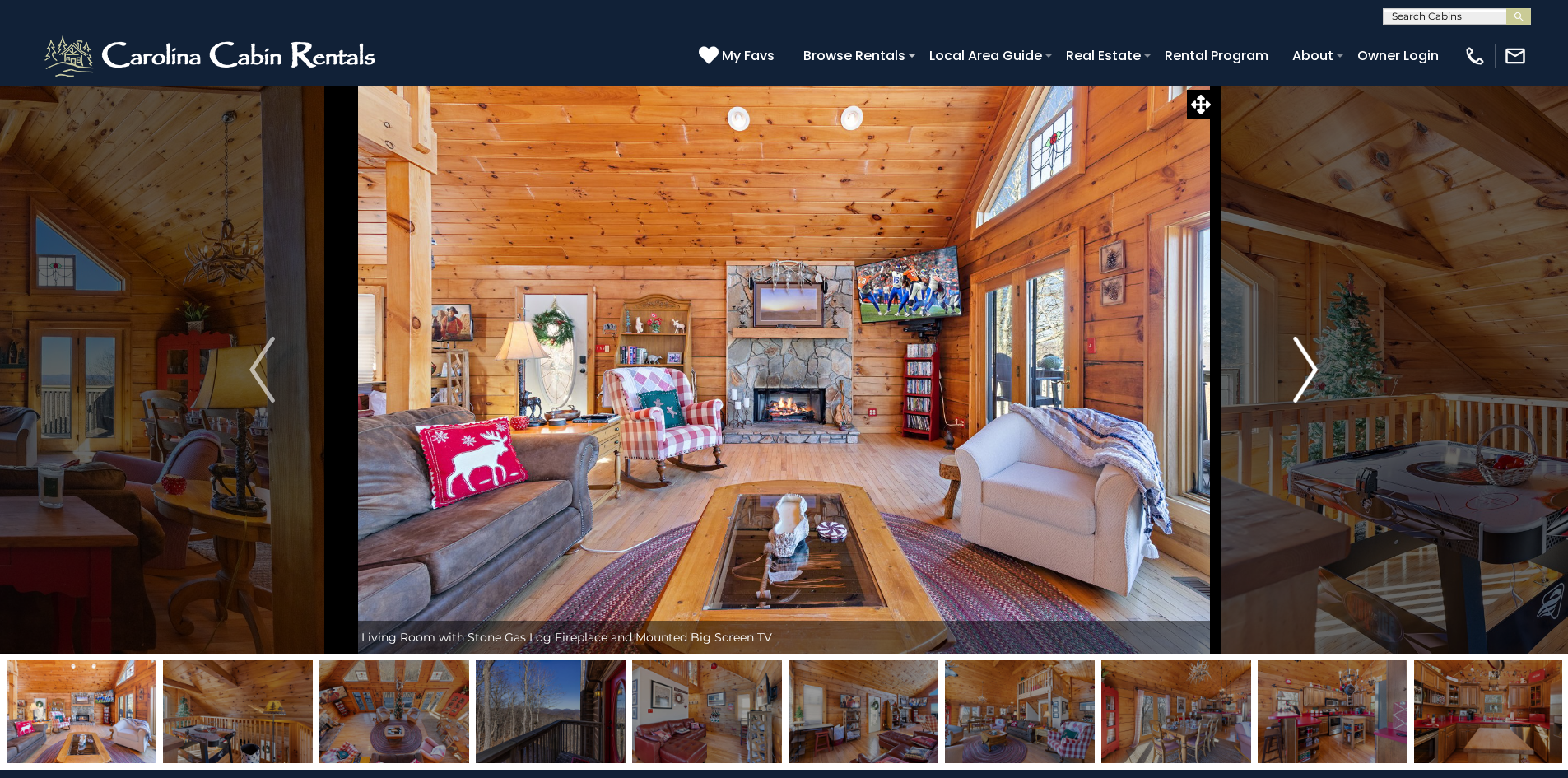
click at [1315, 364] on img "Next" at bounding box center [1306, 369] width 25 height 66
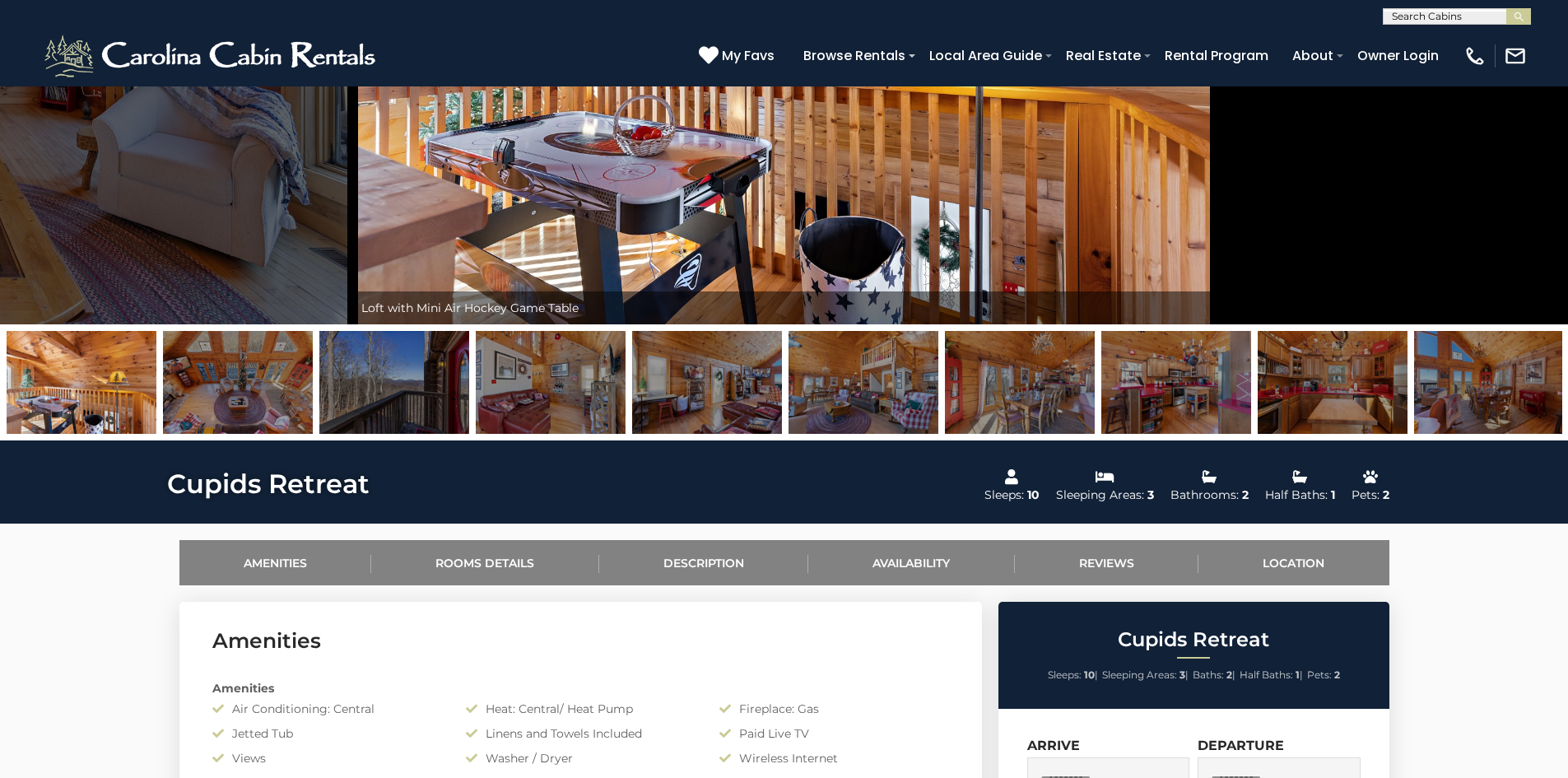
scroll to position [83, 0]
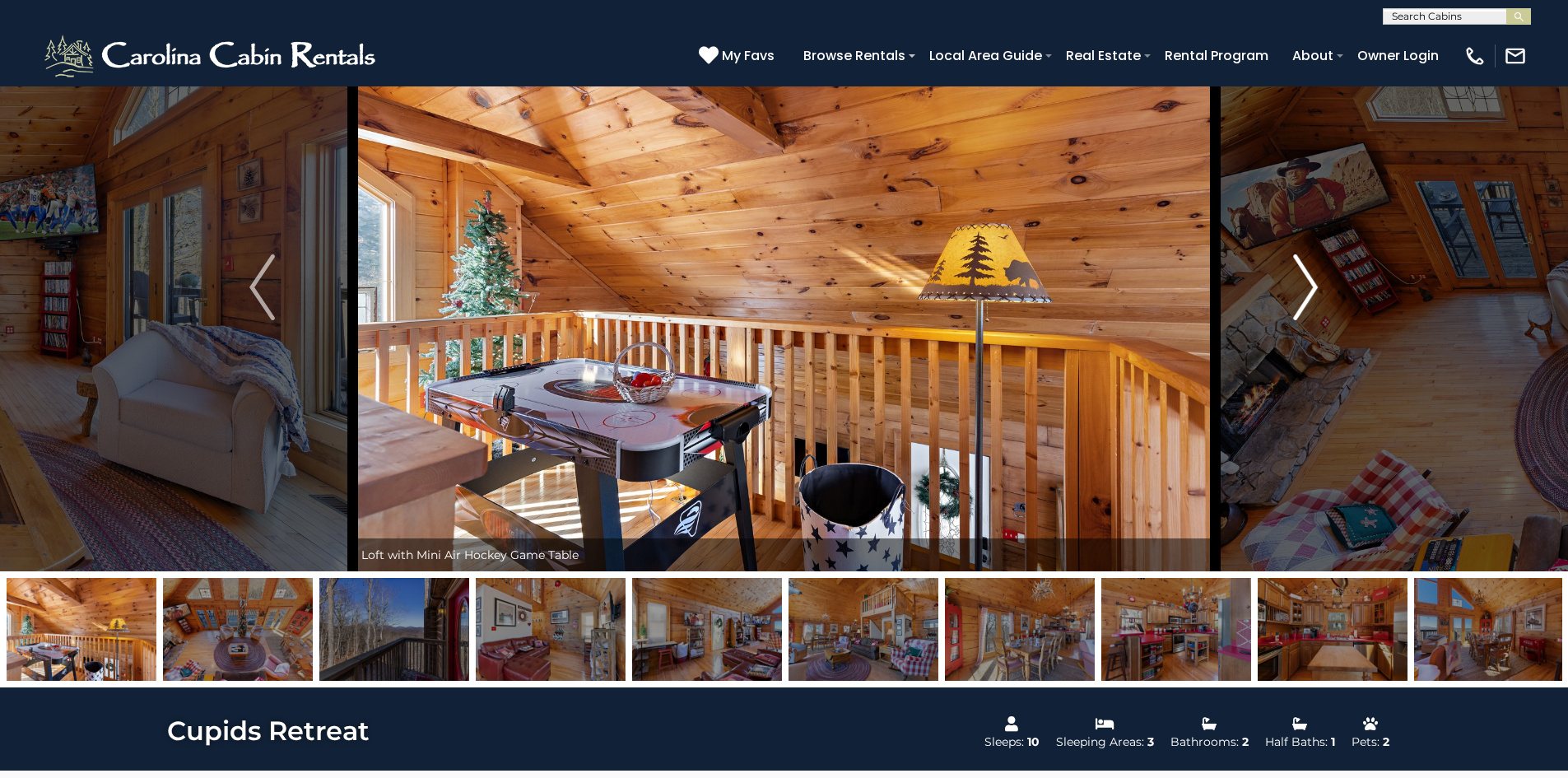
click at [1307, 282] on img "Next" at bounding box center [1306, 287] width 25 height 66
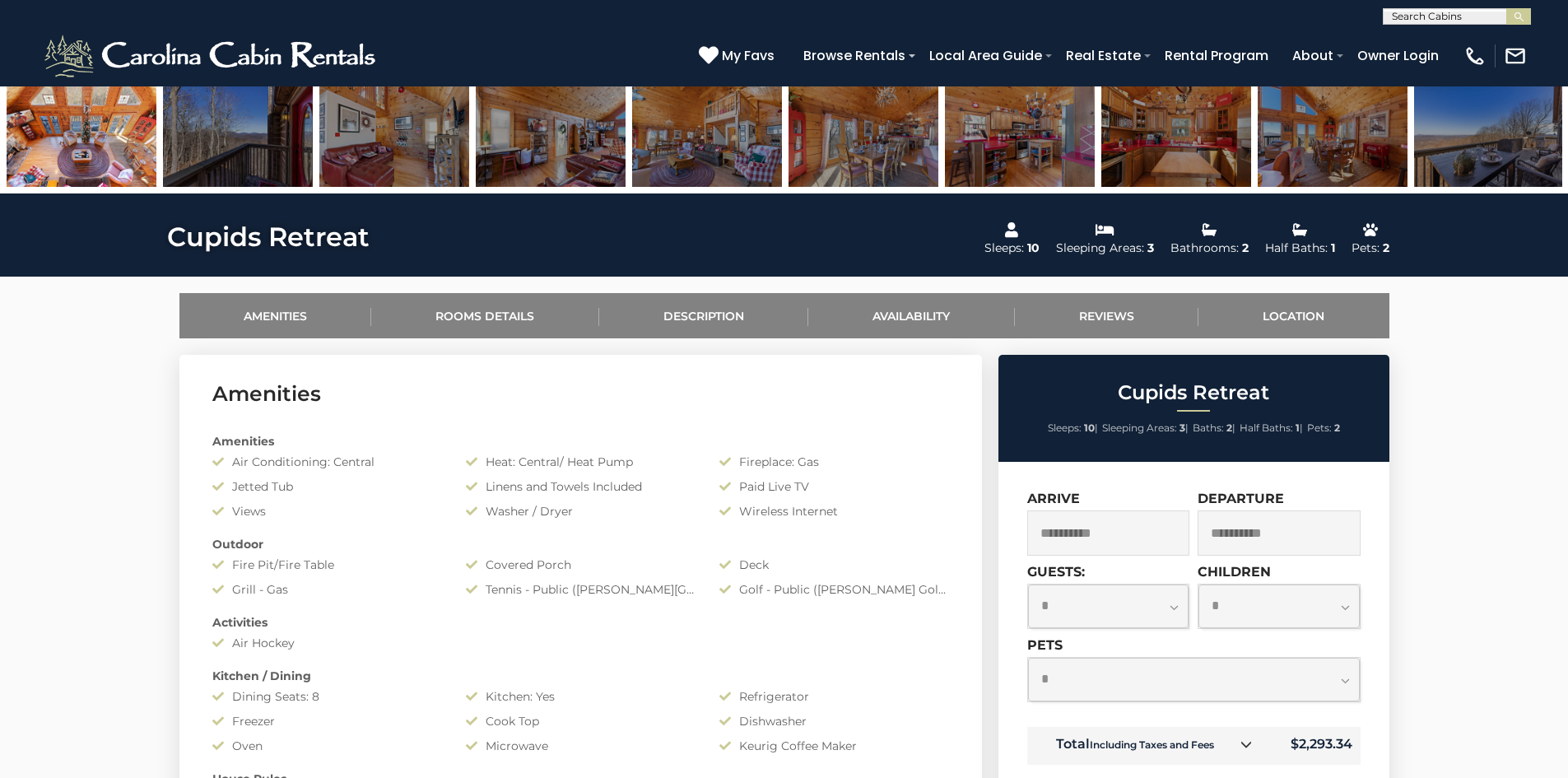
scroll to position [0, 0]
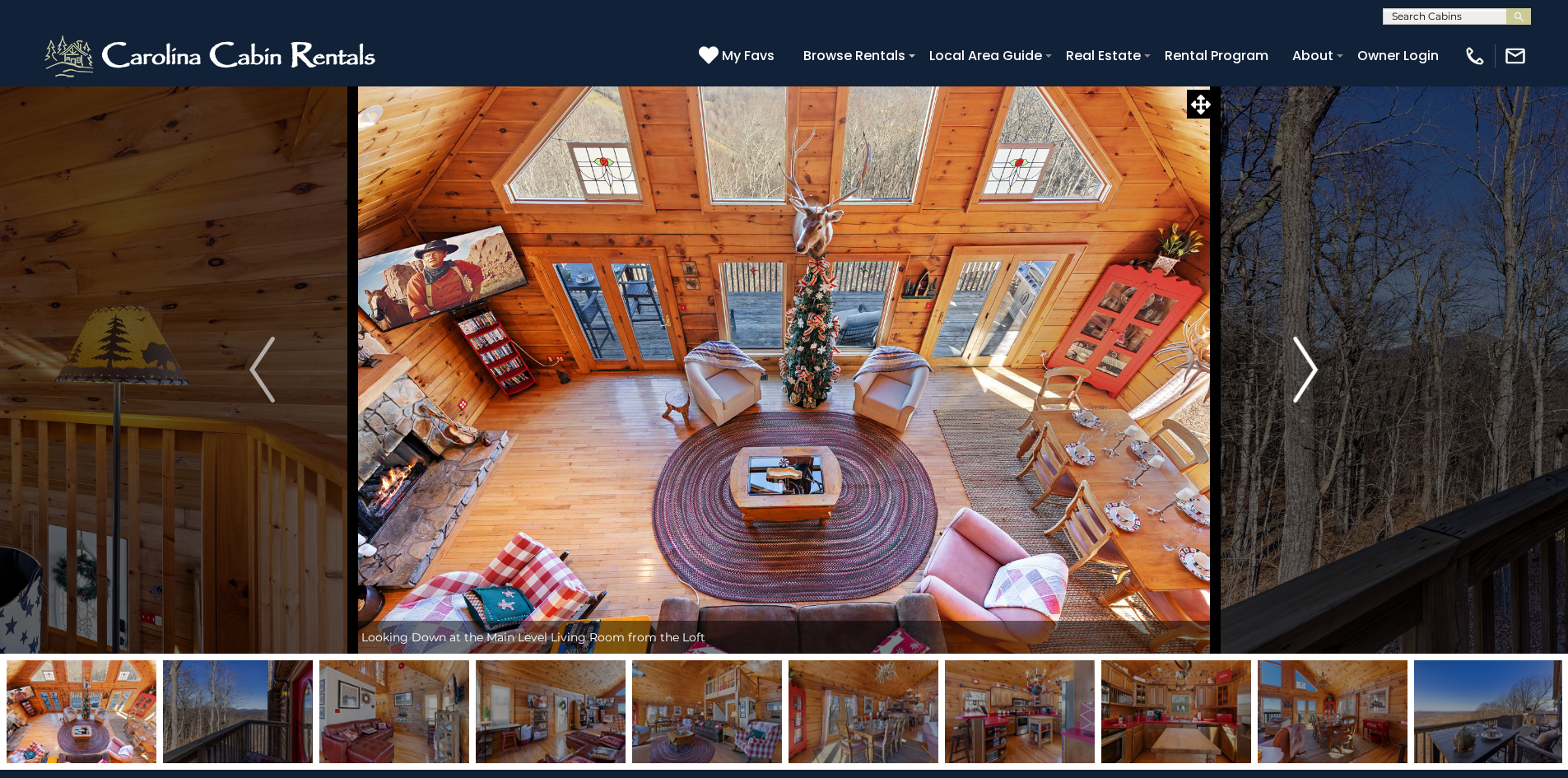
click at [1317, 369] on img "Next" at bounding box center [1306, 369] width 25 height 66
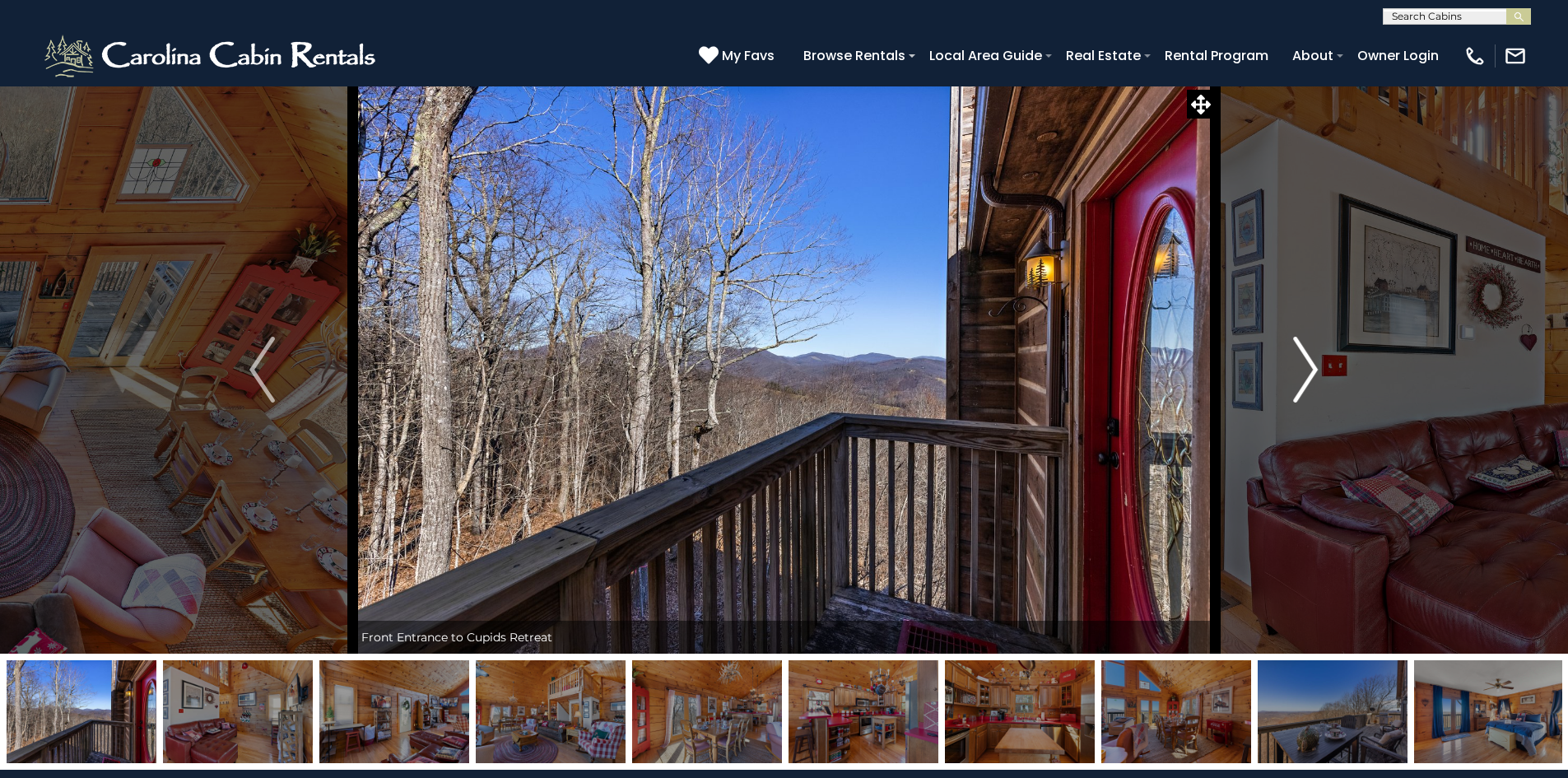
click at [1317, 369] on img "Next" at bounding box center [1306, 369] width 25 height 66
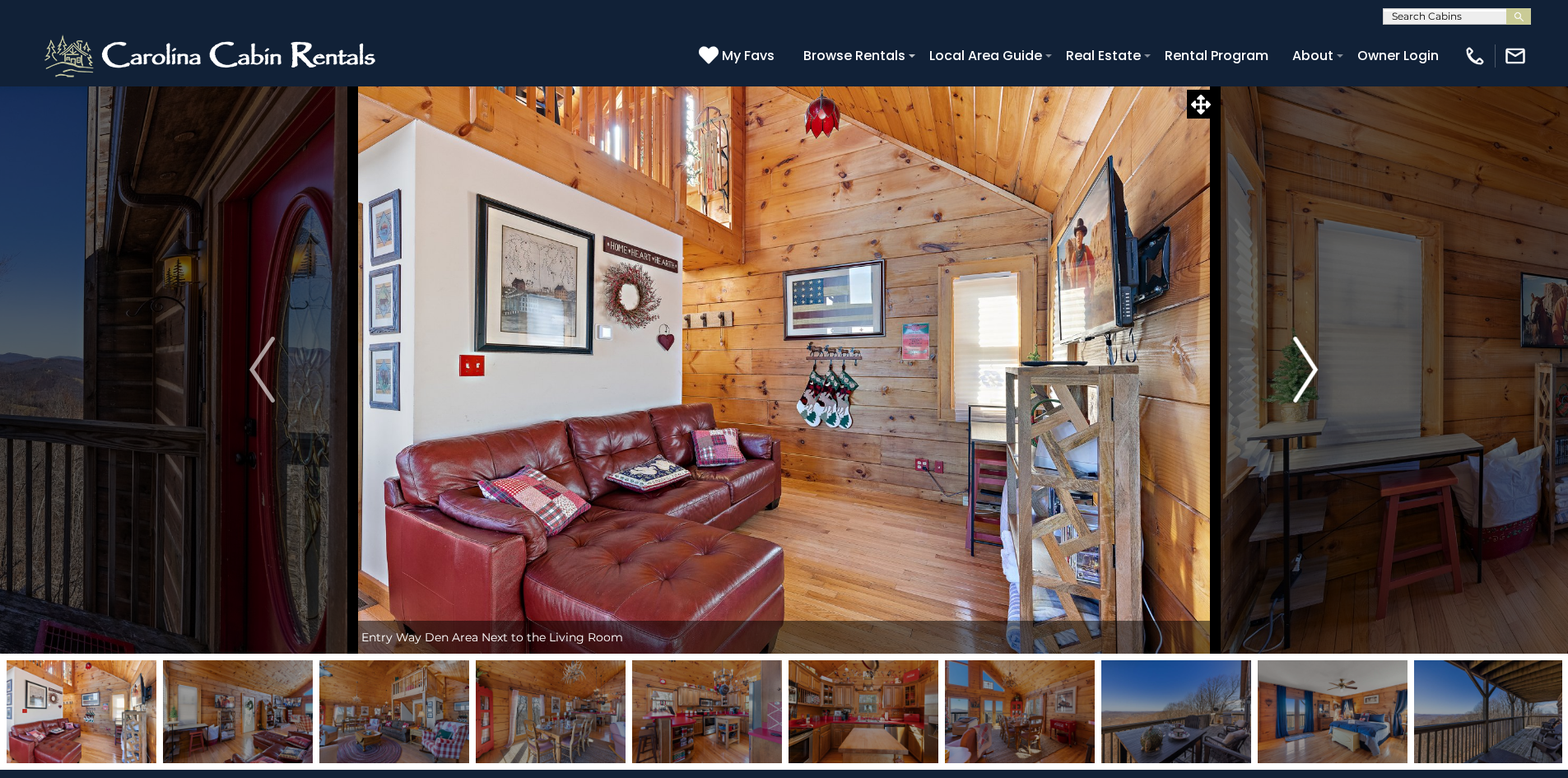
click at [1317, 369] on img "Next" at bounding box center [1306, 369] width 25 height 66
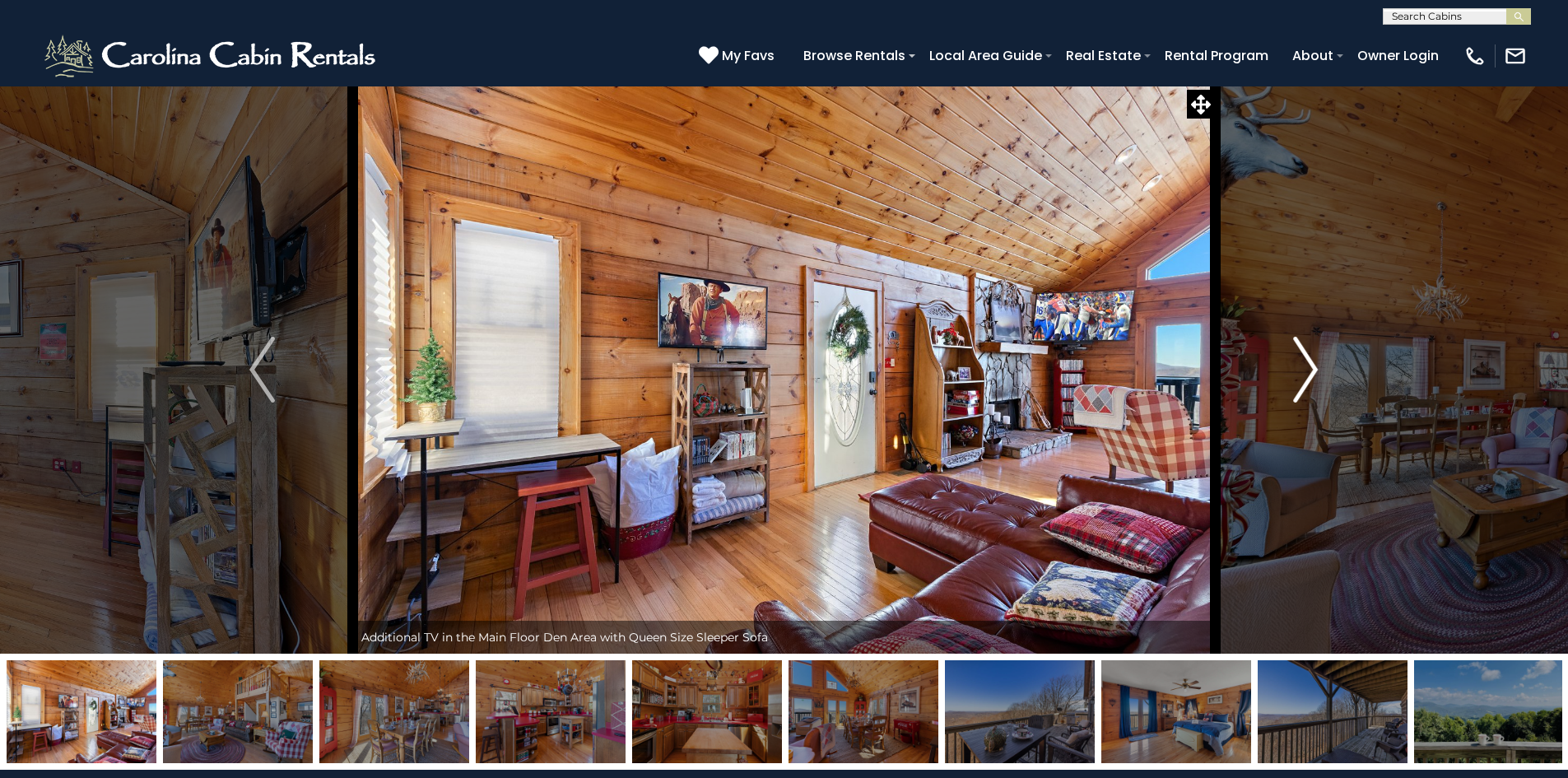
click at [1317, 369] on img "Next" at bounding box center [1306, 369] width 25 height 66
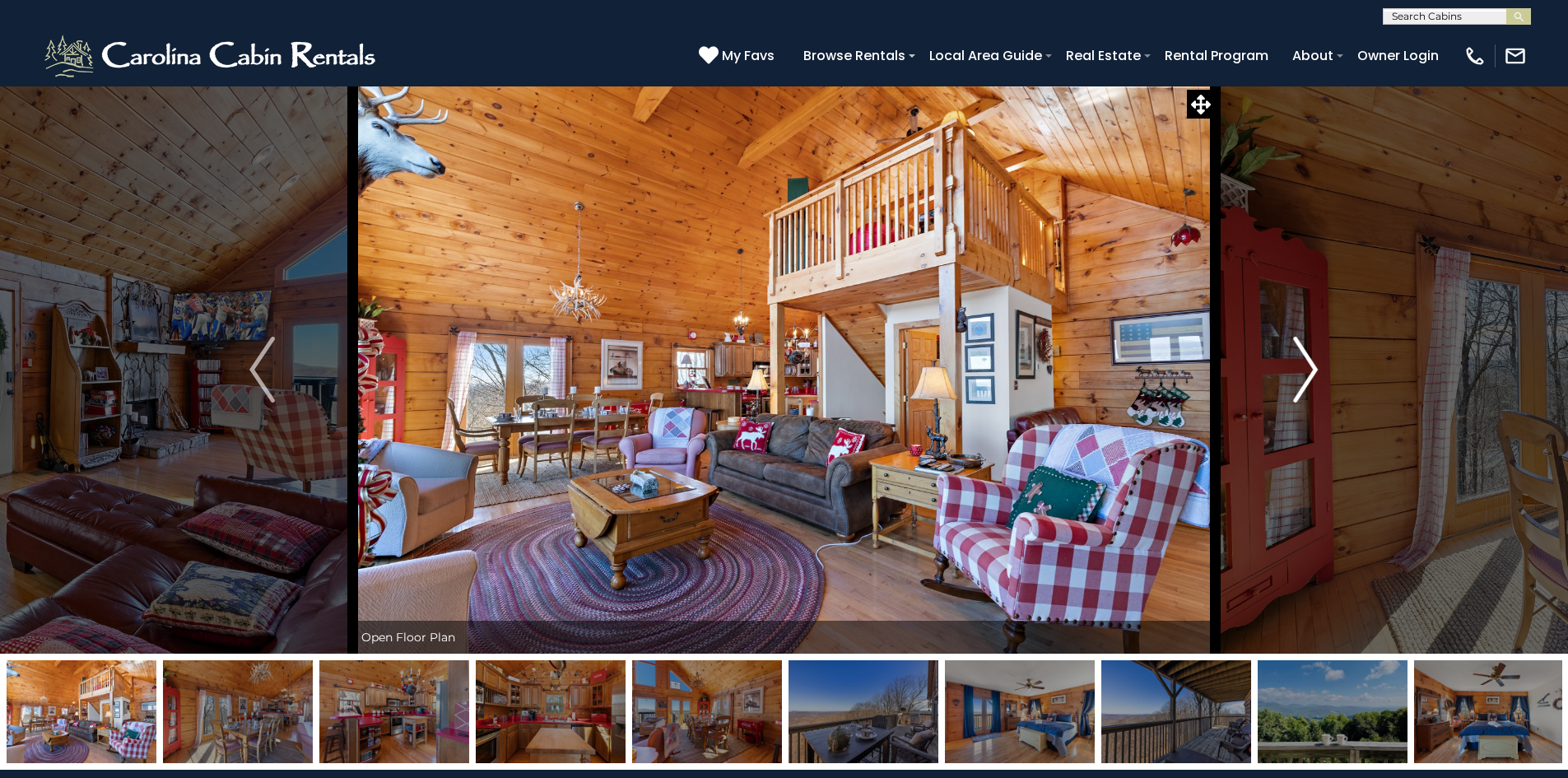
click at [1317, 369] on img "Next" at bounding box center [1306, 369] width 25 height 66
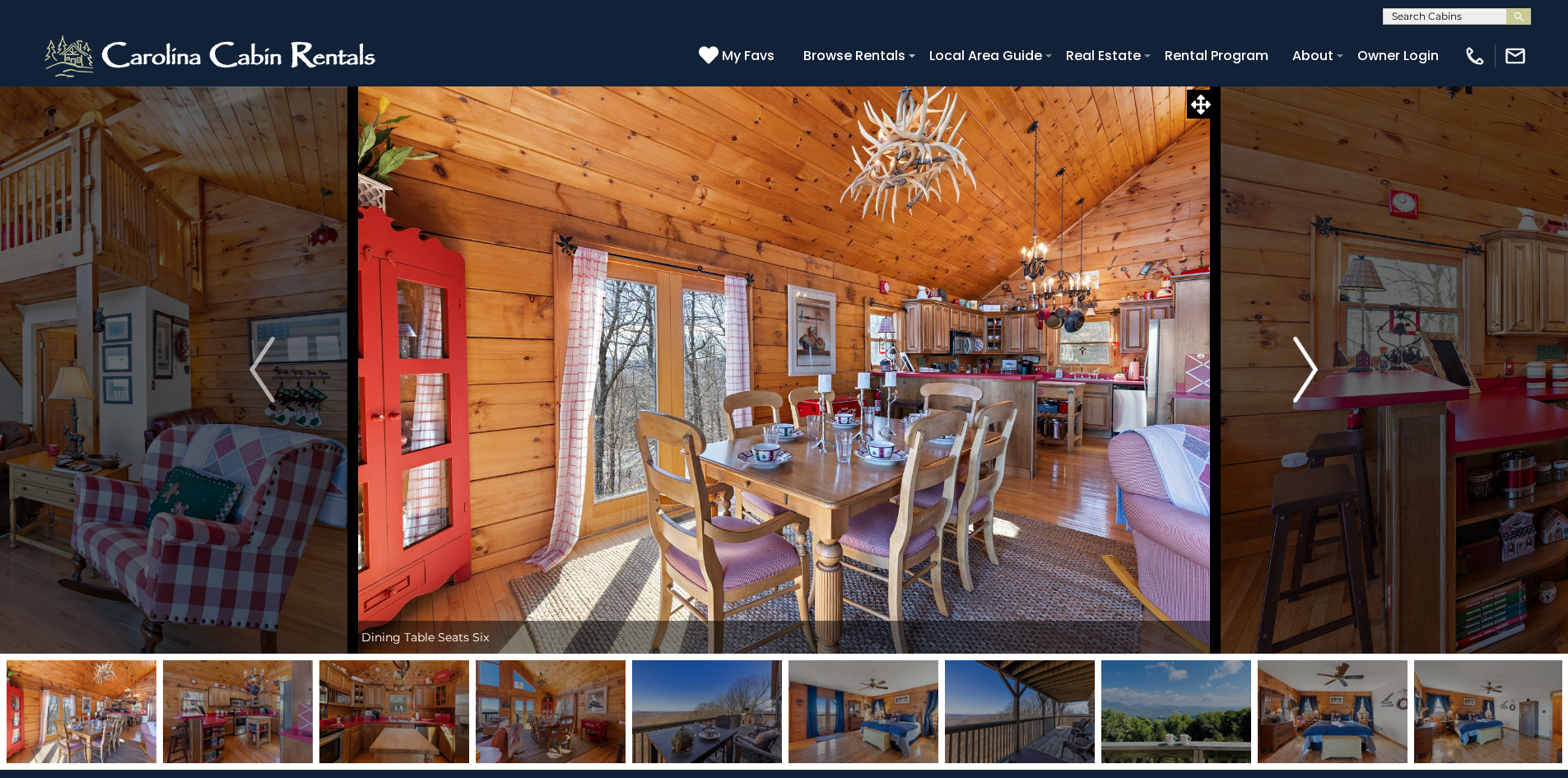
click at [1317, 369] on img "Next" at bounding box center [1306, 369] width 25 height 66
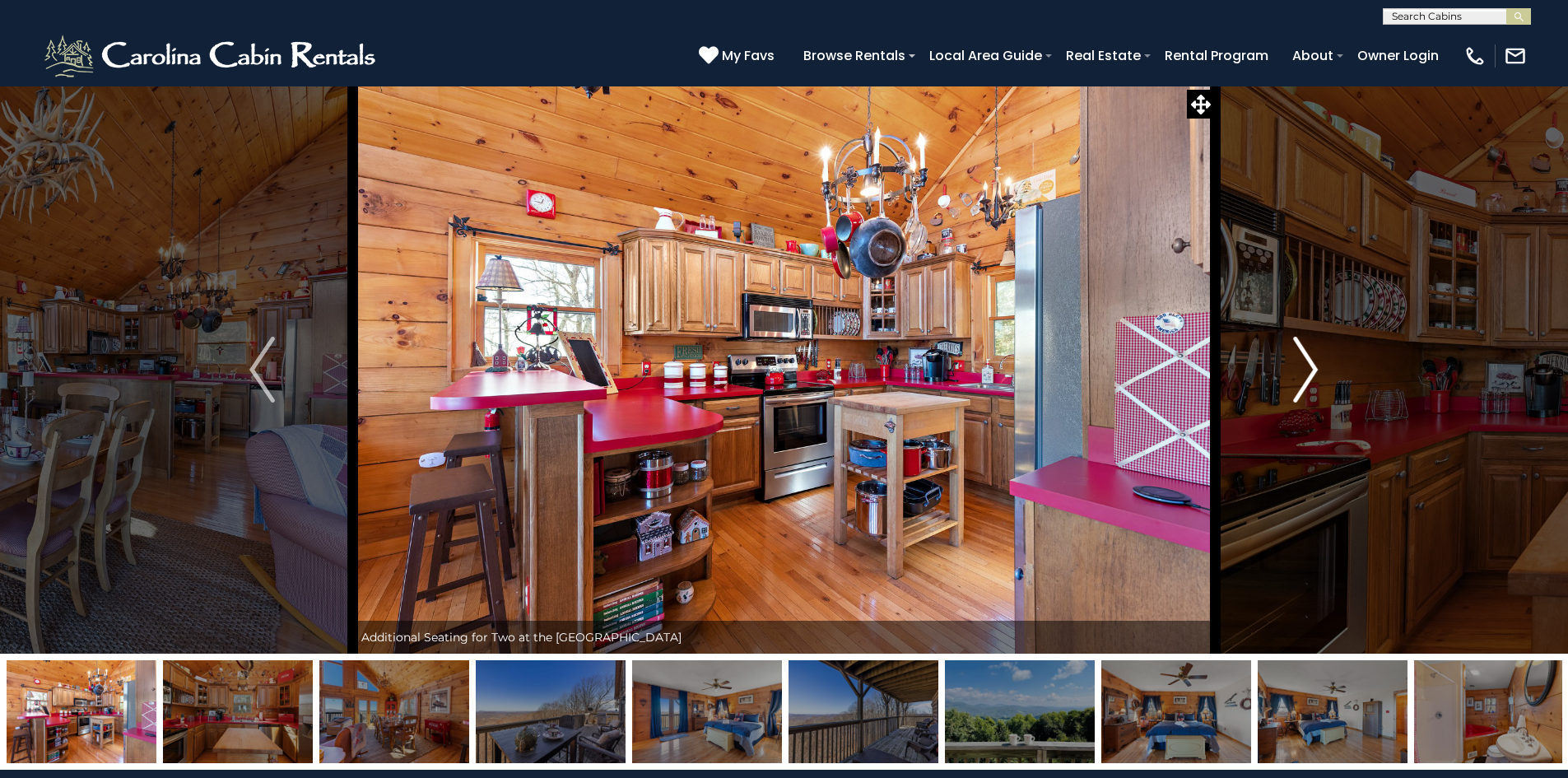
click at [1317, 369] on img "Next" at bounding box center [1306, 369] width 25 height 66
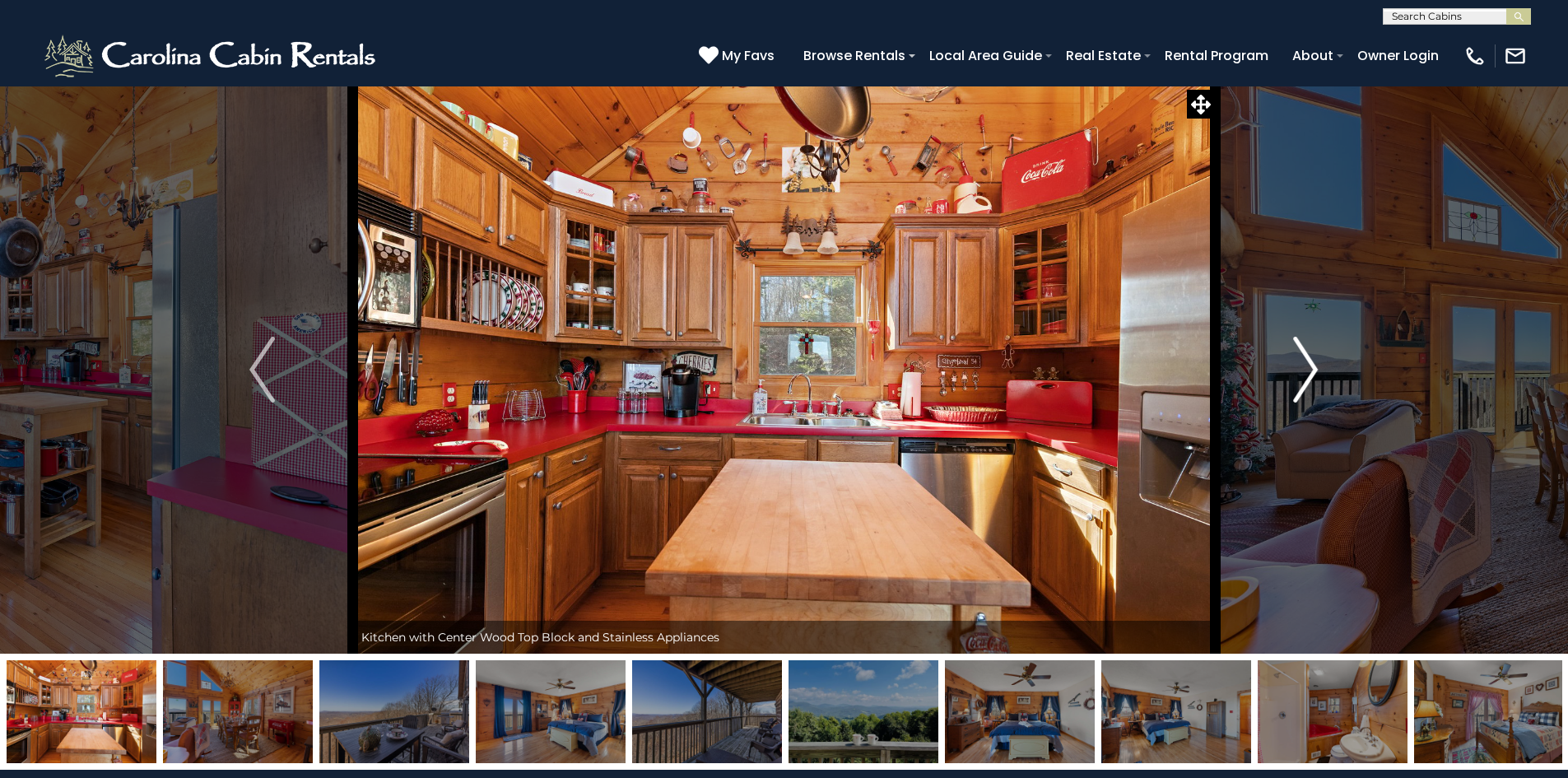
click at [1317, 369] on img "Next" at bounding box center [1306, 369] width 25 height 66
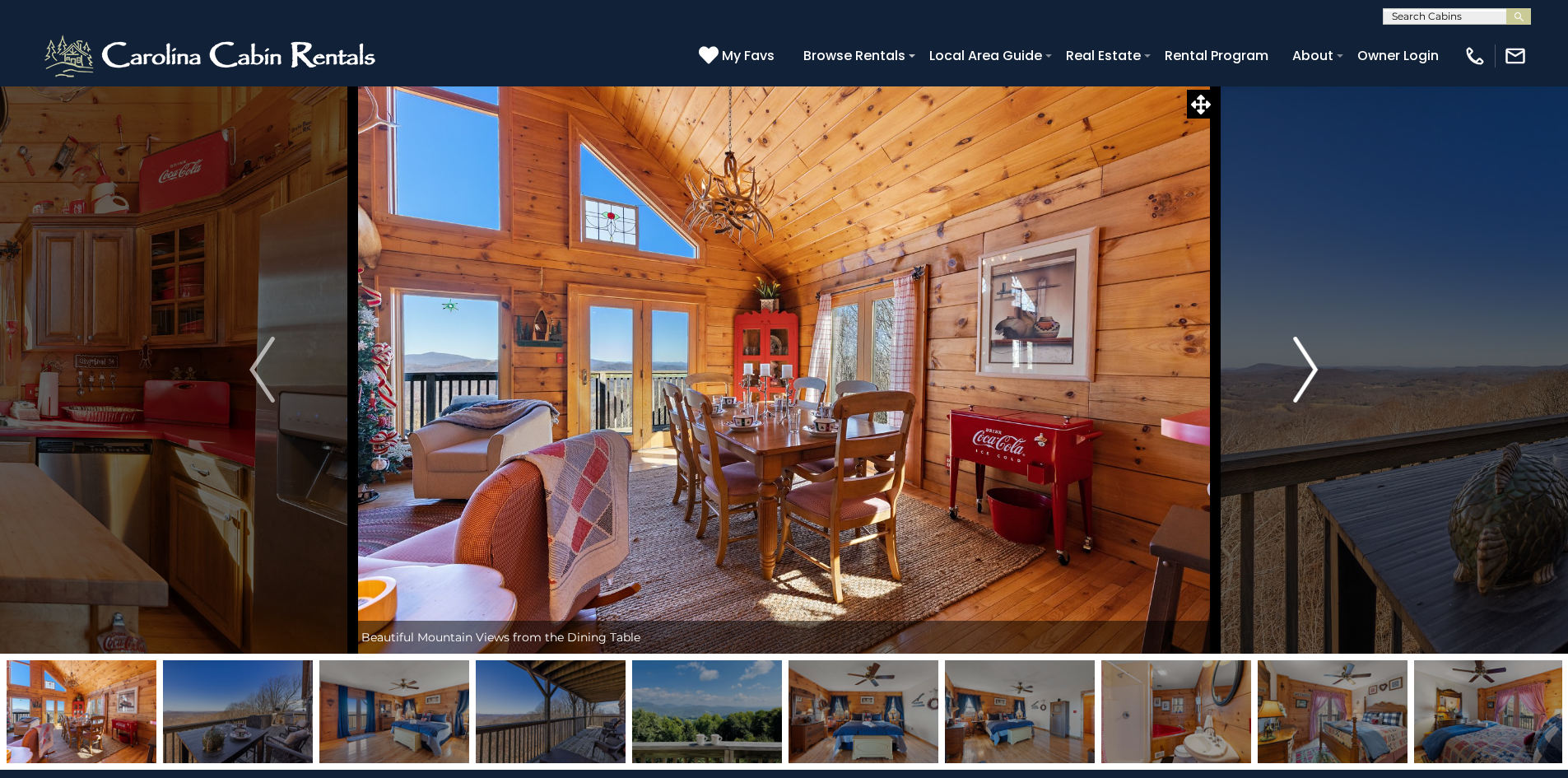
click at [1317, 369] on img "Next" at bounding box center [1306, 369] width 25 height 66
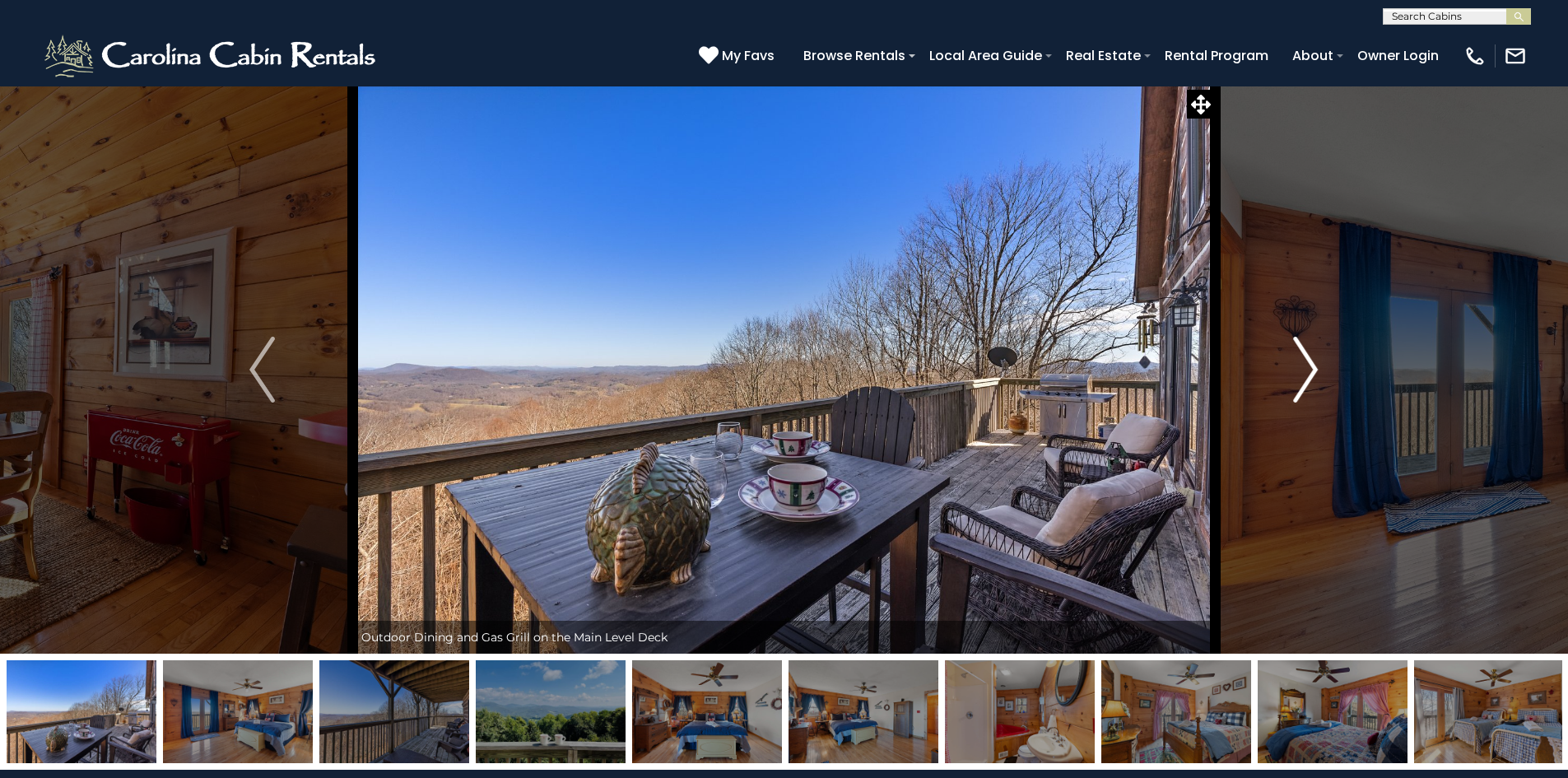
click at [1318, 369] on button "Next" at bounding box center [1305, 369] width 181 height 568
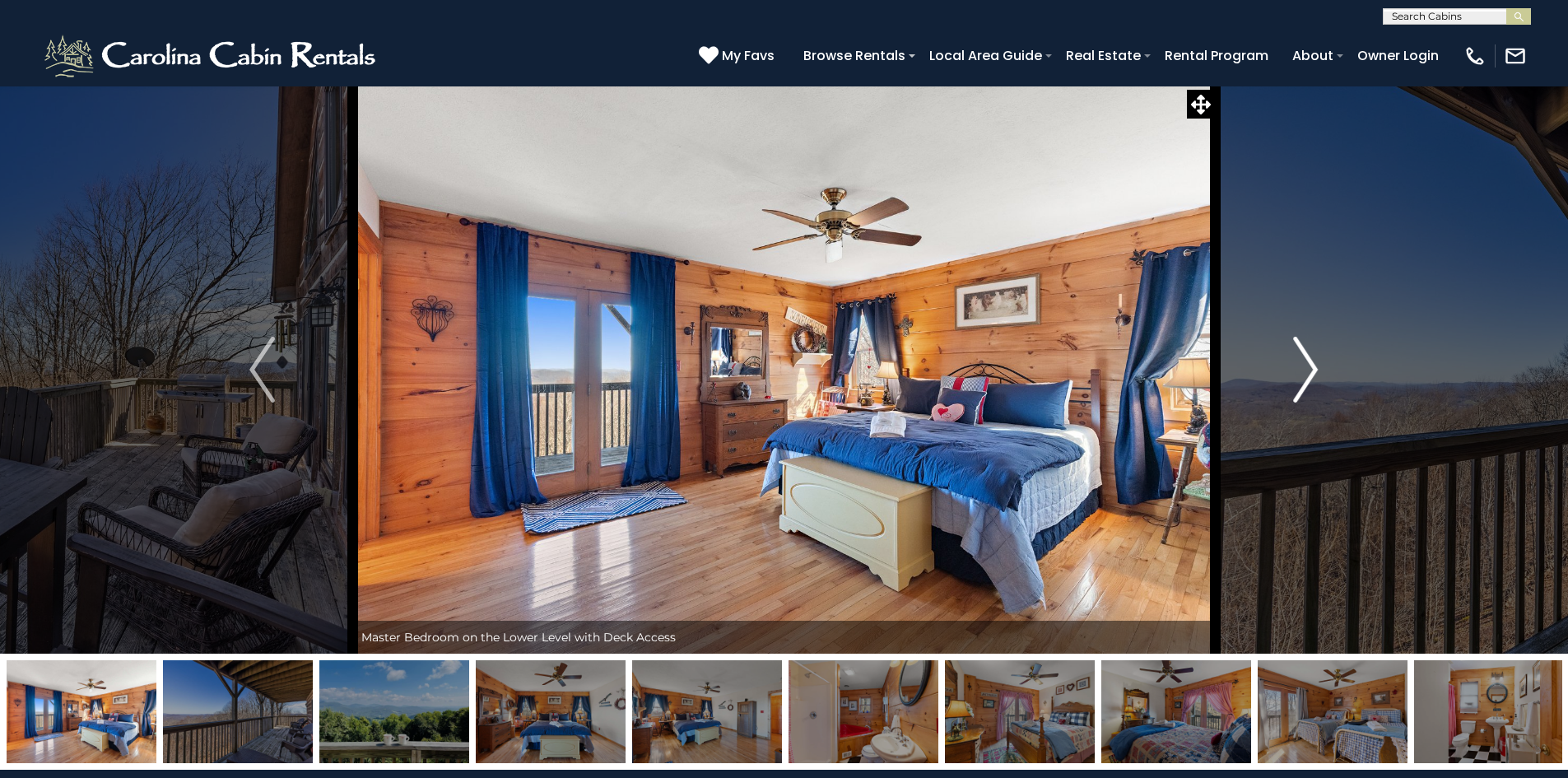
click at [1318, 369] on button "Next" at bounding box center [1305, 369] width 181 height 568
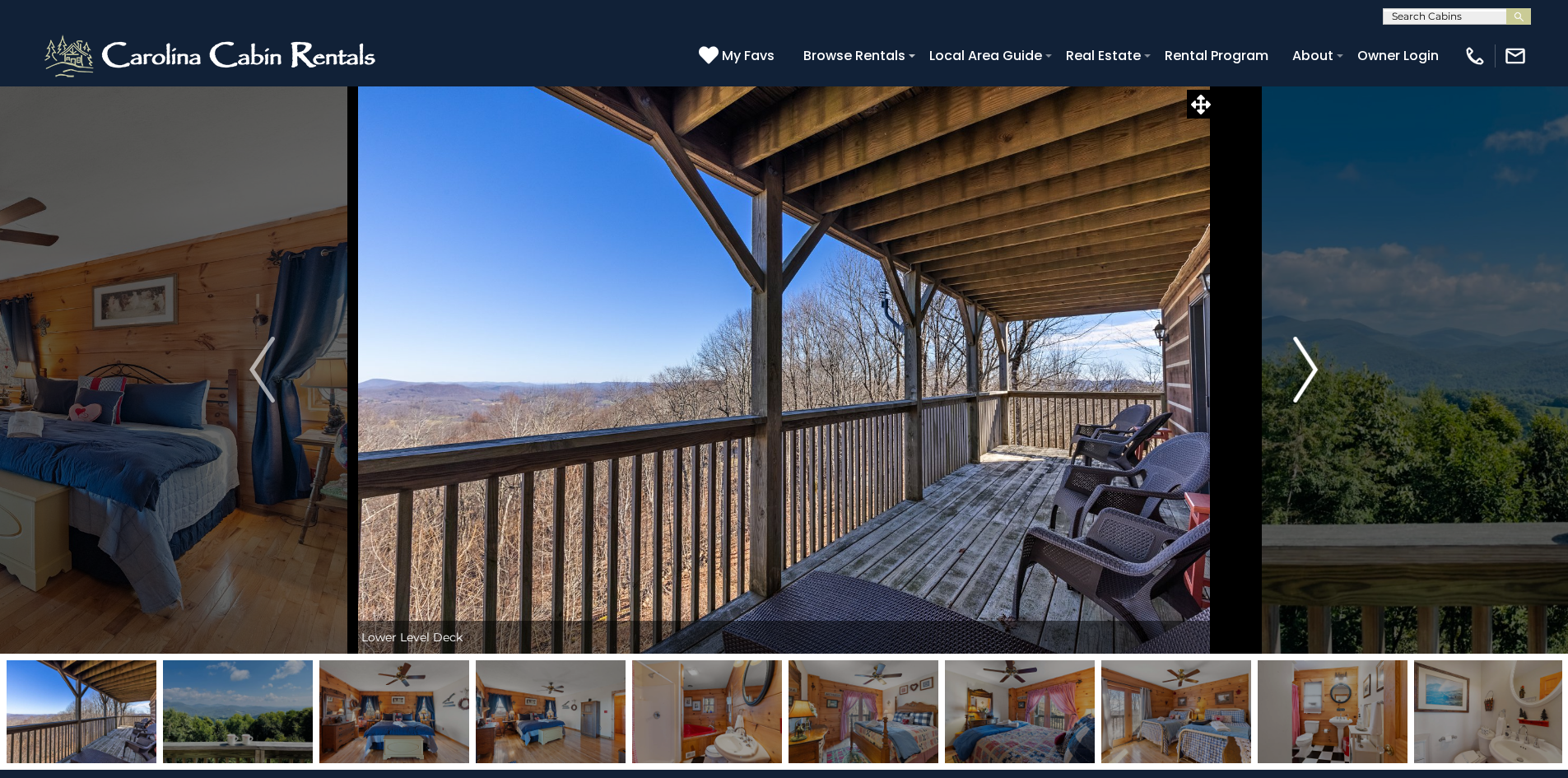
click at [1318, 369] on button "Next" at bounding box center [1305, 369] width 181 height 568
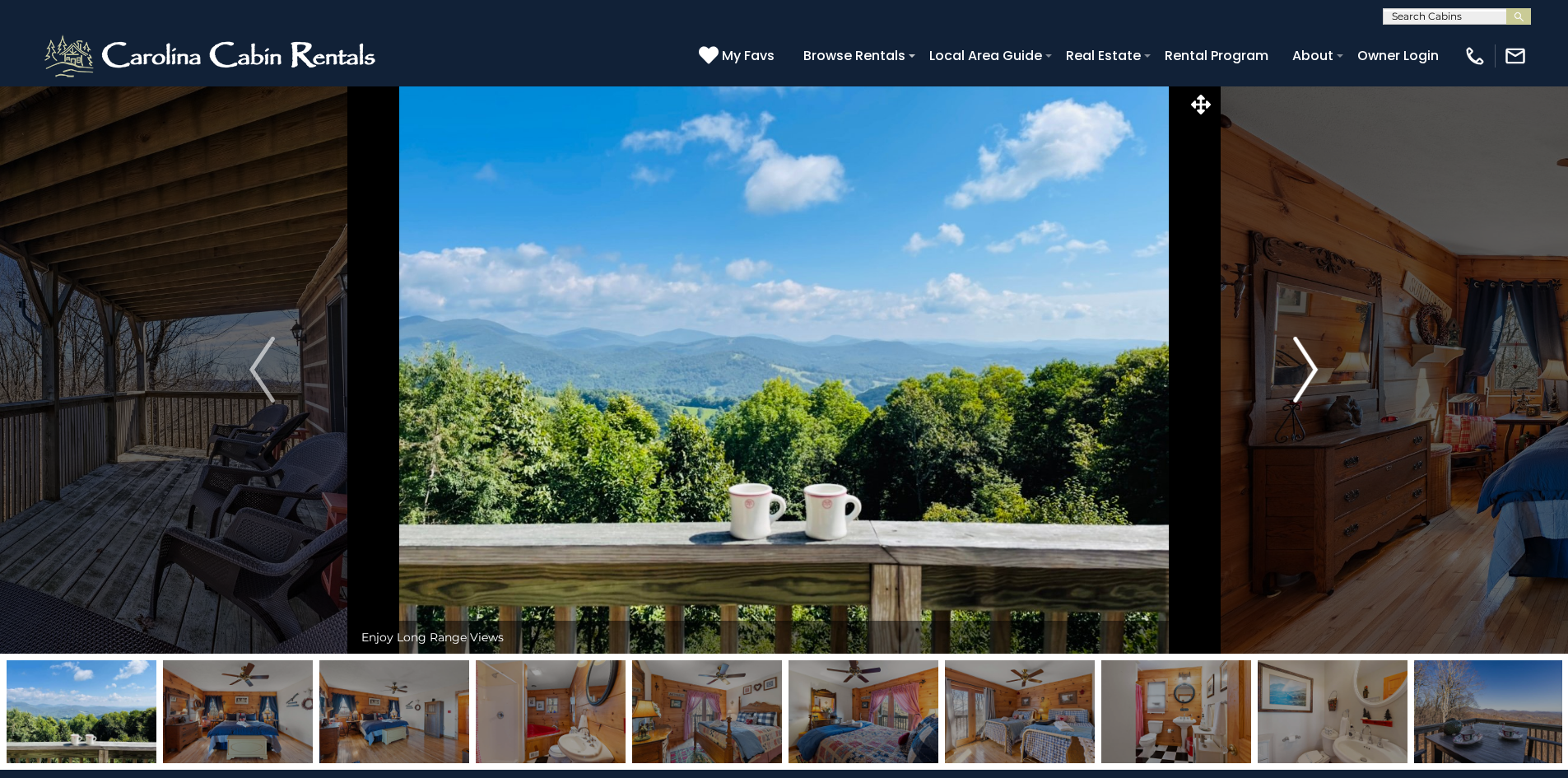
click at [1318, 369] on button "Next" at bounding box center [1305, 369] width 181 height 568
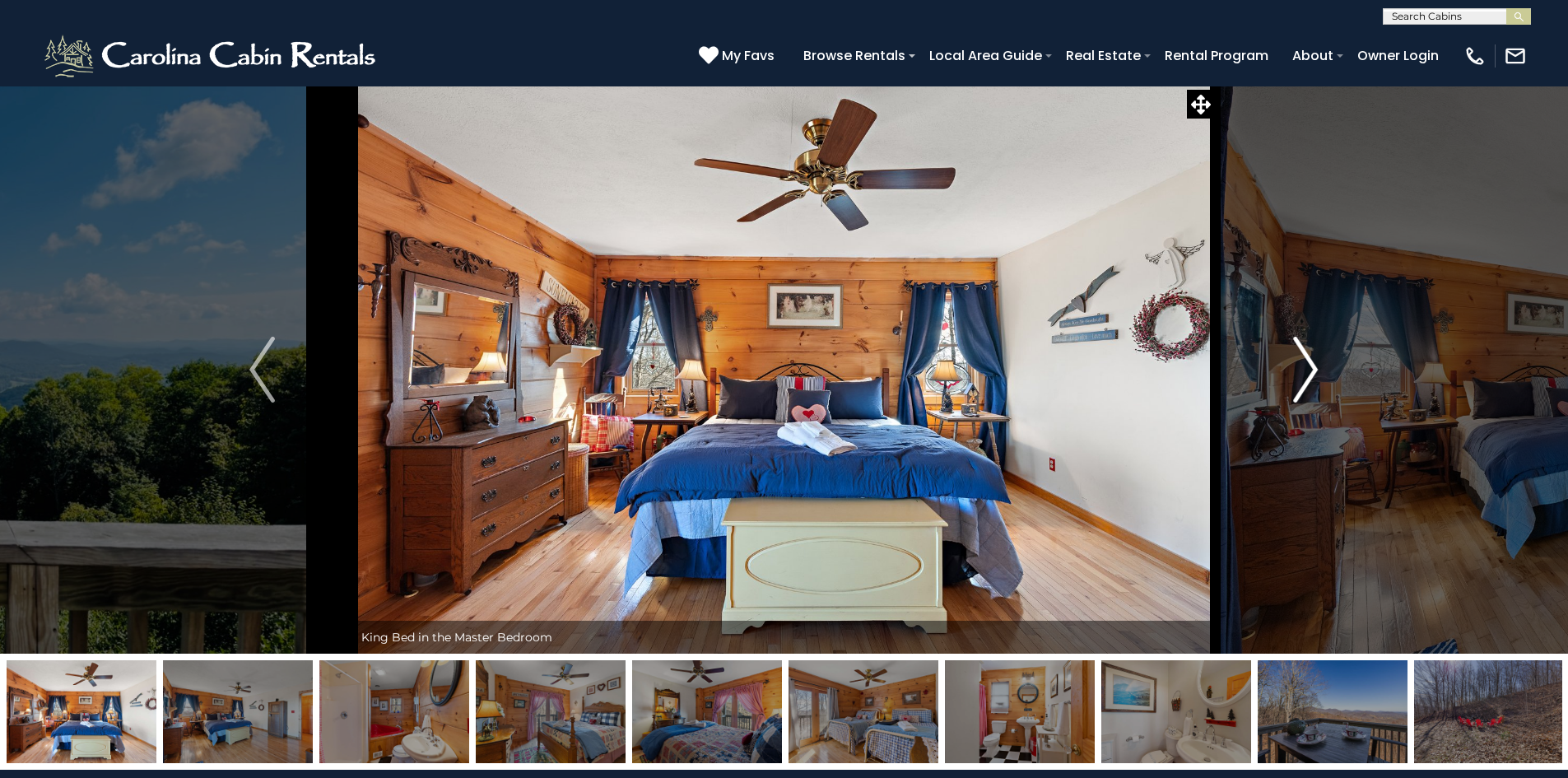
click at [1318, 369] on button "Next" at bounding box center [1305, 369] width 181 height 568
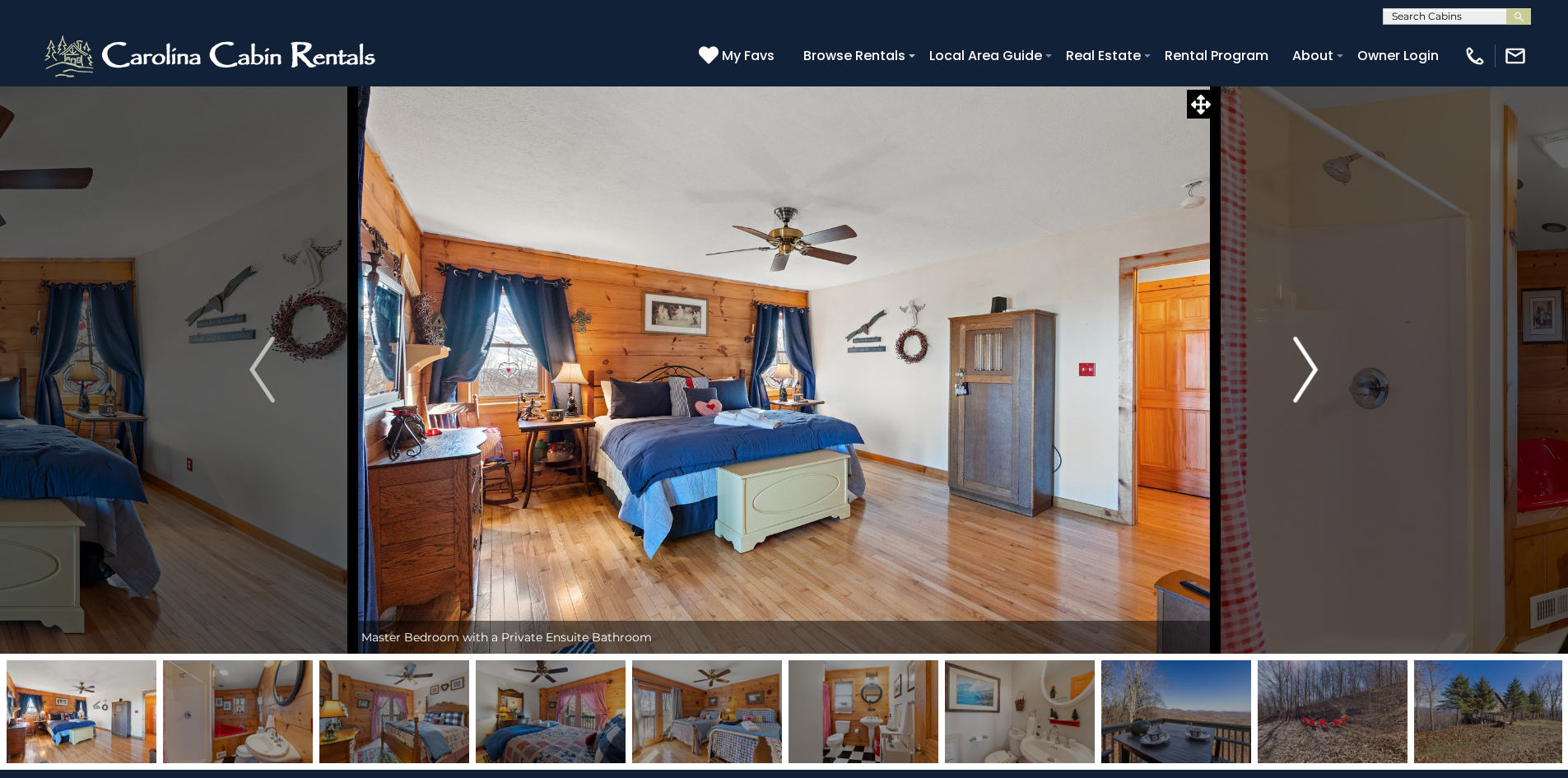
click at [1318, 369] on button "Next" at bounding box center [1305, 369] width 181 height 568
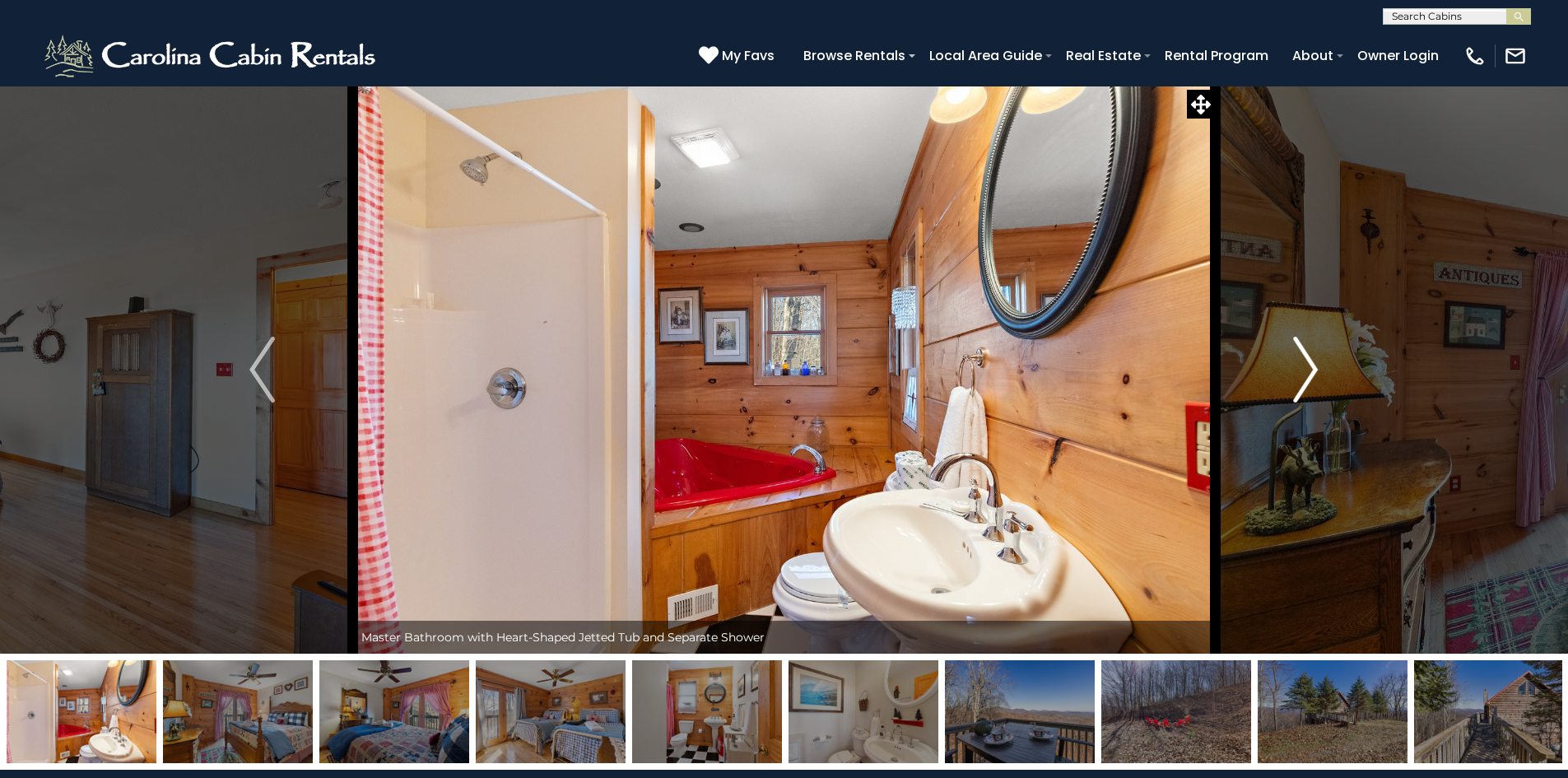
click at [1318, 369] on button "Next" at bounding box center [1305, 369] width 181 height 568
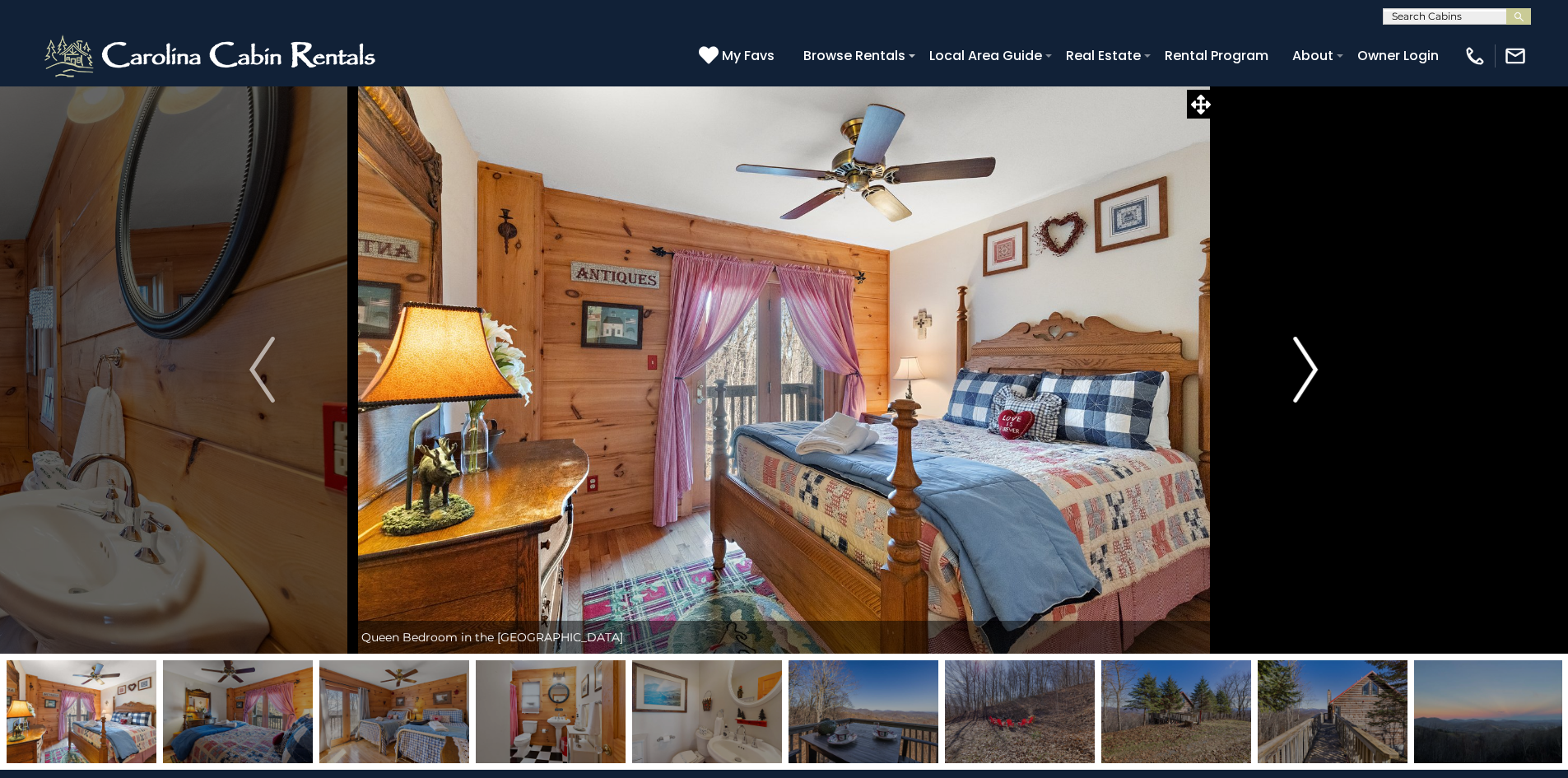
click at [1318, 369] on button "Next" at bounding box center [1305, 369] width 181 height 568
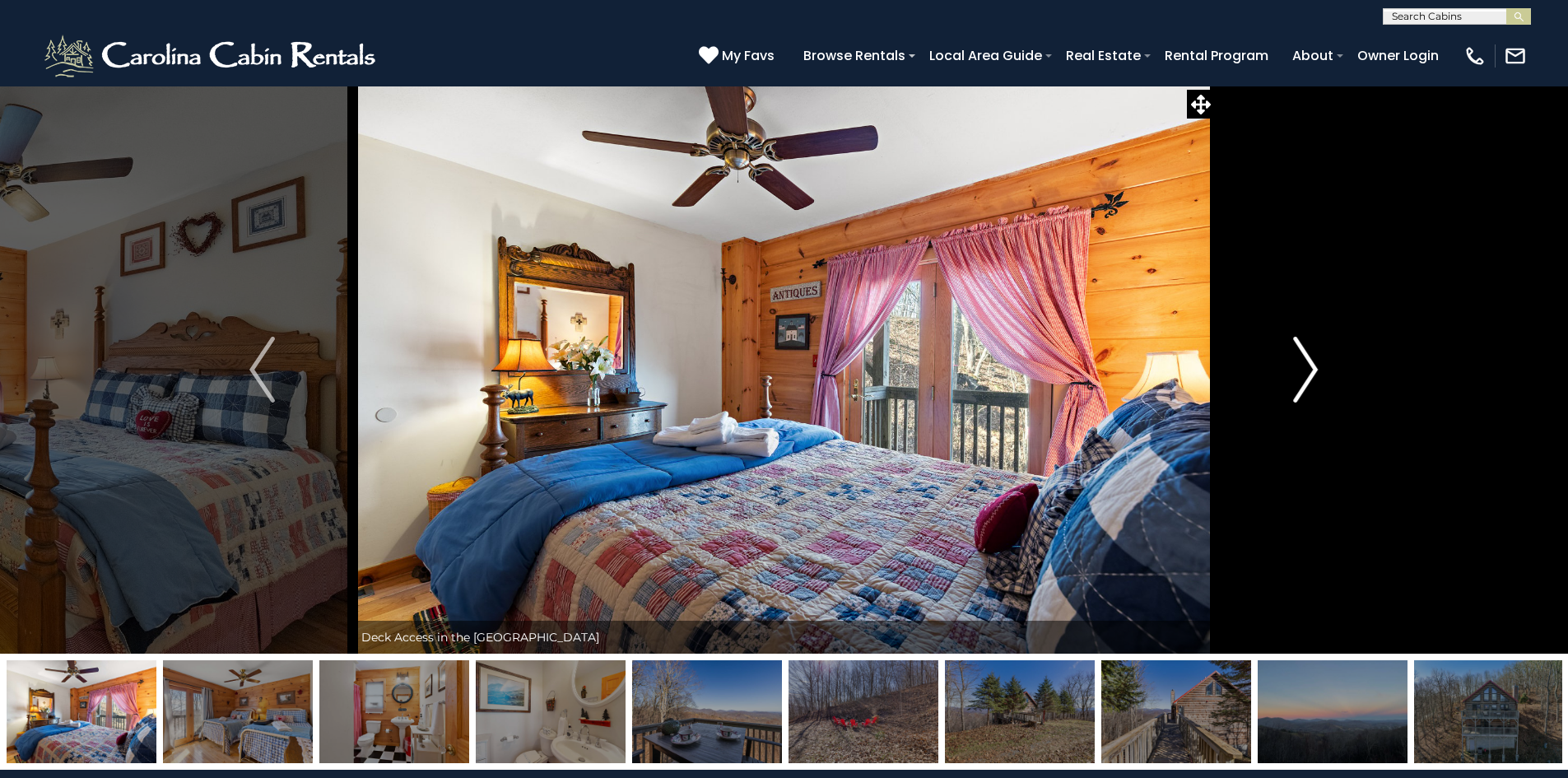
click at [1318, 369] on button "Next" at bounding box center [1305, 369] width 181 height 568
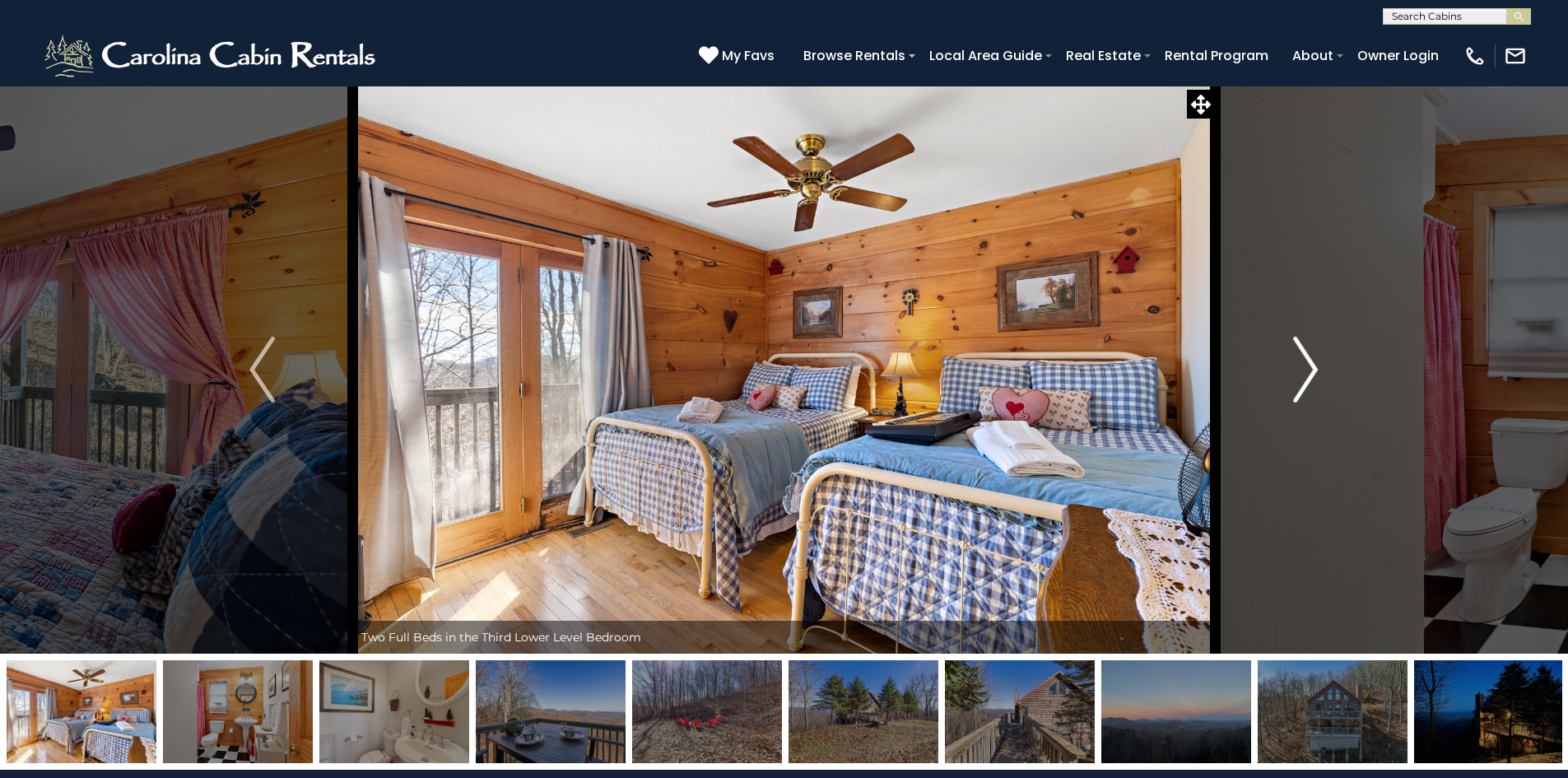
click at [1318, 369] on button "Next" at bounding box center [1305, 369] width 181 height 568
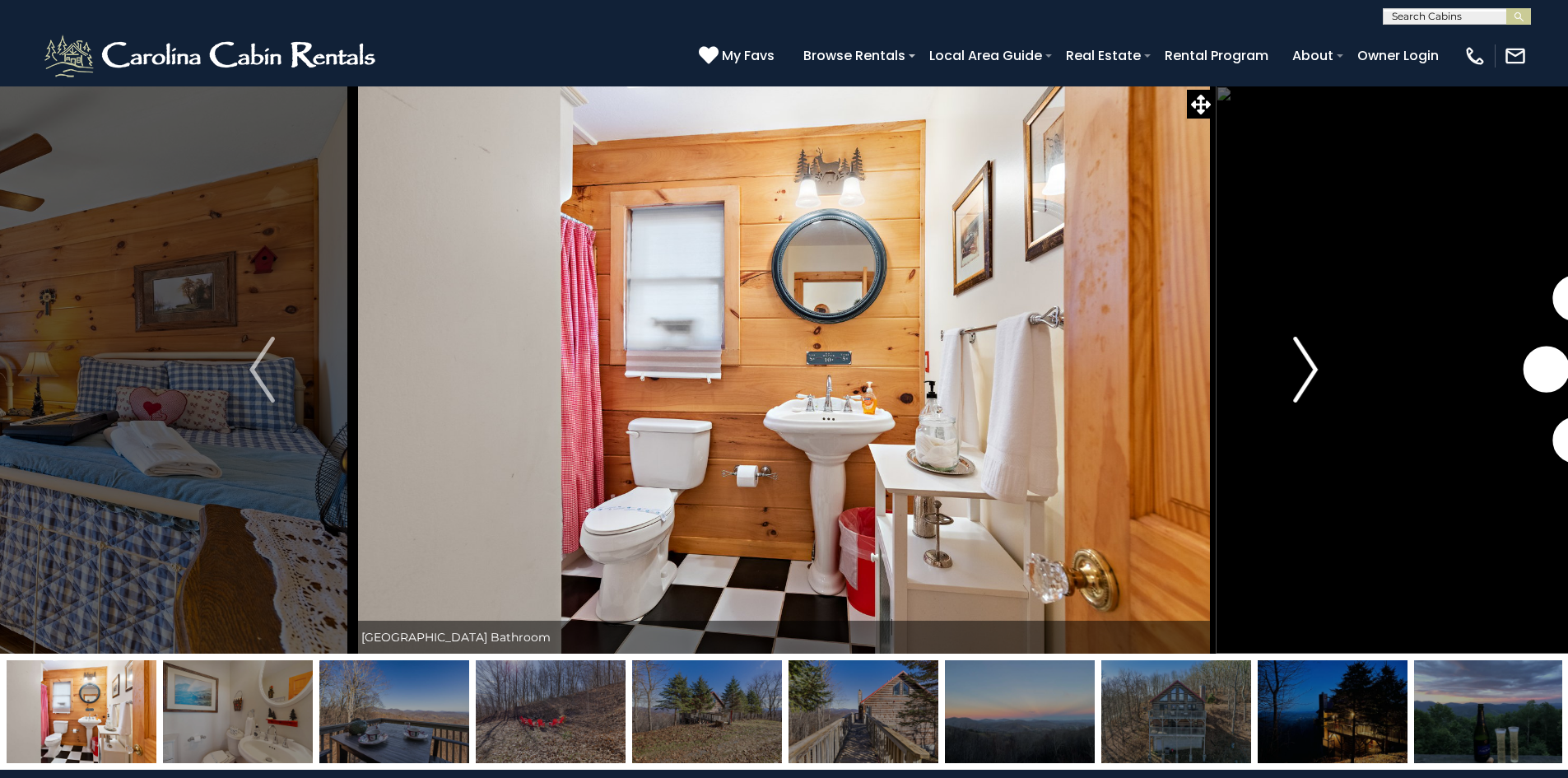
click at [1318, 369] on button "Next" at bounding box center [1305, 369] width 181 height 568
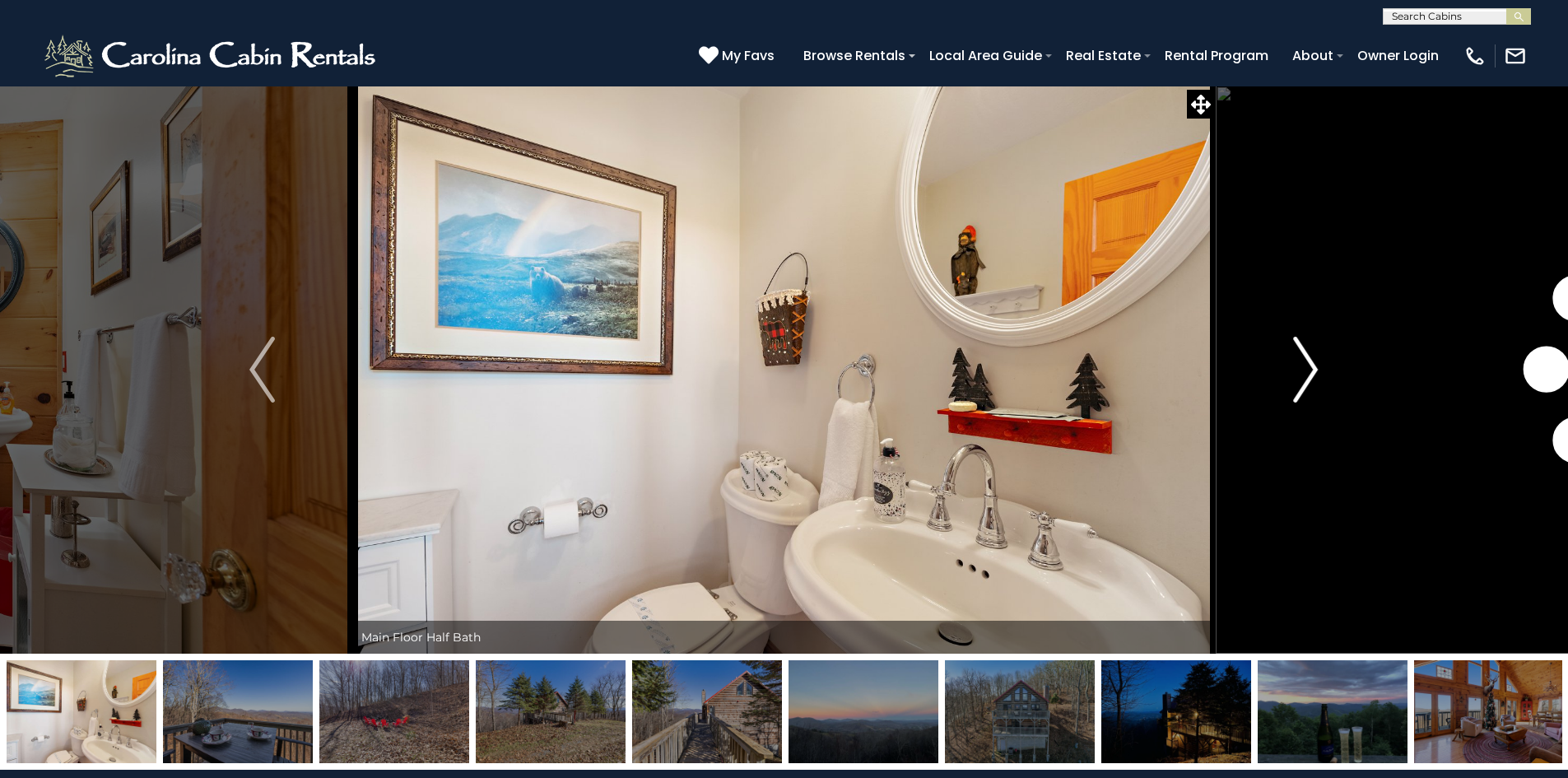
click at [1318, 369] on button "Next" at bounding box center [1305, 369] width 181 height 568
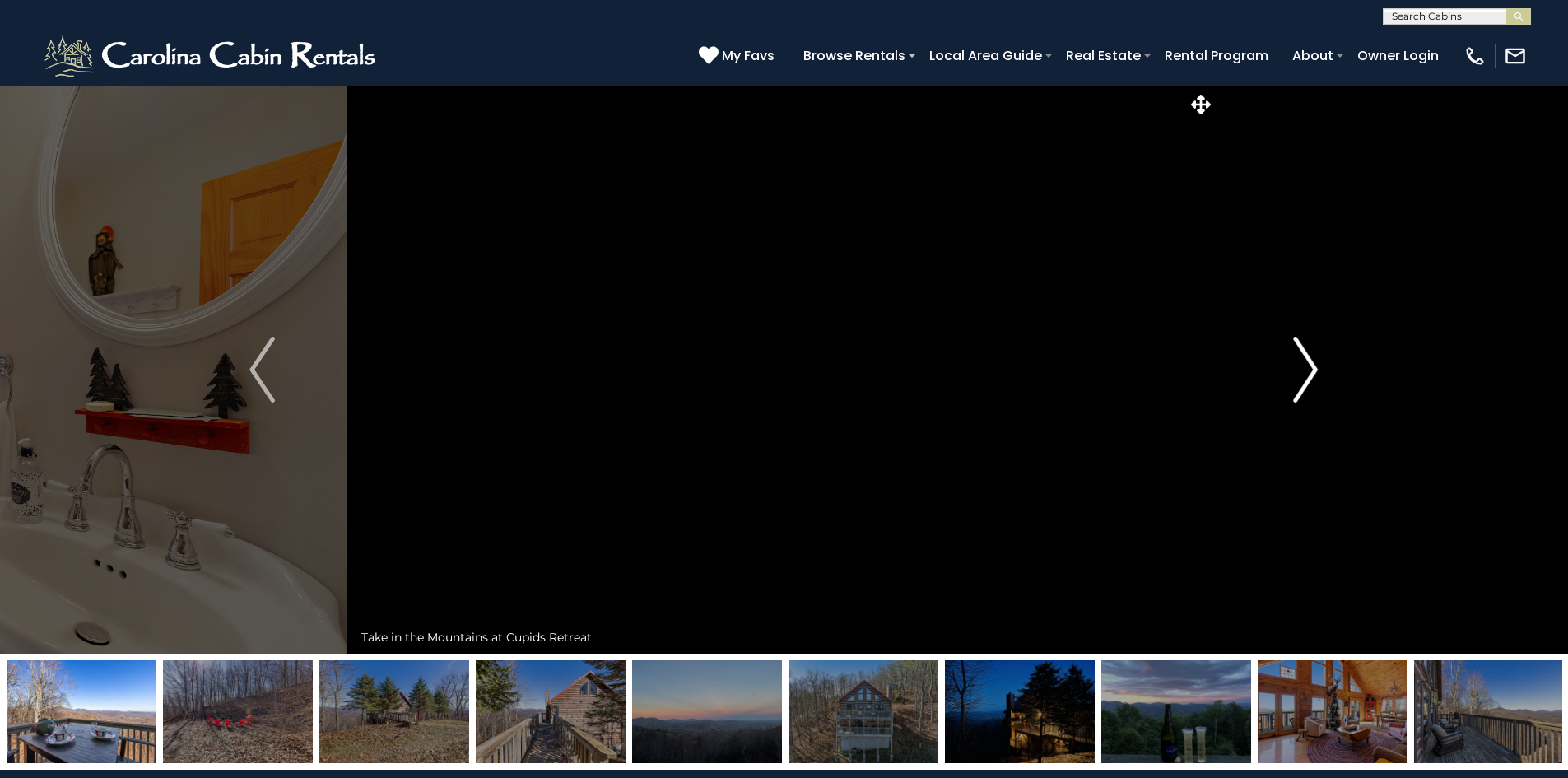
click at [1318, 369] on button "Next" at bounding box center [1305, 369] width 181 height 568
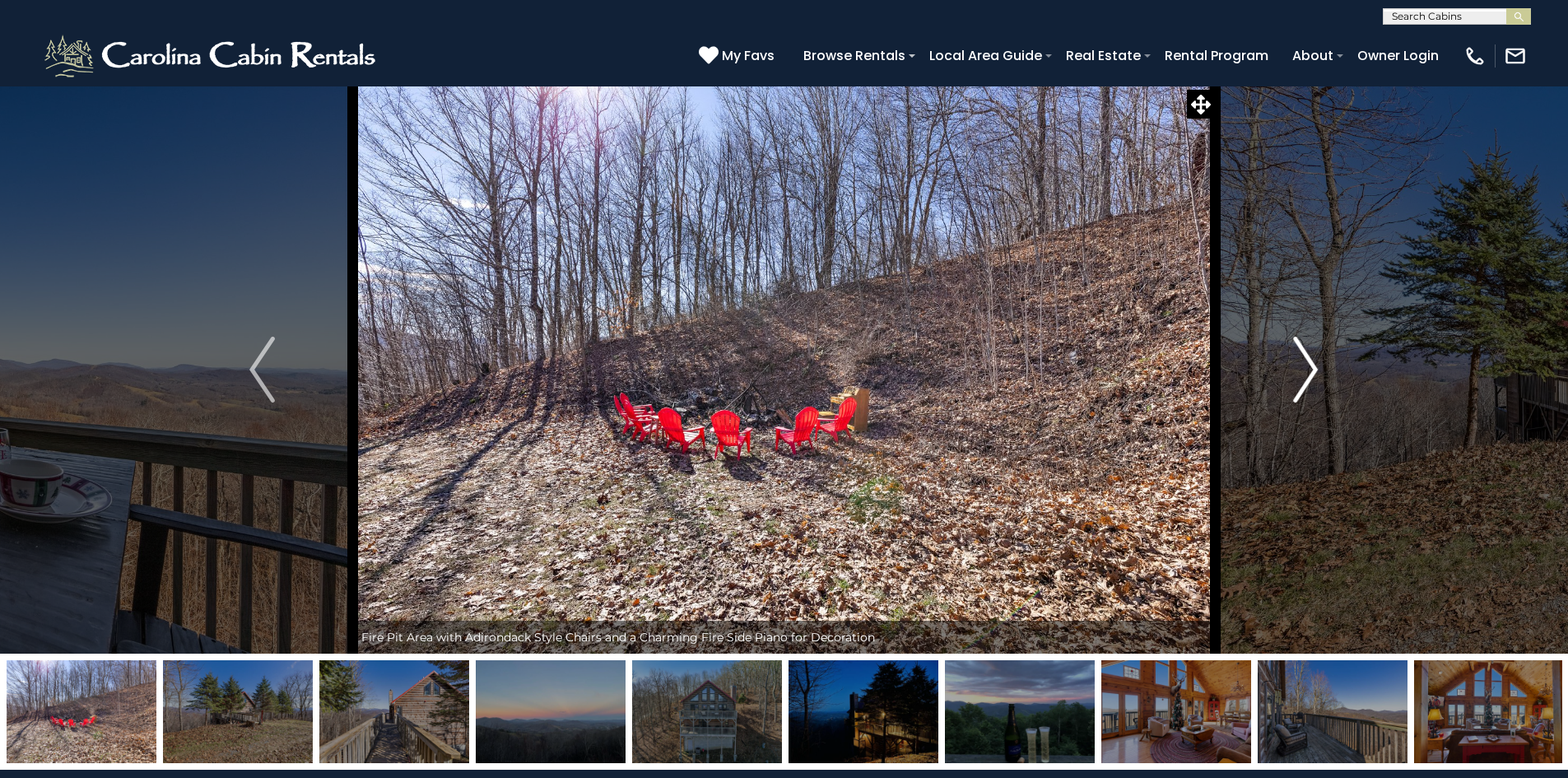
click at [1318, 369] on button "Next" at bounding box center [1305, 369] width 181 height 568
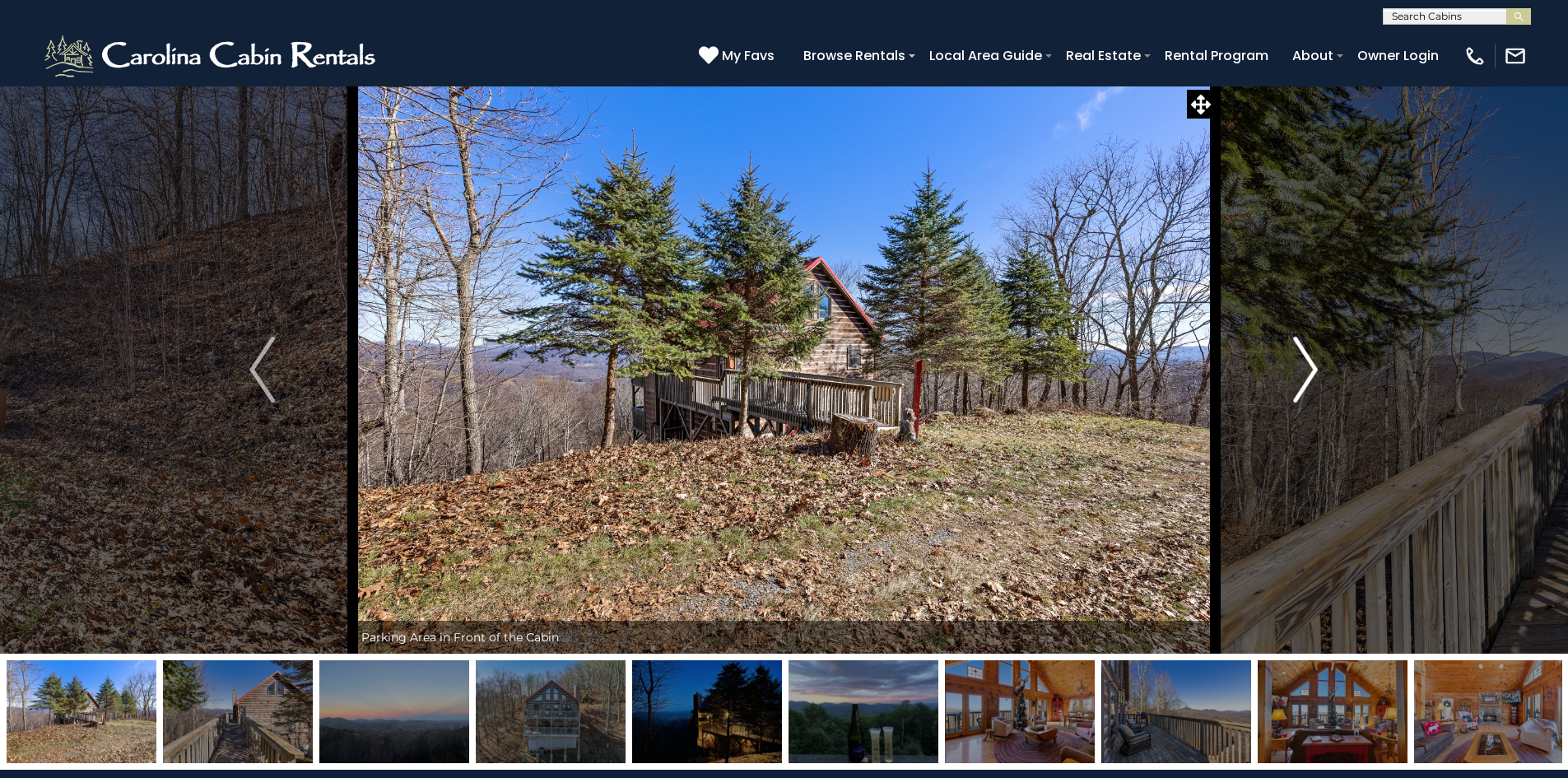
click at [1318, 369] on button "Next" at bounding box center [1305, 369] width 181 height 568
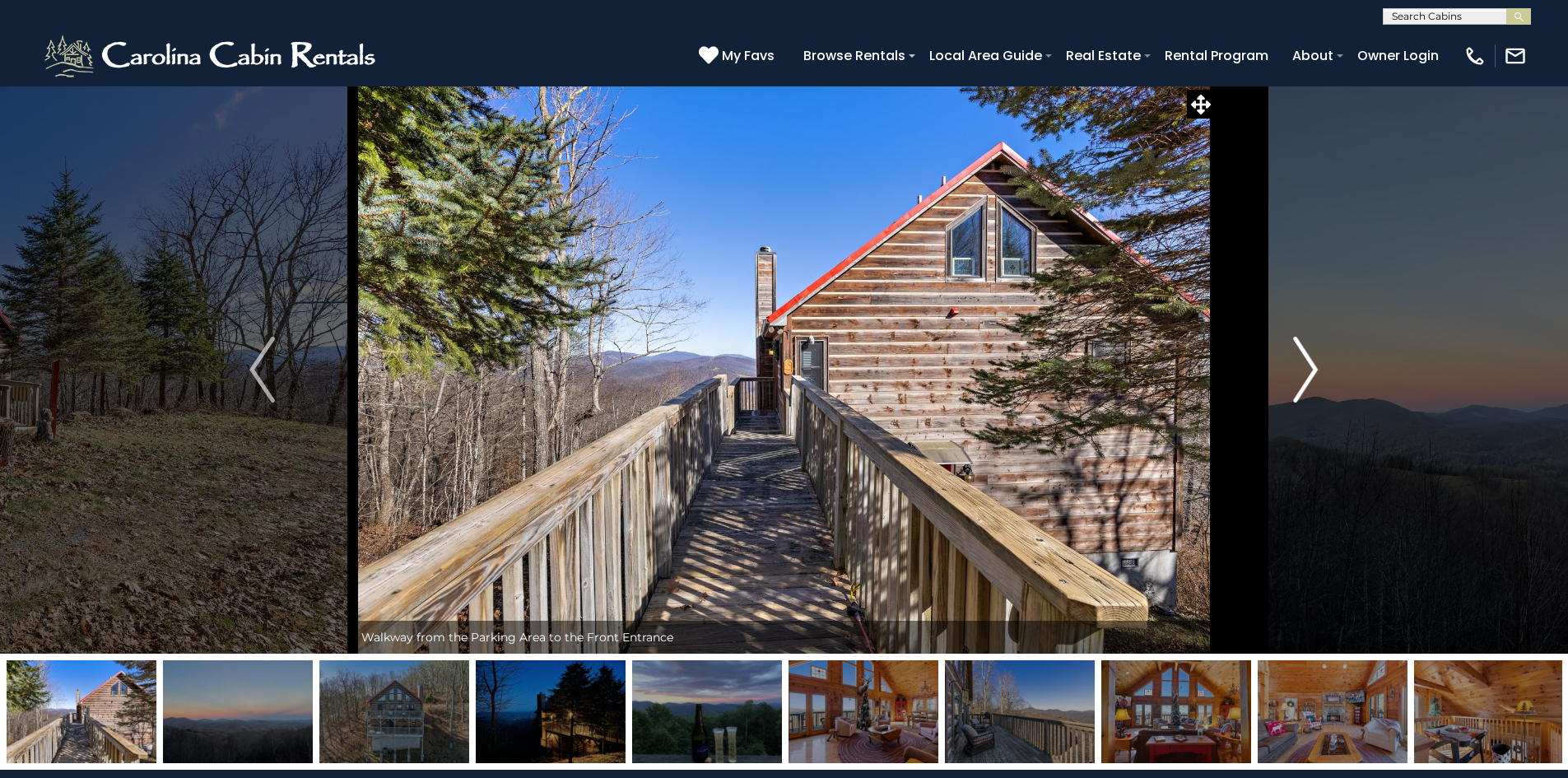
click at [1318, 369] on button "Next" at bounding box center [1305, 369] width 181 height 568
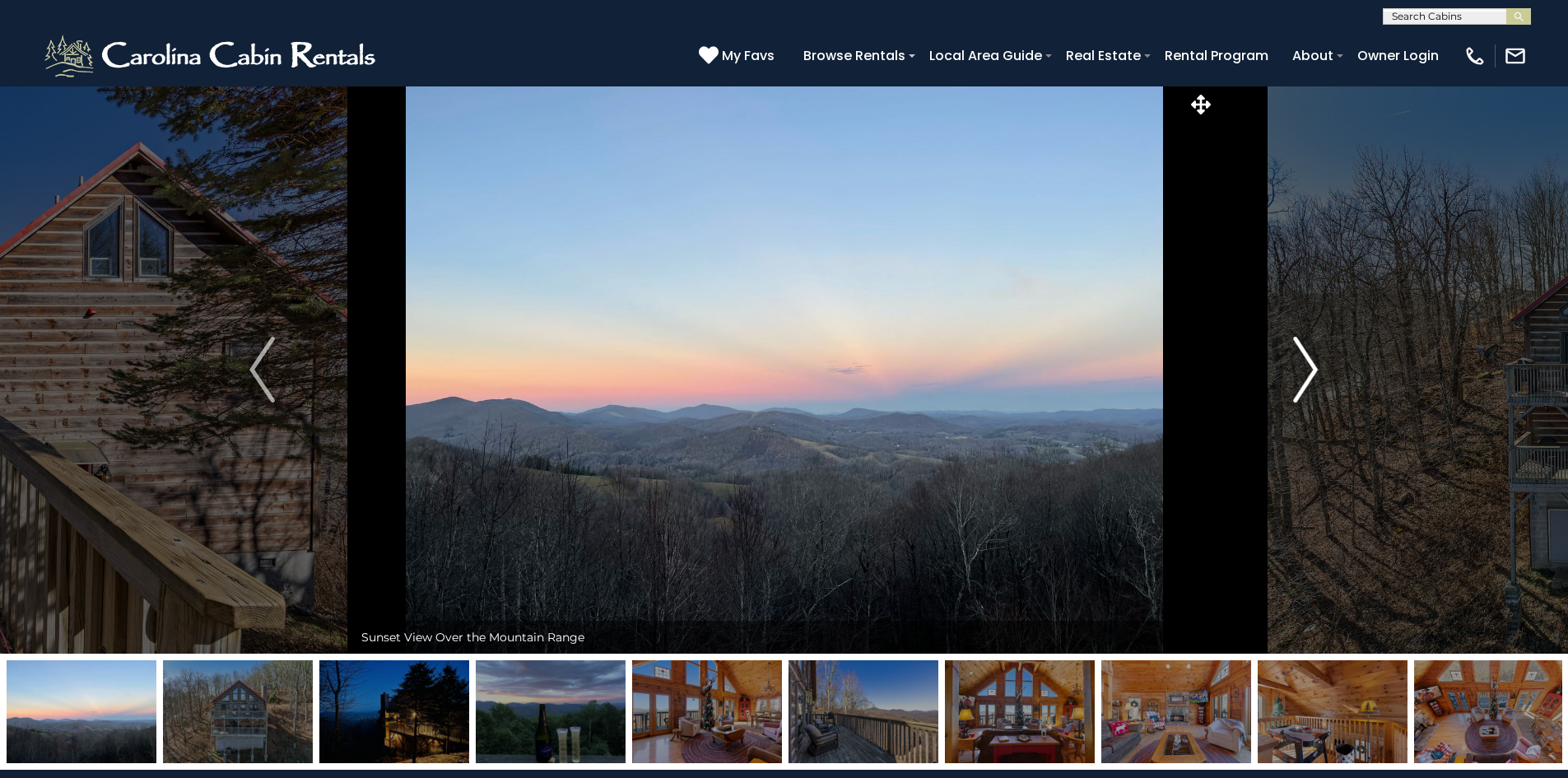
click at [1318, 369] on button "Next" at bounding box center [1305, 369] width 181 height 568
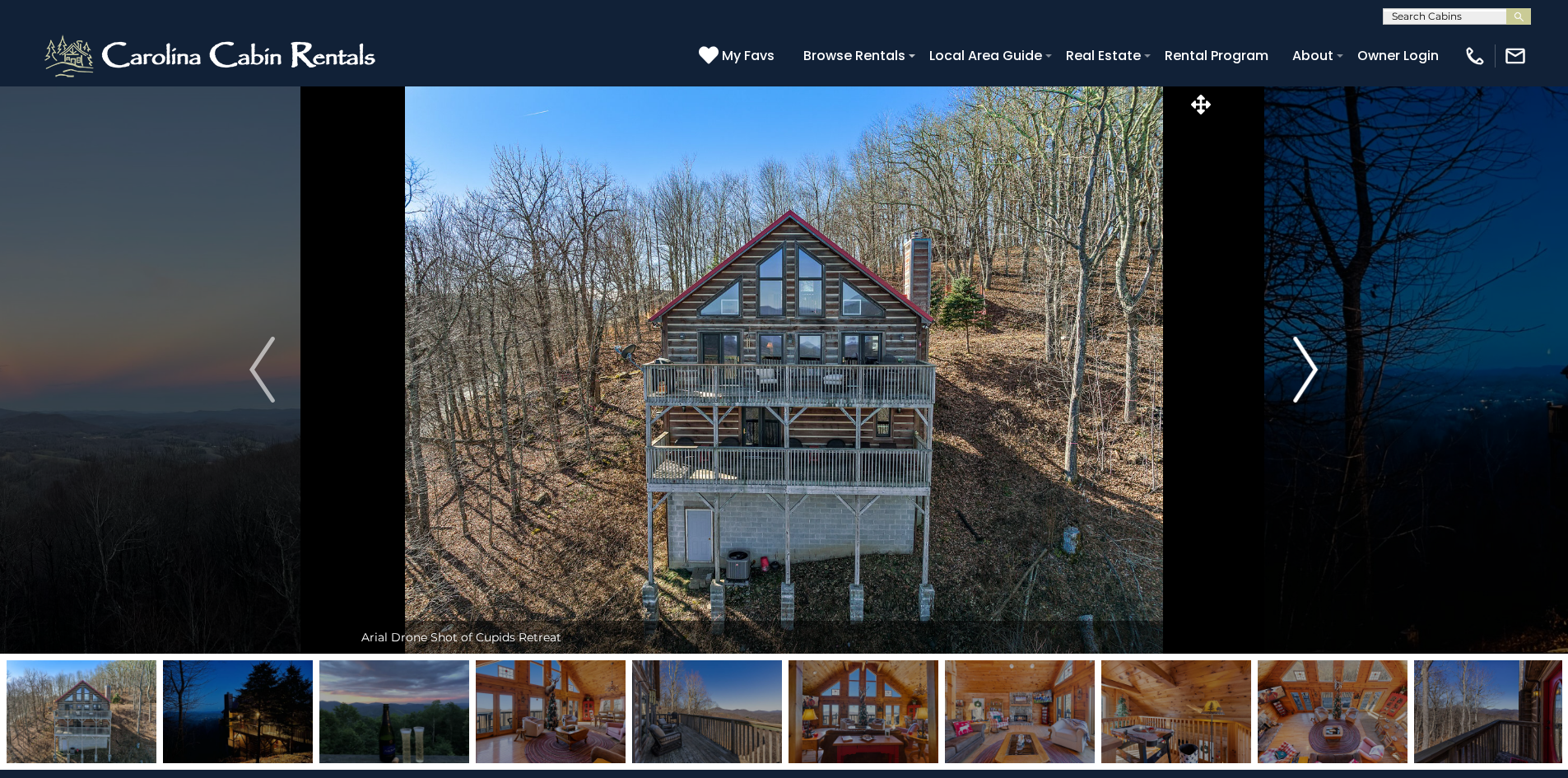
click at [1318, 369] on button "Next" at bounding box center [1305, 369] width 181 height 568
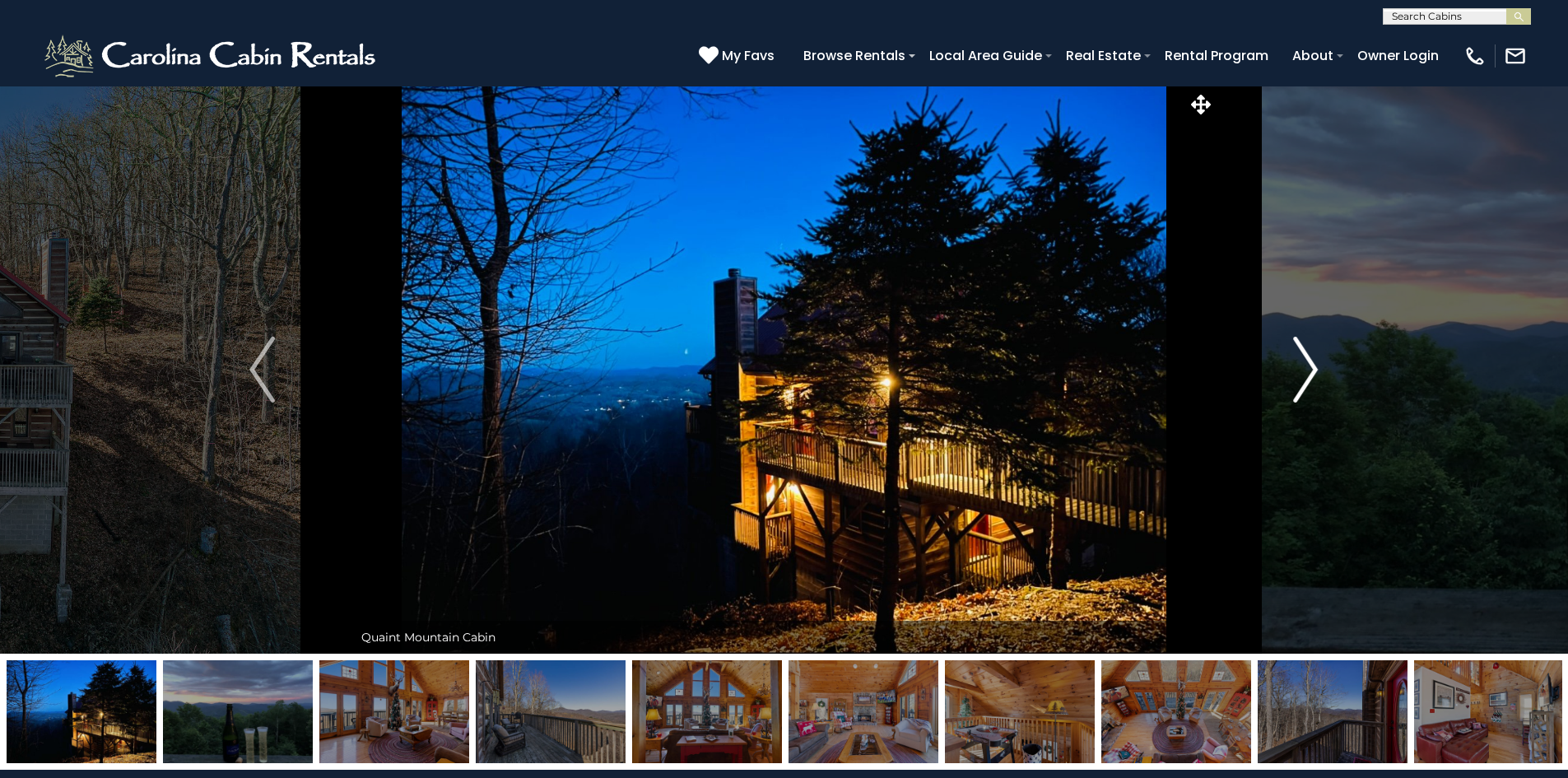
click at [1318, 369] on button "Next" at bounding box center [1305, 369] width 181 height 568
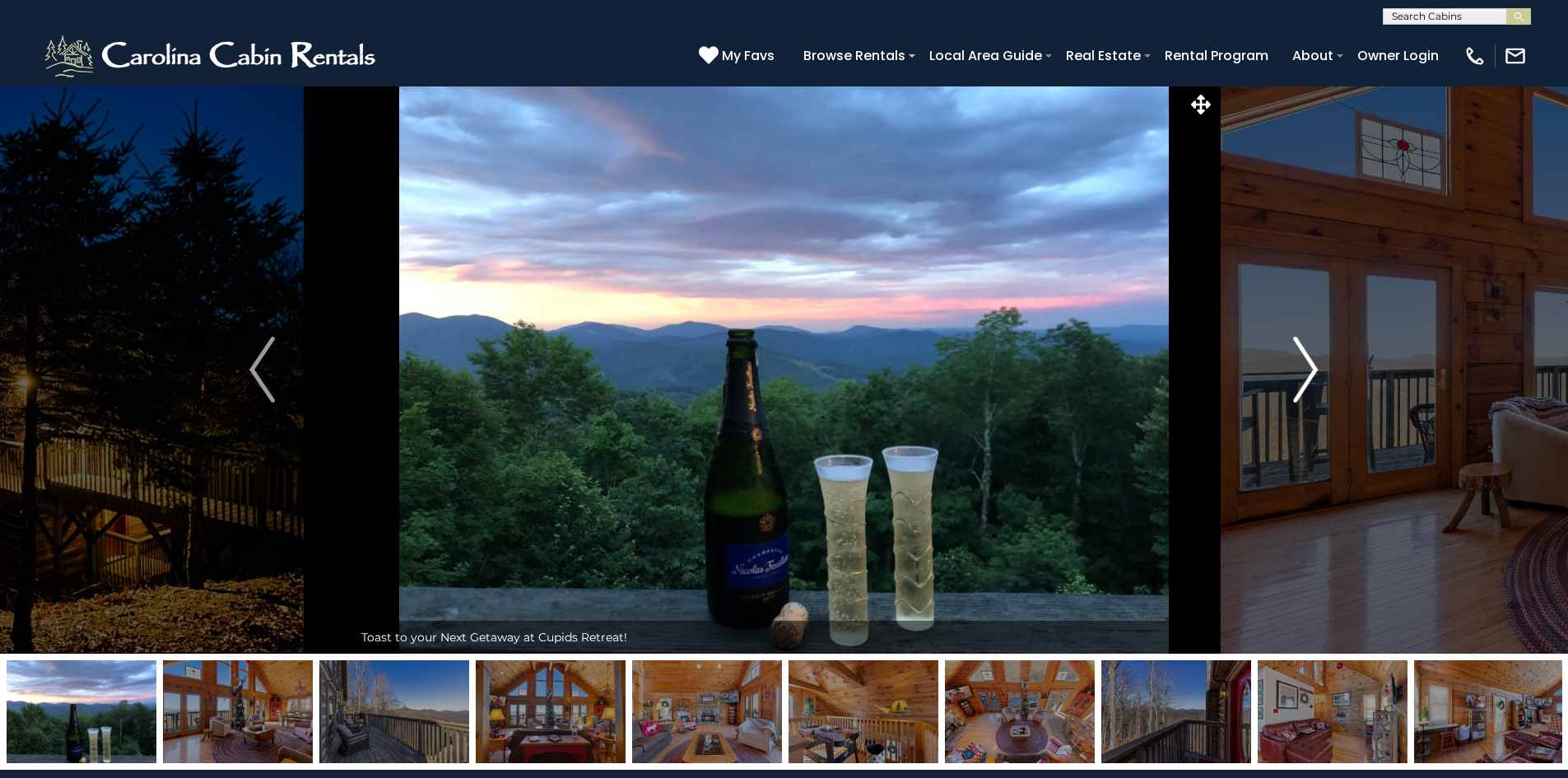
click at [1318, 369] on button "Next" at bounding box center [1305, 369] width 181 height 568
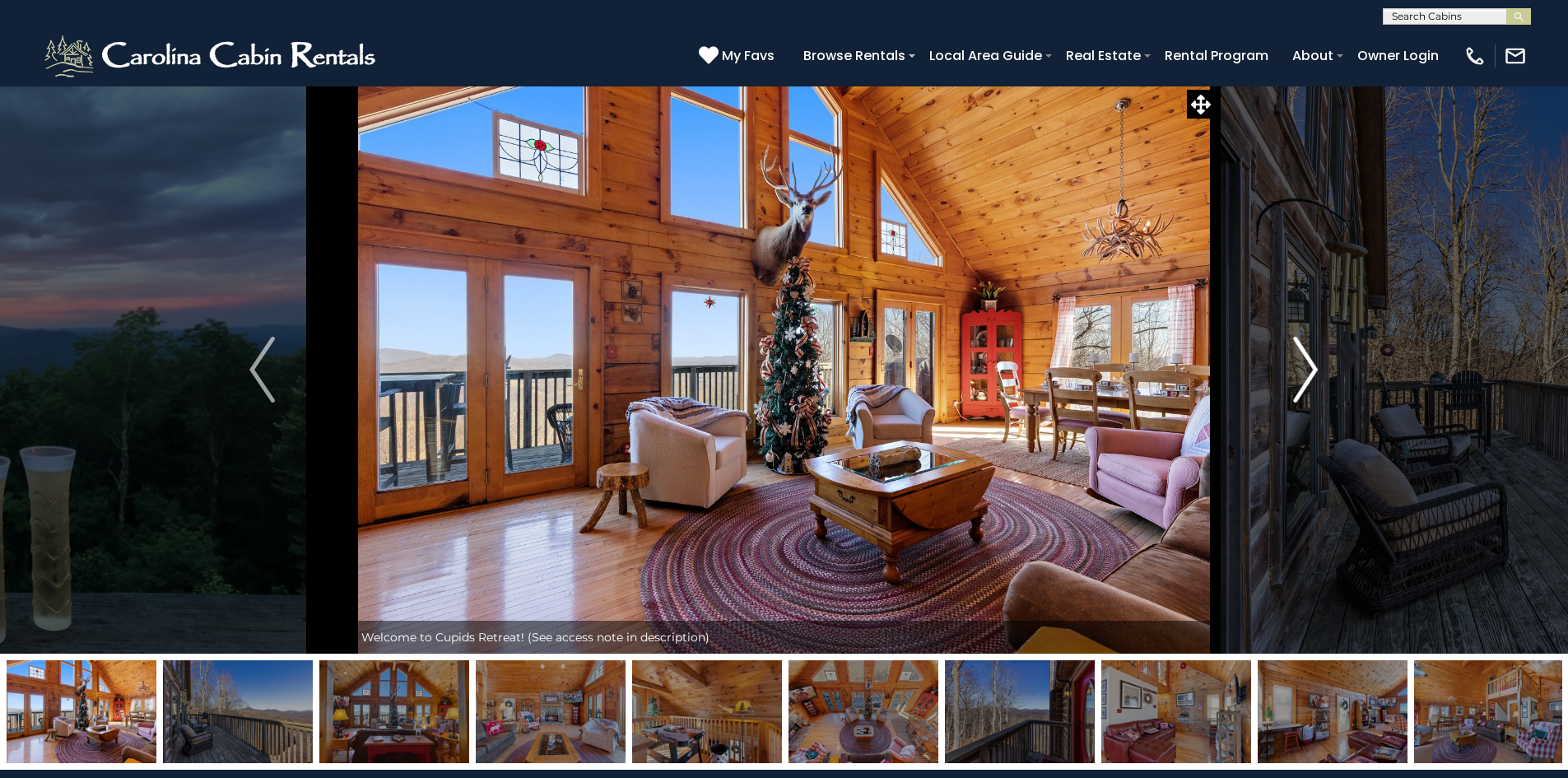
click at [1318, 369] on button "Next" at bounding box center [1305, 369] width 181 height 568
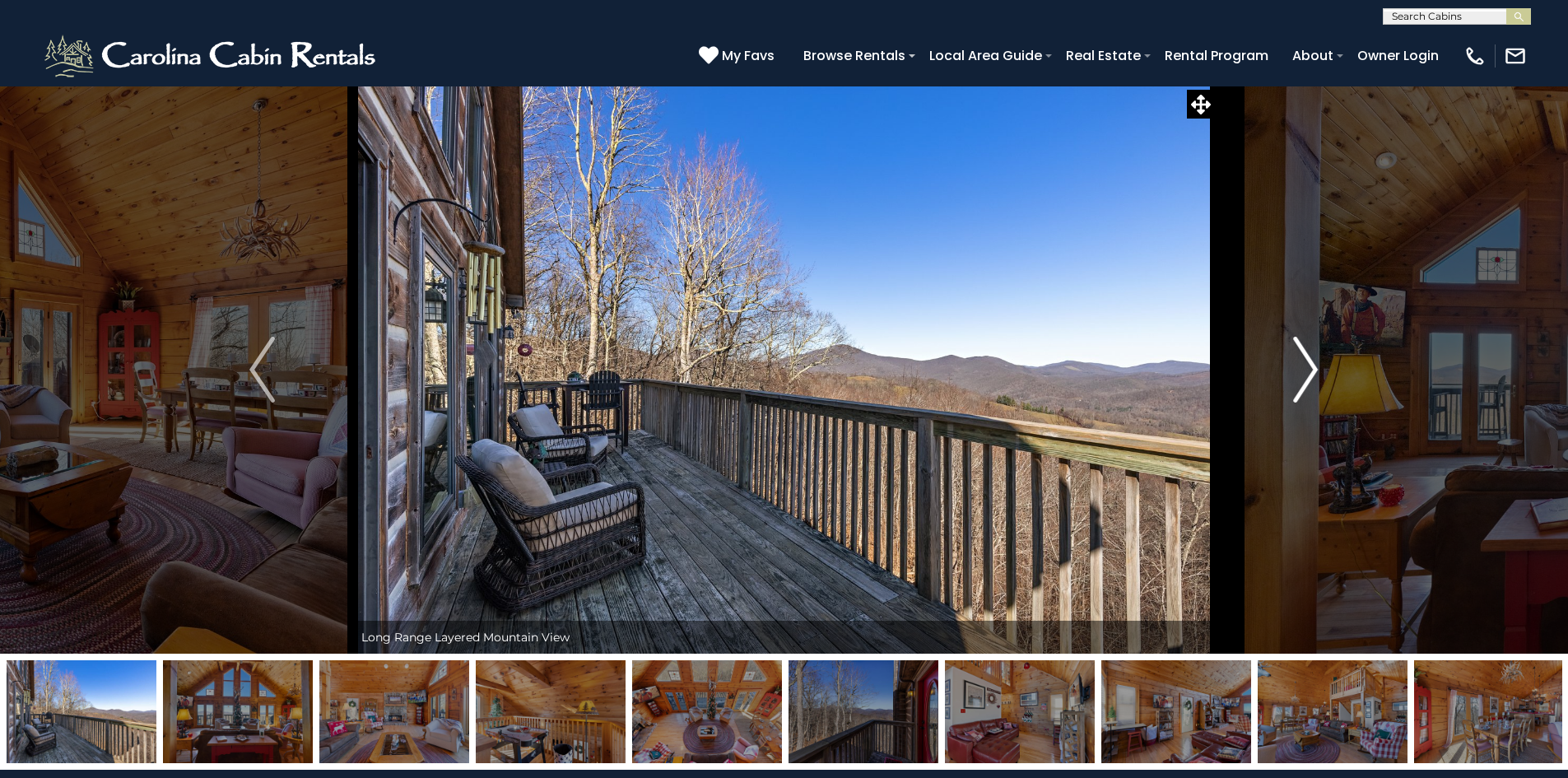
click at [1318, 369] on button "Next" at bounding box center [1305, 369] width 181 height 568
